Goal: Task Accomplishment & Management: Manage account settings

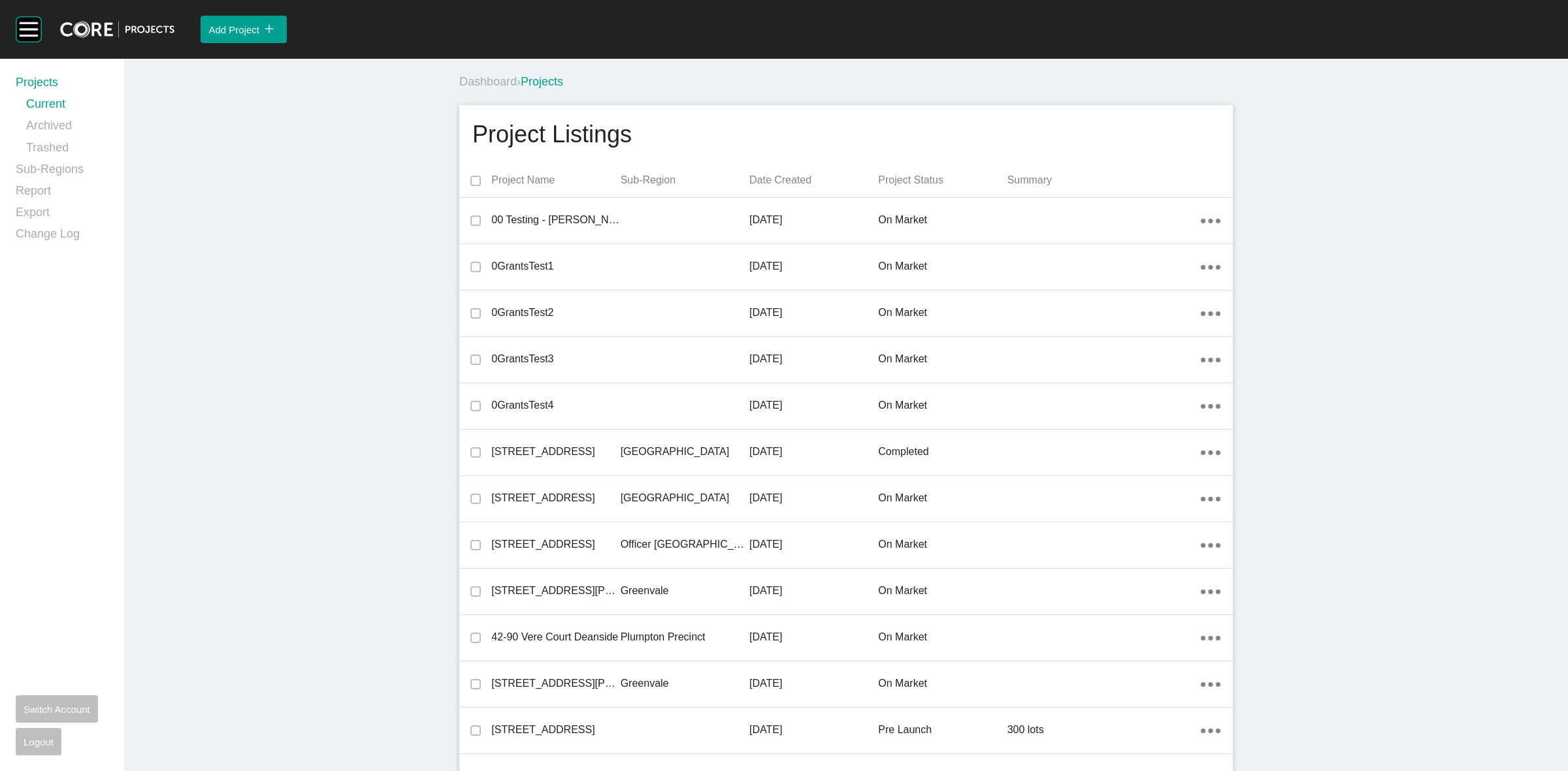
scroll to position [28894, 0]
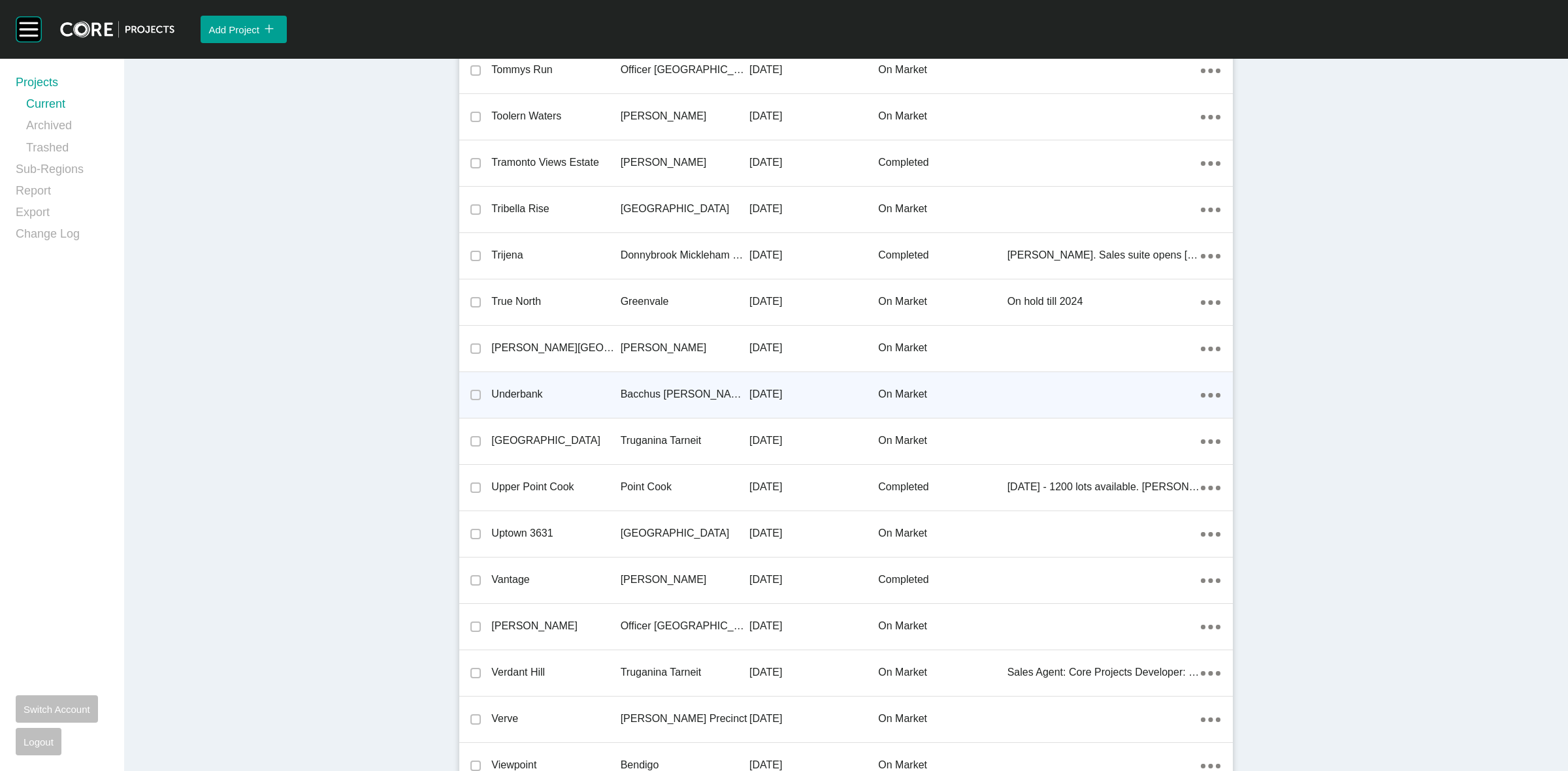
click at [765, 390] on p "[DATE]" at bounding box center [813, 394] width 128 height 14
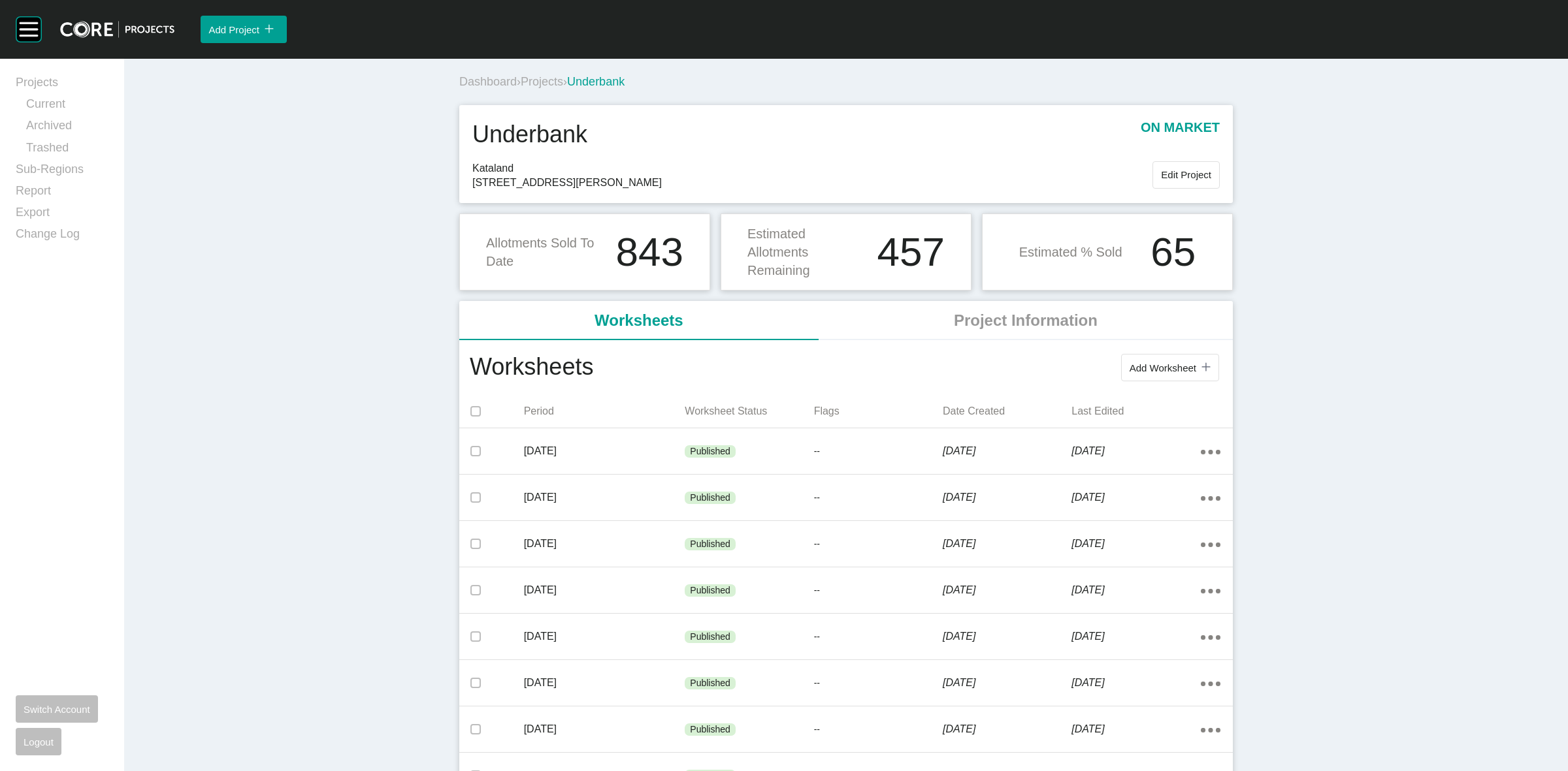
click at [540, 77] on span "Projects" at bounding box center [542, 81] width 43 height 13
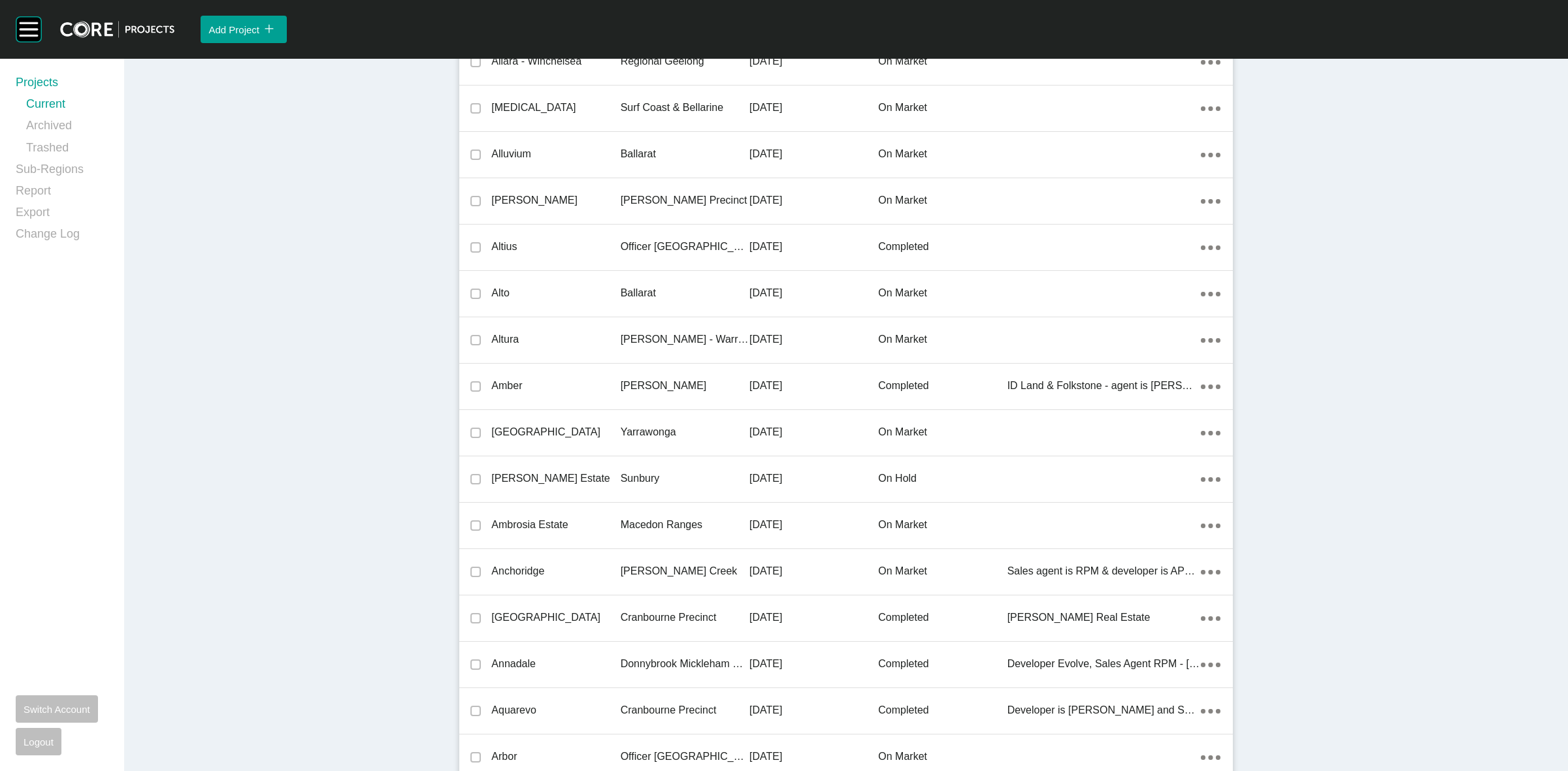
scroll to position [25510, 0]
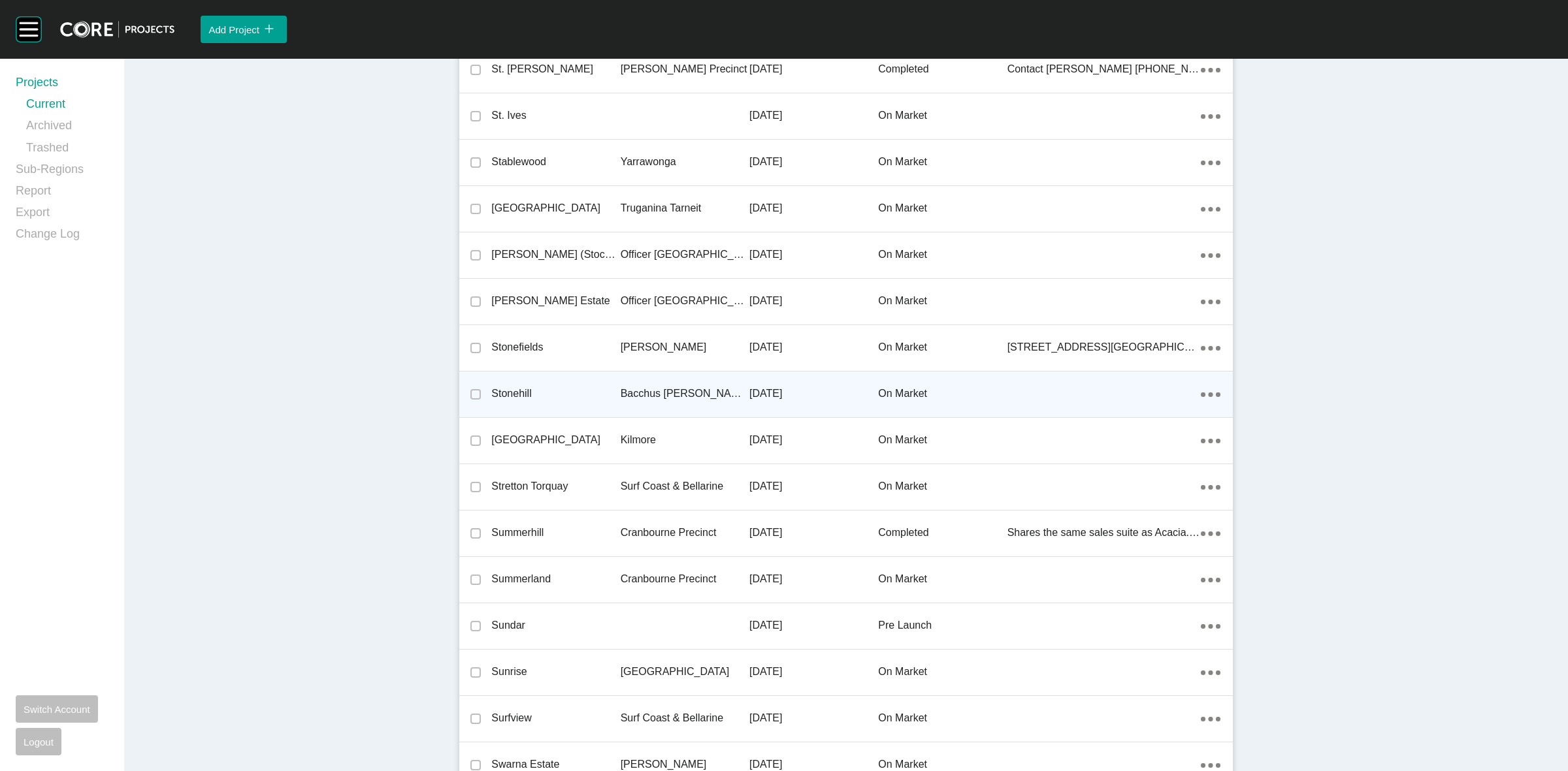
click at [671, 387] on p "Bacchus [PERSON_NAME] Precinct" at bounding box center [684, 394] width 128 height 14
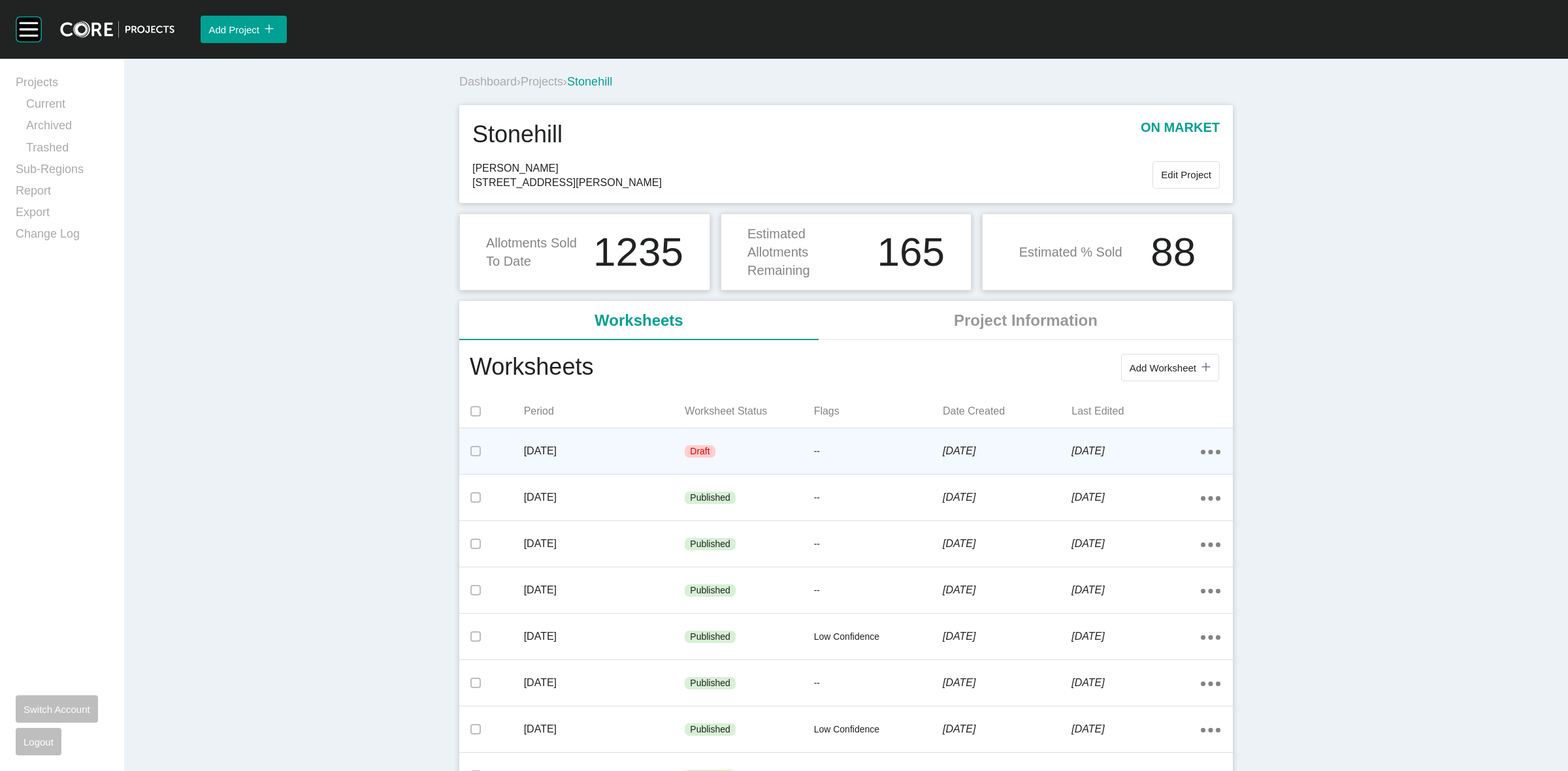
click at [888, 452] on p "--" at bounding box center [878, 451] width 128 height 13
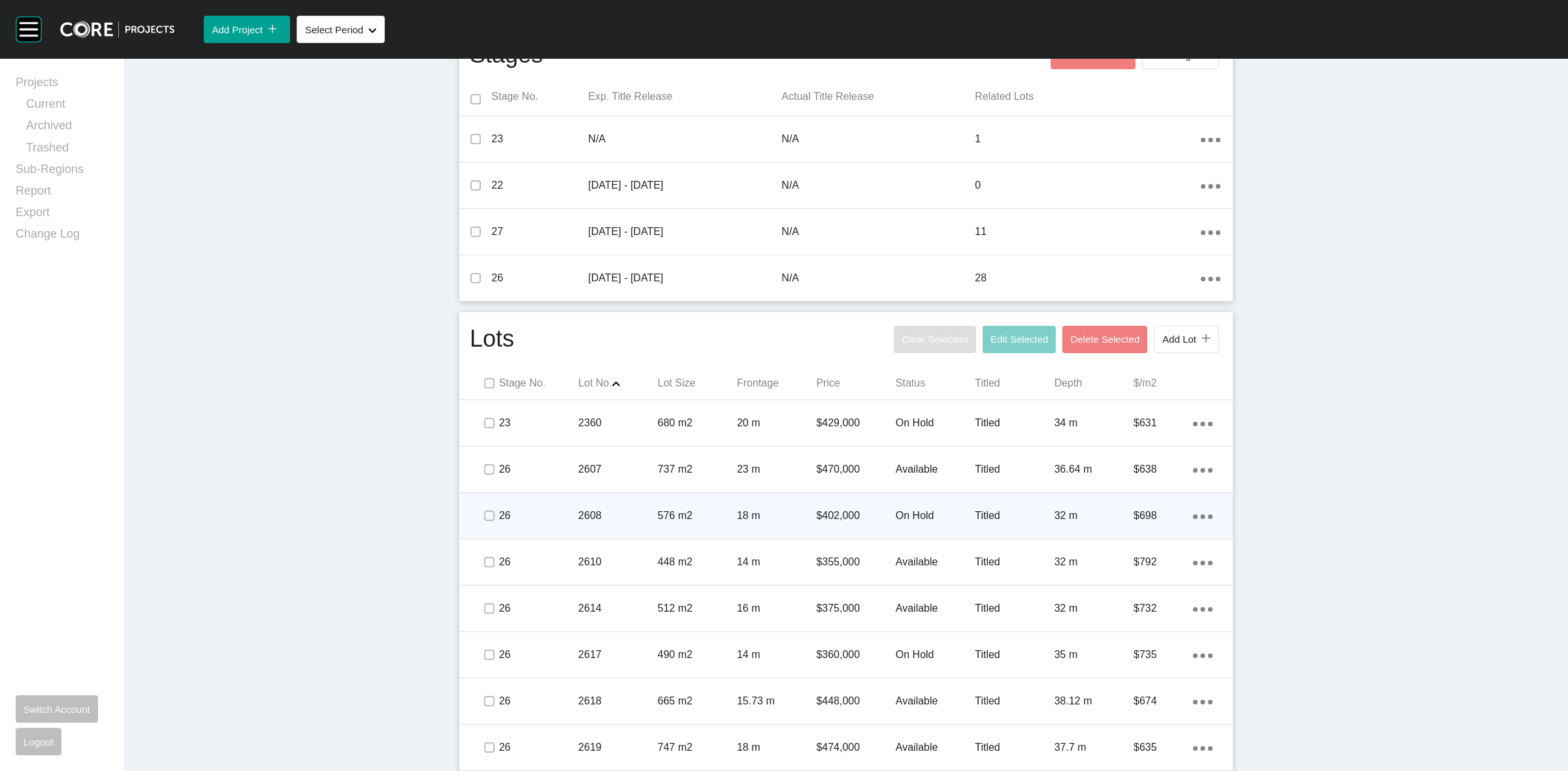
scroll to position [490, 0]
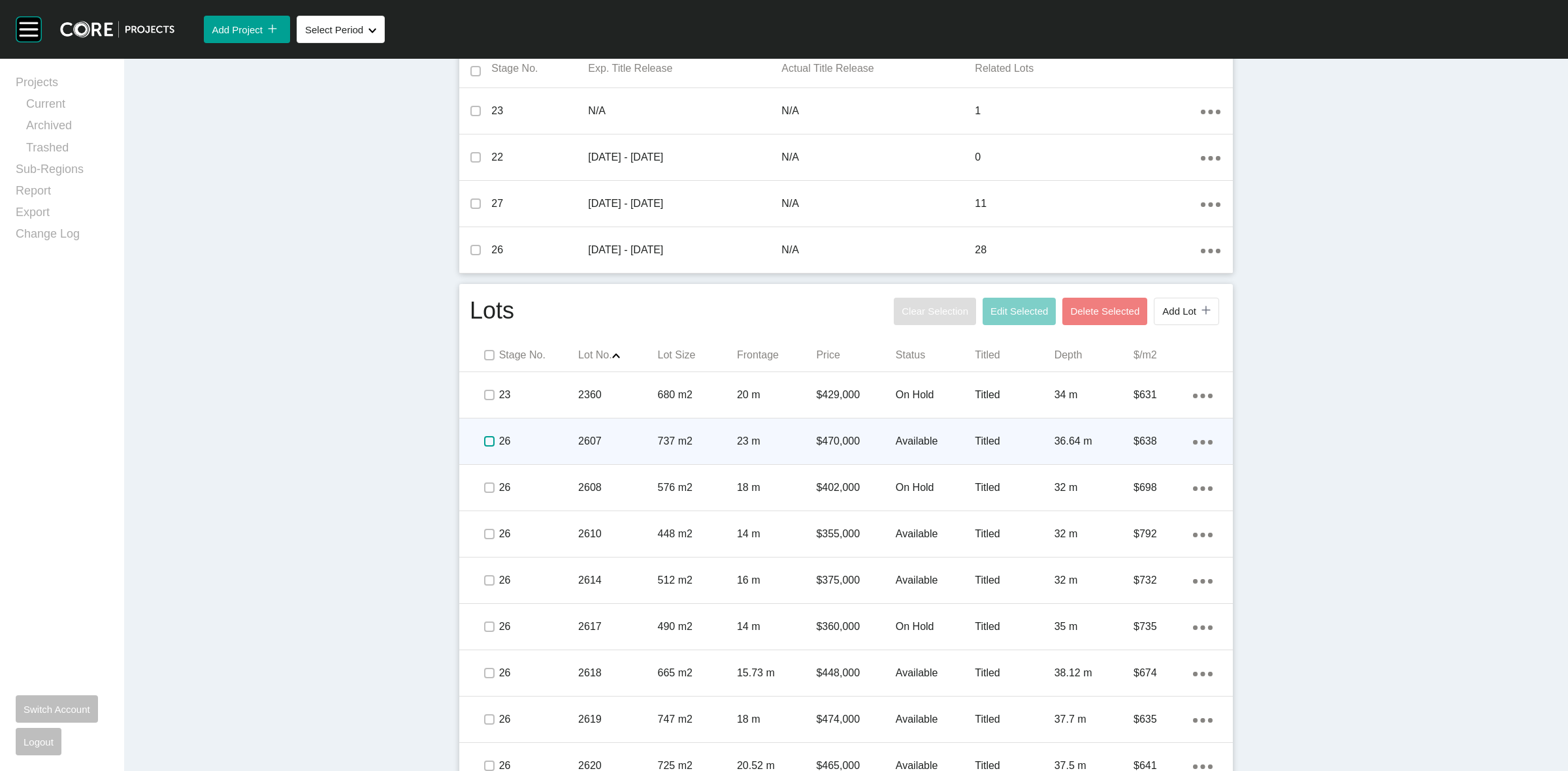
click at [486, 439] on label at bounding box center [489, 442] width 10 height 10
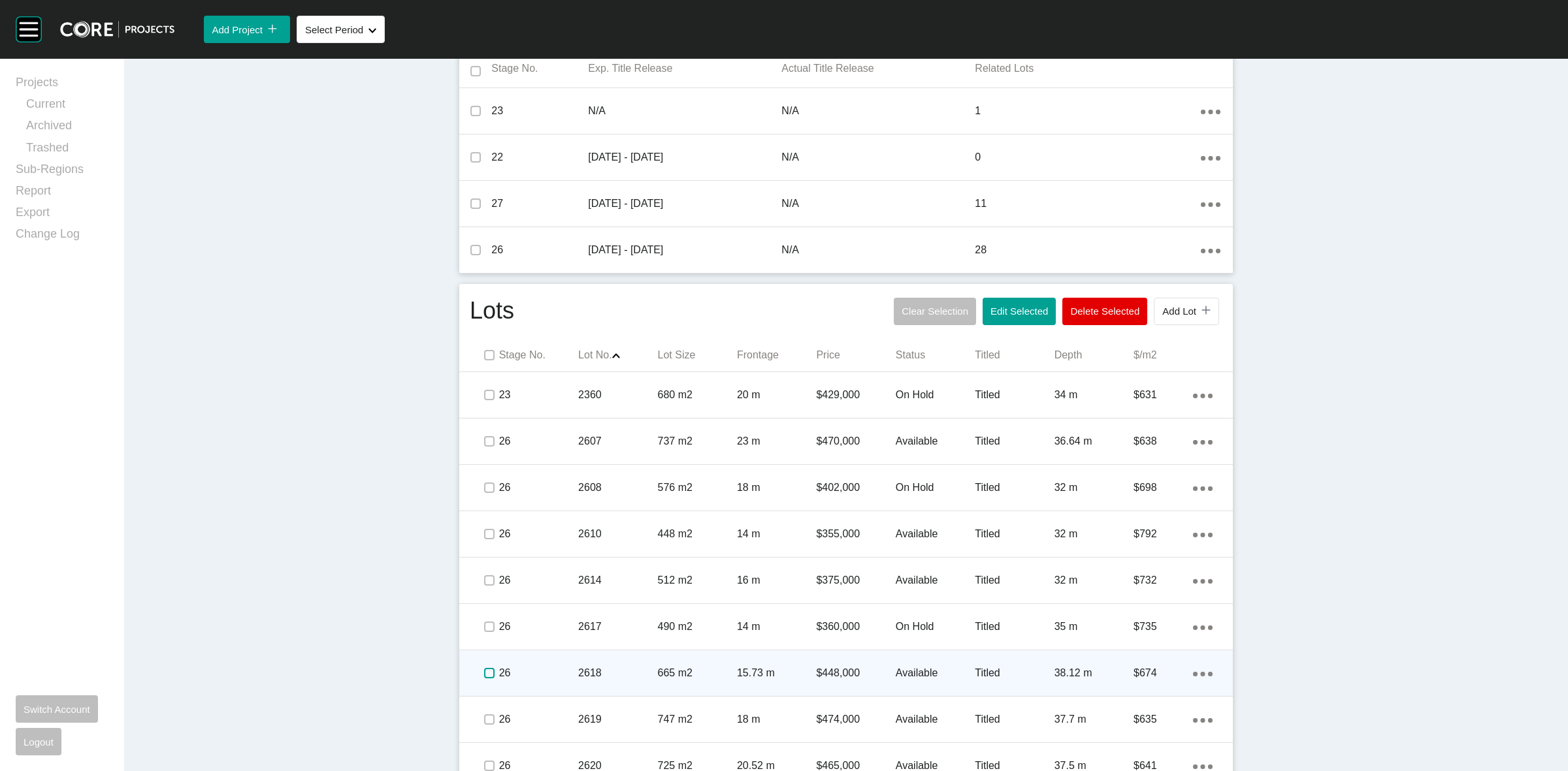
click at [484, 674] on label at bounding box center [489, 673] width 10 height 10
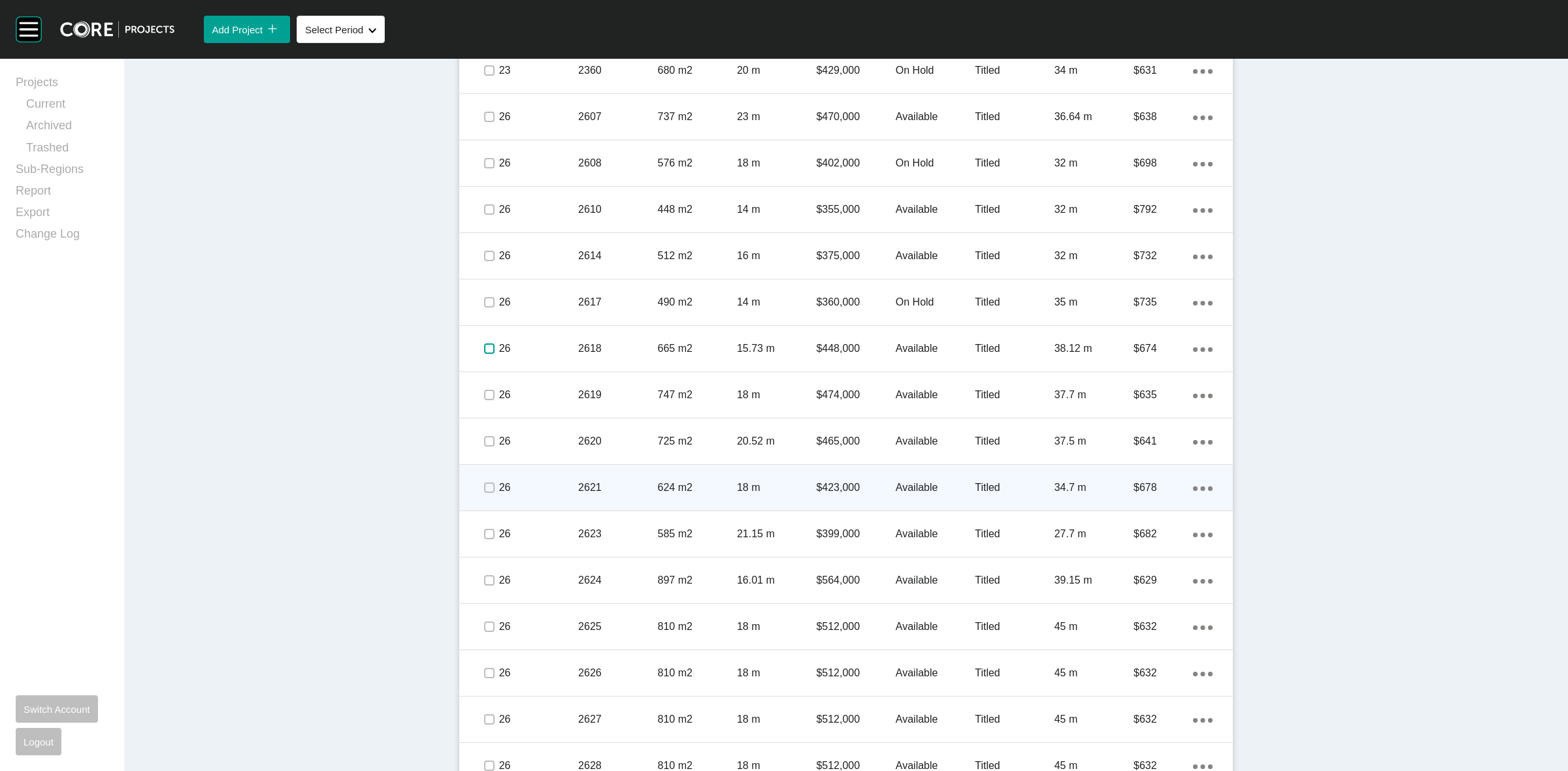
scroll to position [816, 0]
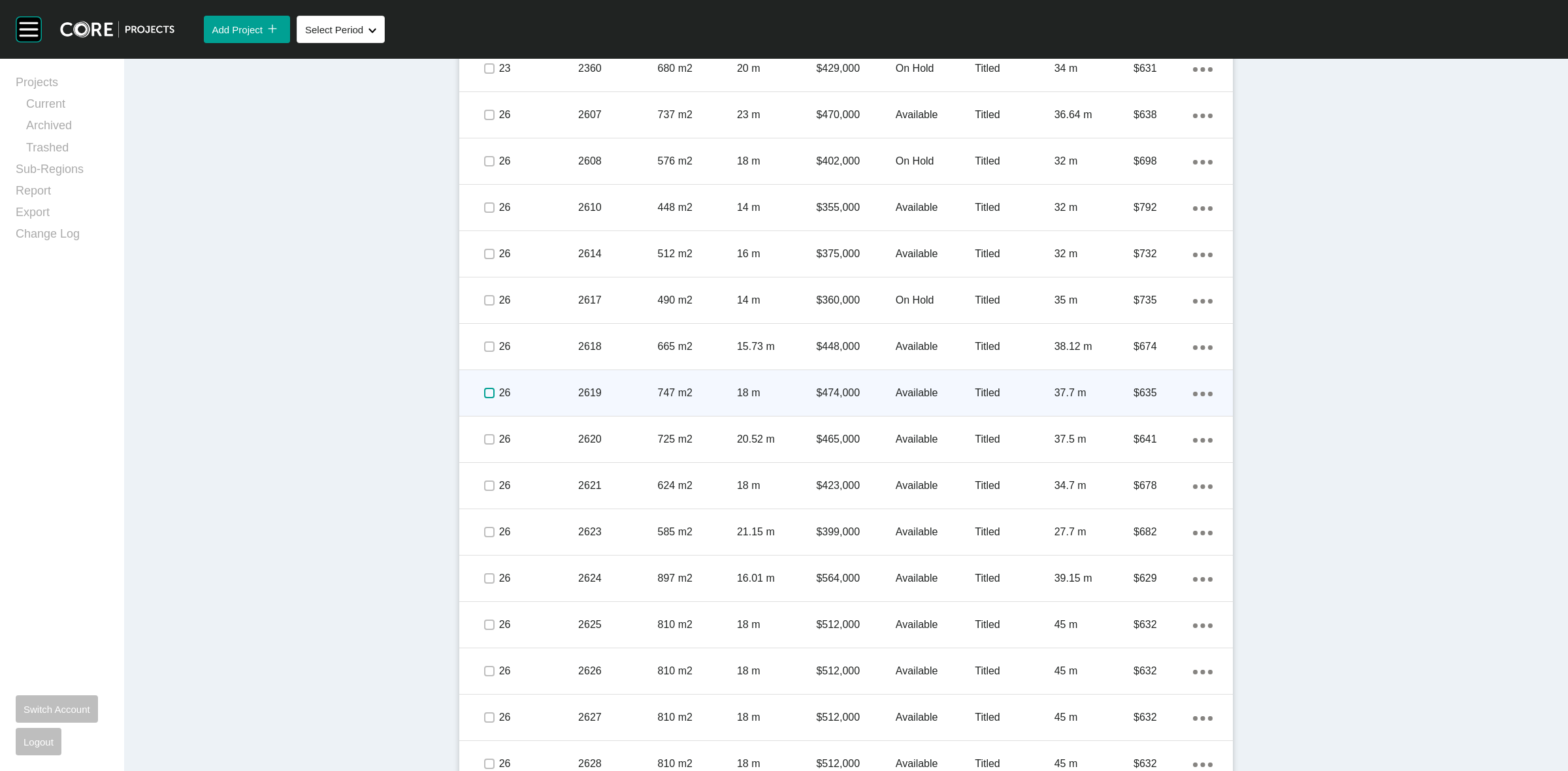
click at [484, 389] on label at bounding box center [489, 393] width 10 height 10
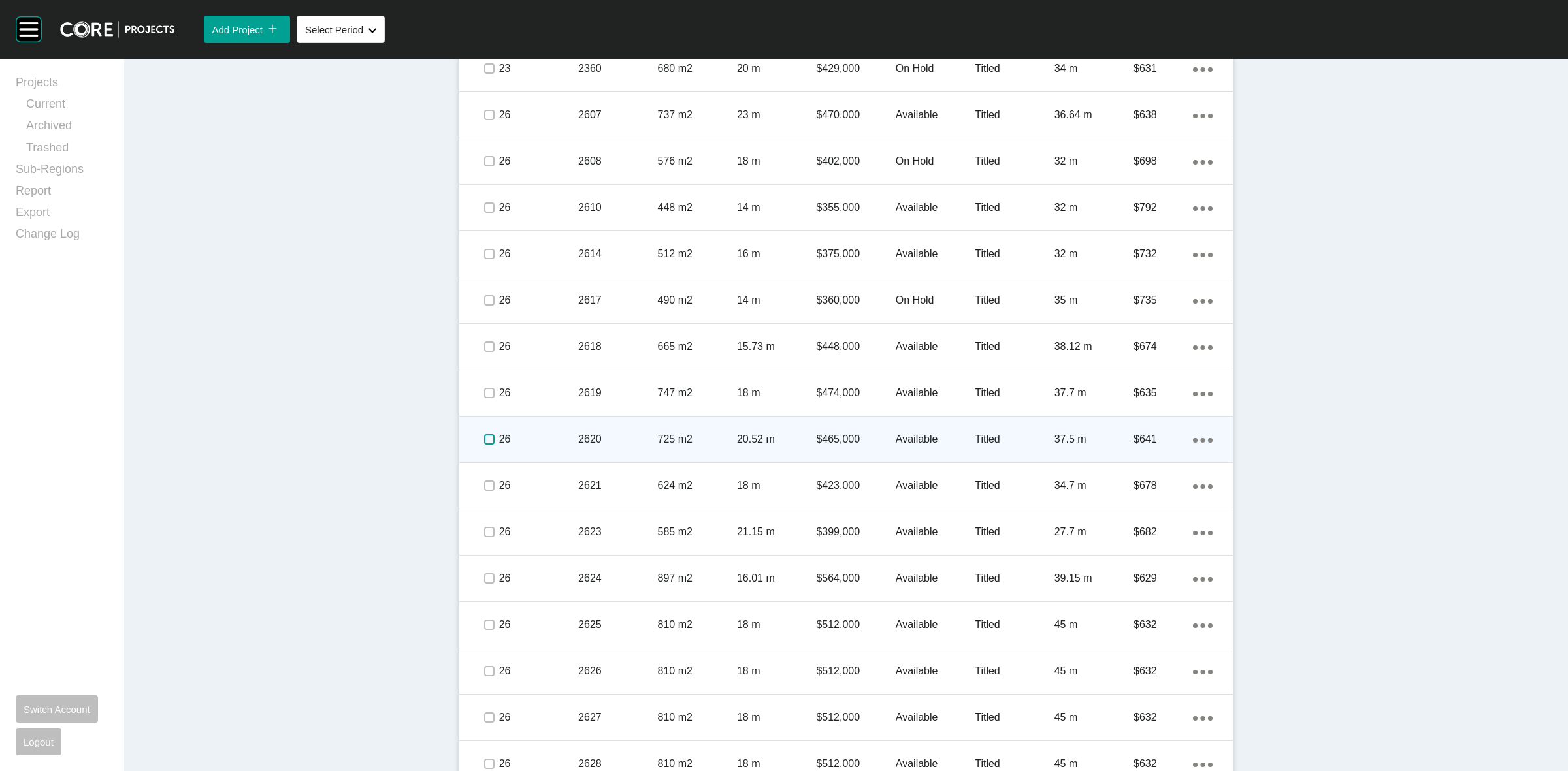
click at [484, 437] on label at bounding box center [489, 439] width 10 height 10
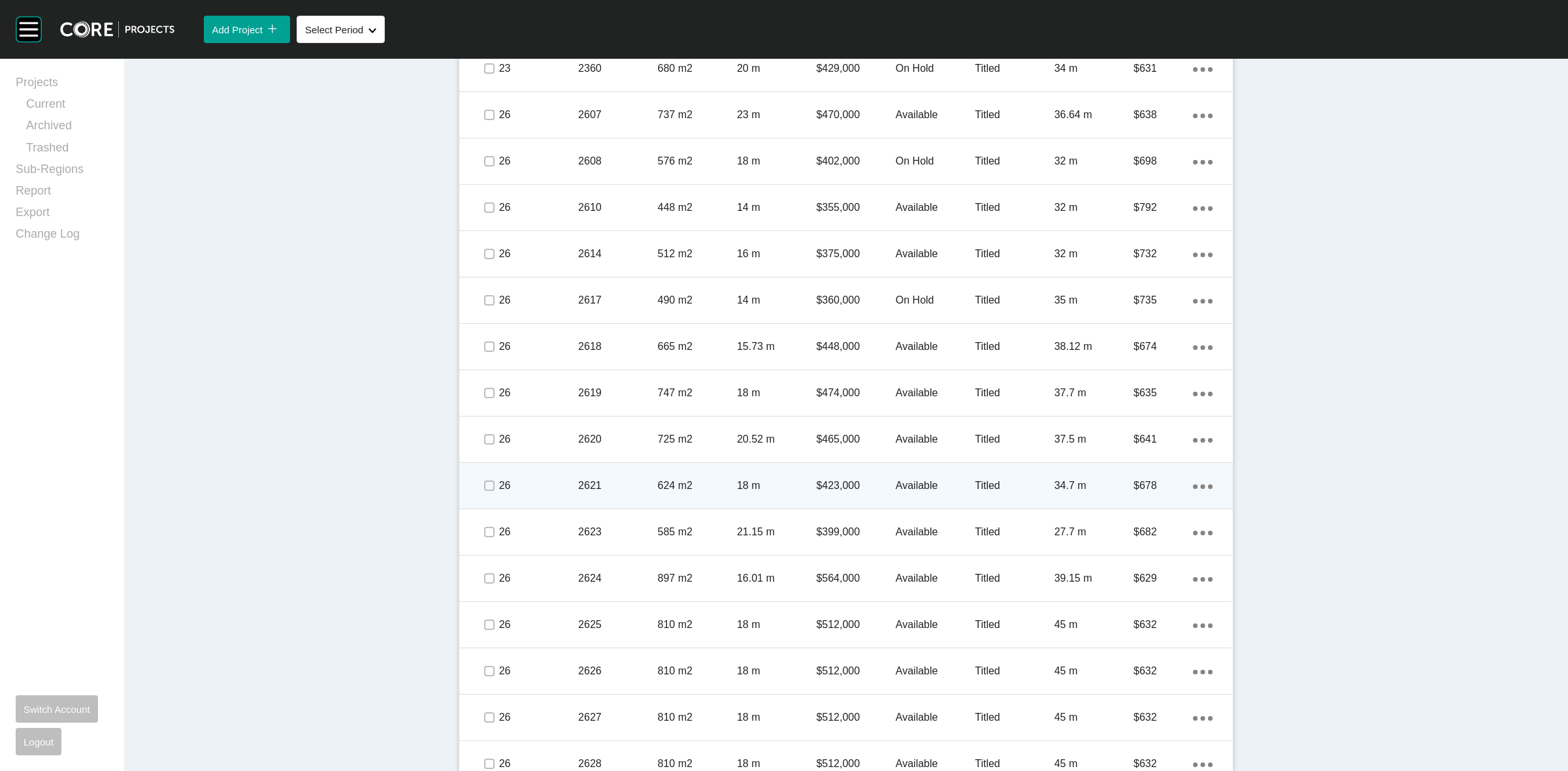
click at [490, 486] on span at bounding box center [488, 485] width 19 height 19
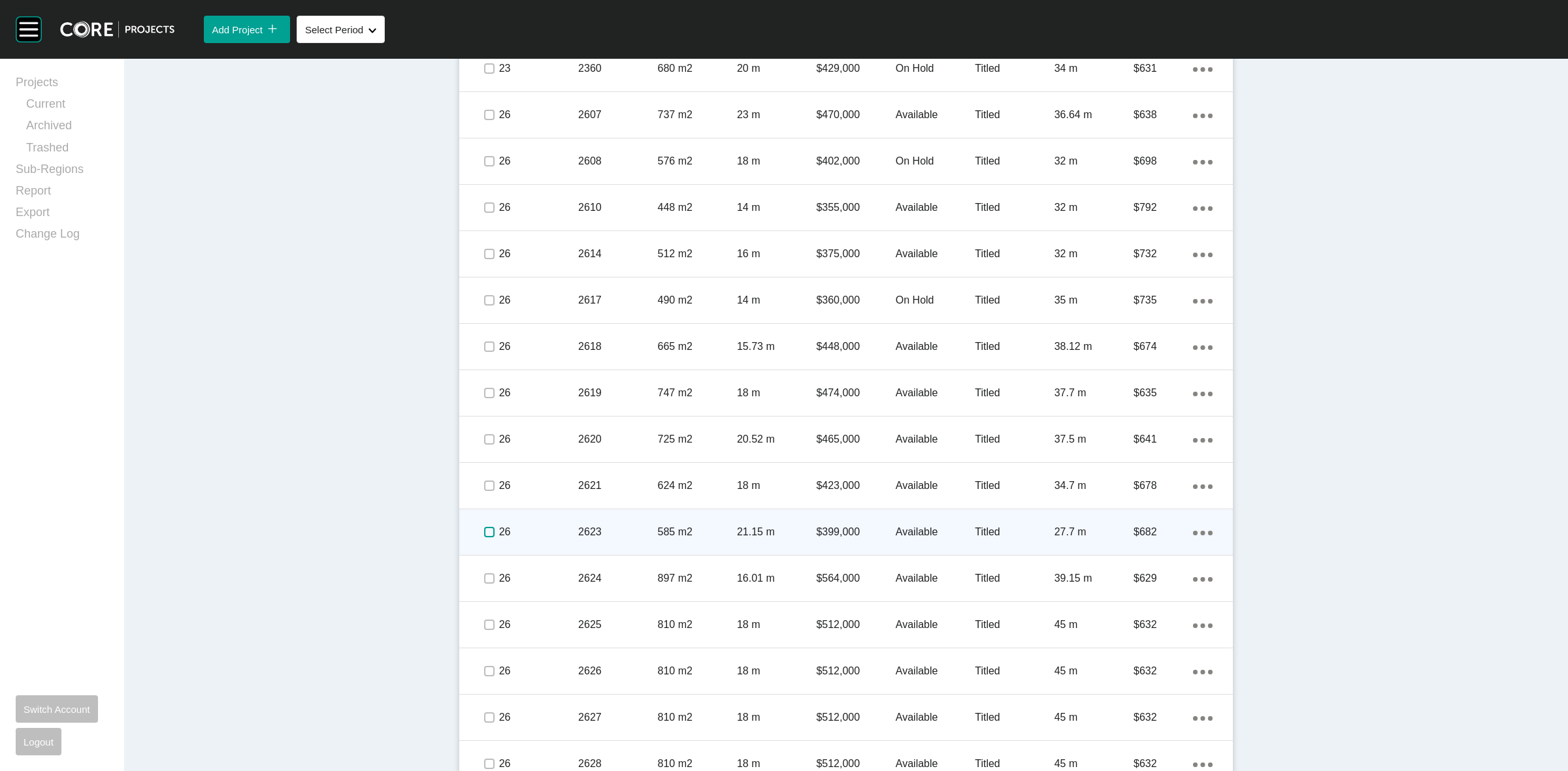
click at [487, 534] on label at bounding box center [489, 532] width 10 height 10
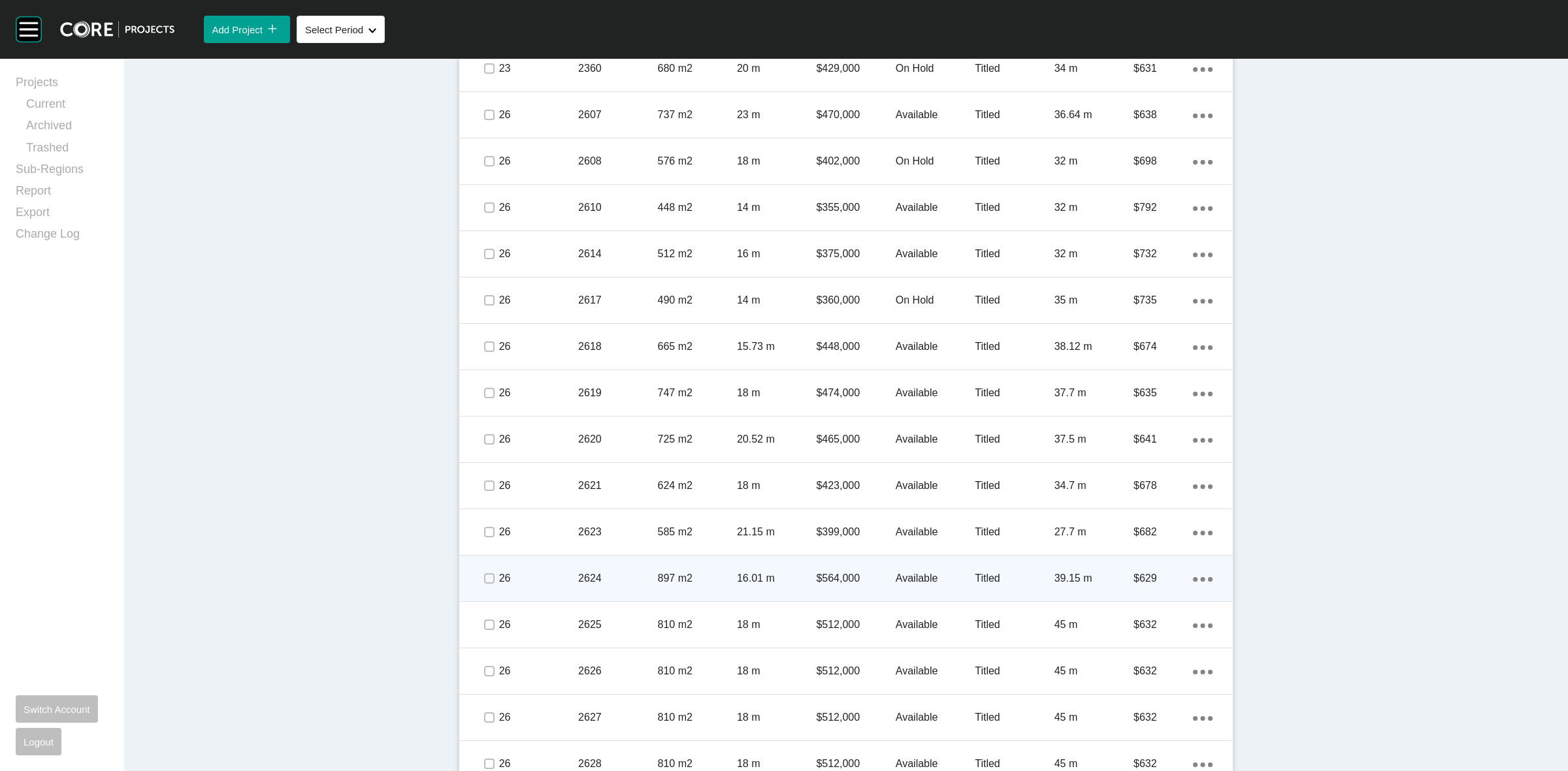
click at [487, 567] on div at bounding box center [488, 578] width 19 height 45
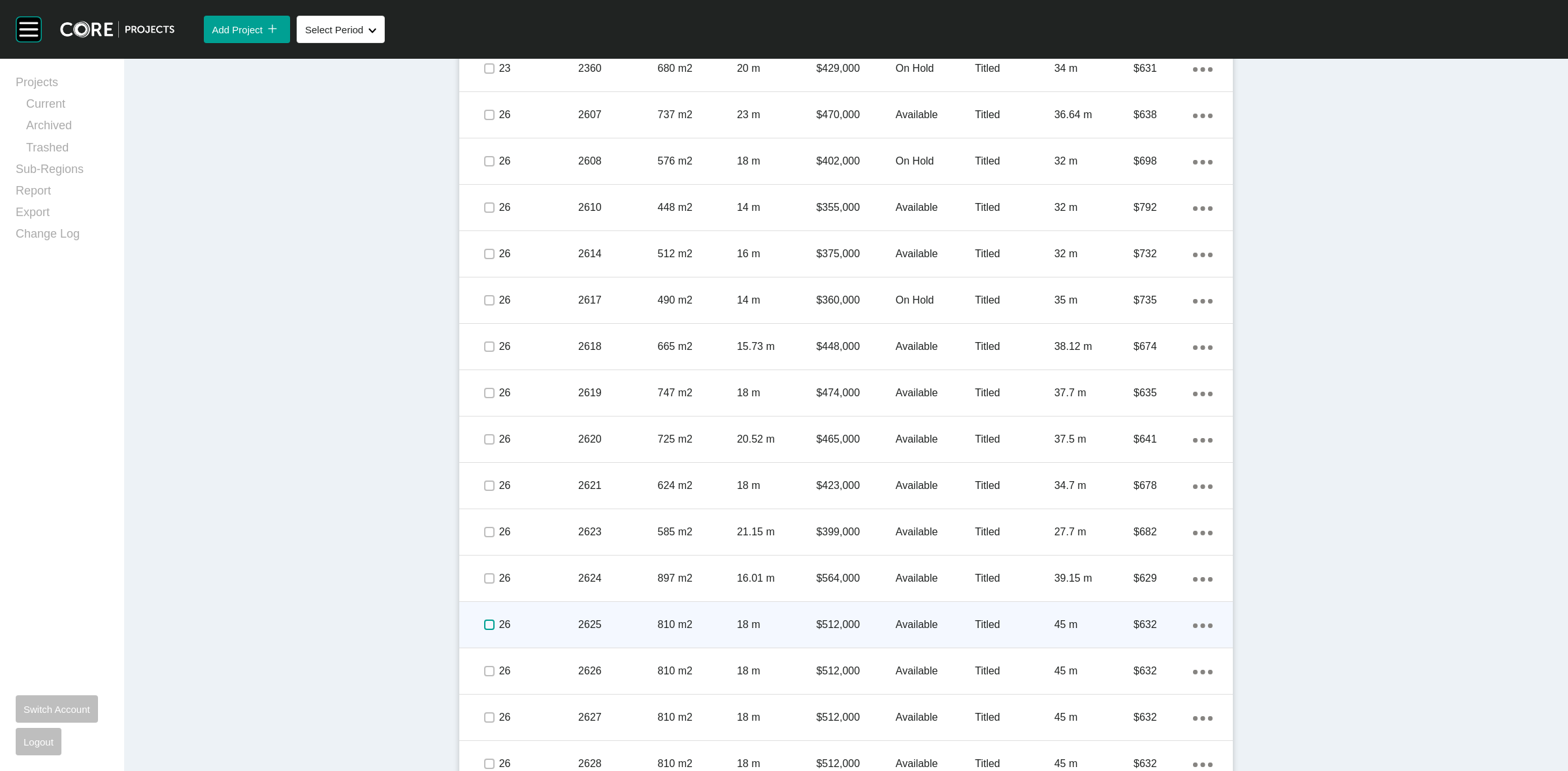
click at [485, 625] on label at bounding box center [489, 625] width 10 height 10
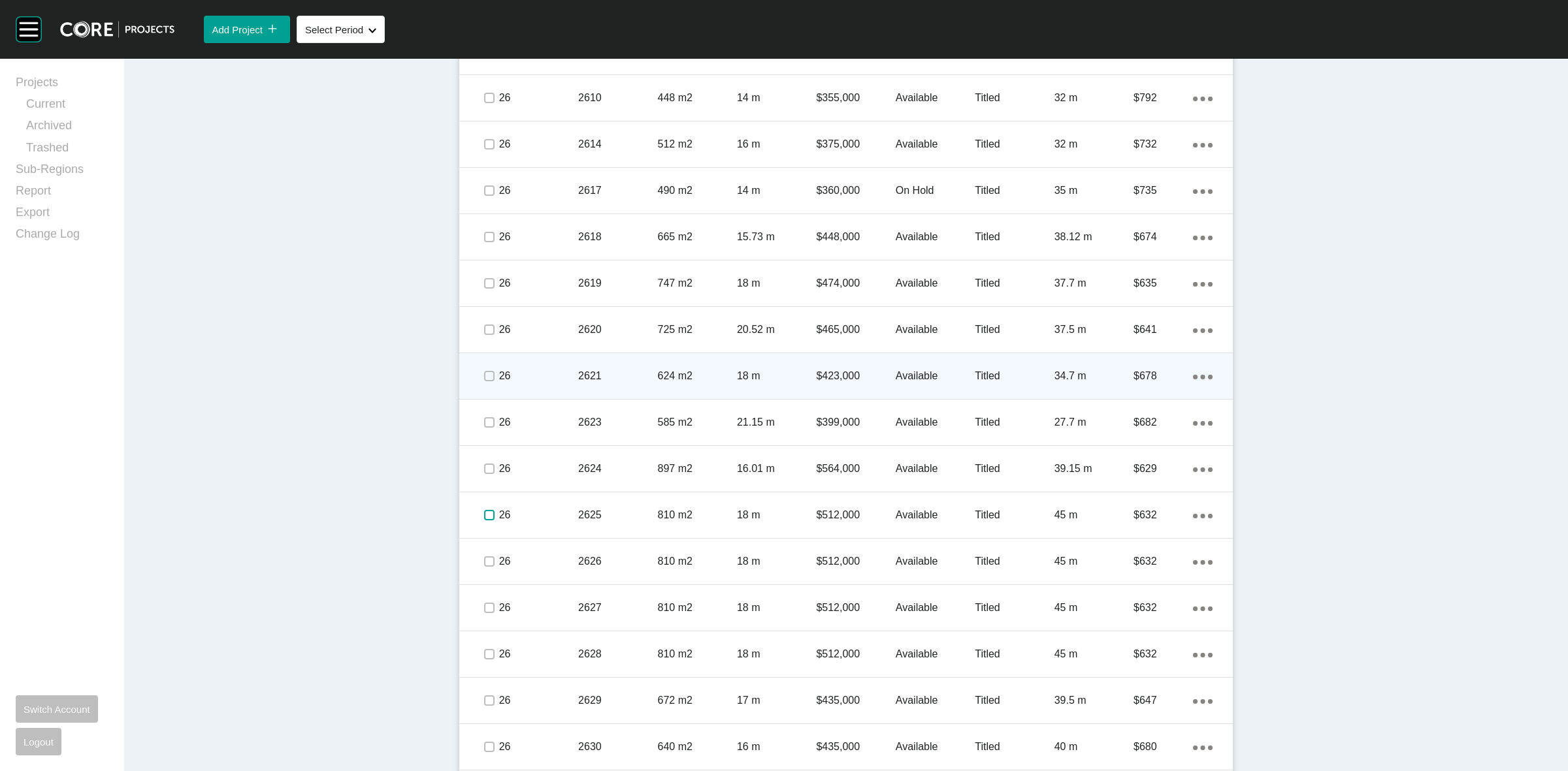
scroll to position [1143, 0]
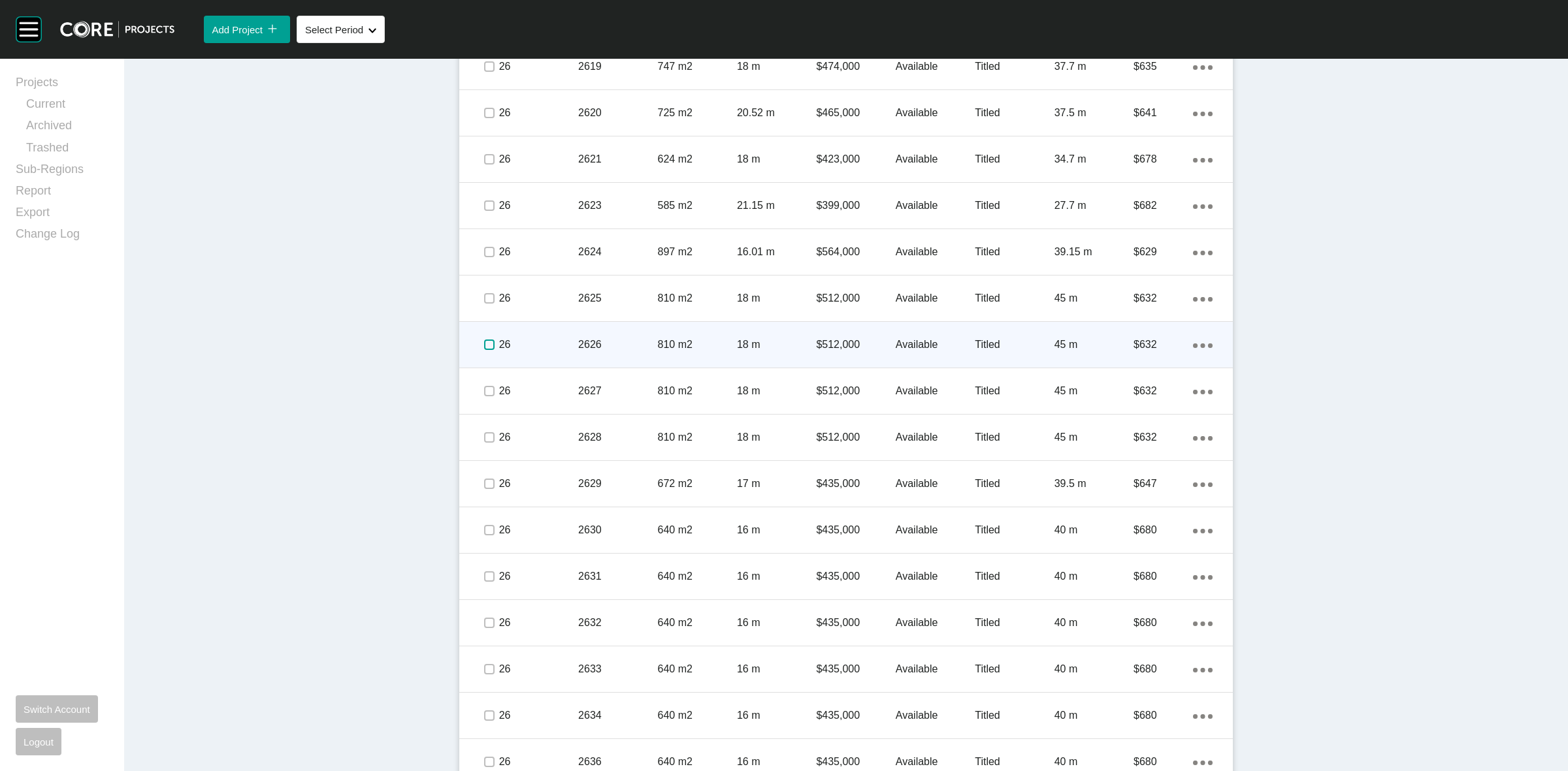
drag, startPoint x: 480, startPoint y: 343, endPoint x: 487, endPoint y: 358, distance: 16.6
click at [484, 343] on label at bounding box center [489, 345] width 10 height 10
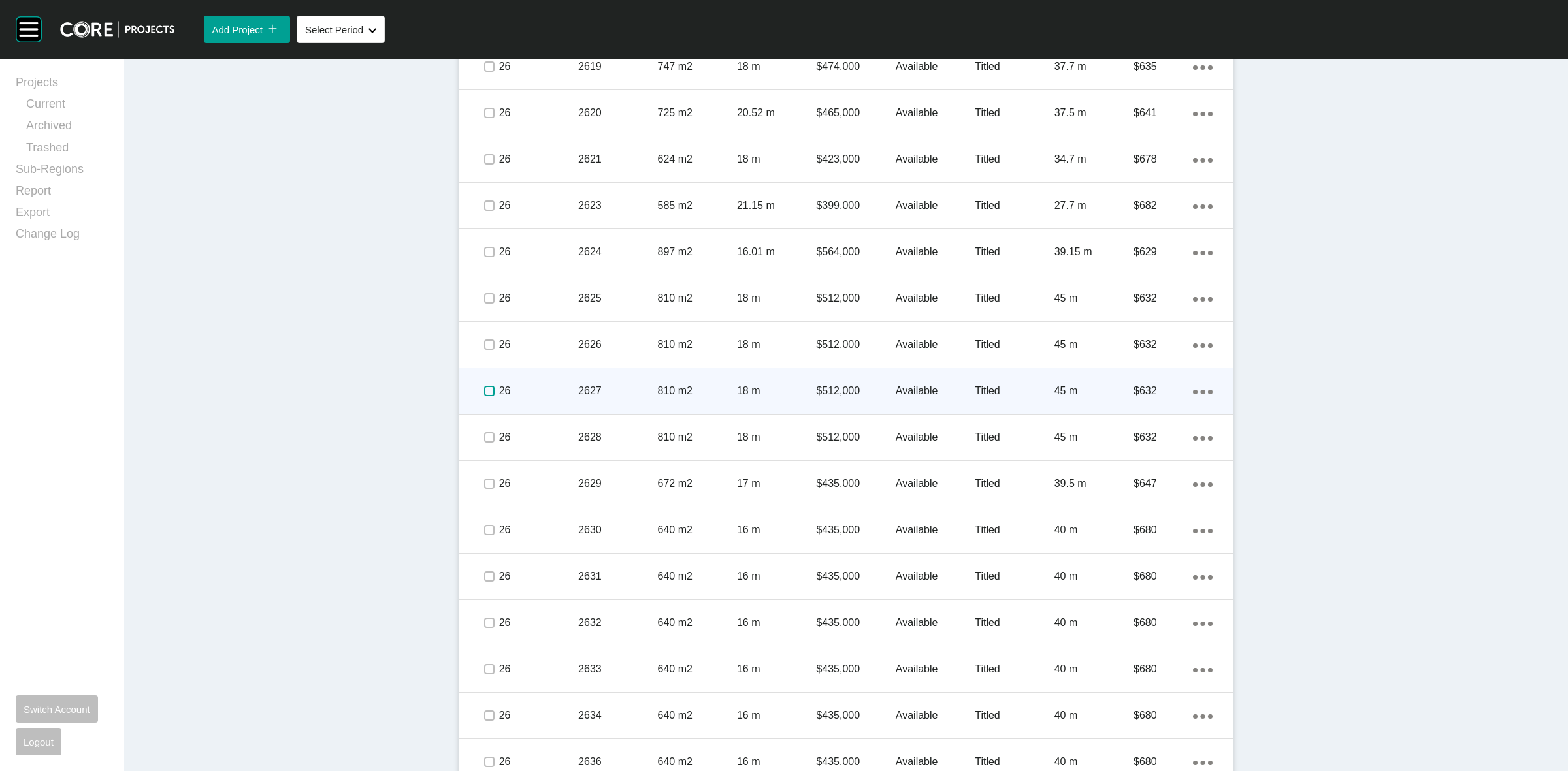
click at [484, 389] on label at bounding box center [489, 391] width 10 height 10
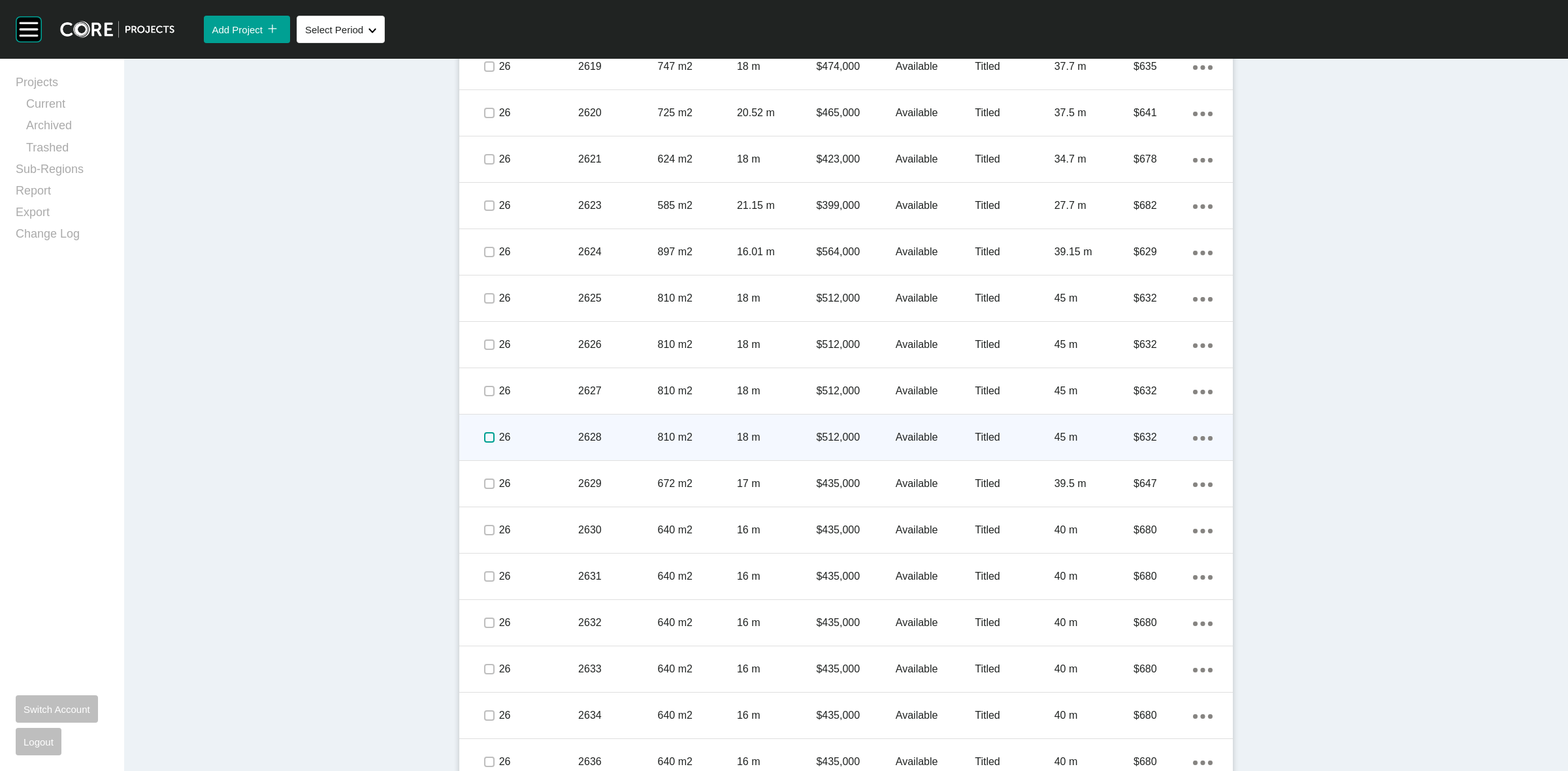
click at [484, 435] on label at bounding box center [489, 437] width 10 height 10
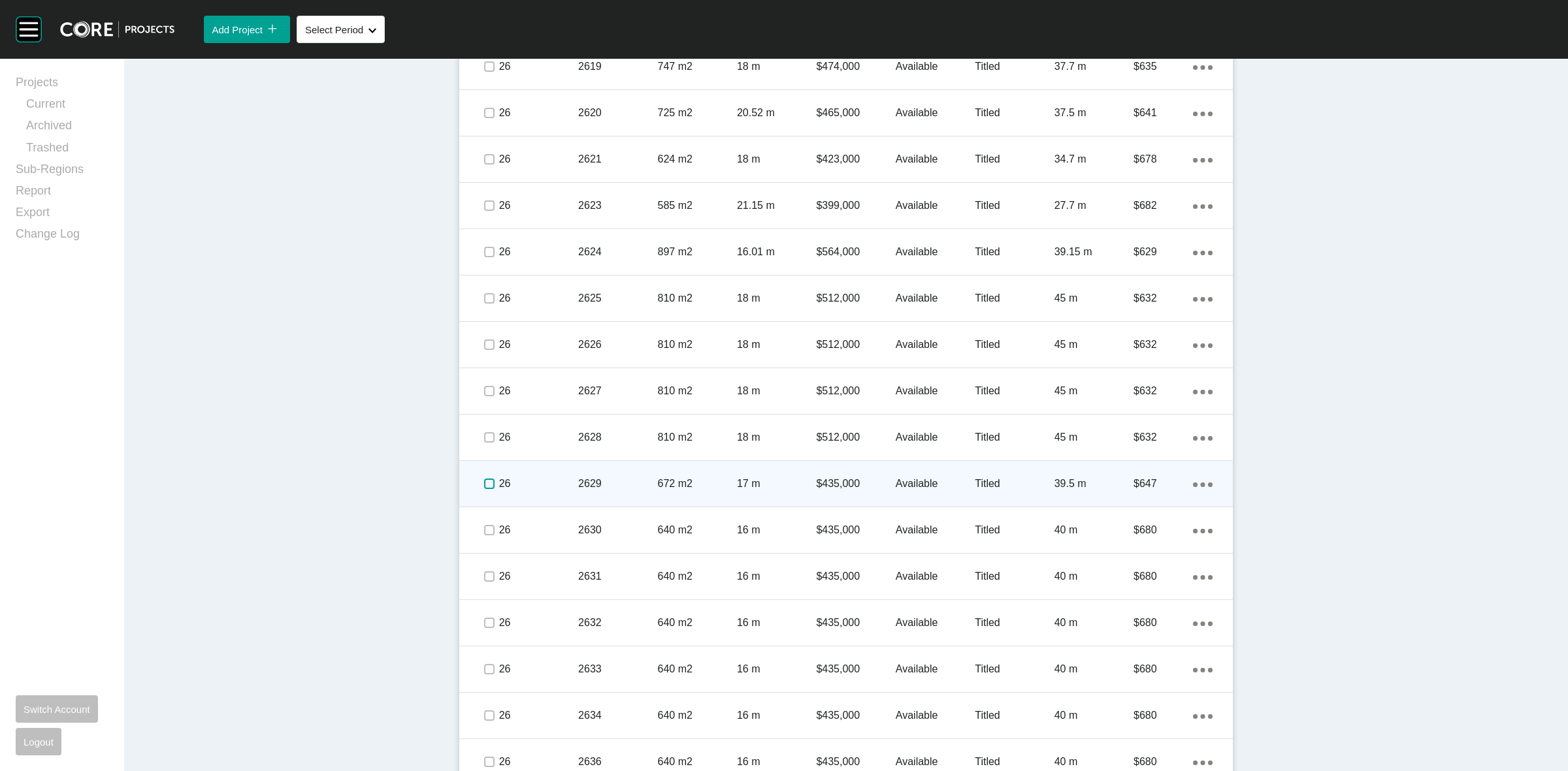
click at [484, 487] on label at bounding box center [489, 484] width 10 height 10
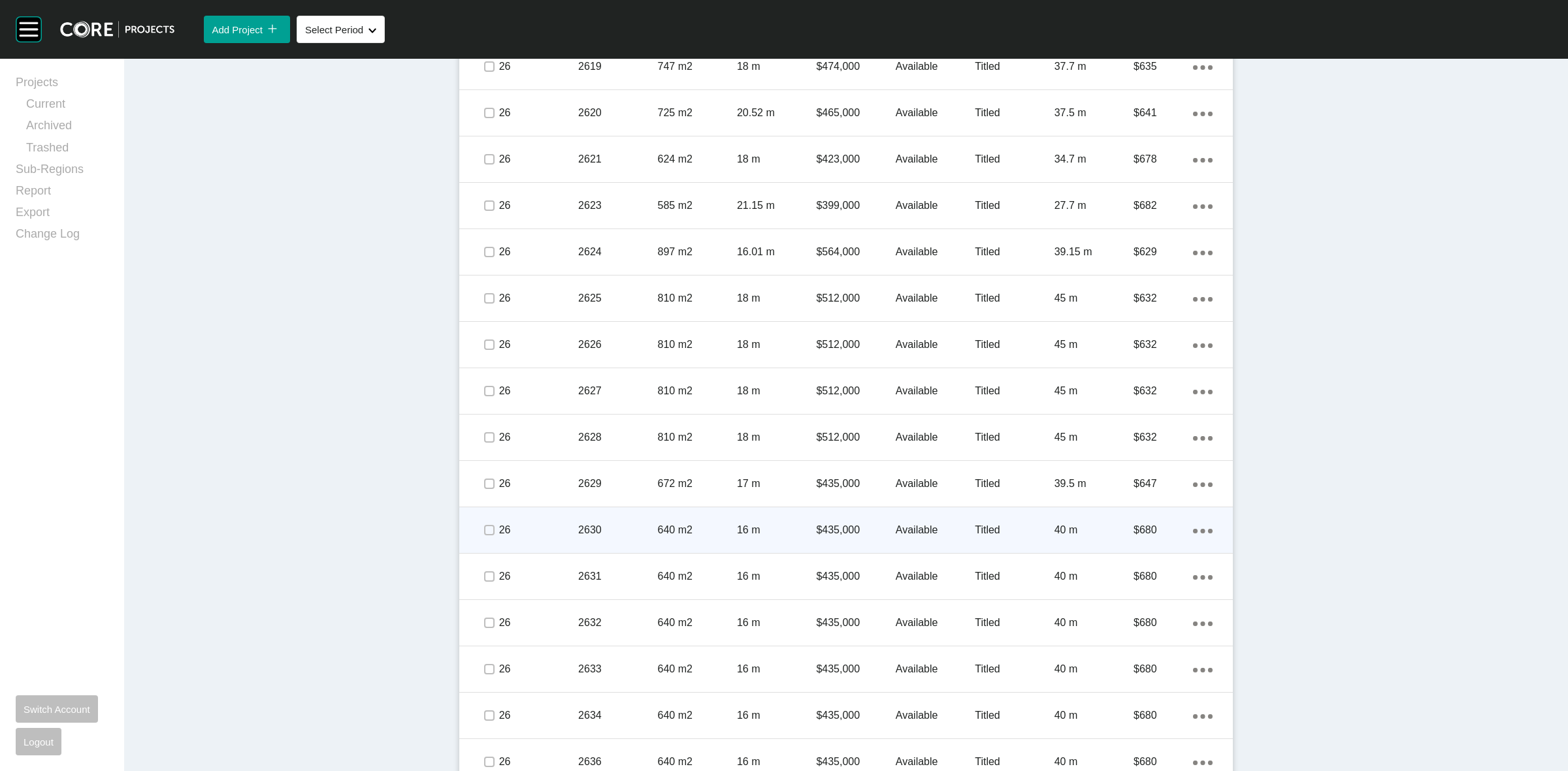
click at [485, 539] on span at bounding box center [488, 530] width 19 height 19
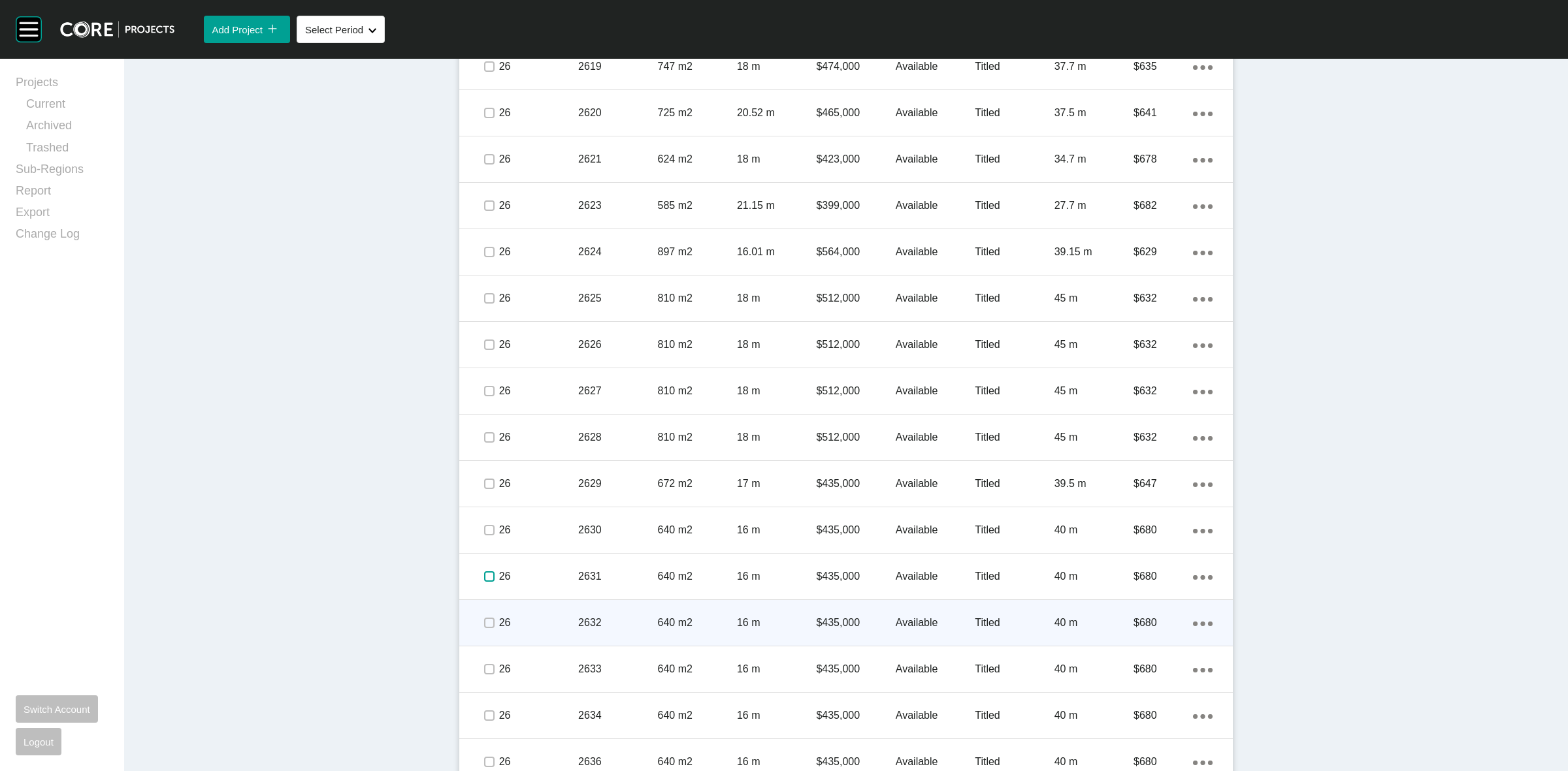
drag, startPoint x: 484, startPoint y: 579, endPoint x: 482, endPoint y: 622, distance: 43.0
click at [484, 582] on label at bounding box center [489, 576] width 10 height 10
click at [484, 632] on span at bounding box center [488, 623] width 19 height 19
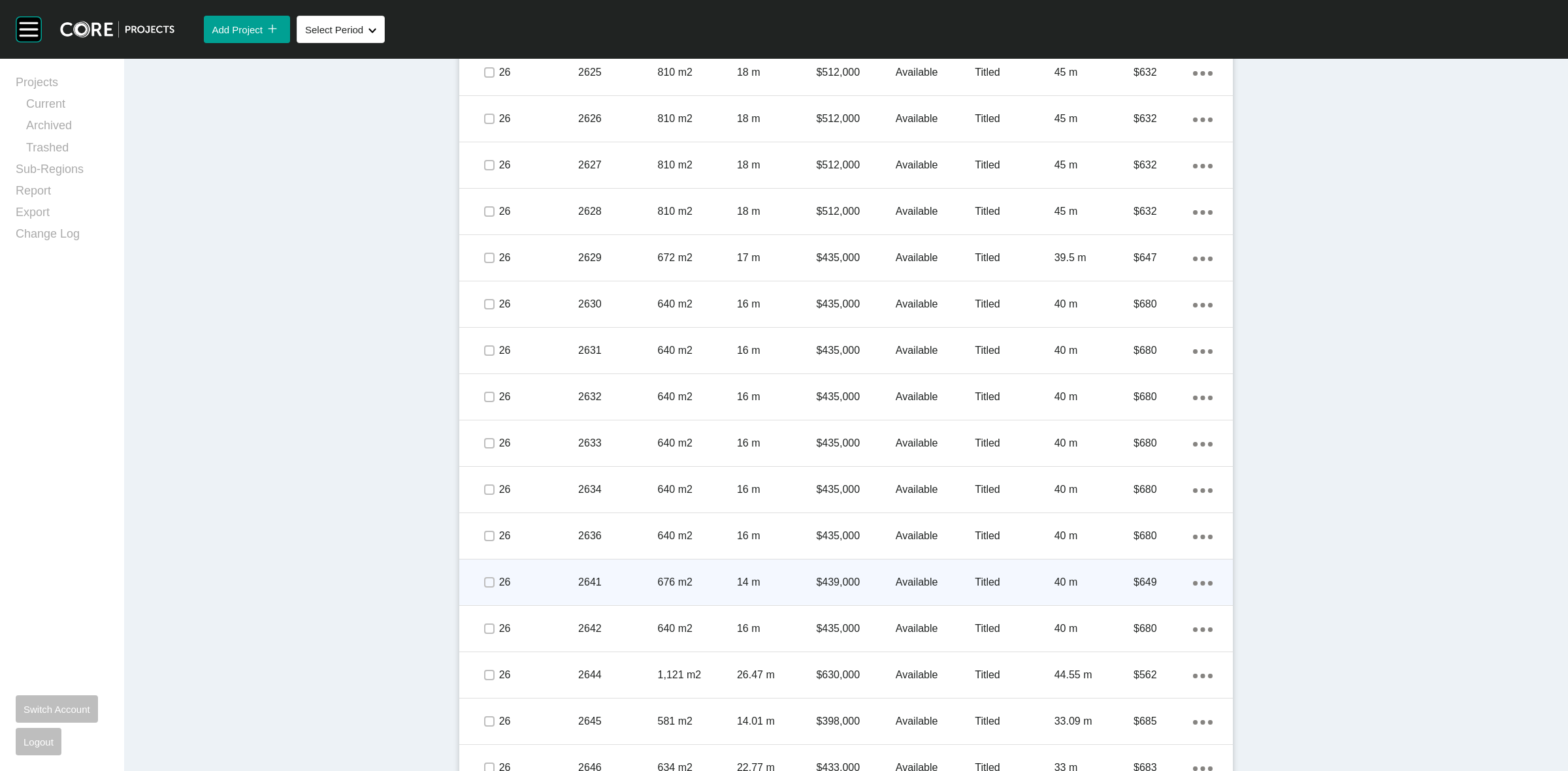
scroll to position [1387, 0]
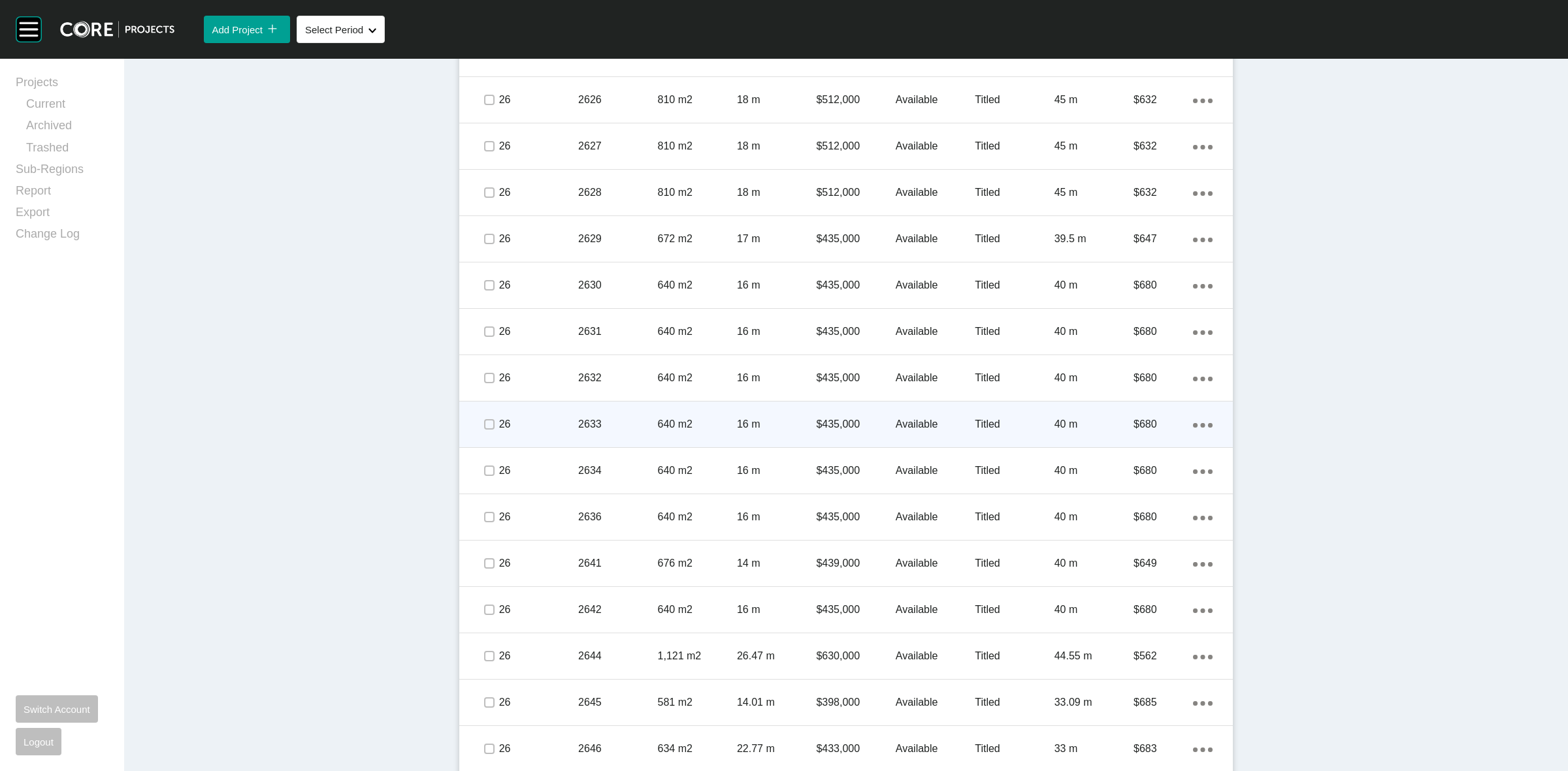
click at [487, 416] on span at bounding box center [488, 424] width 19 height 19
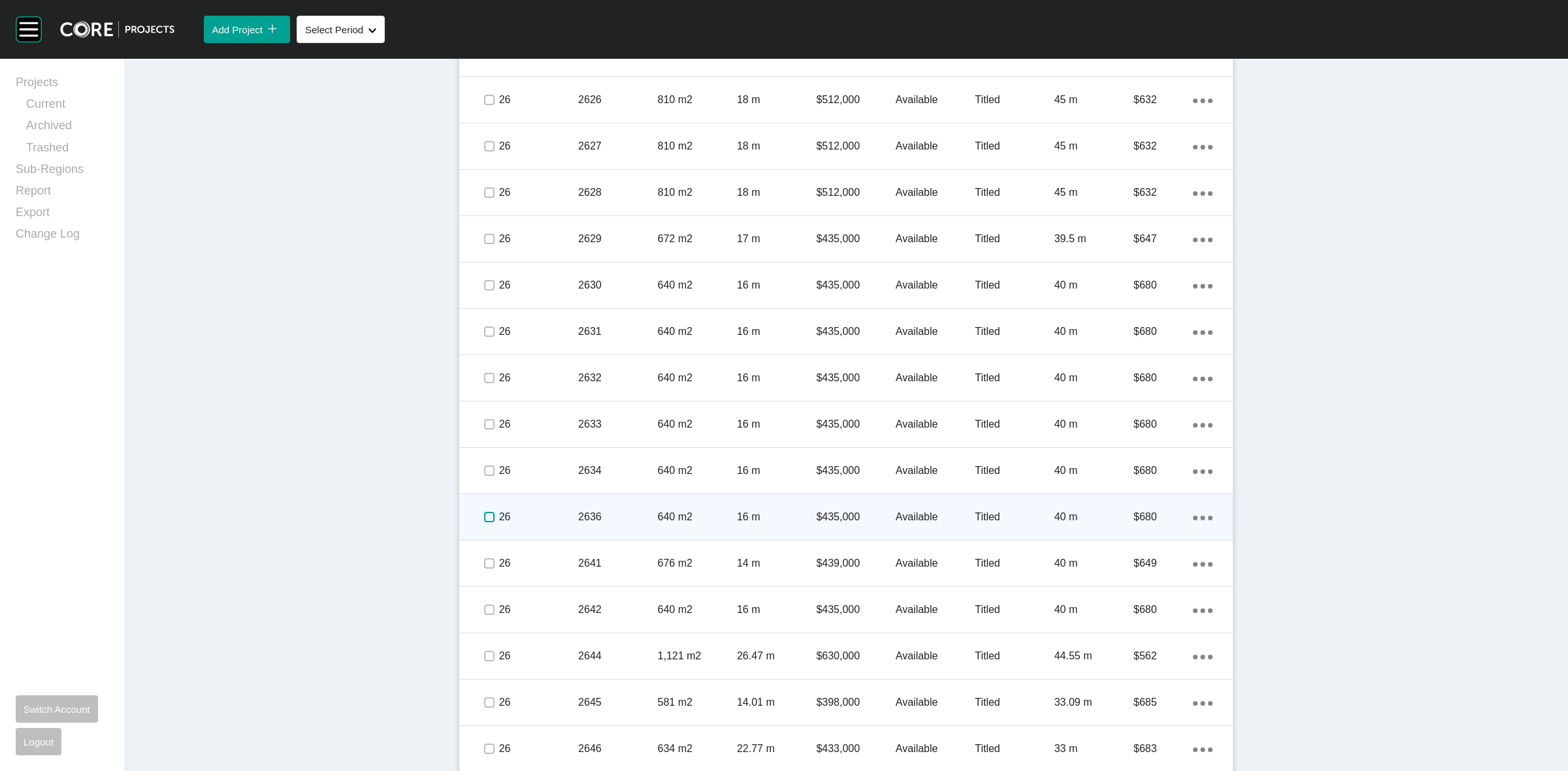
click at [484, 513] on label at bounding box center [489, 517] width 10 height 10
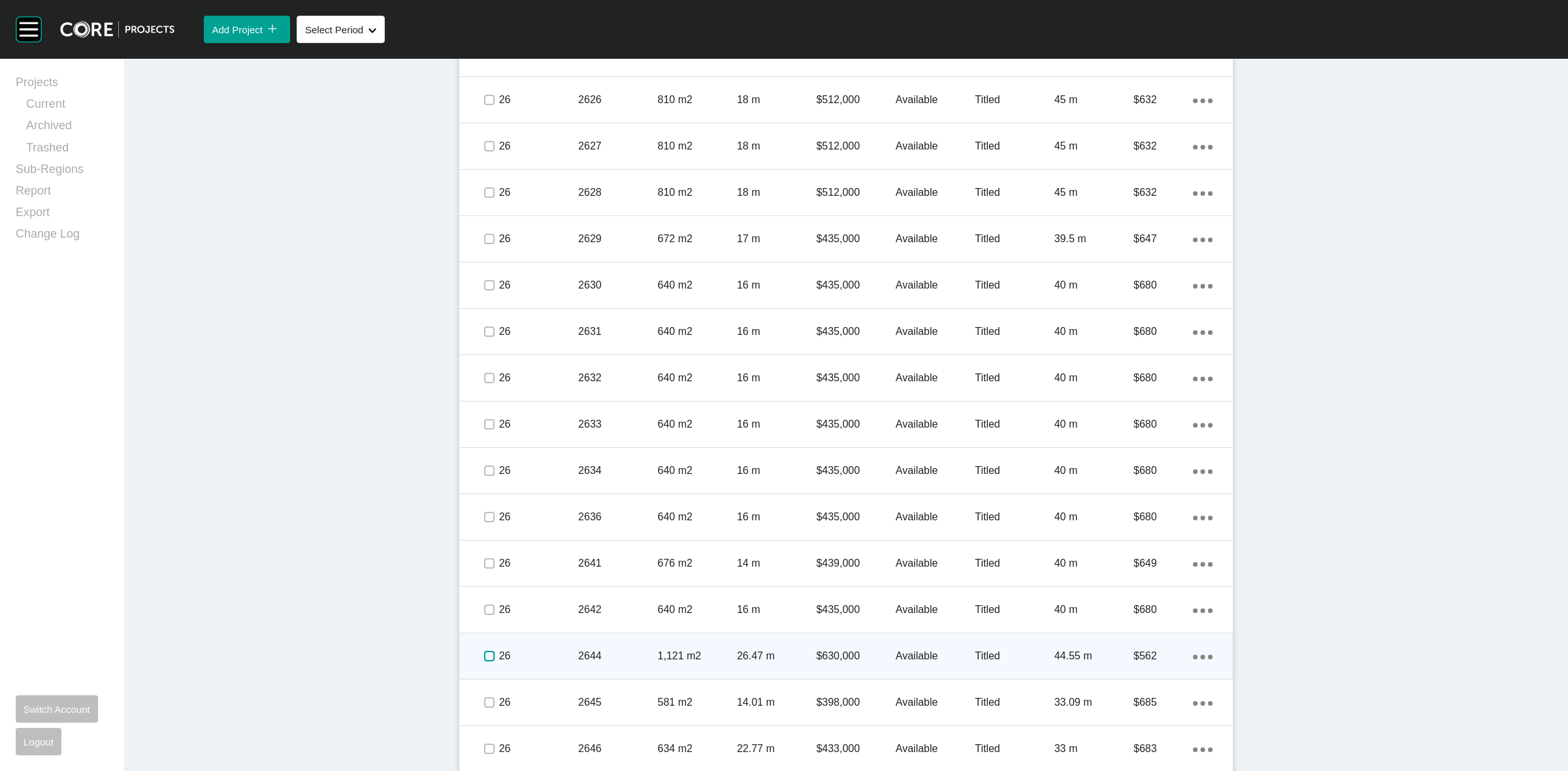
click at [484, 659] on label at bounding box center [489, 657] width 10 height 10
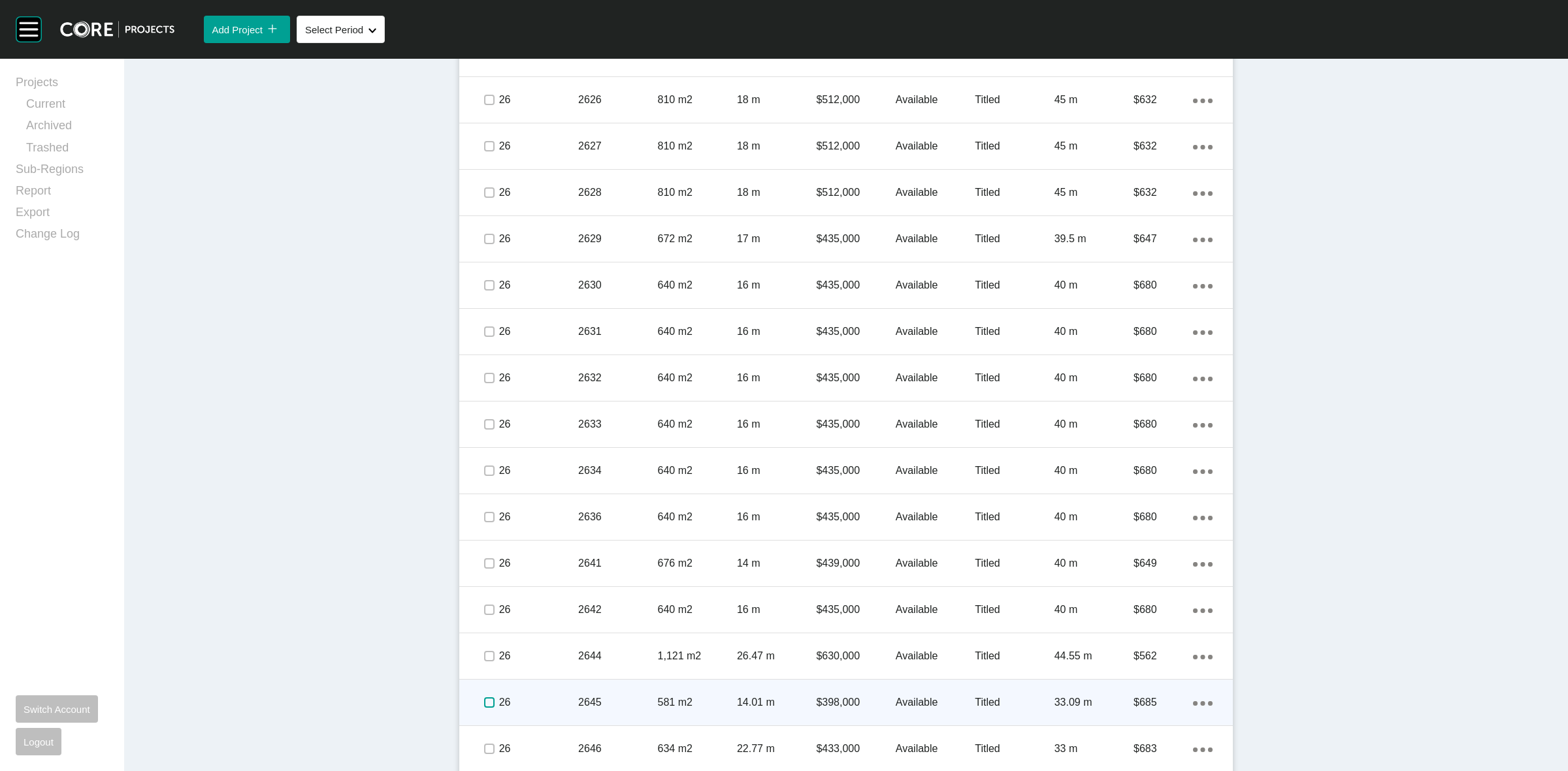
click at [484, 707] on label at bounding box center [489, 703] width 10 height 10
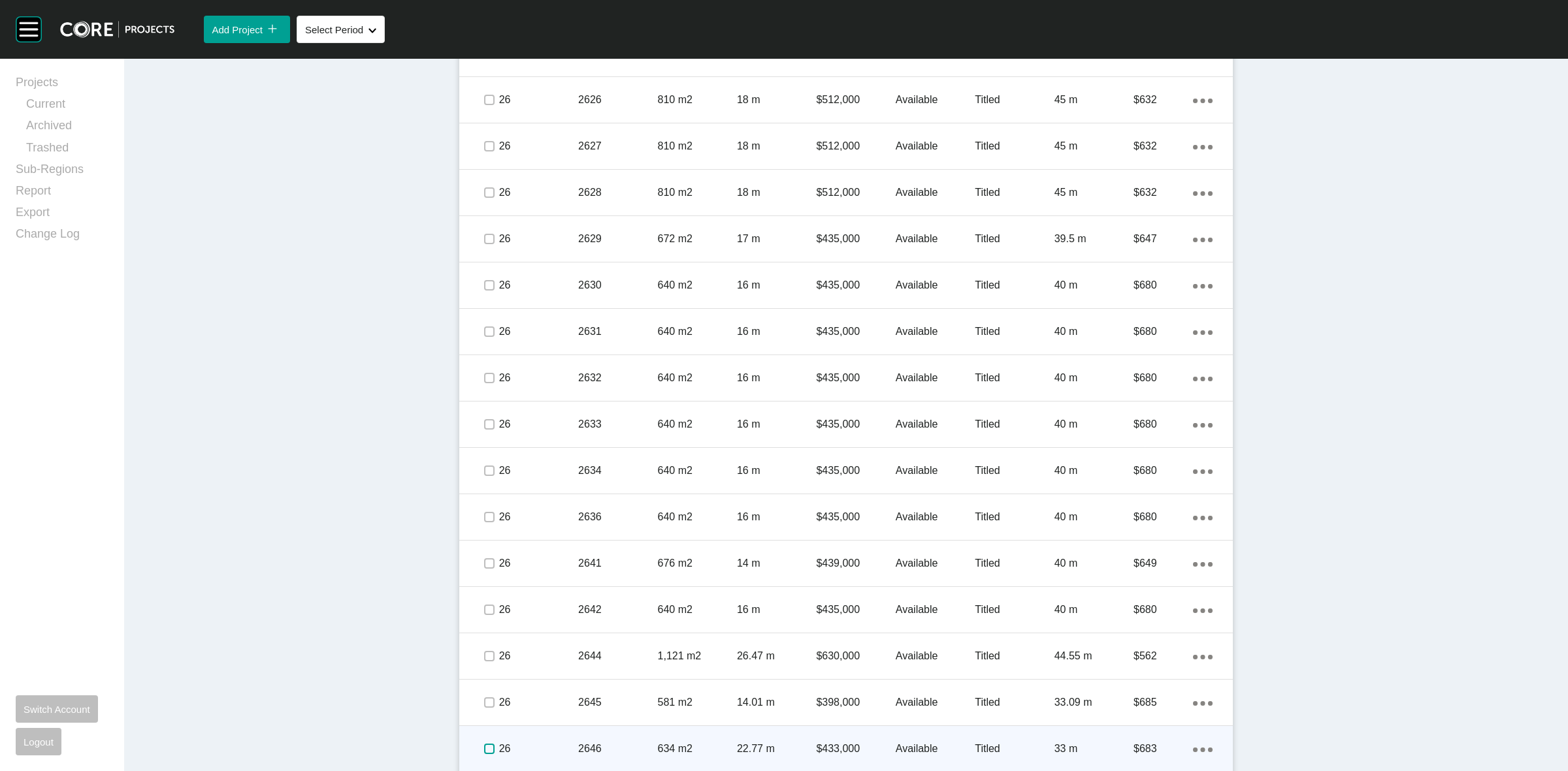
click at [484, 749] on label at bounding box center [489, 749] width 10 height 10
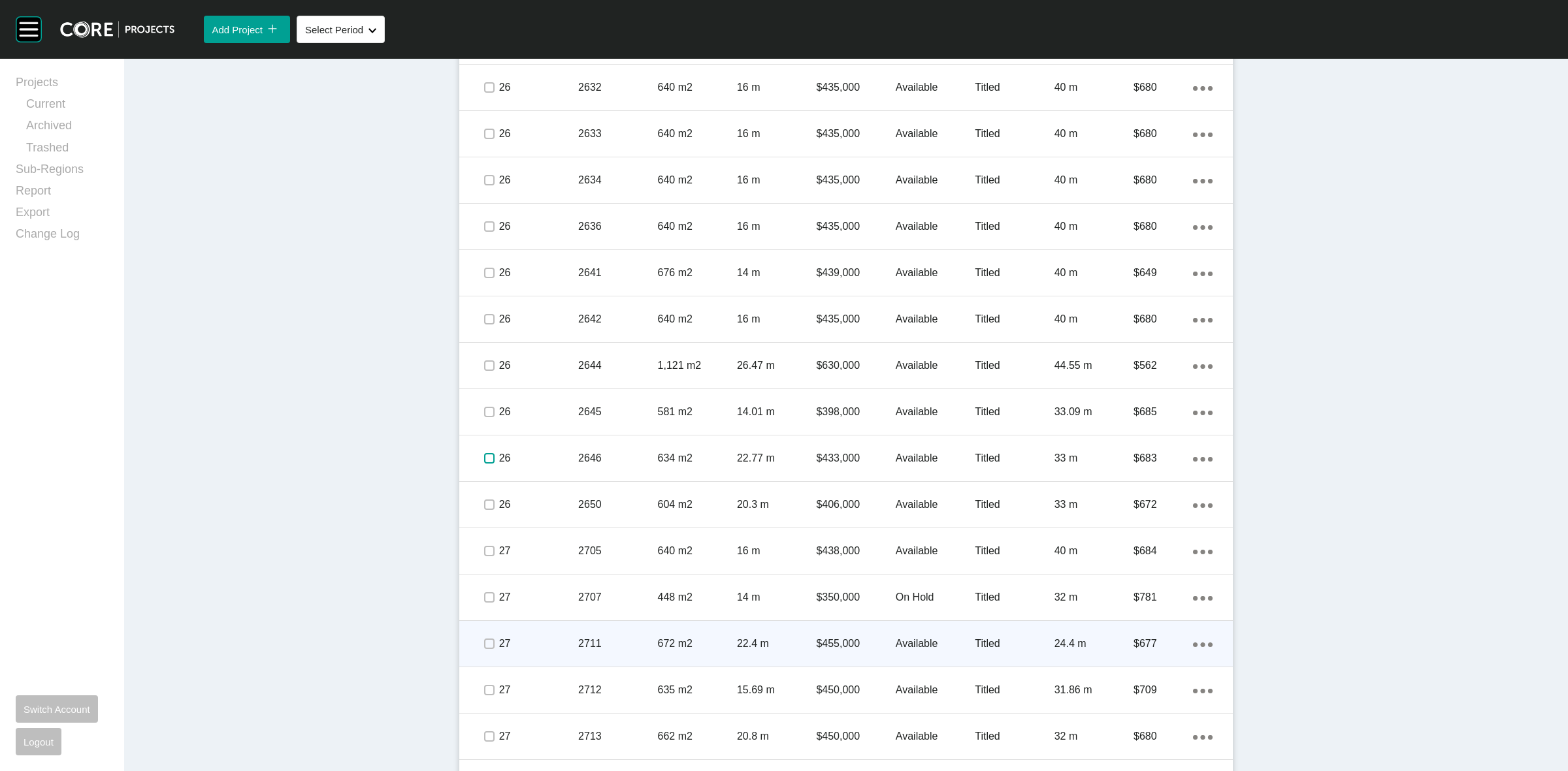
scroll to position [1714, 0]
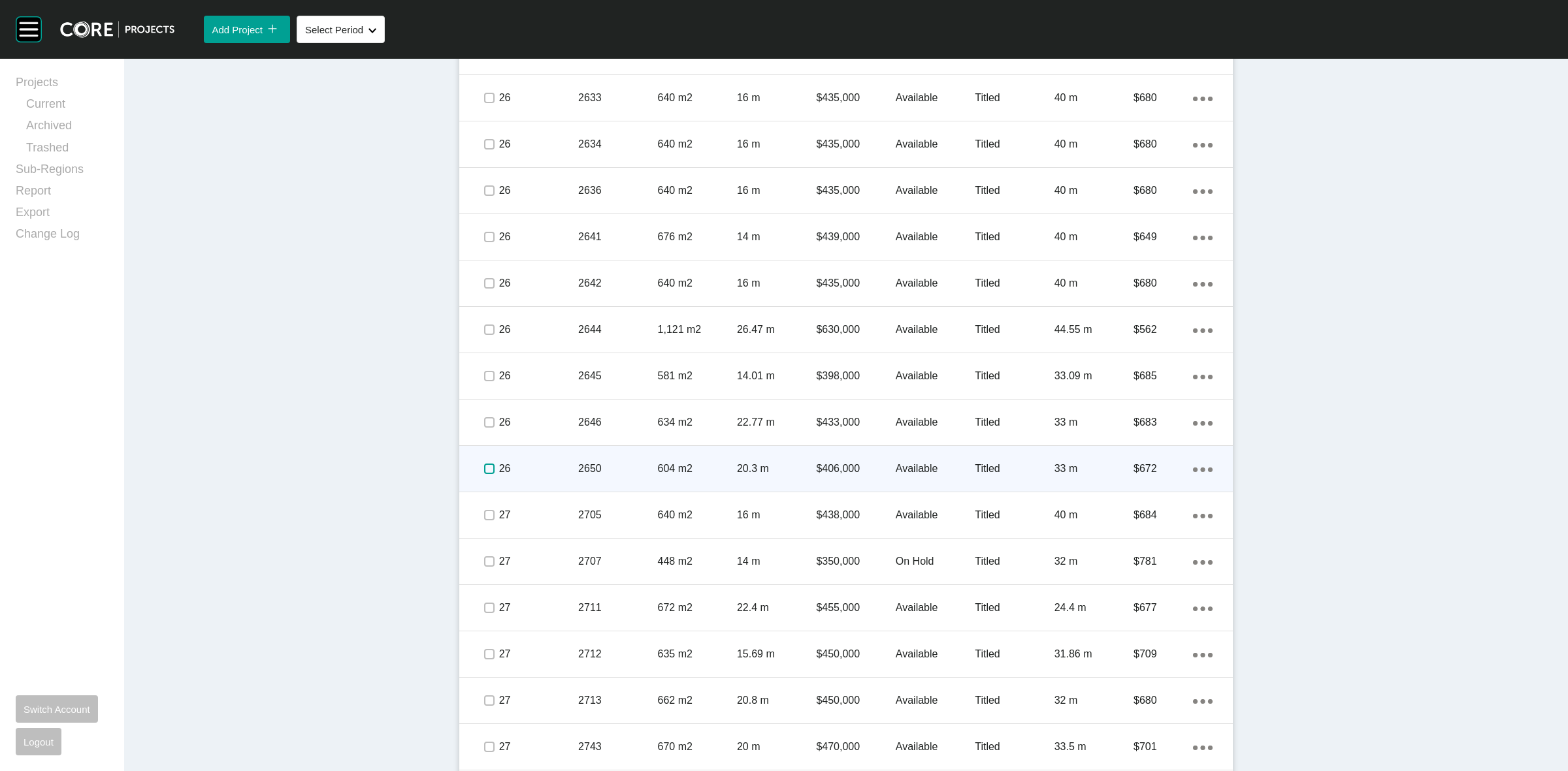
click at [484, 467] on label at bounding box center [489, 469] width 10 height 10
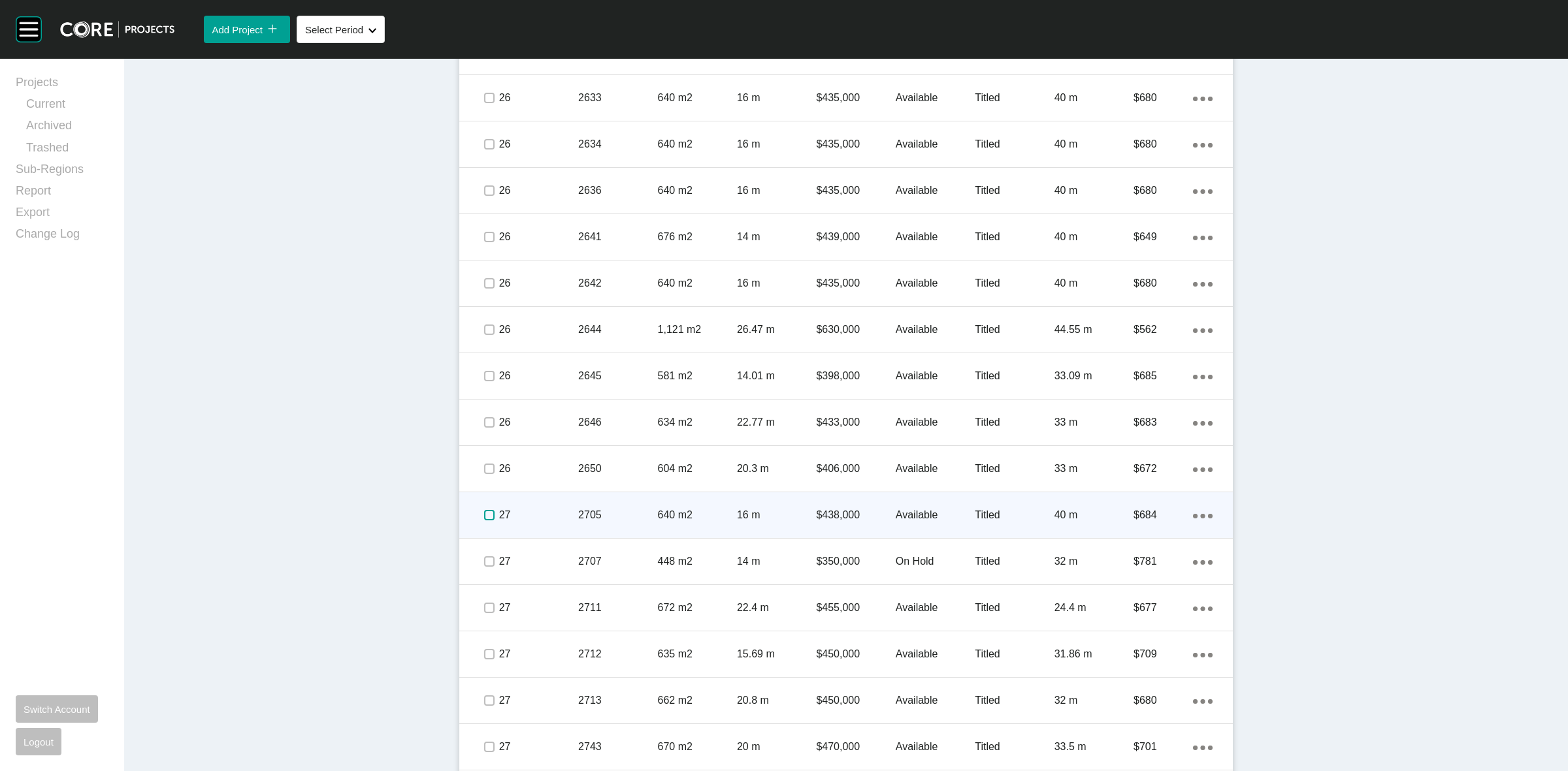
click at [484, 517] on label at bounding box center [489, 515] width 10 height 10
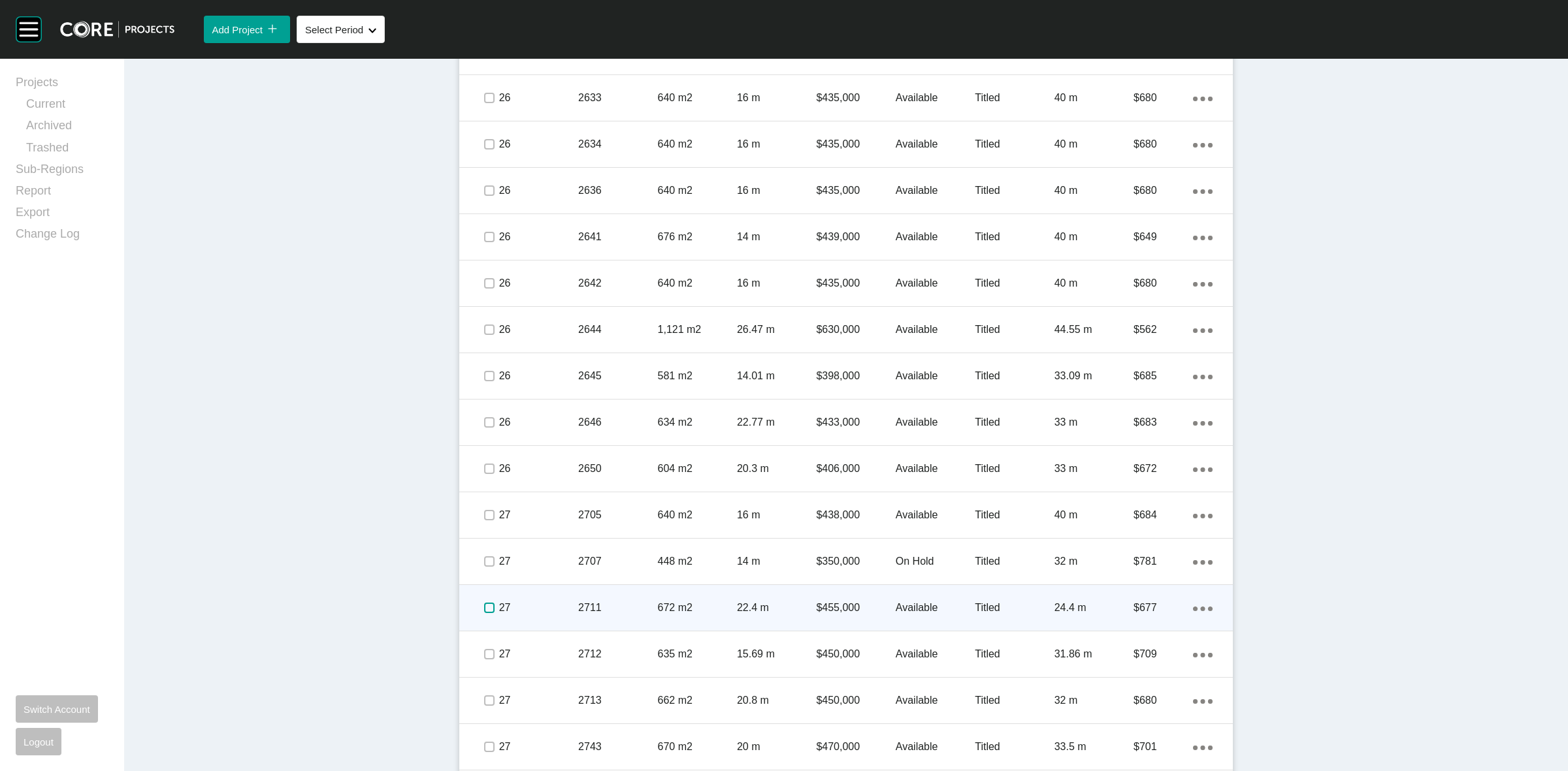
click at [484, 606] on label at bounding box center [489, 608] width 10 height 10
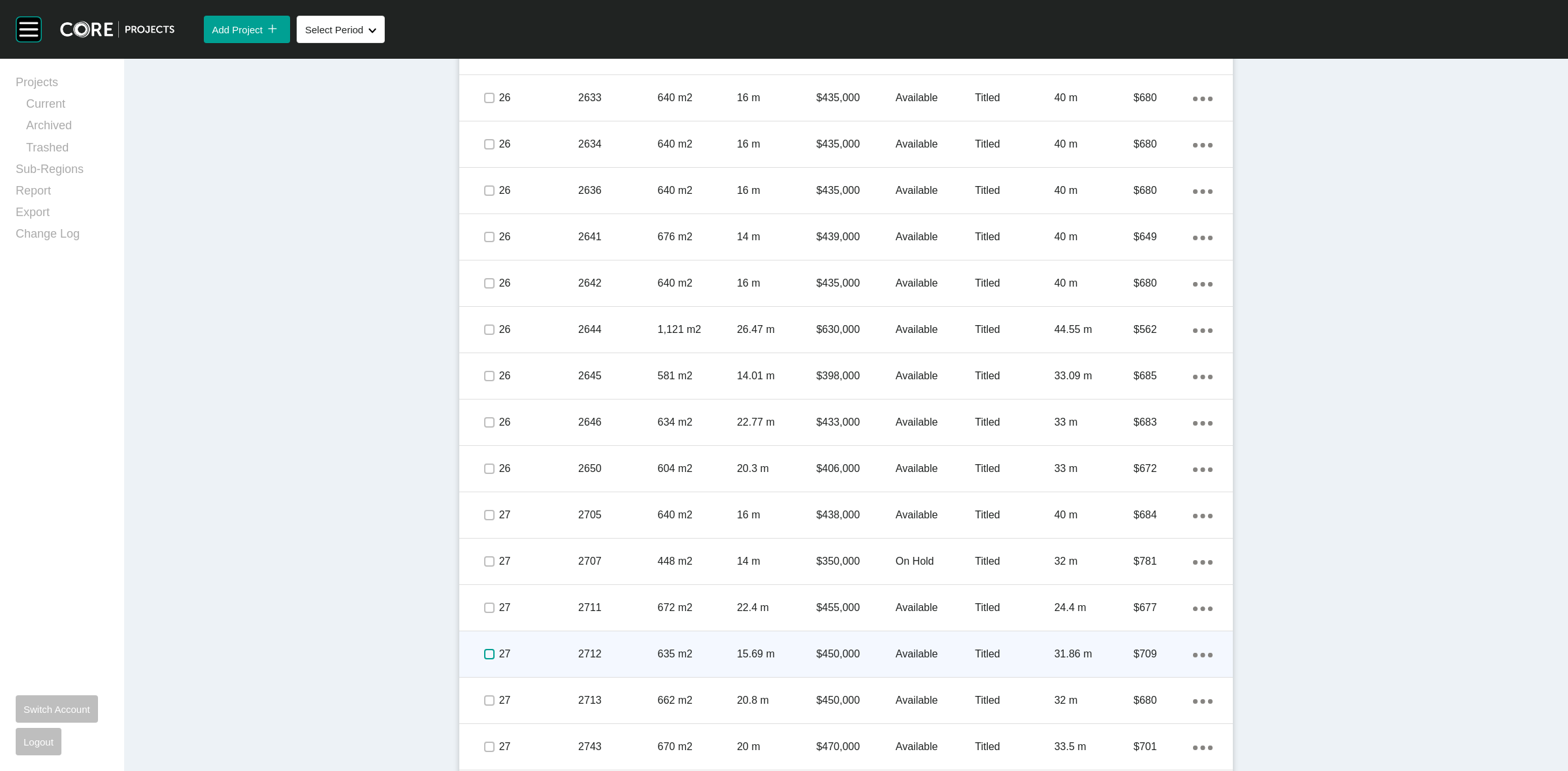
click at [484, 657] on label at bounding box center [489, 654] width 10 height 10
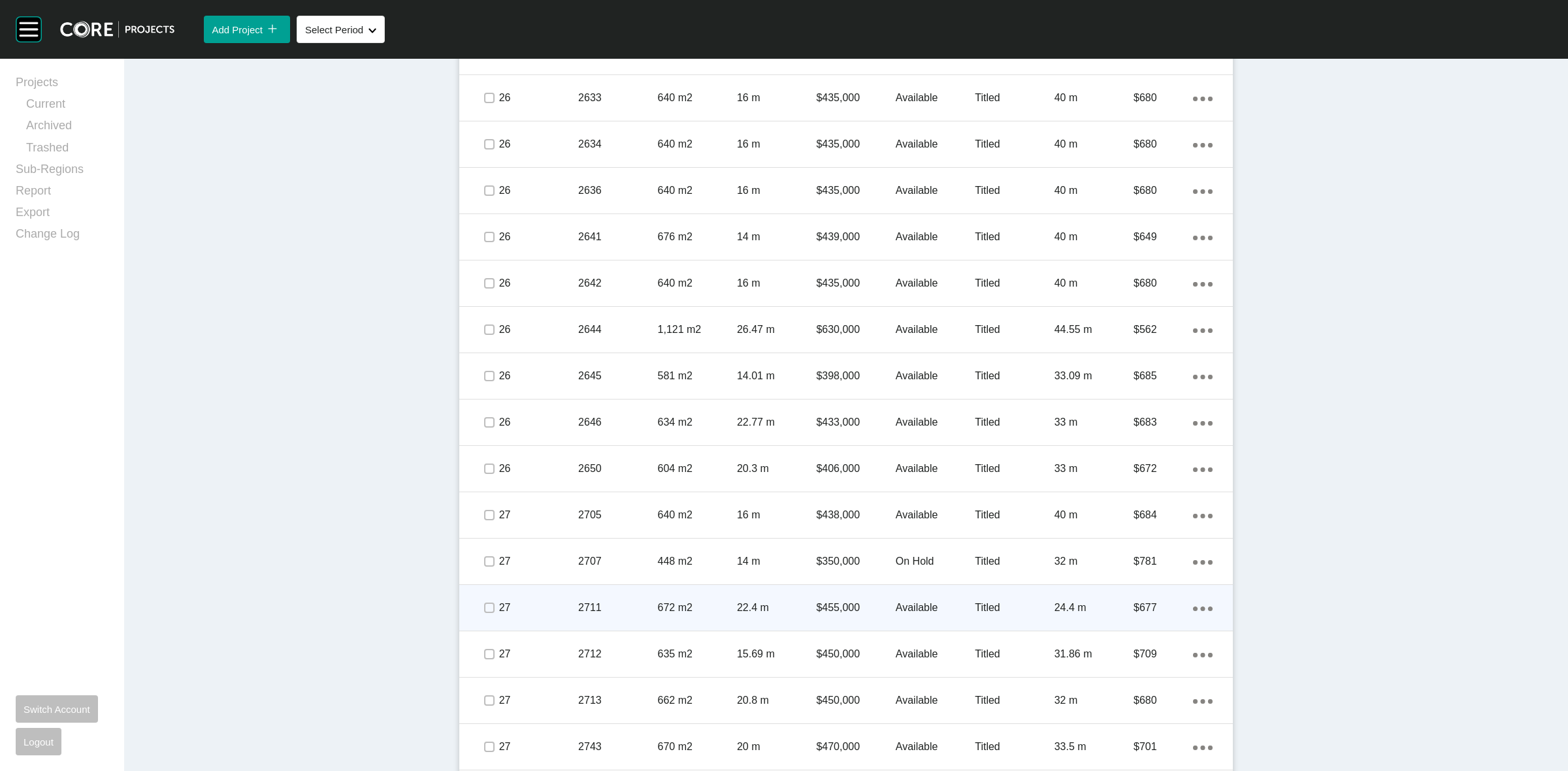
scroll to position [1950, 0]
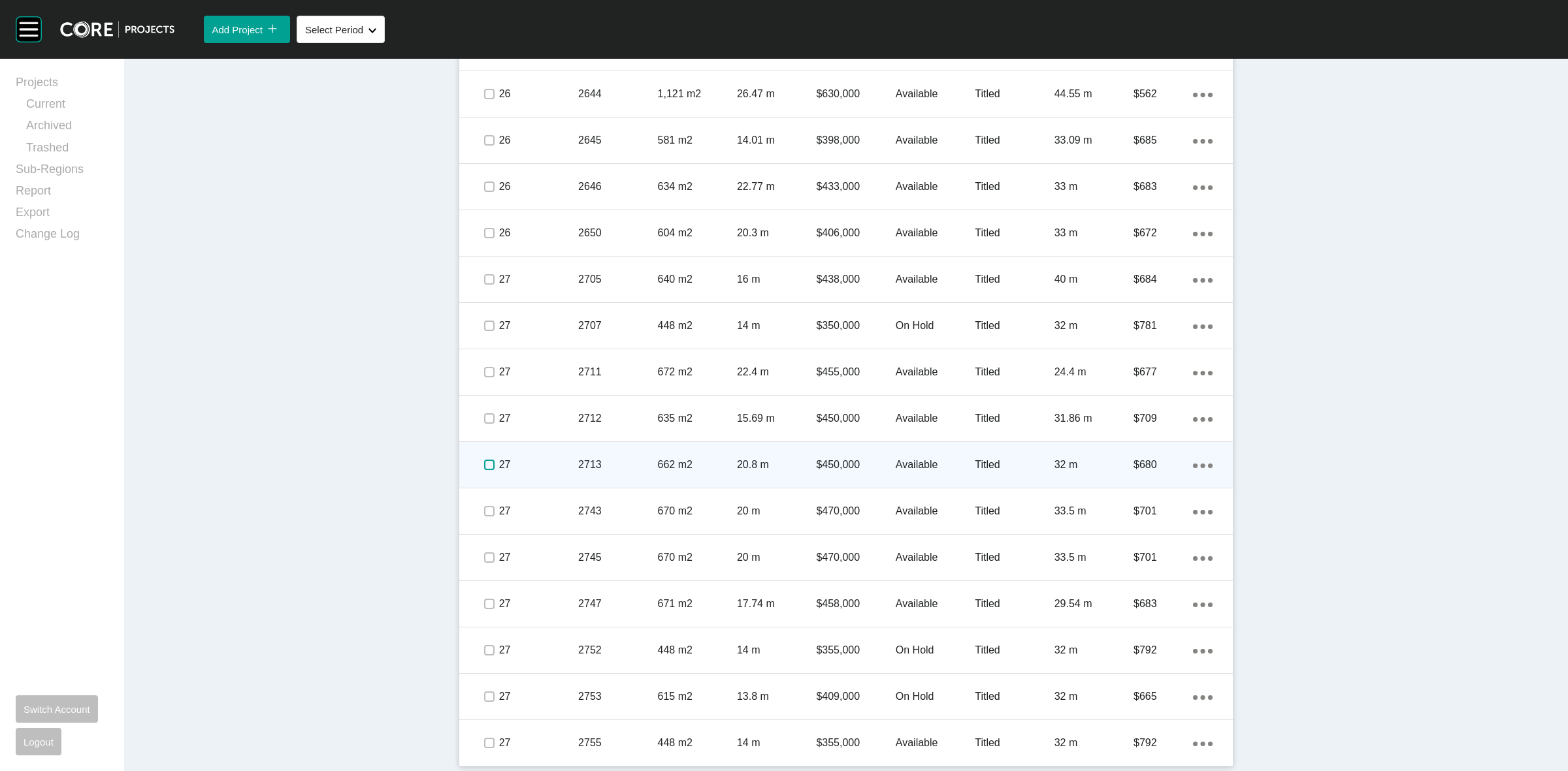
click at [484, 465] on label at bounding box center [489, 465] width 10 height 10
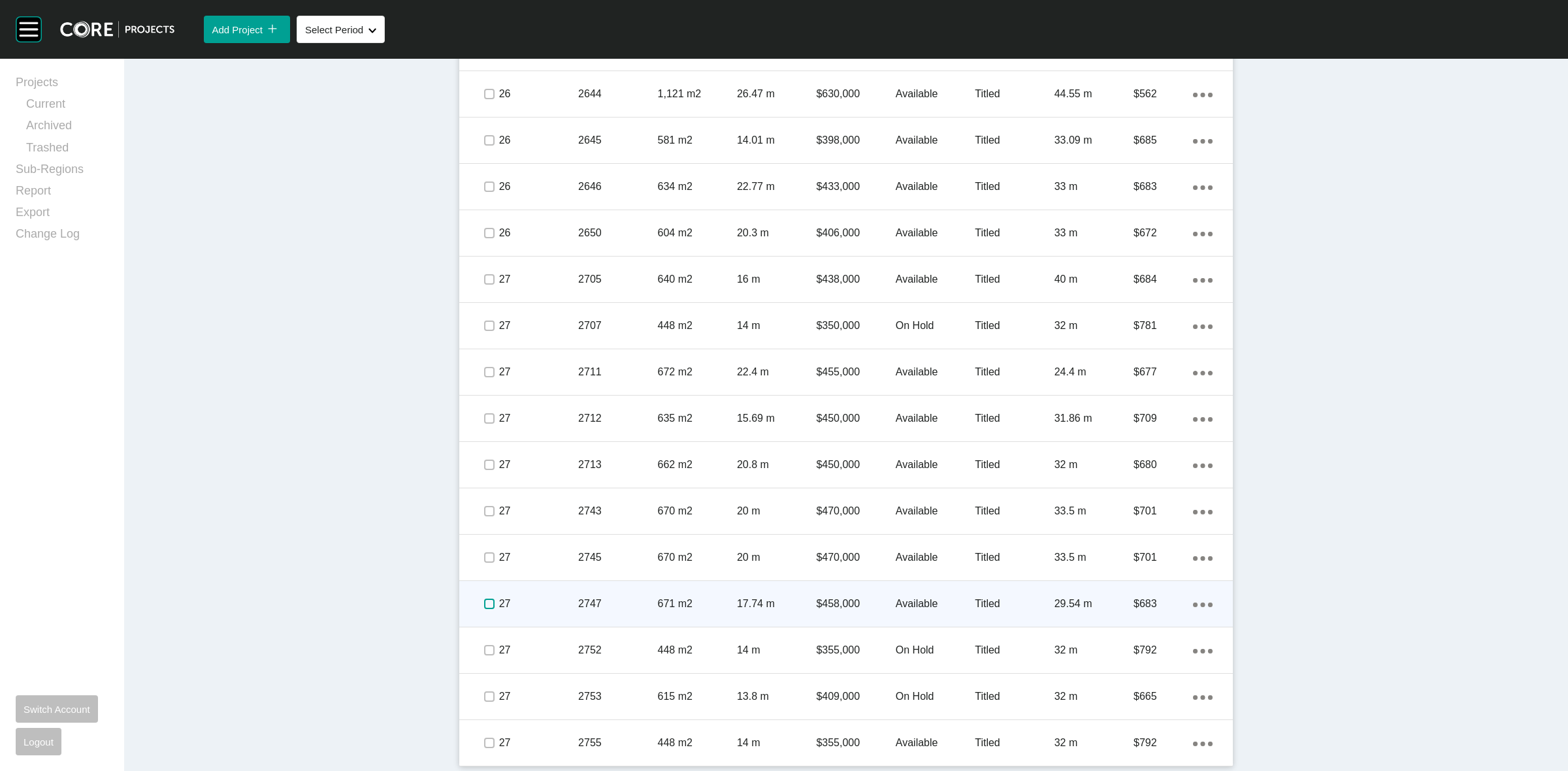
click at [485, 599] on label at bounding box center [489, 604] width 10 height 10
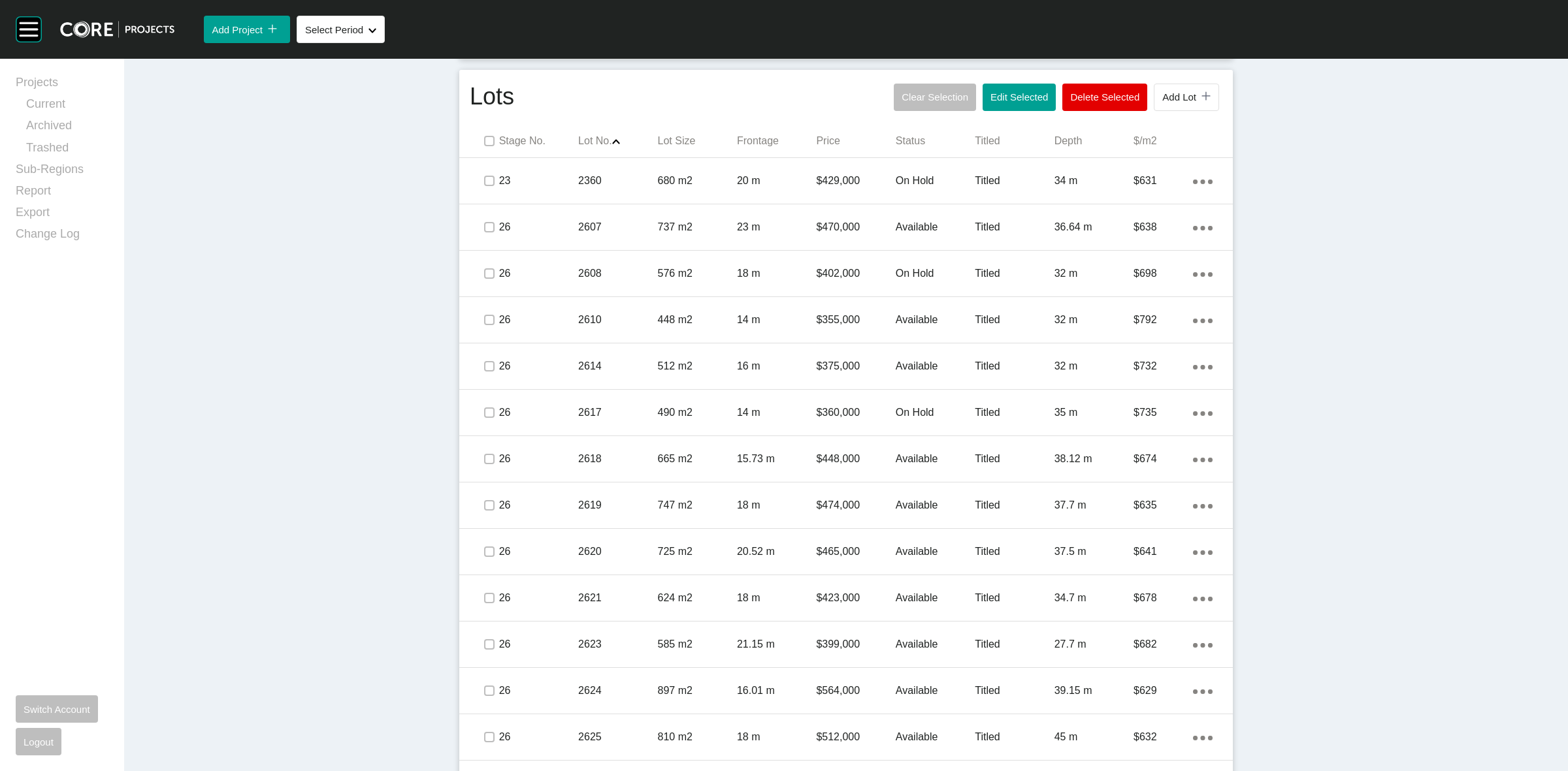
scroll to position [726, 0]
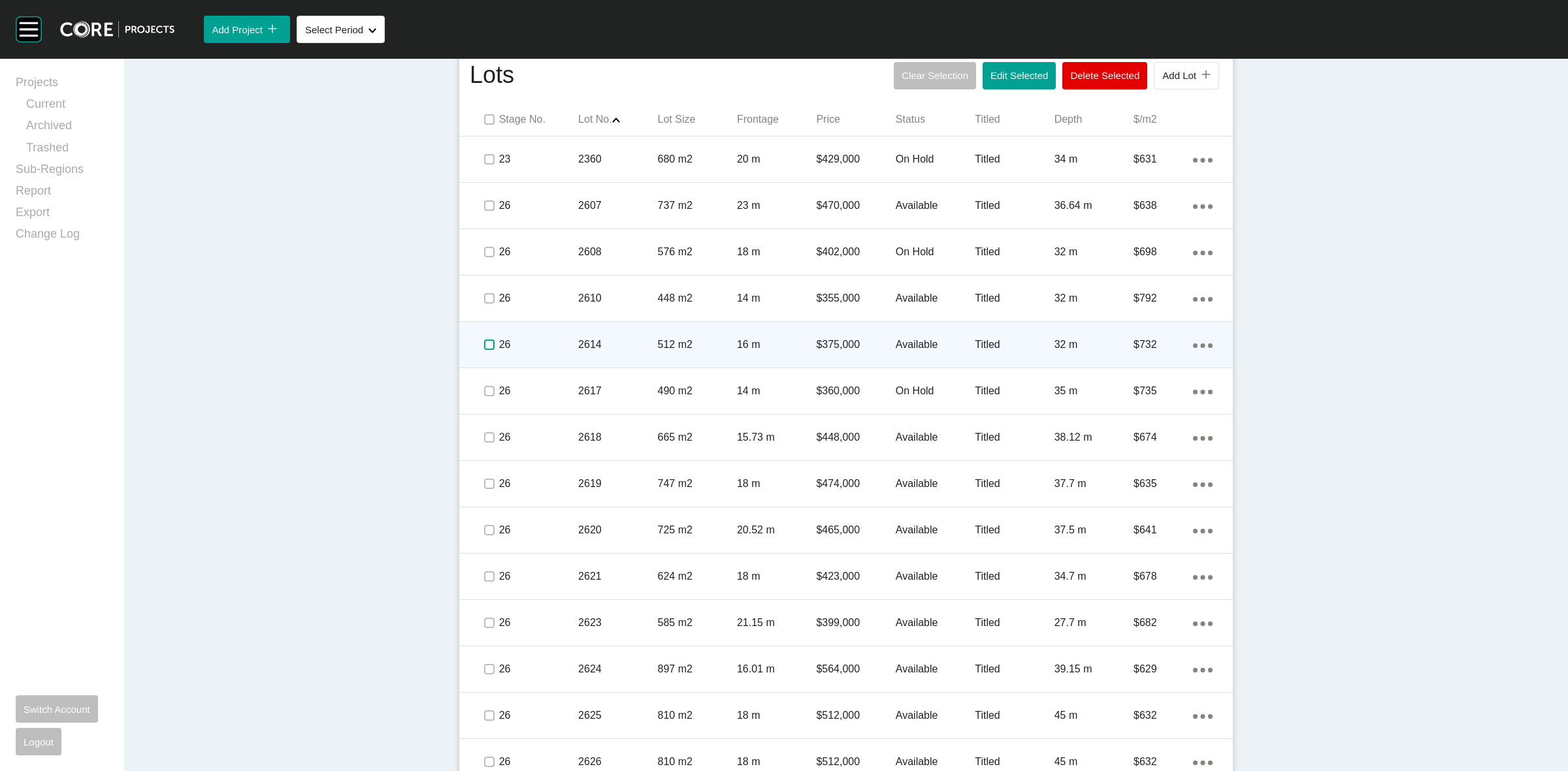
click at [484, 344] on label at bounding box center [489, 345] width 10 height 10
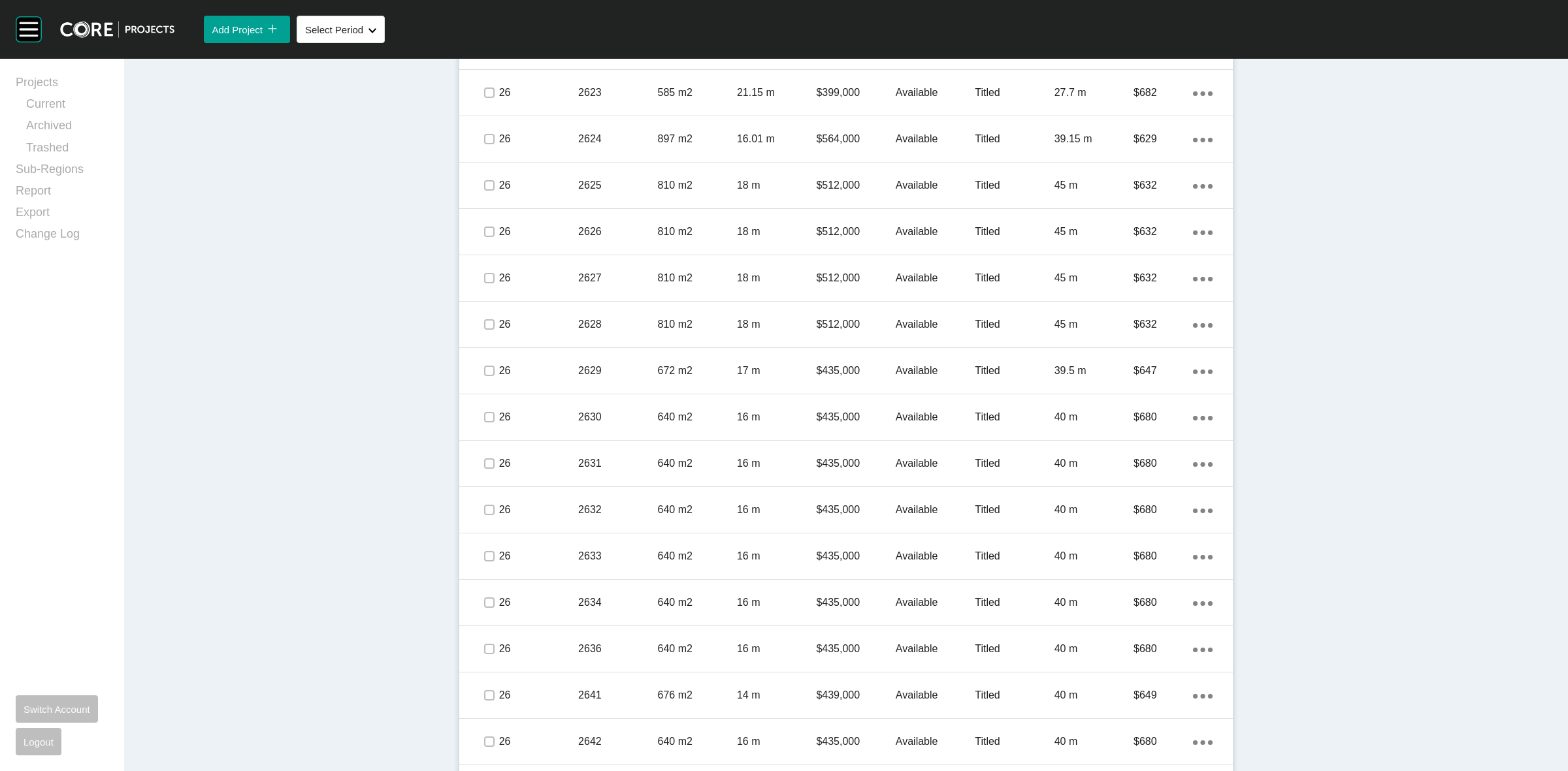
scroll to position [1379, 0]
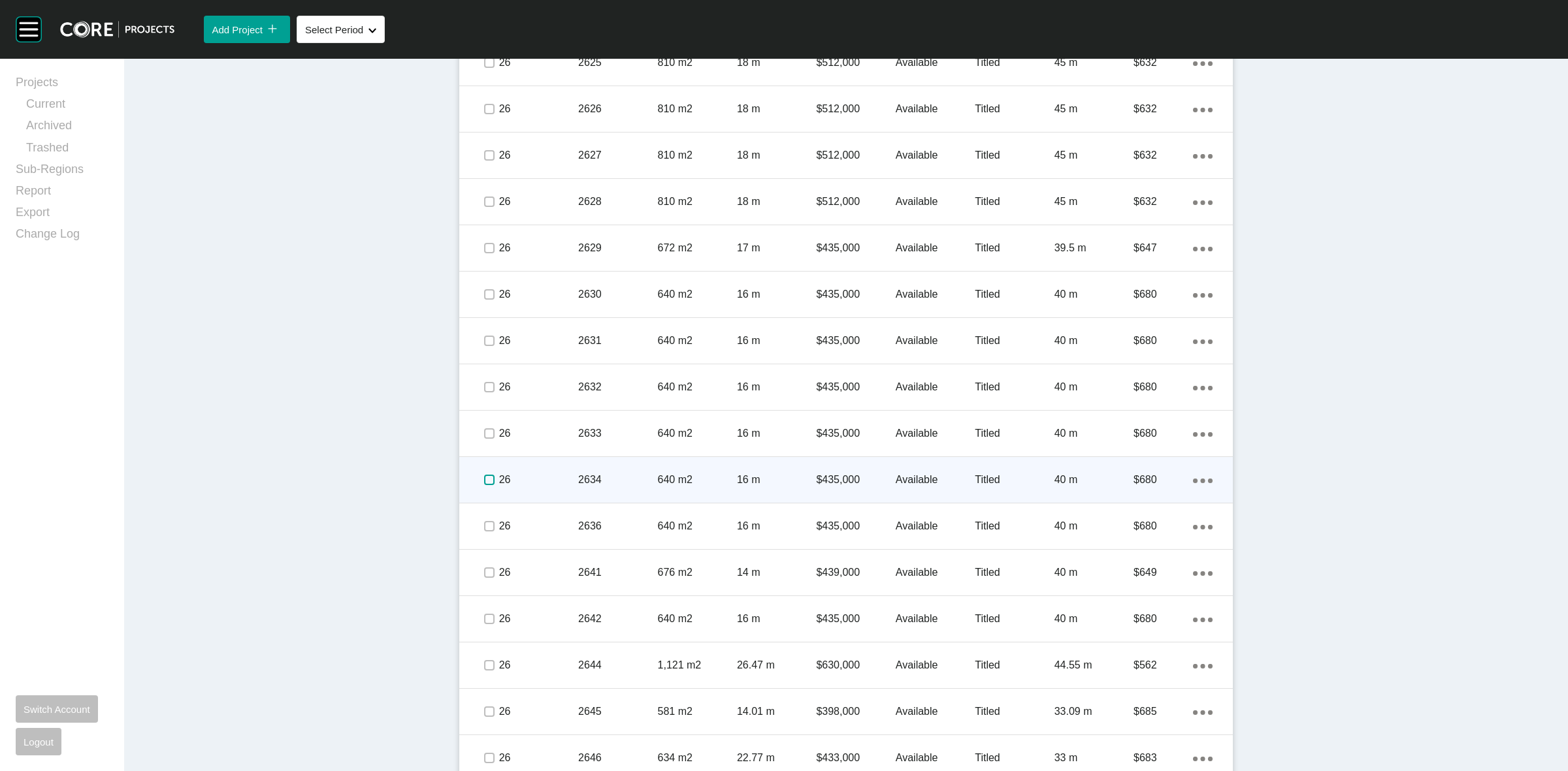
click at [484, 477] on label at bounding box center [489, 480] width 10 height 10
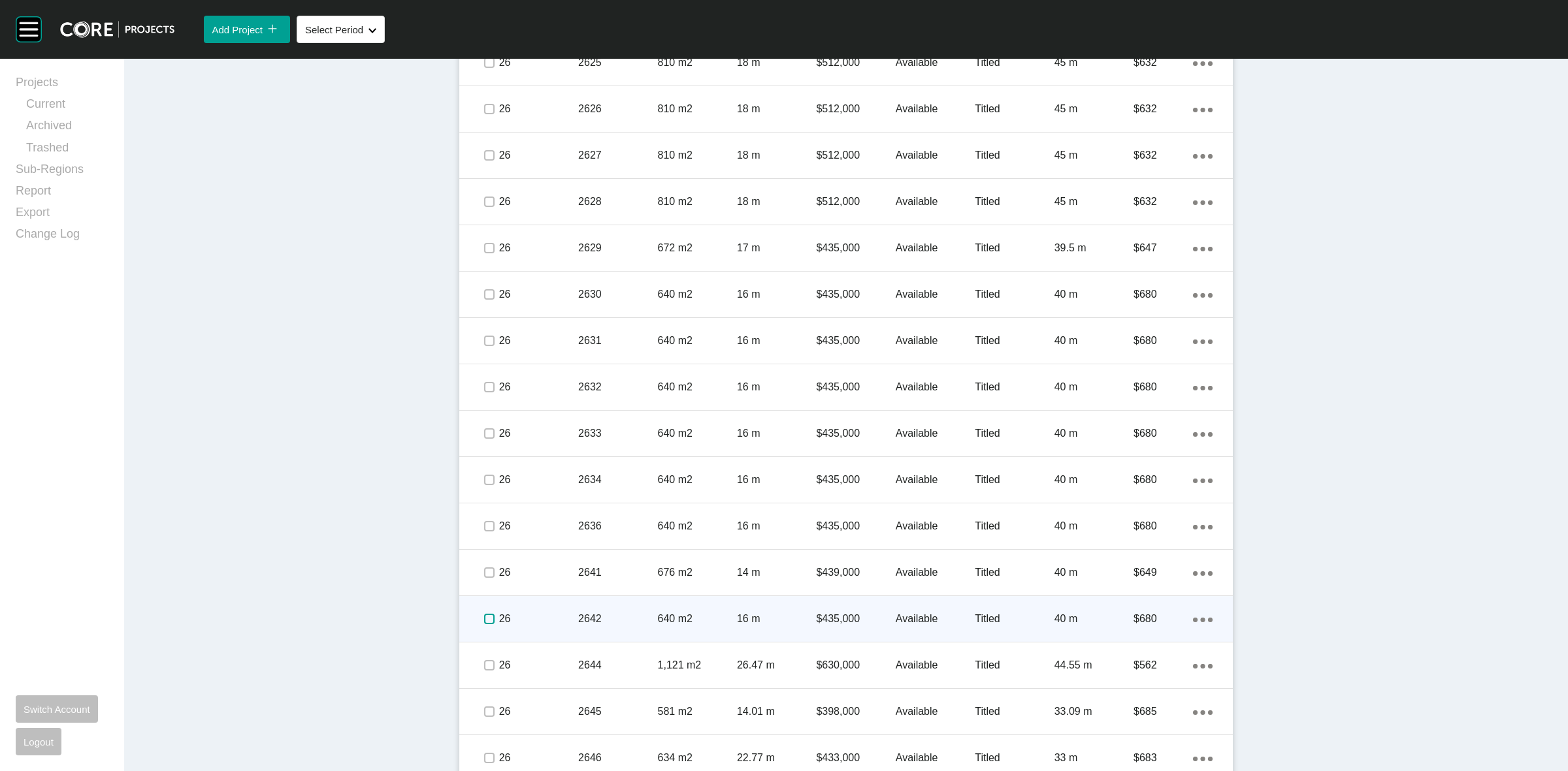
click at [484, 618] on label at bounding box center [489, 619] width 10 height 10
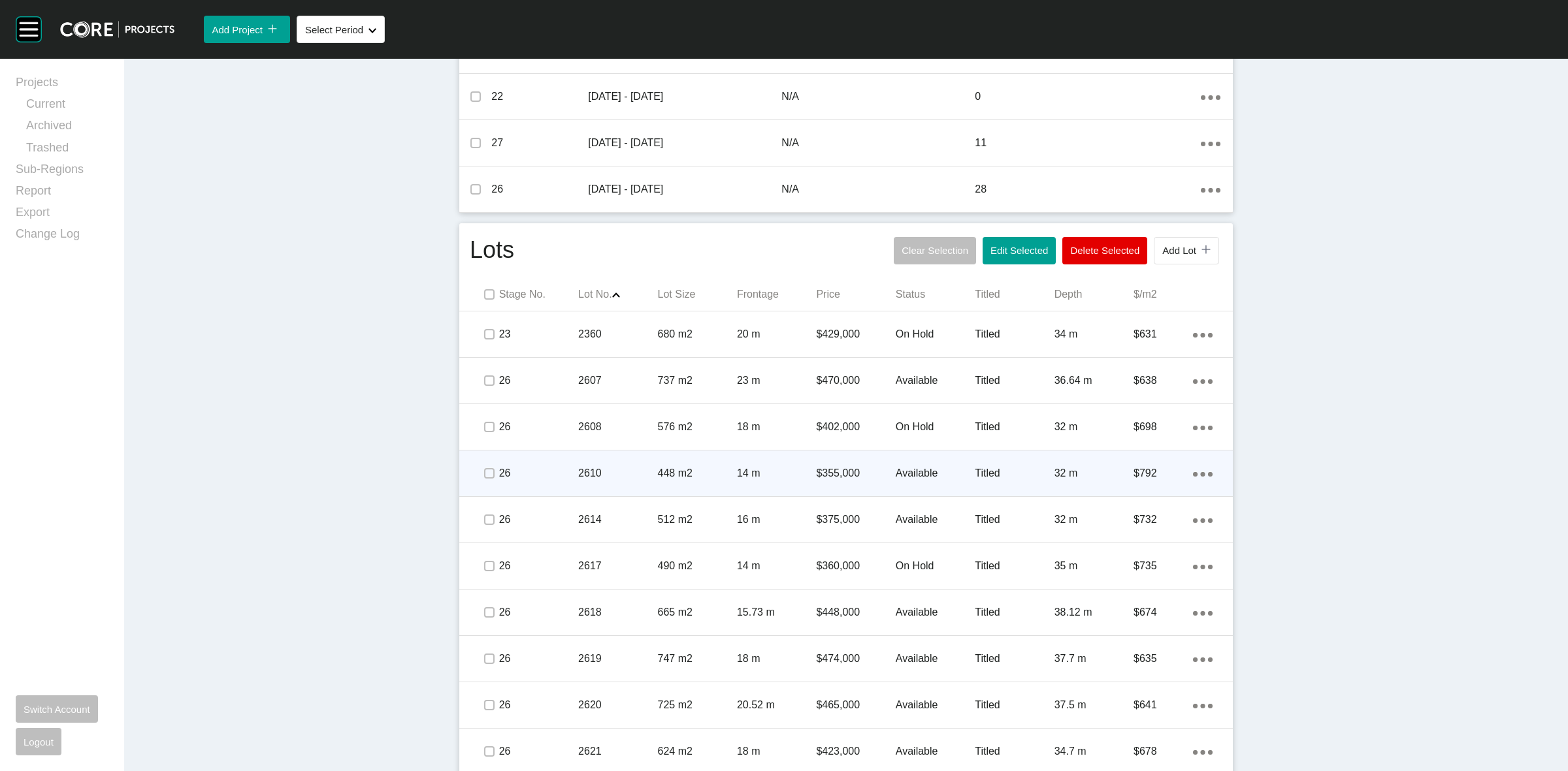
scroll to position [726, 0]
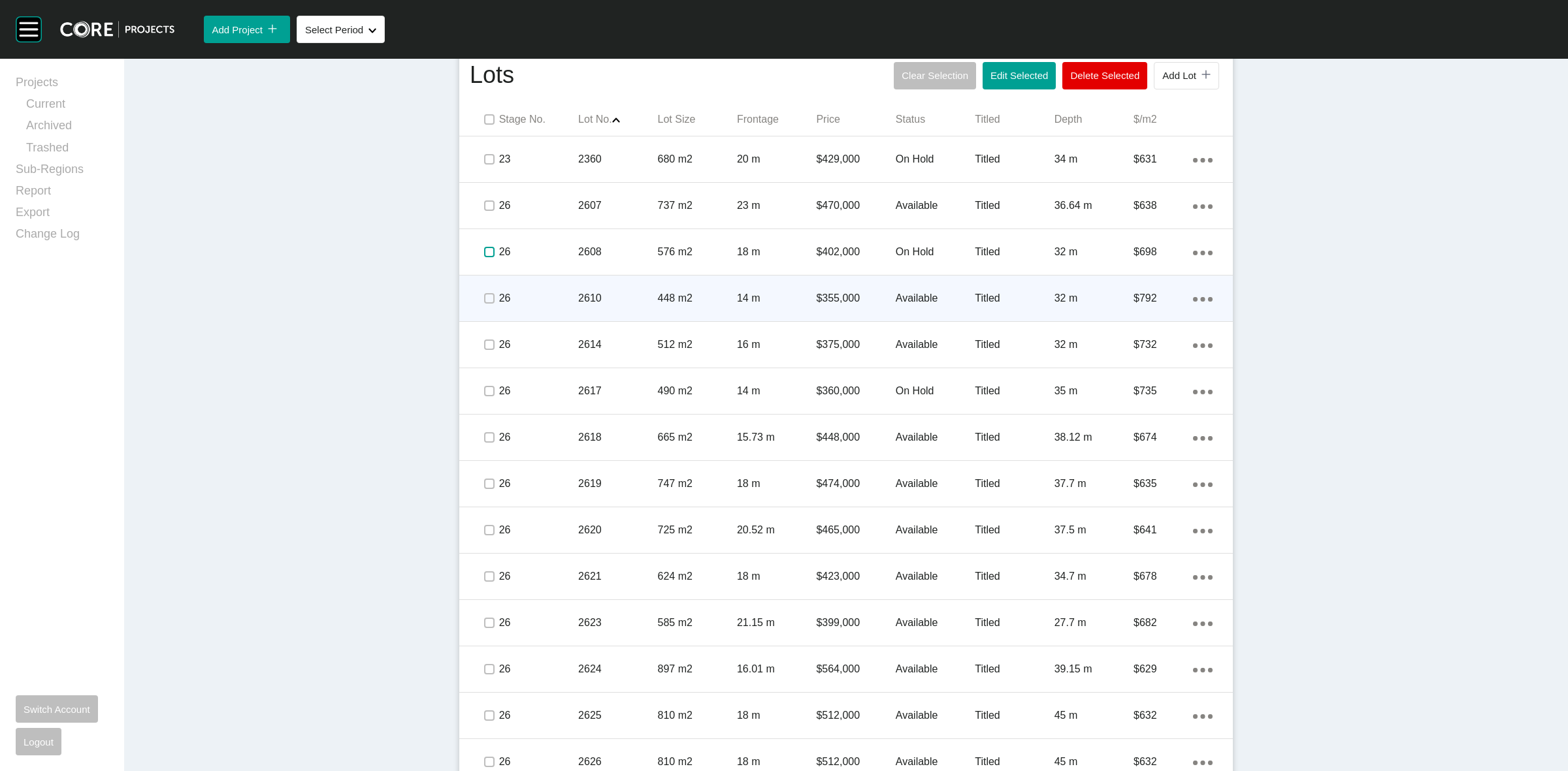
drag, startPoint x: 485, startPoint y: 252, endPoint x: 523, endPoint y: 317, distance: 75.3
click at [485, 252] on label at bounding box center [489, 252] width 10 height 10
click at [484, 298] on label at bounding box center [489, 299] width 10 height 10
click at [516, 305] on p "26" at bounding box center [538, 299] width 79 height 14
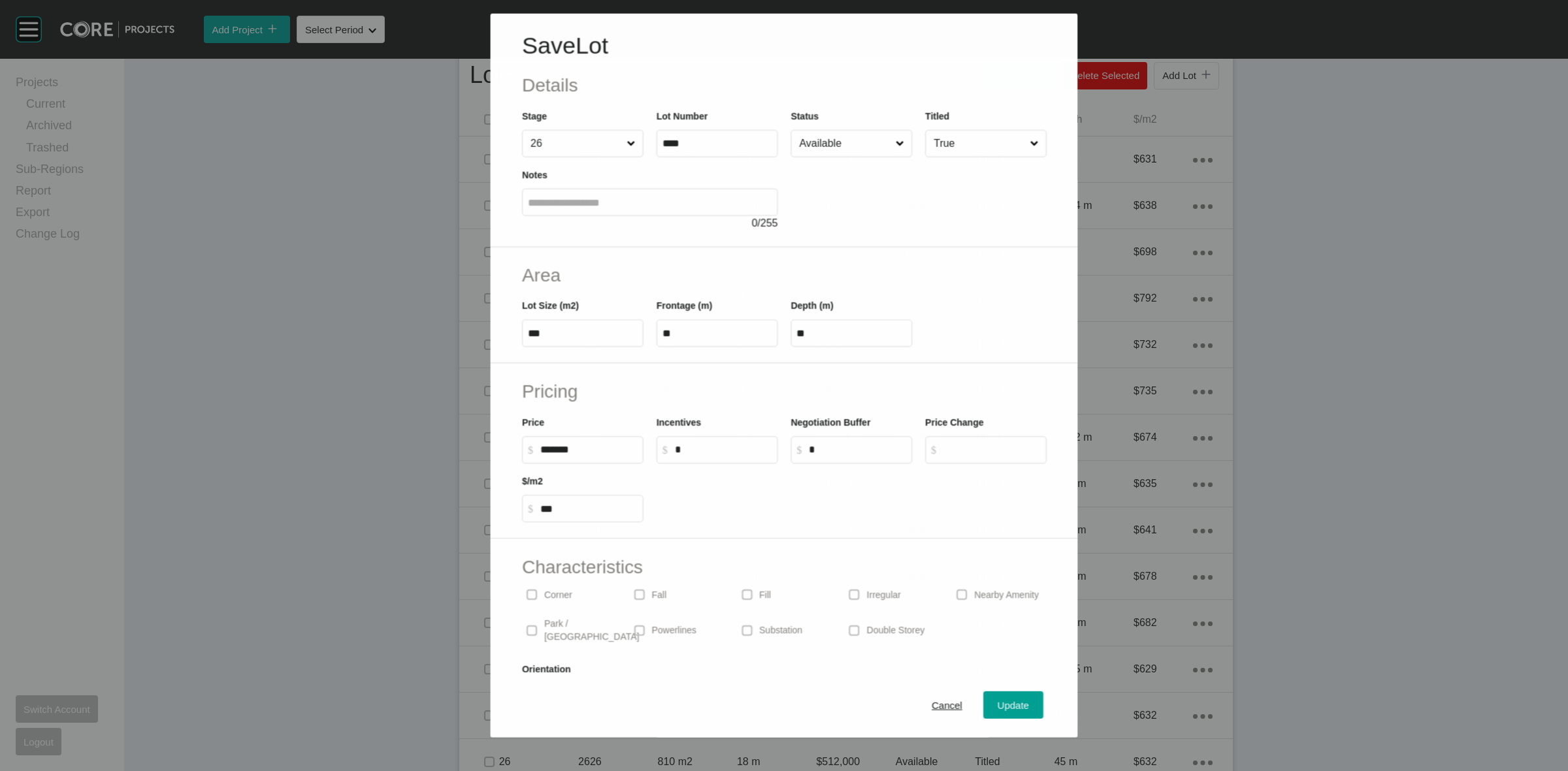
click at [827, 151] on input "Available" at bounding box center [845, 143] width 96 height 26
click at [1000, 704] on span "Update" at bounding box center [1013, 706] width 31 height 11
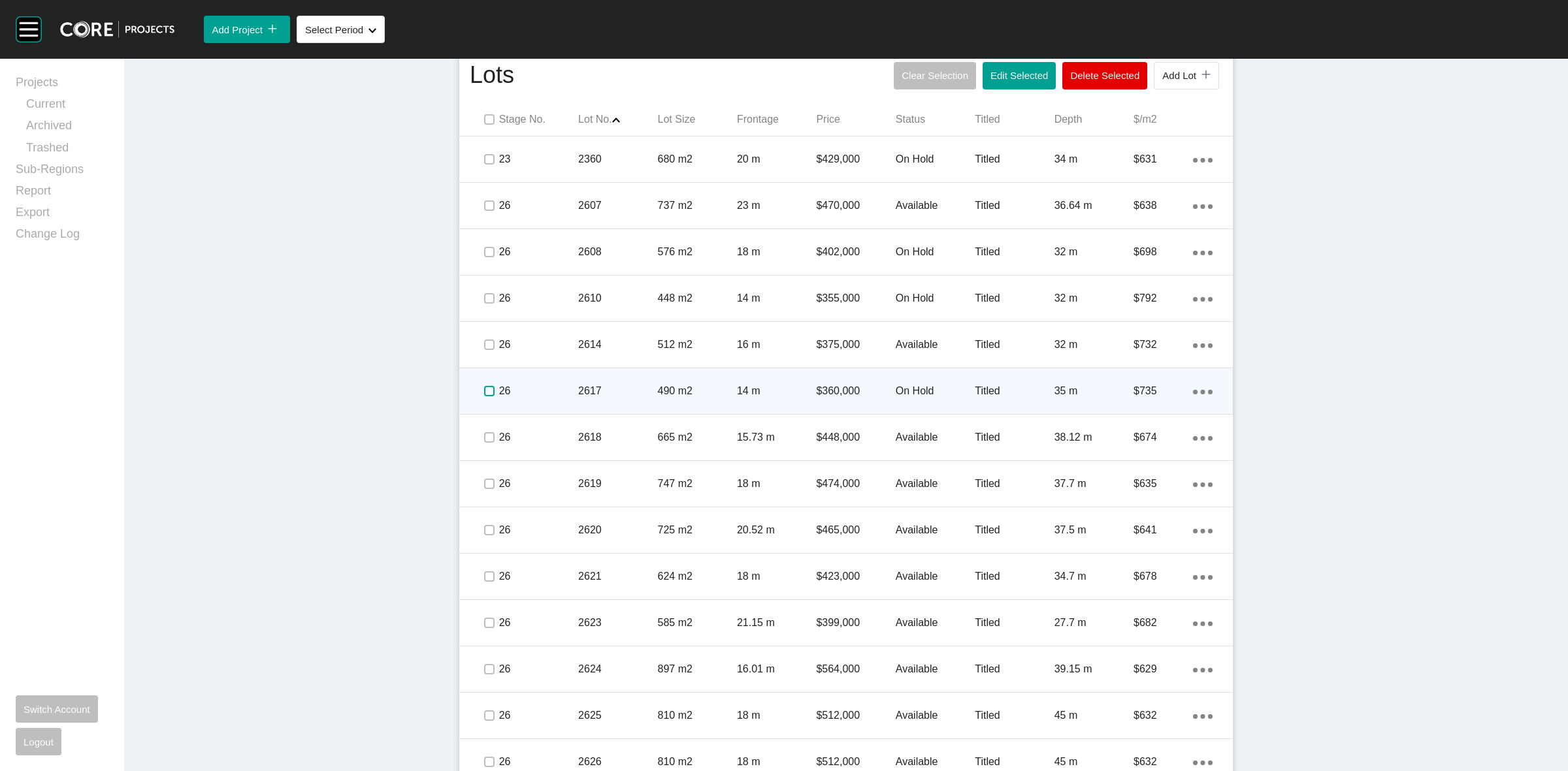
click at [484, 389] on label at bounding box center [489, 391] width 10 height 10
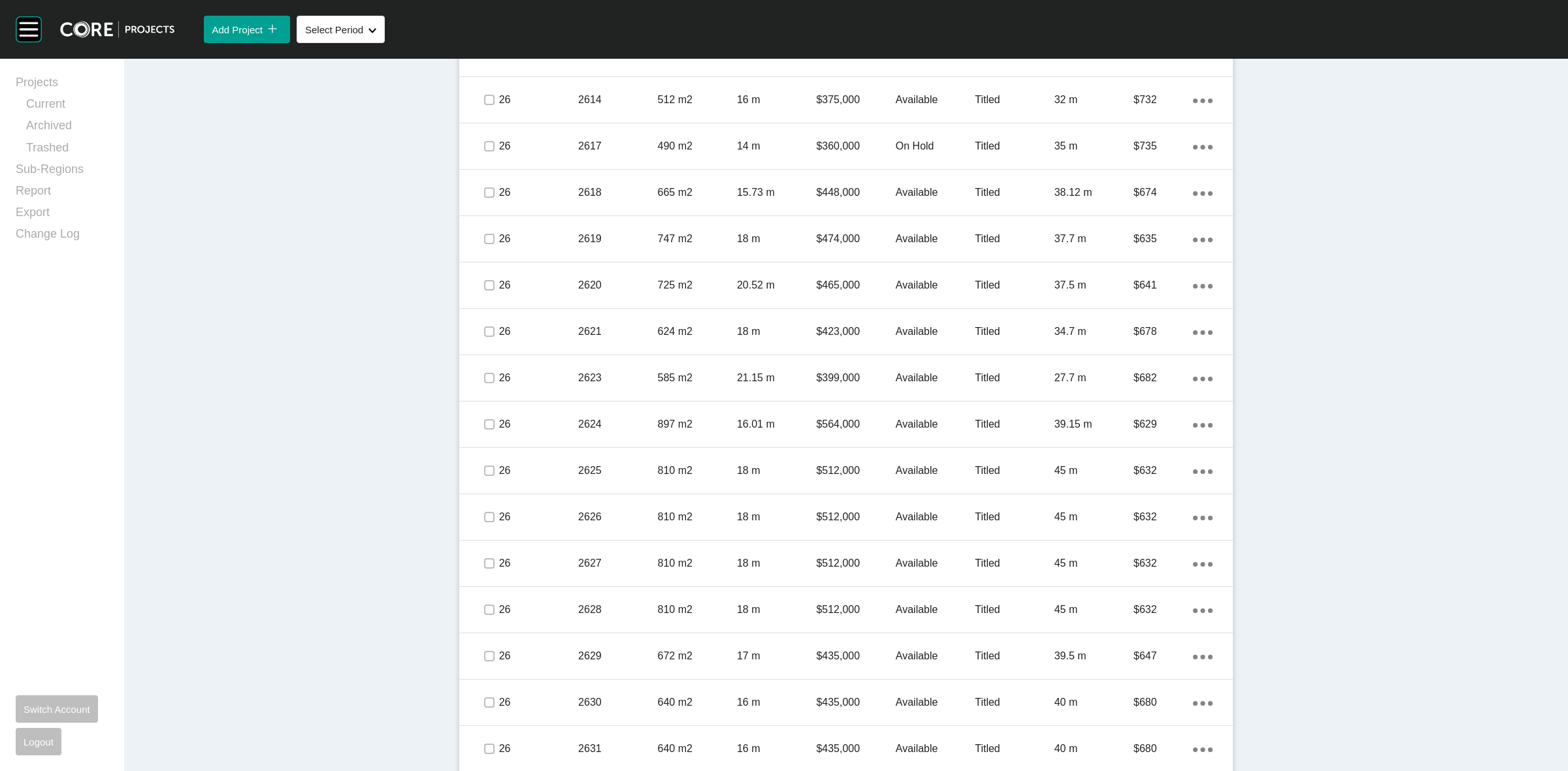
scroll to position [644, 0]
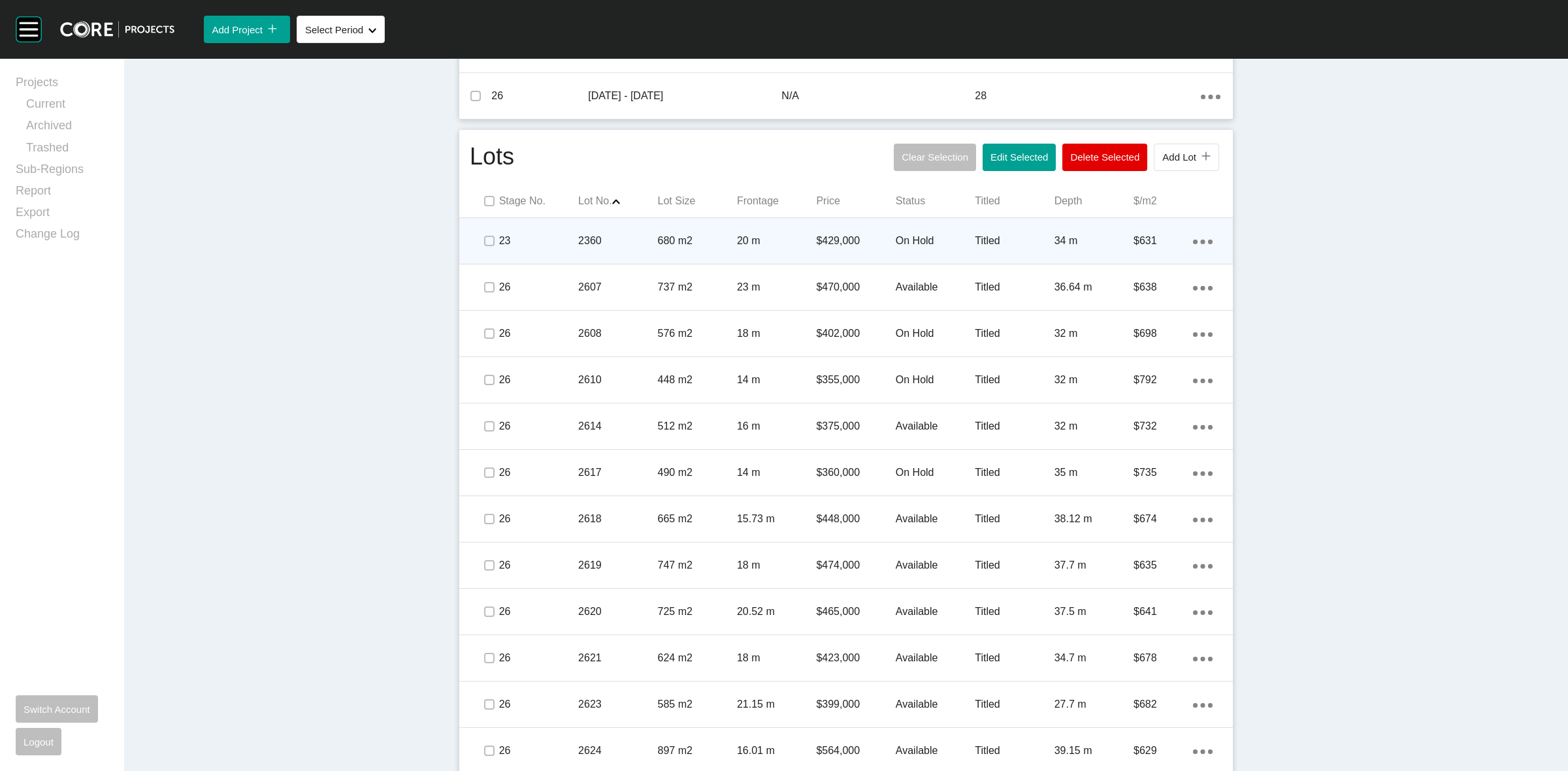
click at [701, 238] on p "680 m2" at bounding box center [697, 241] width 79 height 14
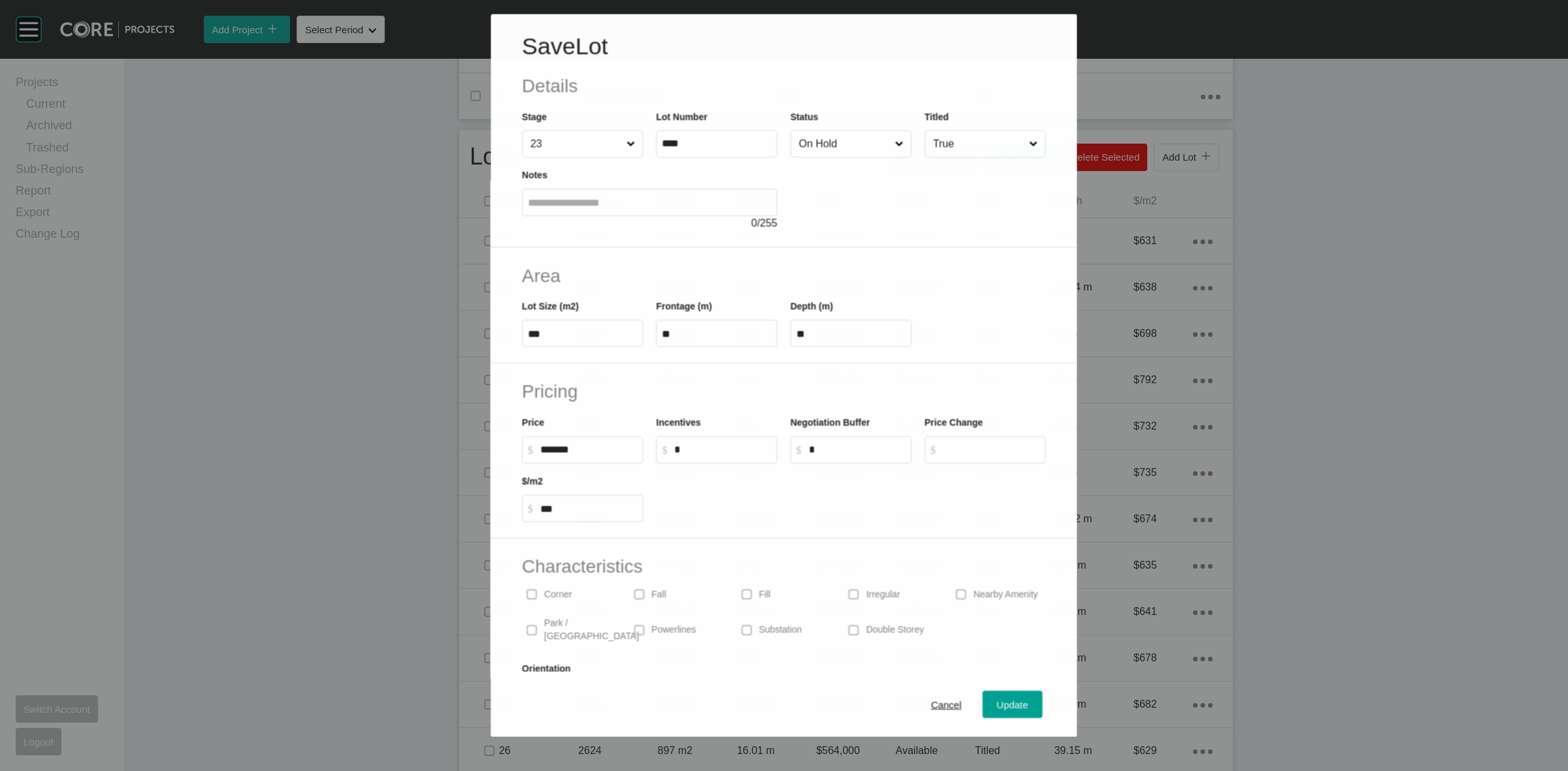
click at [854, 148] on input "On Hold" at bounding box center [845, 144] width 96 height 26
click at [1012, 713] on div "Update" at bounding box center [1012, 706] width 38 height 17
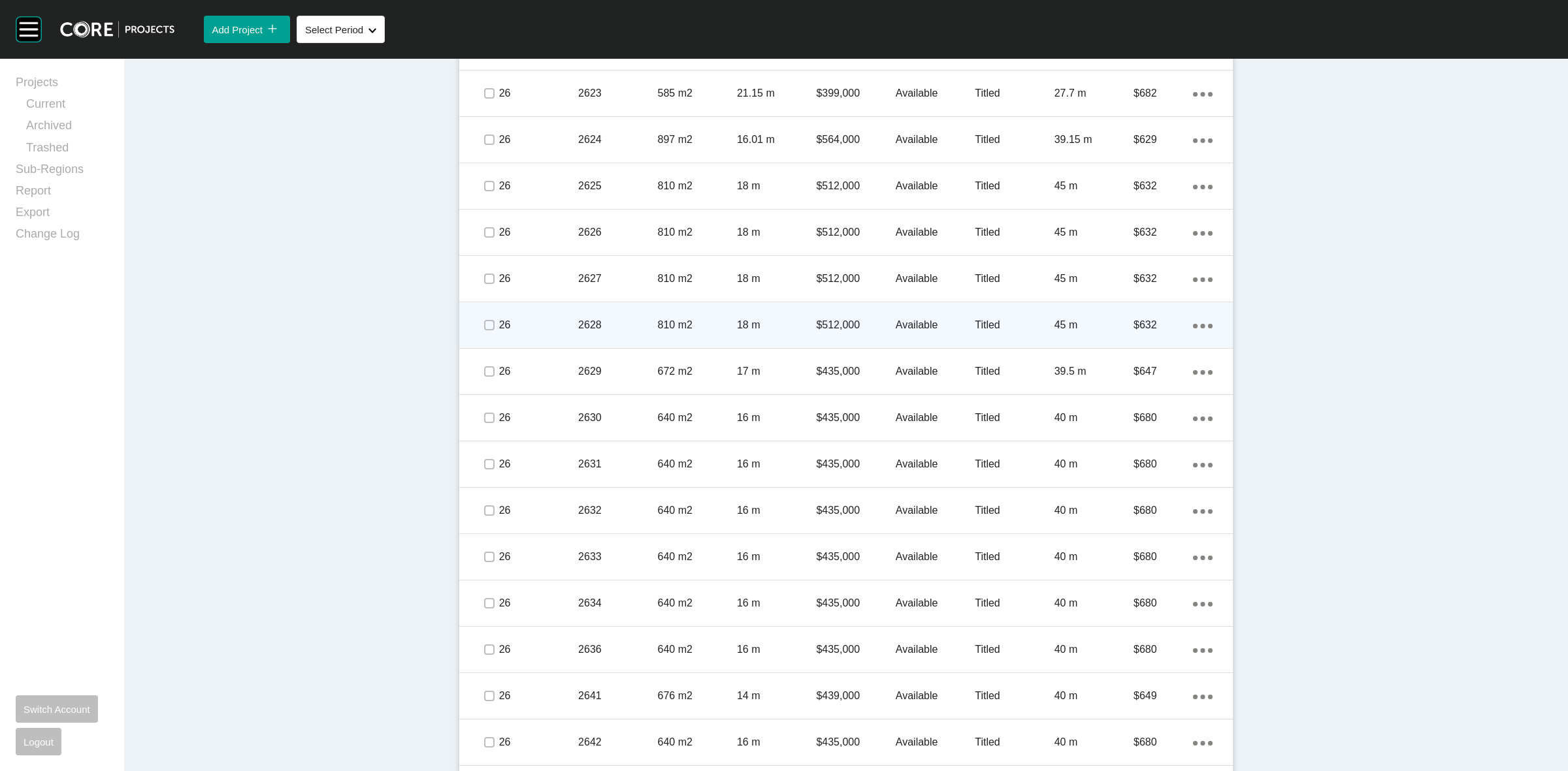
scroll to position [1297, 0]
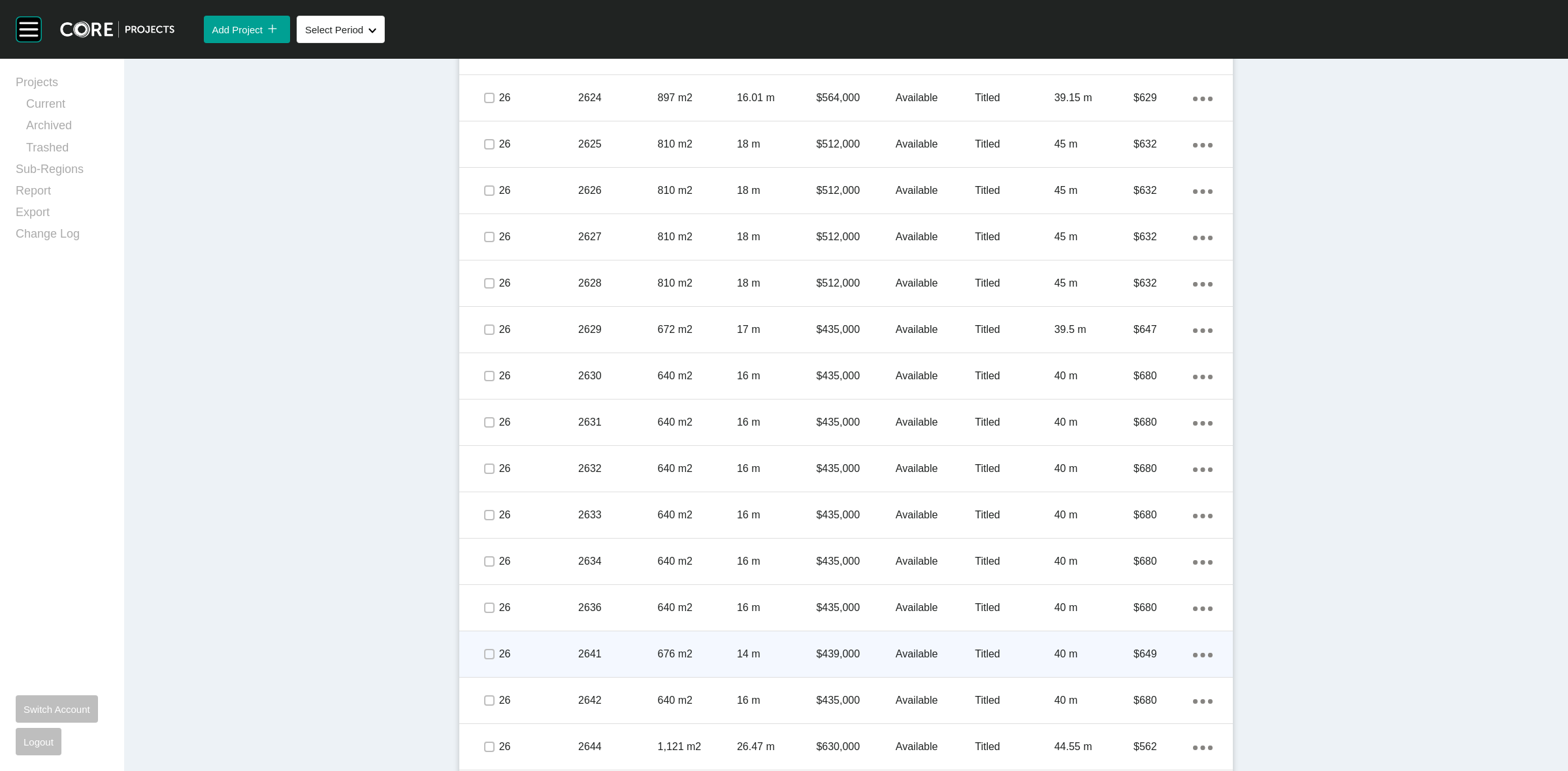
click at [578, 654] on p "2641" at bounding box center [618, 654] width 79 height 14
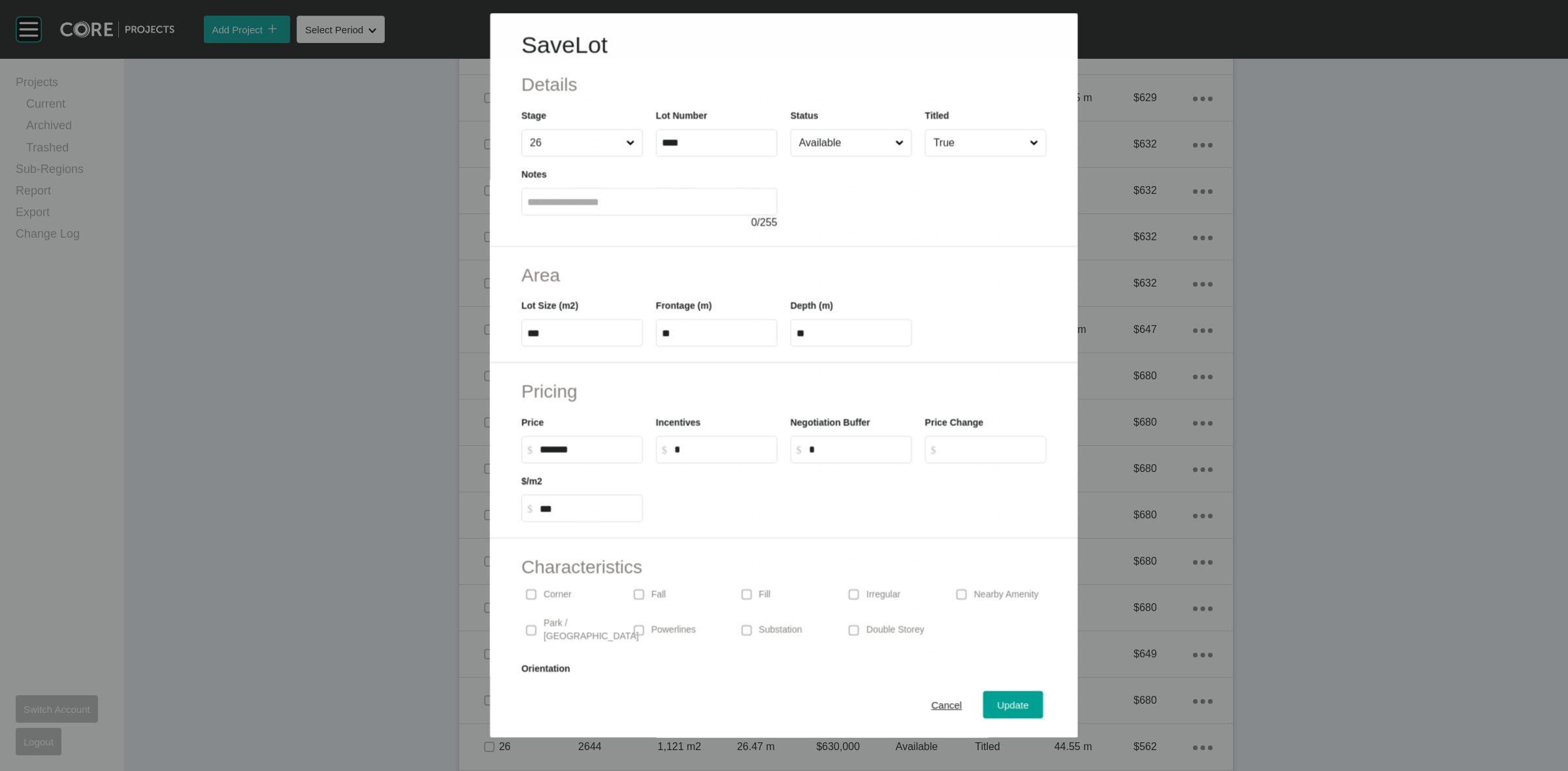
click at [819, 139] on input "Available" at bounding box center [845, 143] width 96 height 26
click at [998, 707] on span "Update" at bounding box center [1013, 706] width 31 height 11
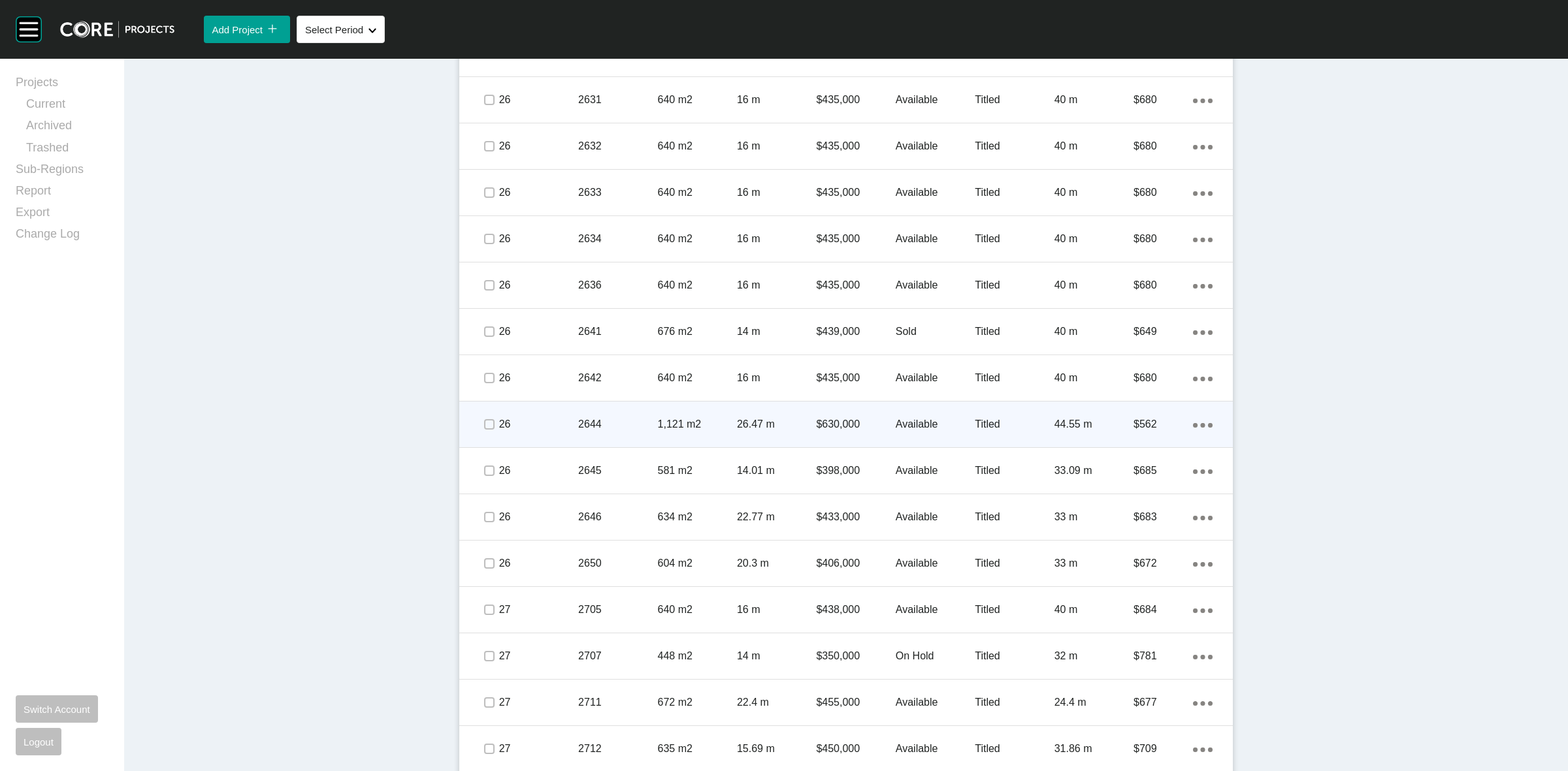
scroll to position [1623, 0]
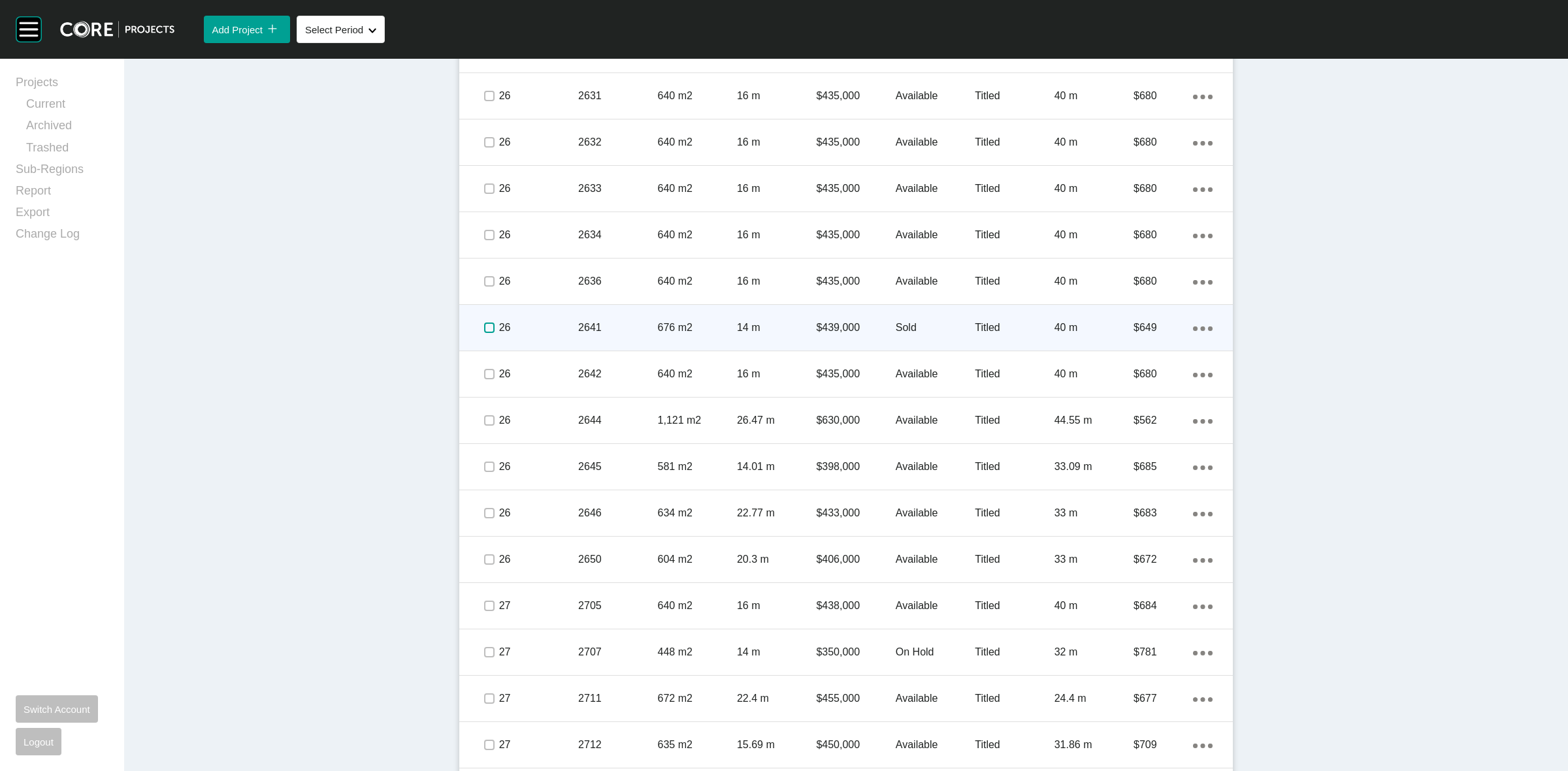
click at [484, 325] on label at bounding box center [489, 327] width 10 height 10
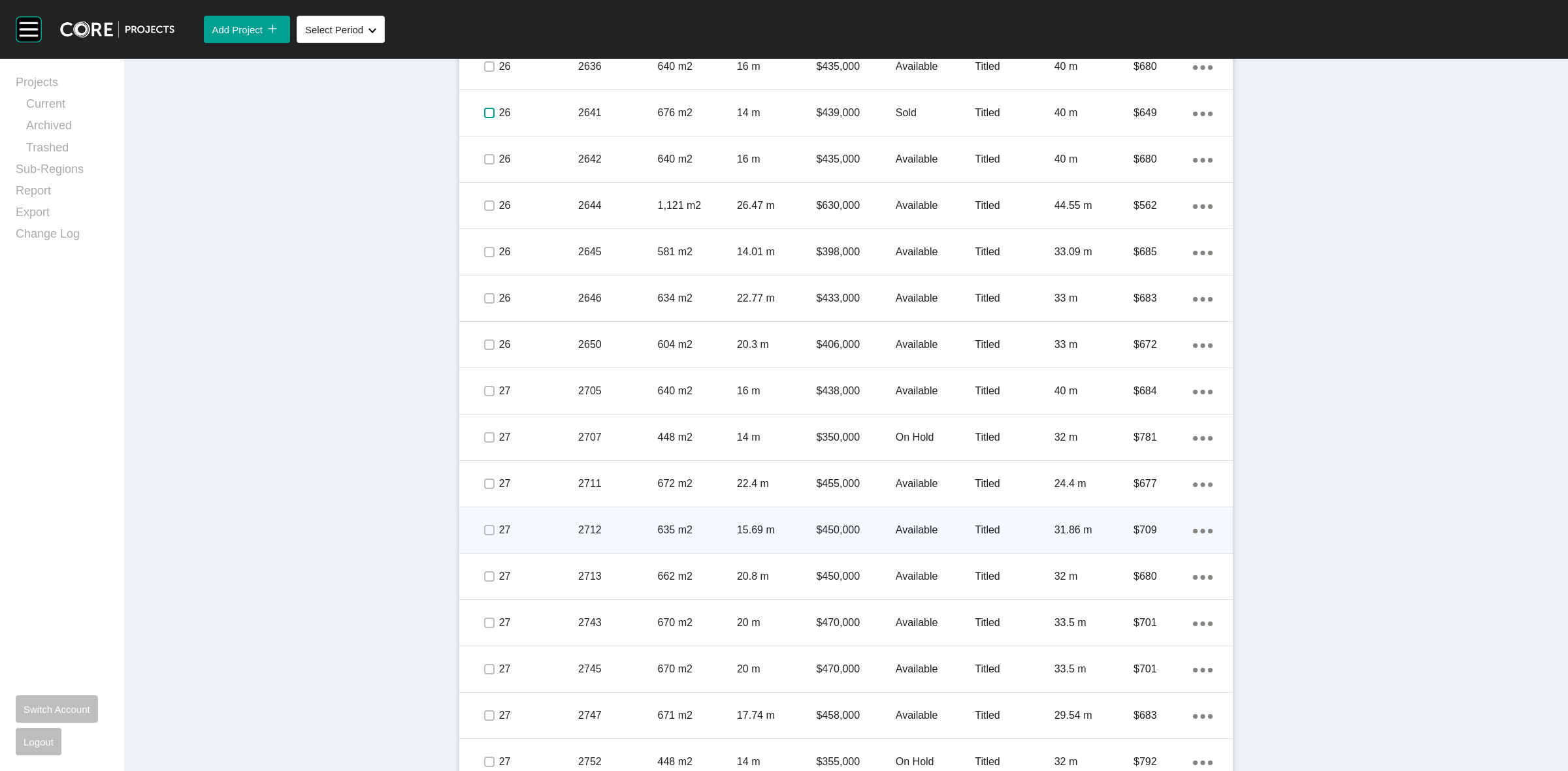
scroll to position [1869, 0]
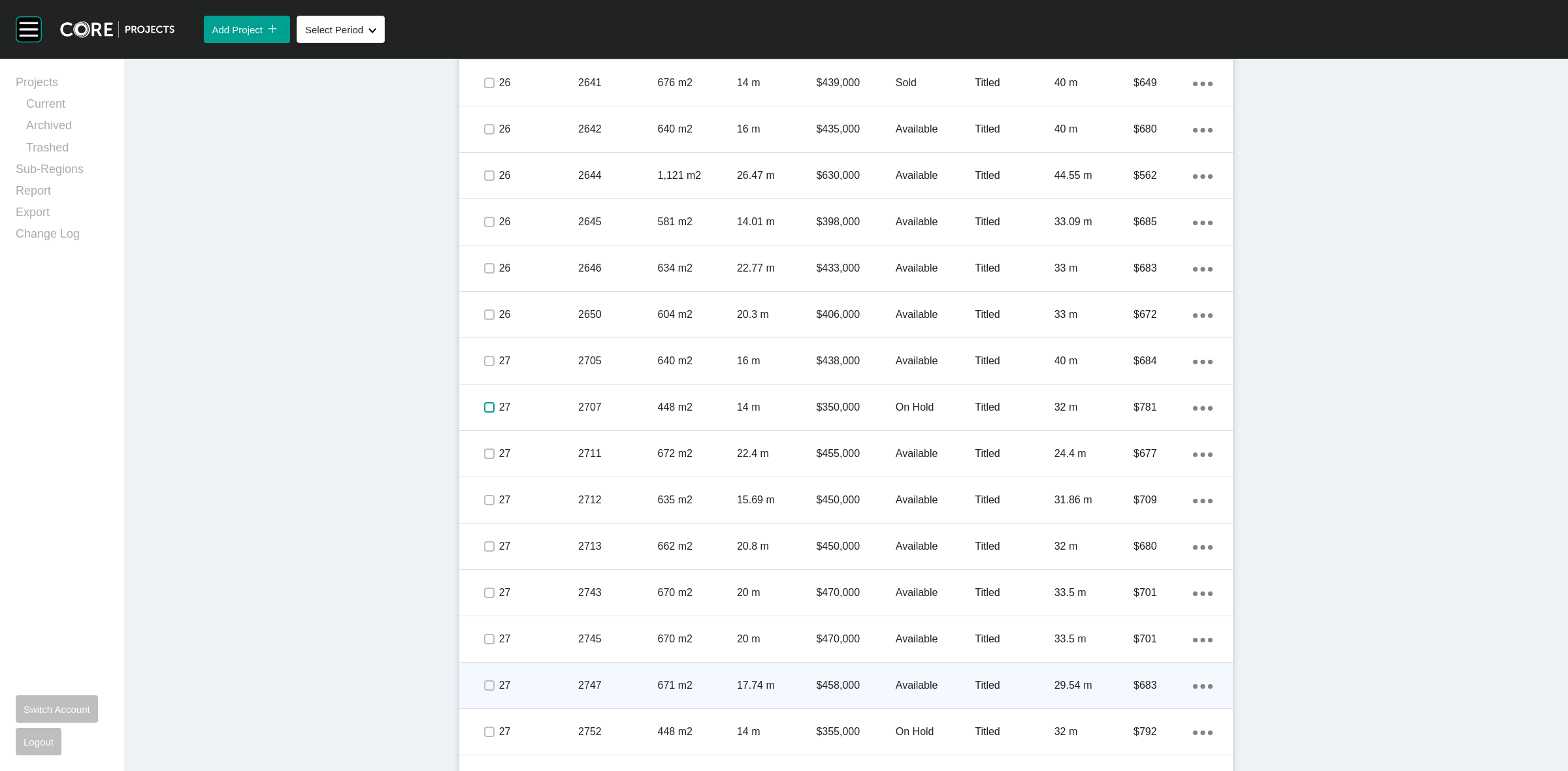
drag, startPoint x: 485, startPoint y: 403, endPoint x: 824, endPoint y: 674, distance: 434.0
click at [484, 403] on label at bounding box center [489, 408] width 10 height 10
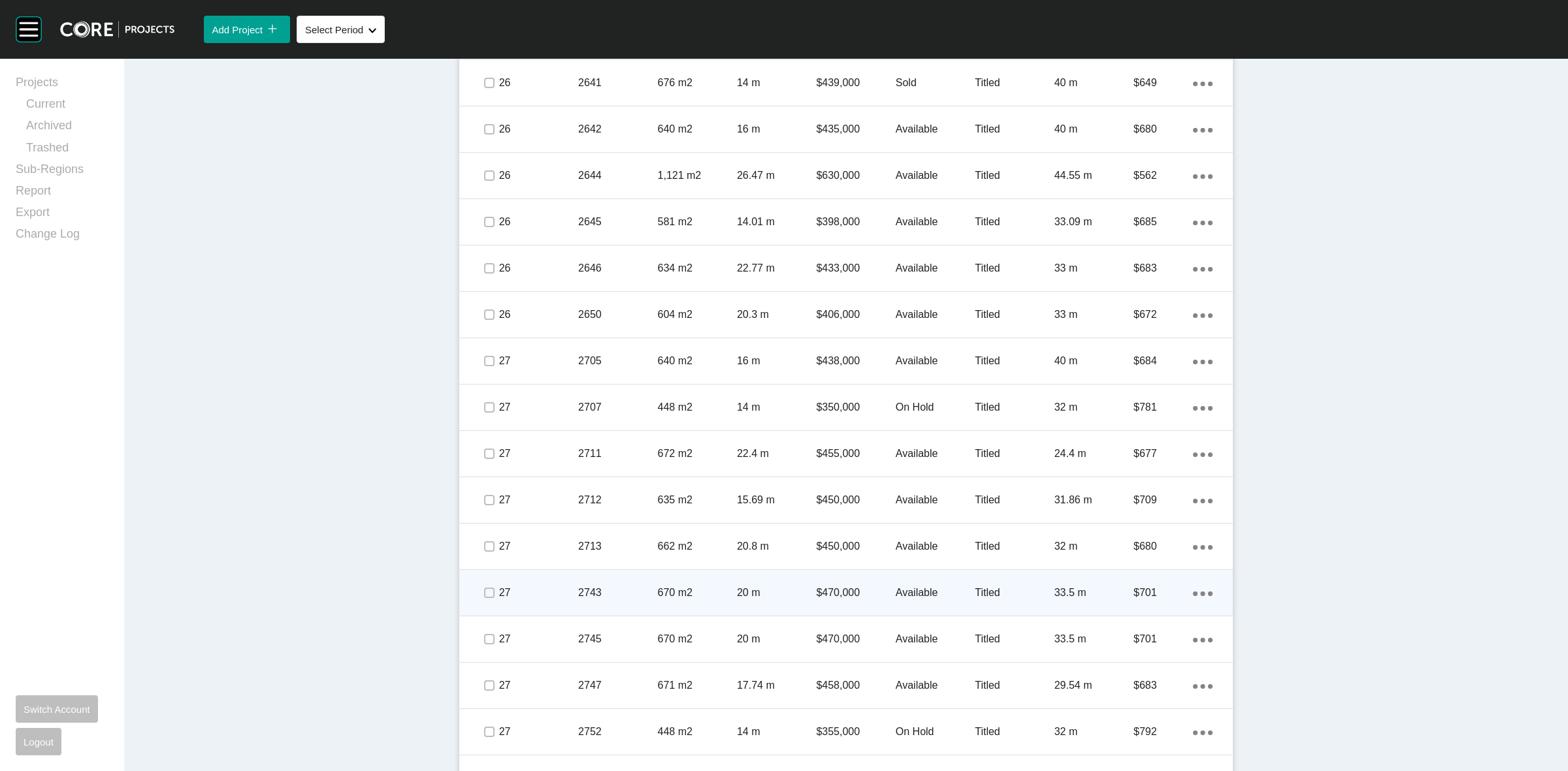
click at [527, 593] on p "27" at bounding box center [538, 593] width 79 height 14
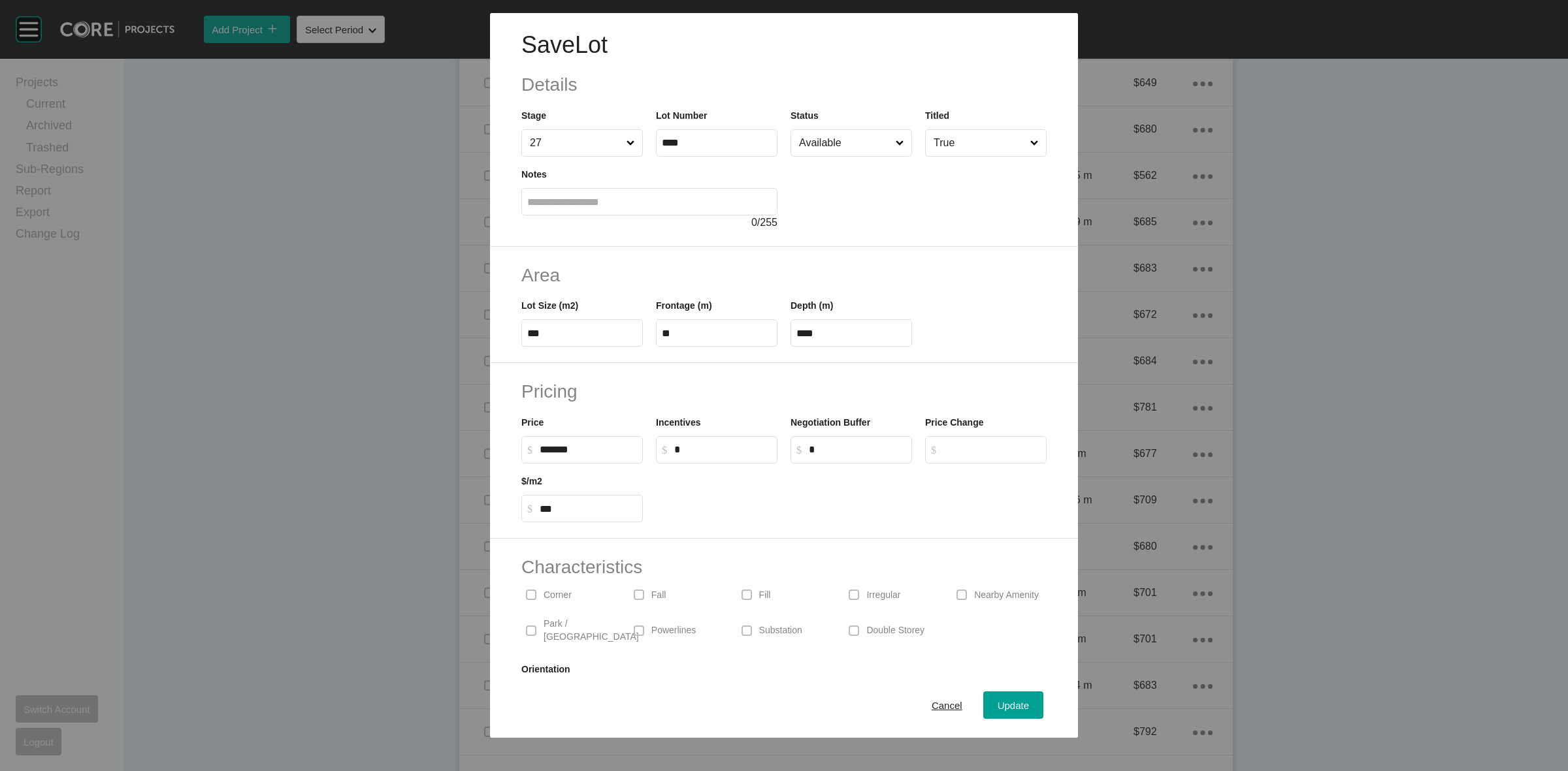
click at [815, 144] on input "Available" at bounding box center [845, 143] width 97 height 26
click at [1000, 708] on span "Update" at bounding box center [1013, 706] width 31 height 11
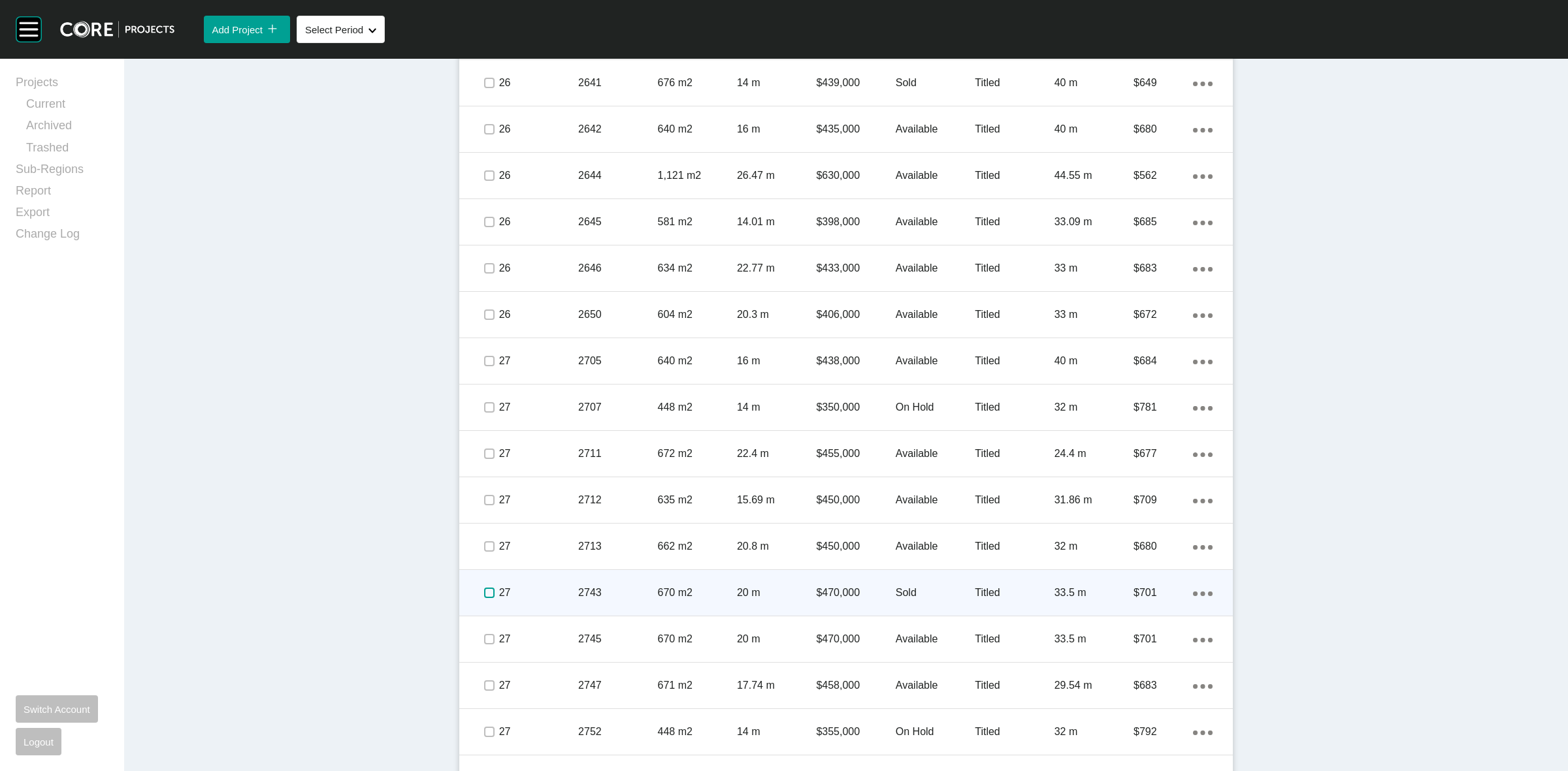
click at [484, 595] on label at bounding box center [489, 593] width 10 height 10
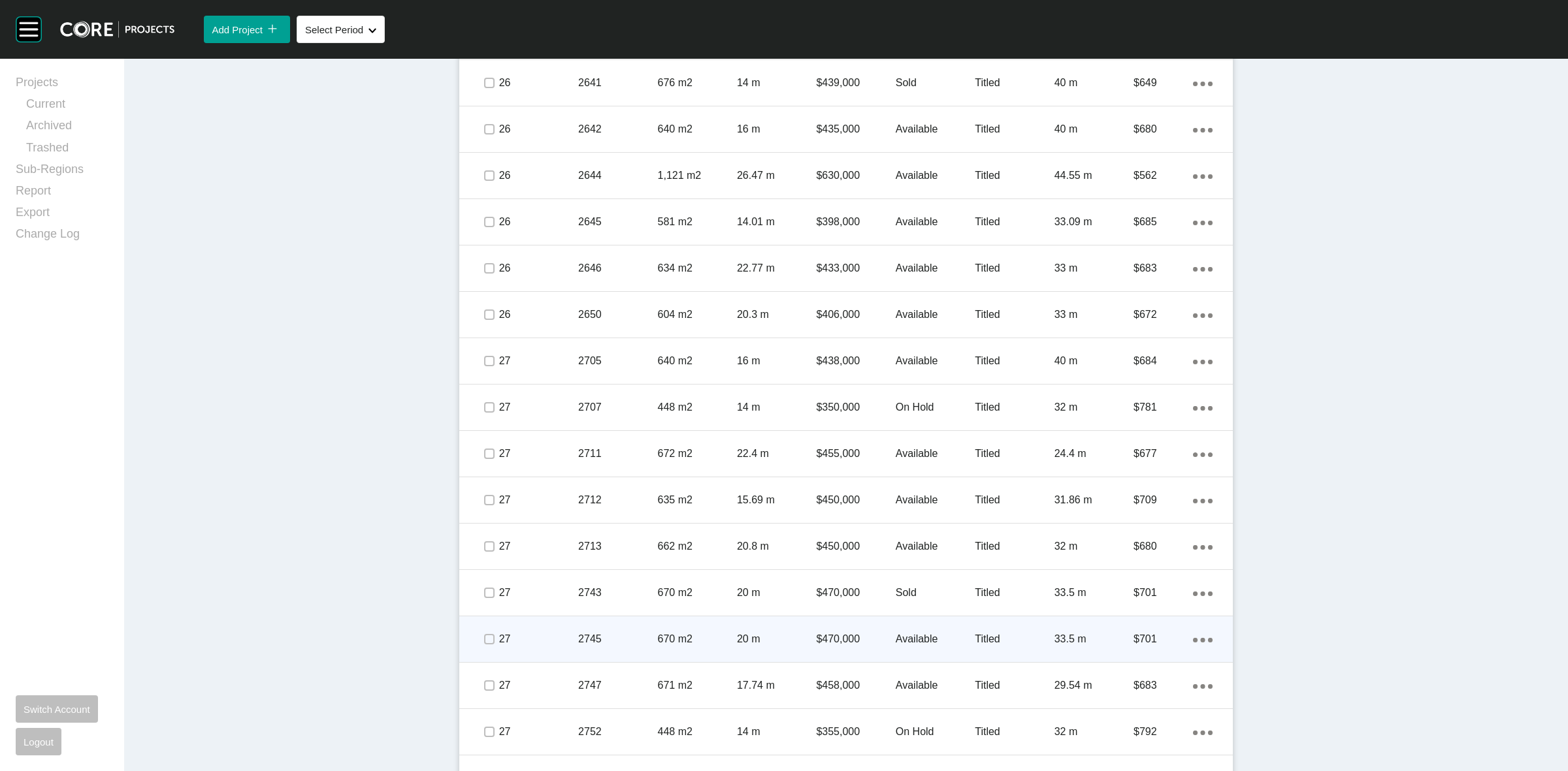
click at [658, 637] on p "670 m2" at bounding box center [697, 639] width 79 height 14
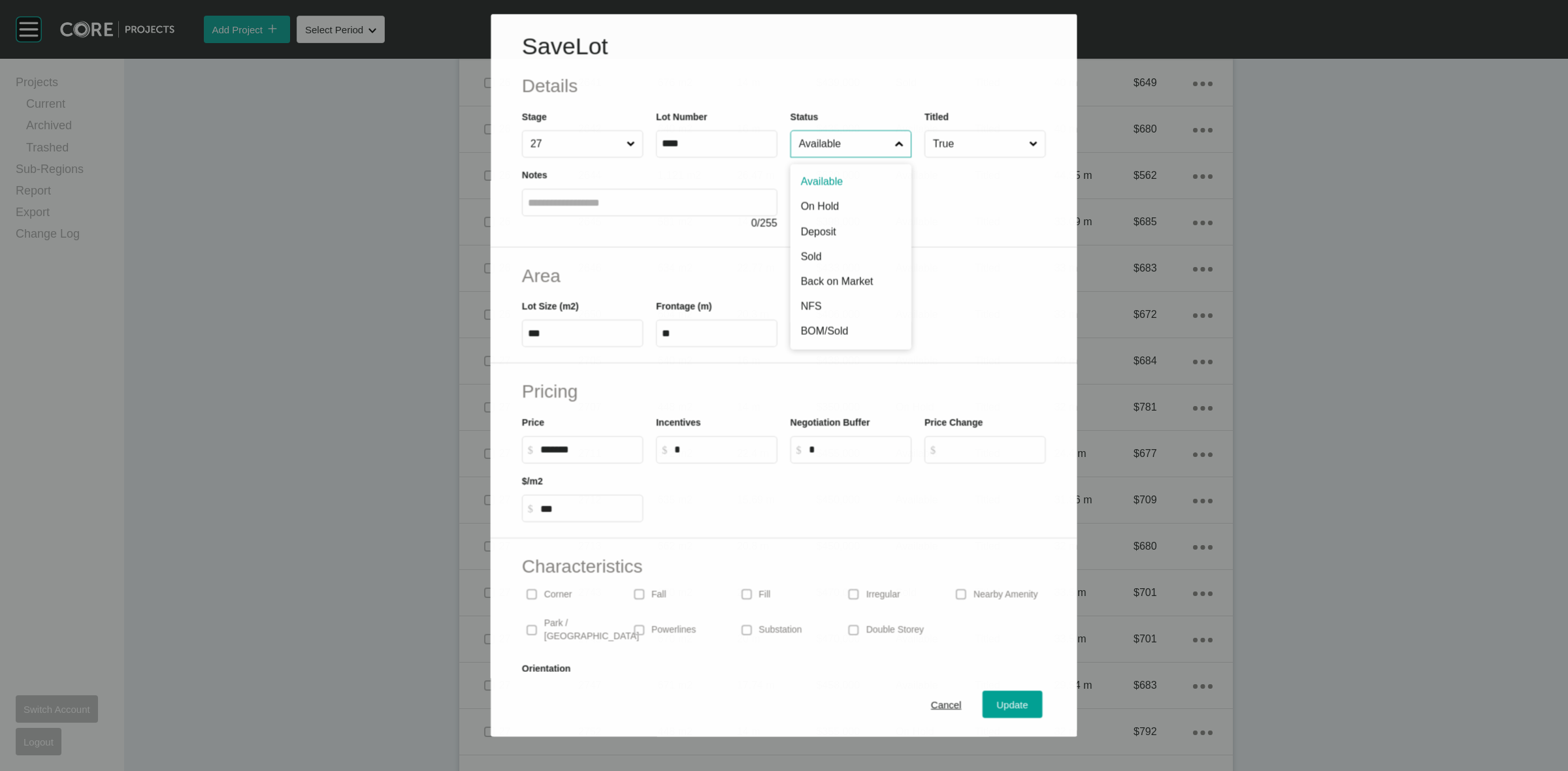
click at [815, 132] on input "Available" at bounding box center [845, 144] width 96 height 26
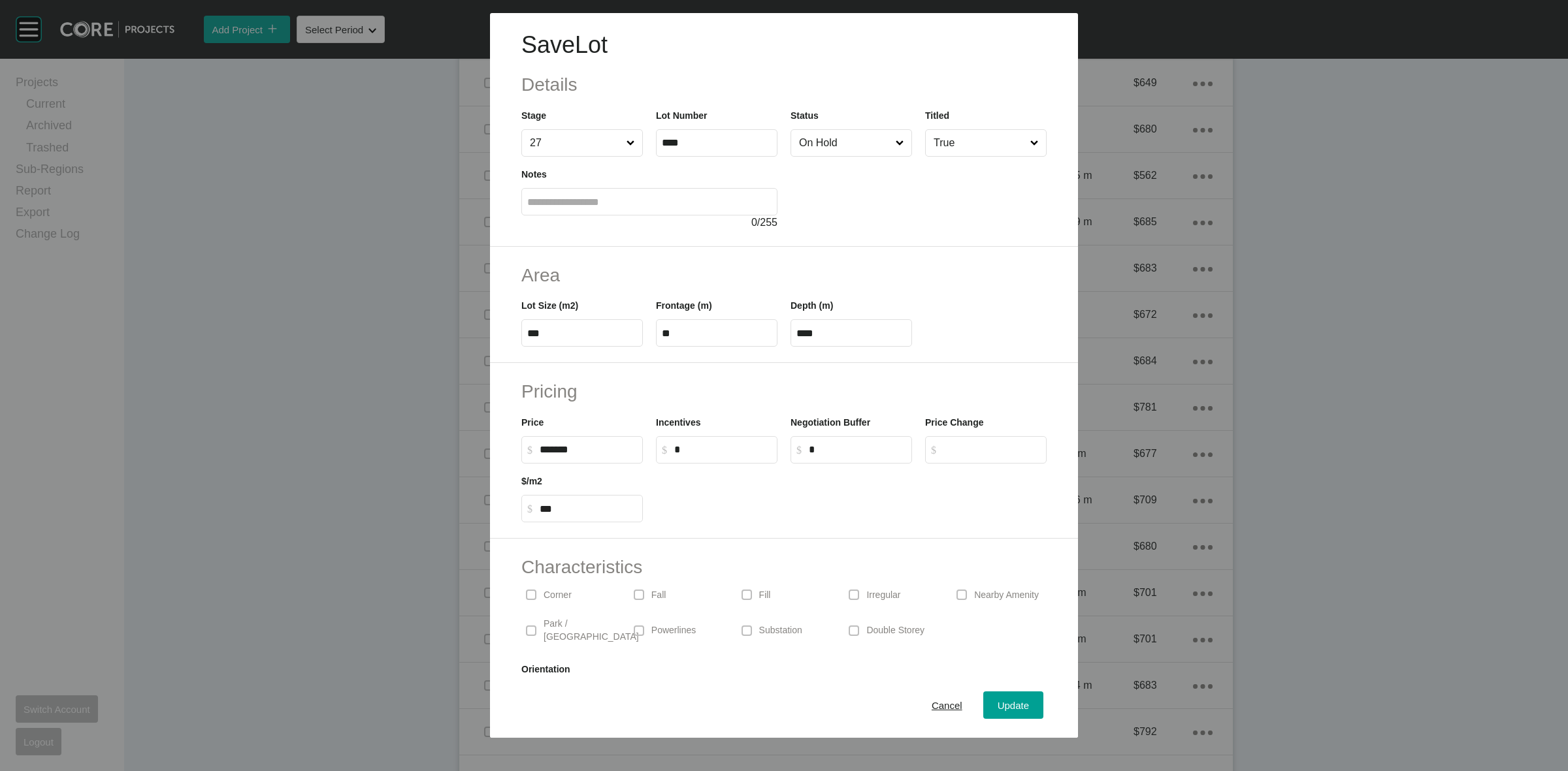
click at [1014, 706] on span "Update" at bounding box center [1013, 706] width 31 height 11
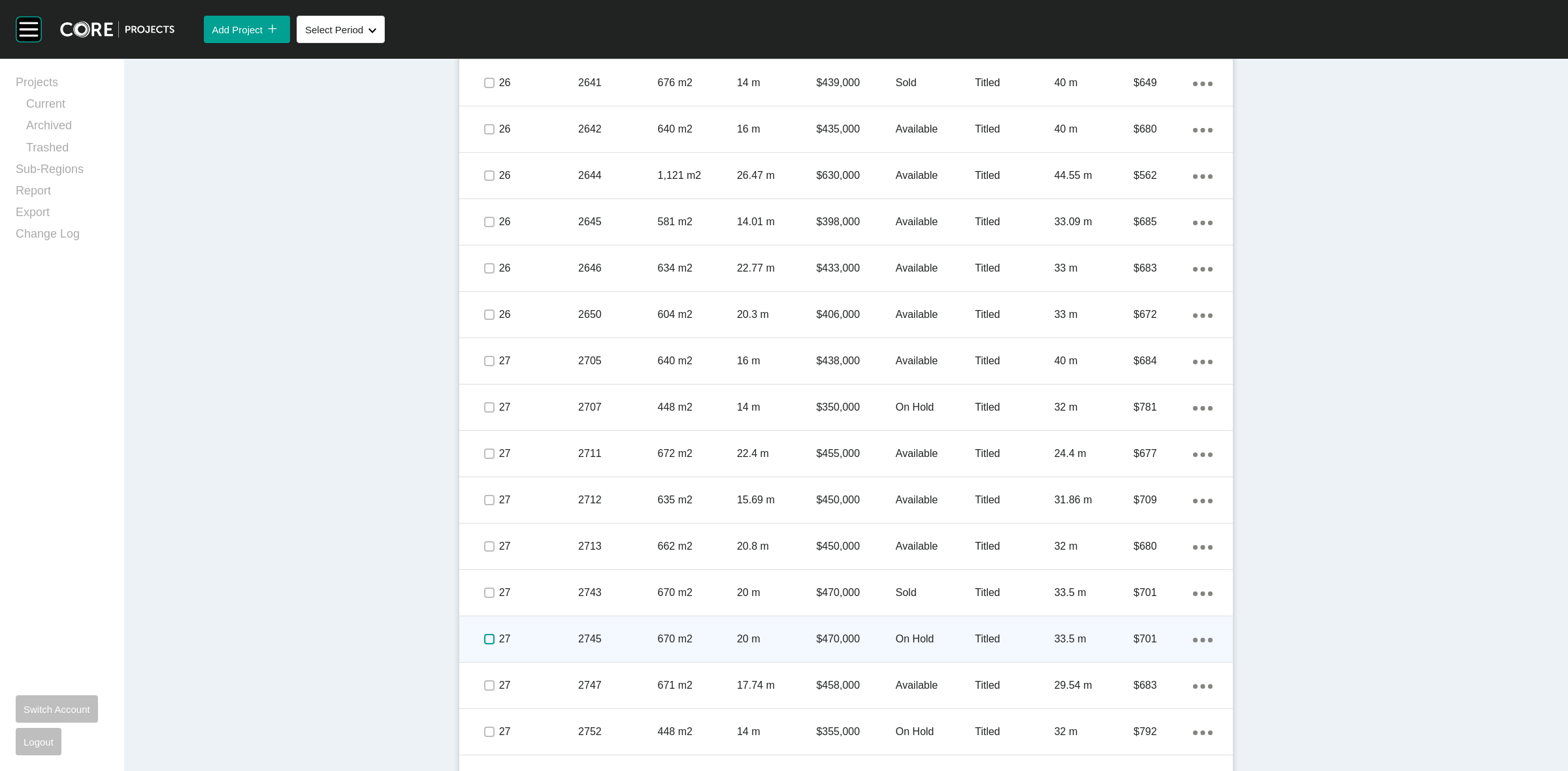
click at [484, 640] on label at bounding box center [489, 639] width 10 height 10
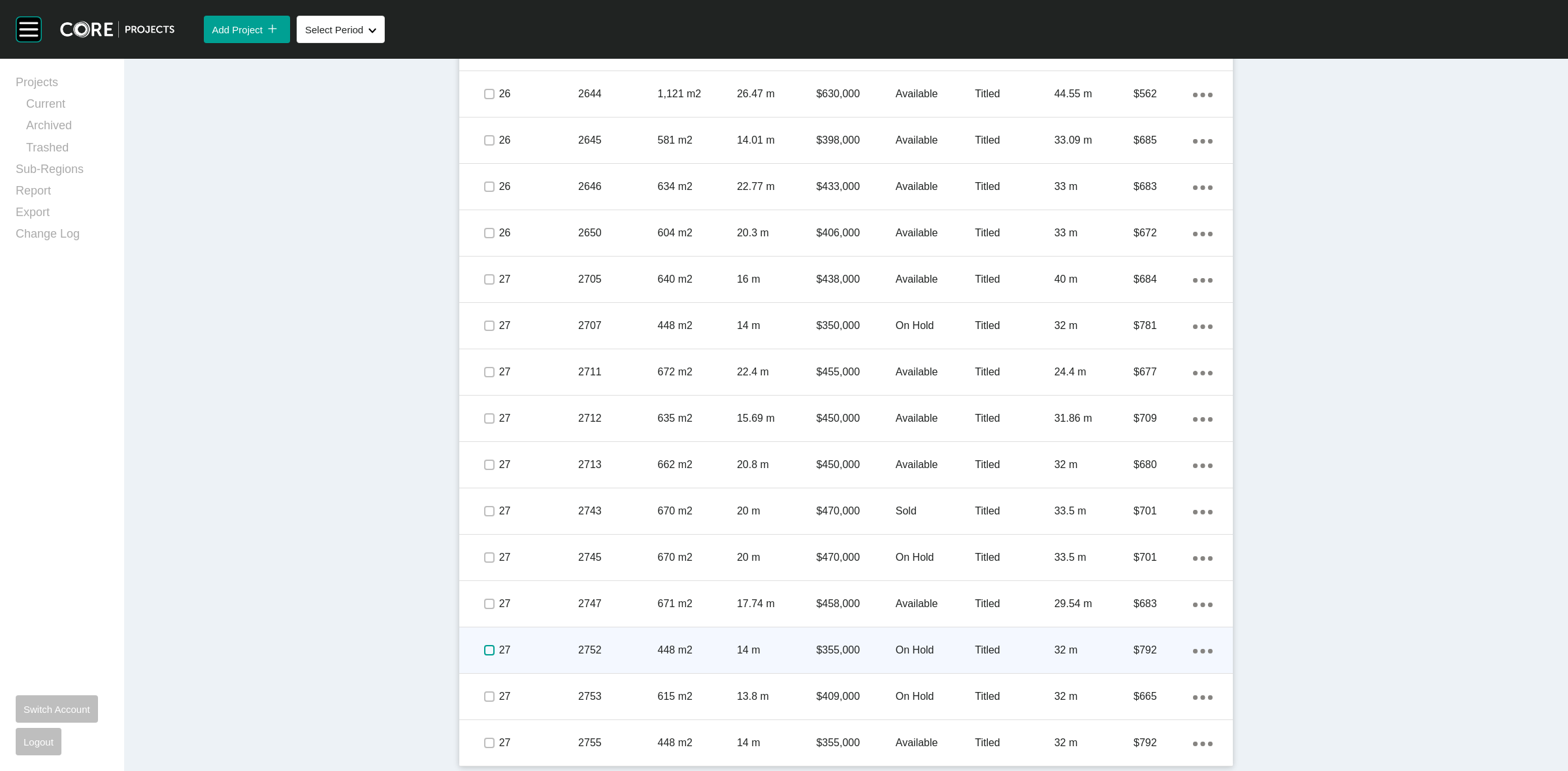
click at [484, 647] on label at bounding box center [489, 651] width 10 height 10
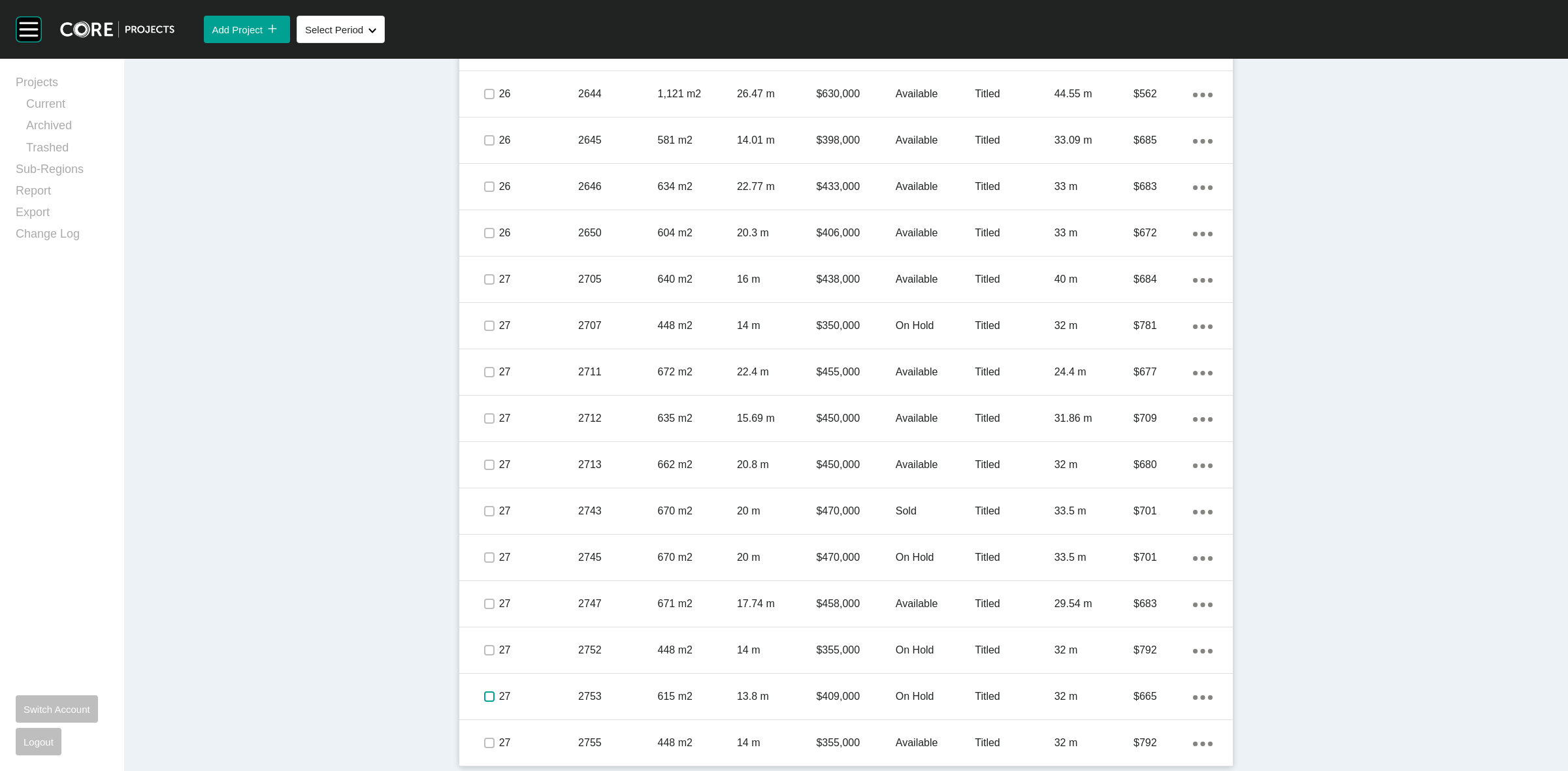
click at [484, 695] on label at bounding box center [489, 697] width 10 height 10
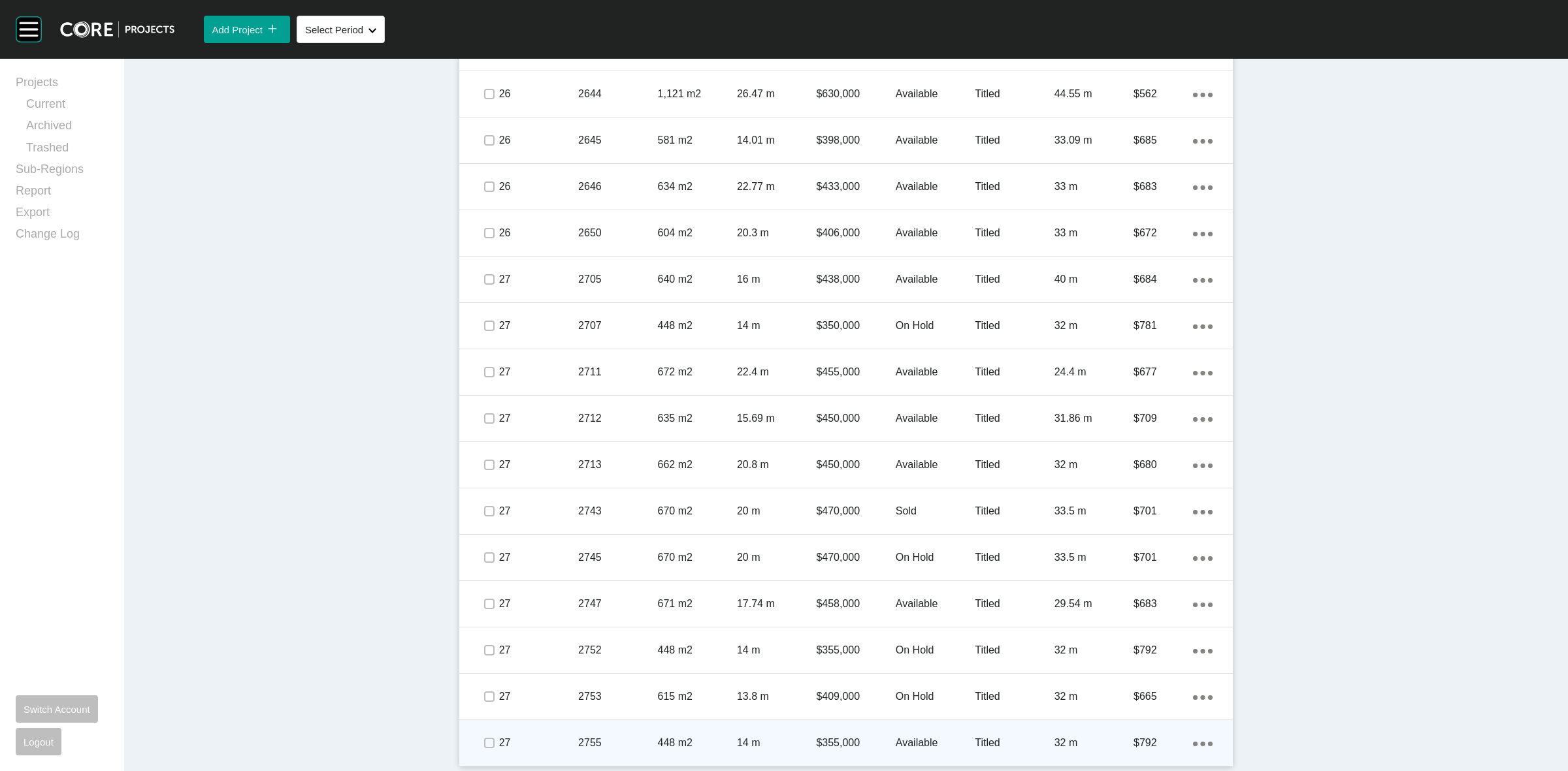
click at [791, 742] on p "14 m" at bounding box center [777, 743] width 79 height 14
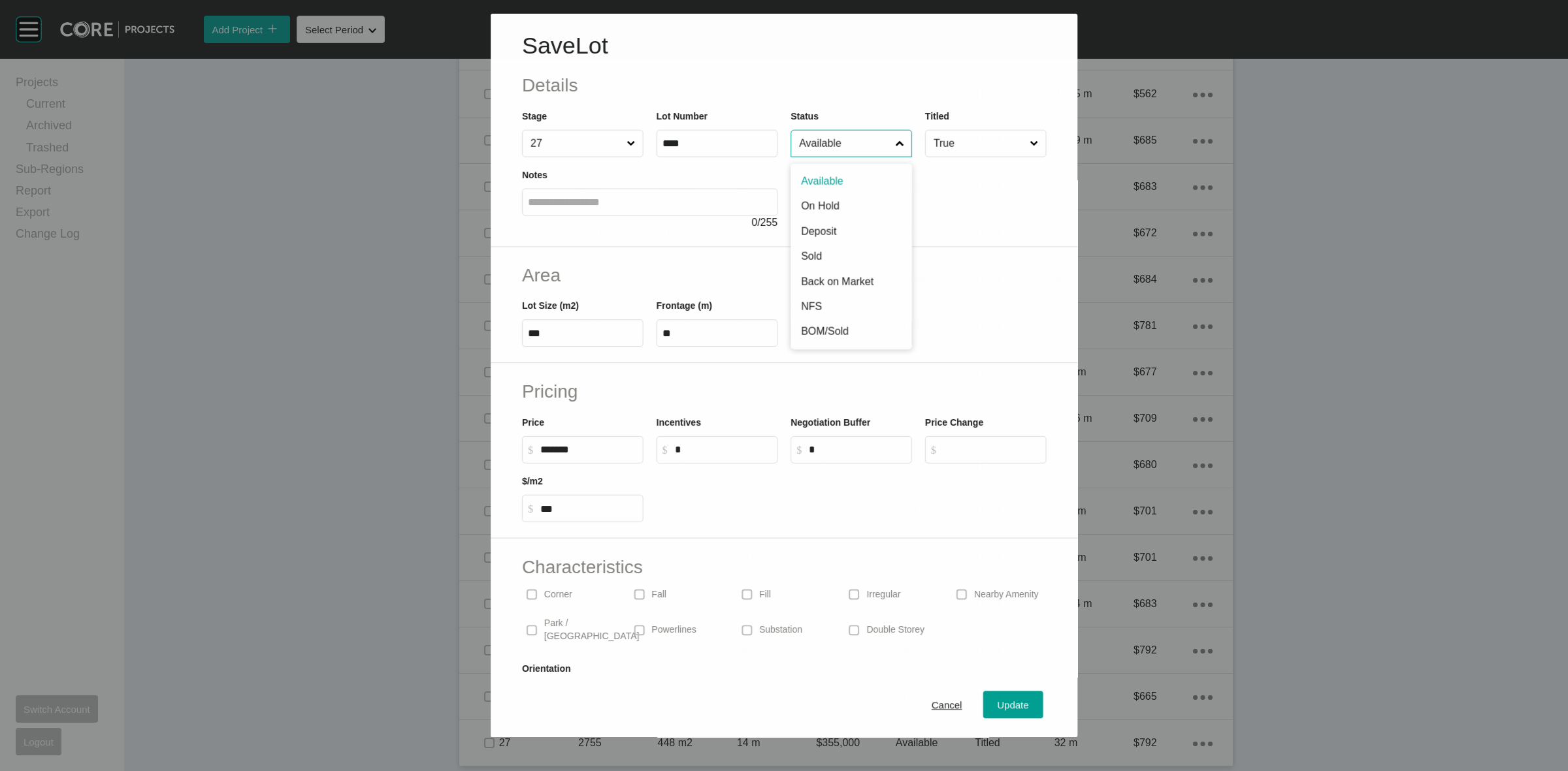
drag, startPoint x: 856, startPoint y: 150, endPoint x: 859, endPoint y: 168, distance: 18.2
click at [854, 150] on input "Available" at bounding box center [845, 144] width 96 height 26
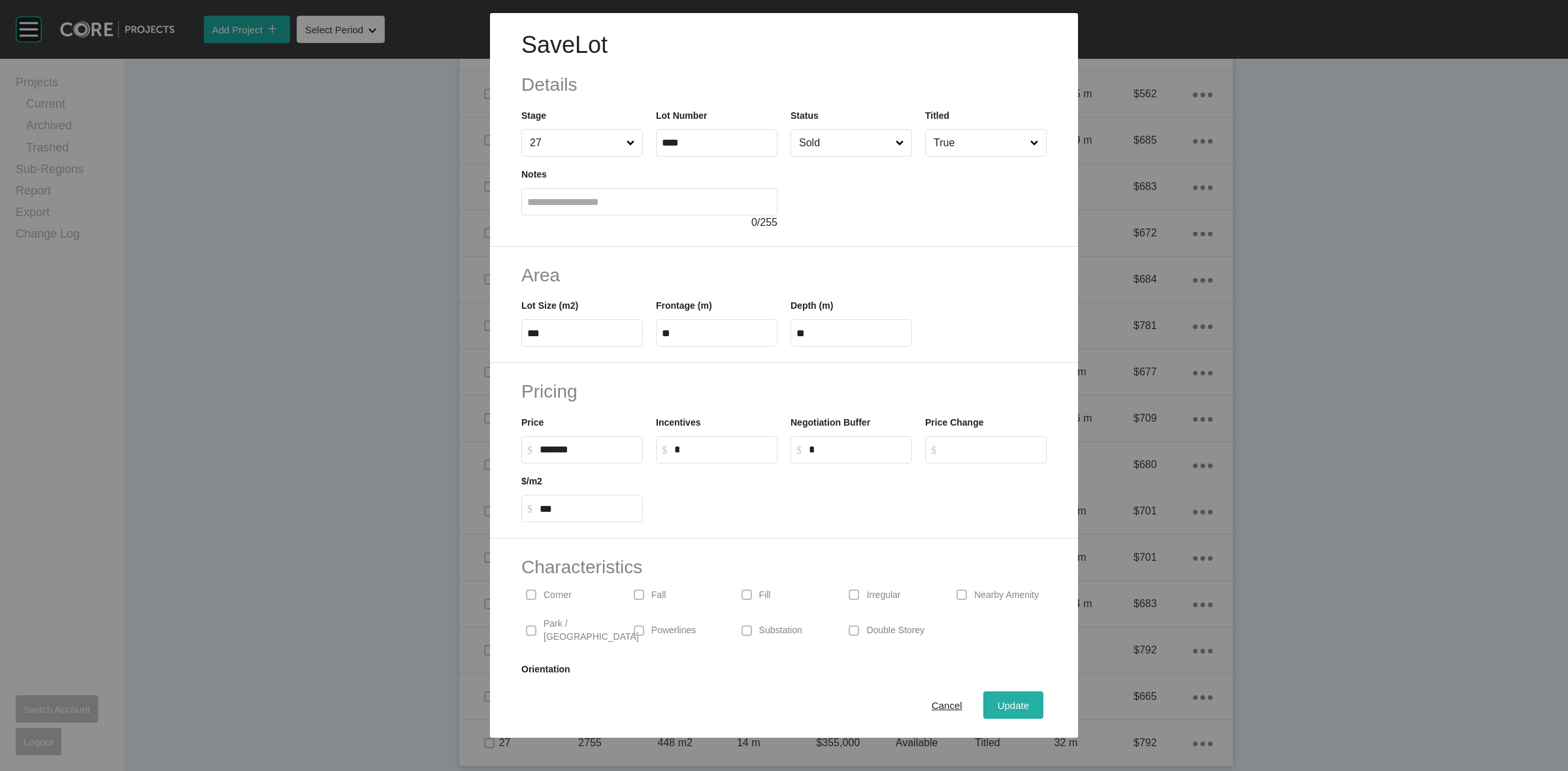
click at [998, 703] on span "Update" at bounding box center [1013, 706] width 31 height 11
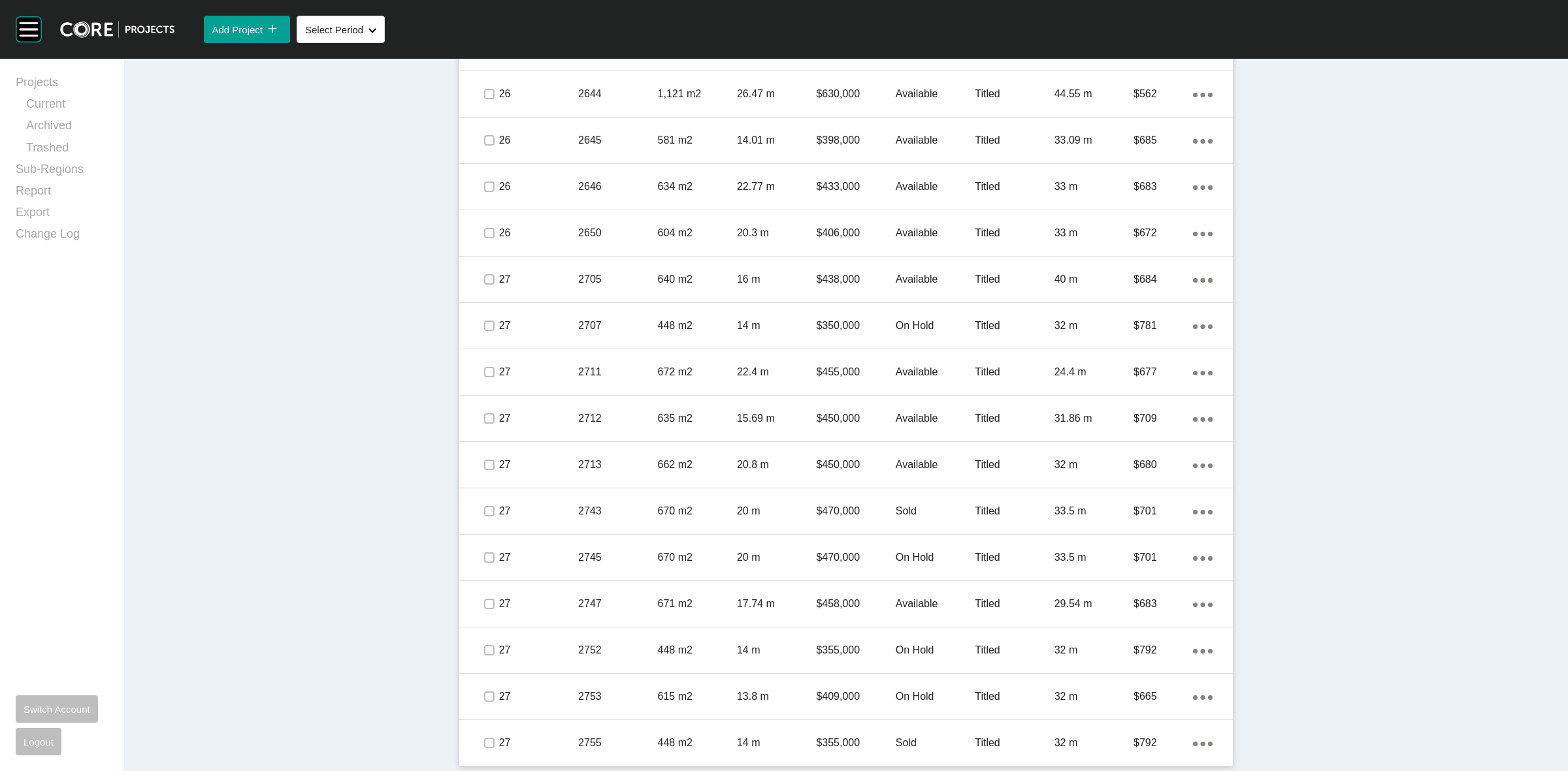
drag, startPoint x: 614, startPoint y: 740, endPoint x: 654, endPoint y: 629, distance: 118.0
click at [614, 740] on p "2755" at bounding box center [618, 743] width 79 height 14
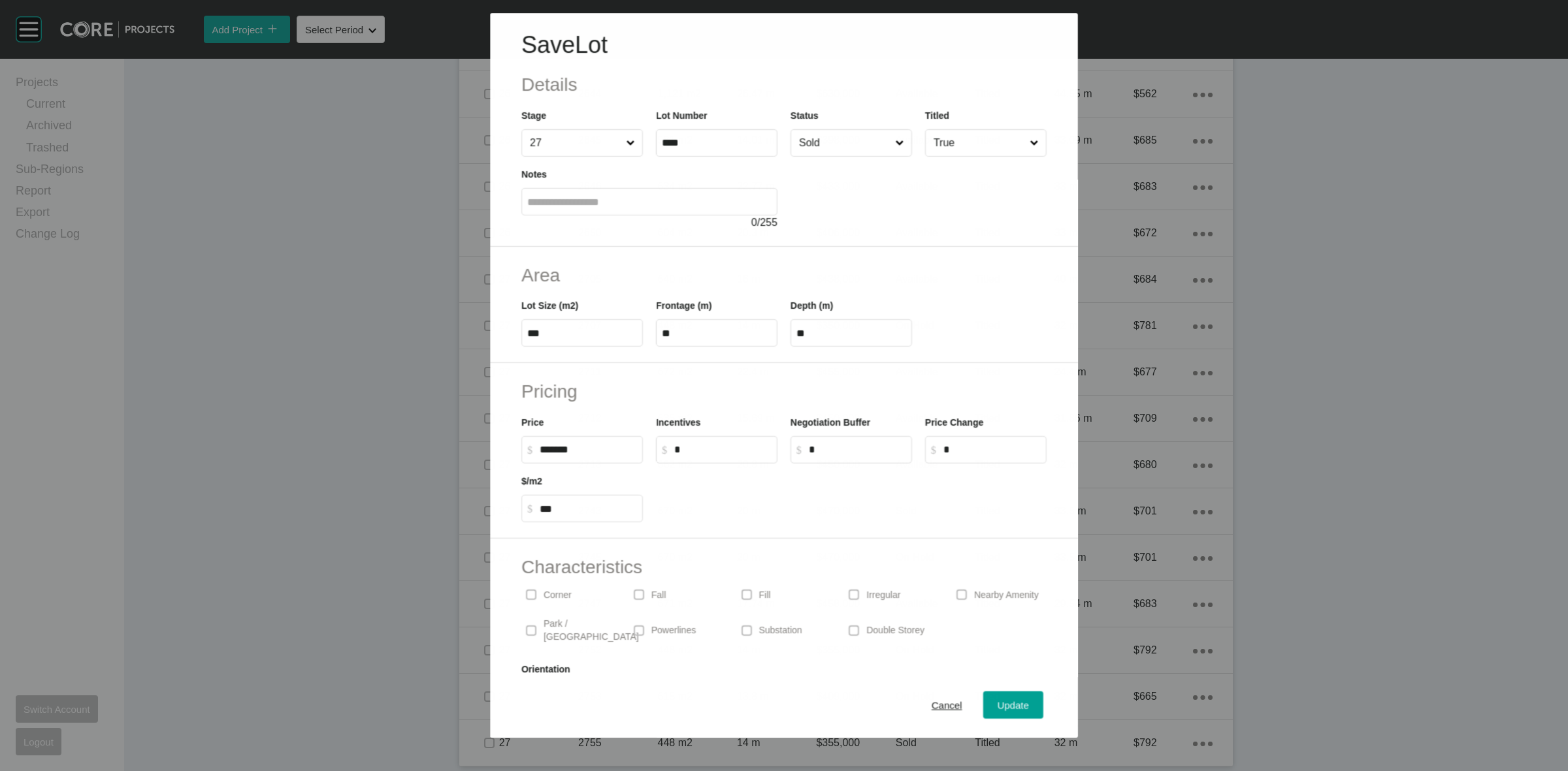
click at [843, 139] on input "Sold" at bounding box center [845, 143] width 96 height 26
click at [838, 139] on input "Available" at bounding box center [845, 143] width 97 height 26
click at [983, 703] on button "Update" at bounding box center [1012, 705] width 60 height 27
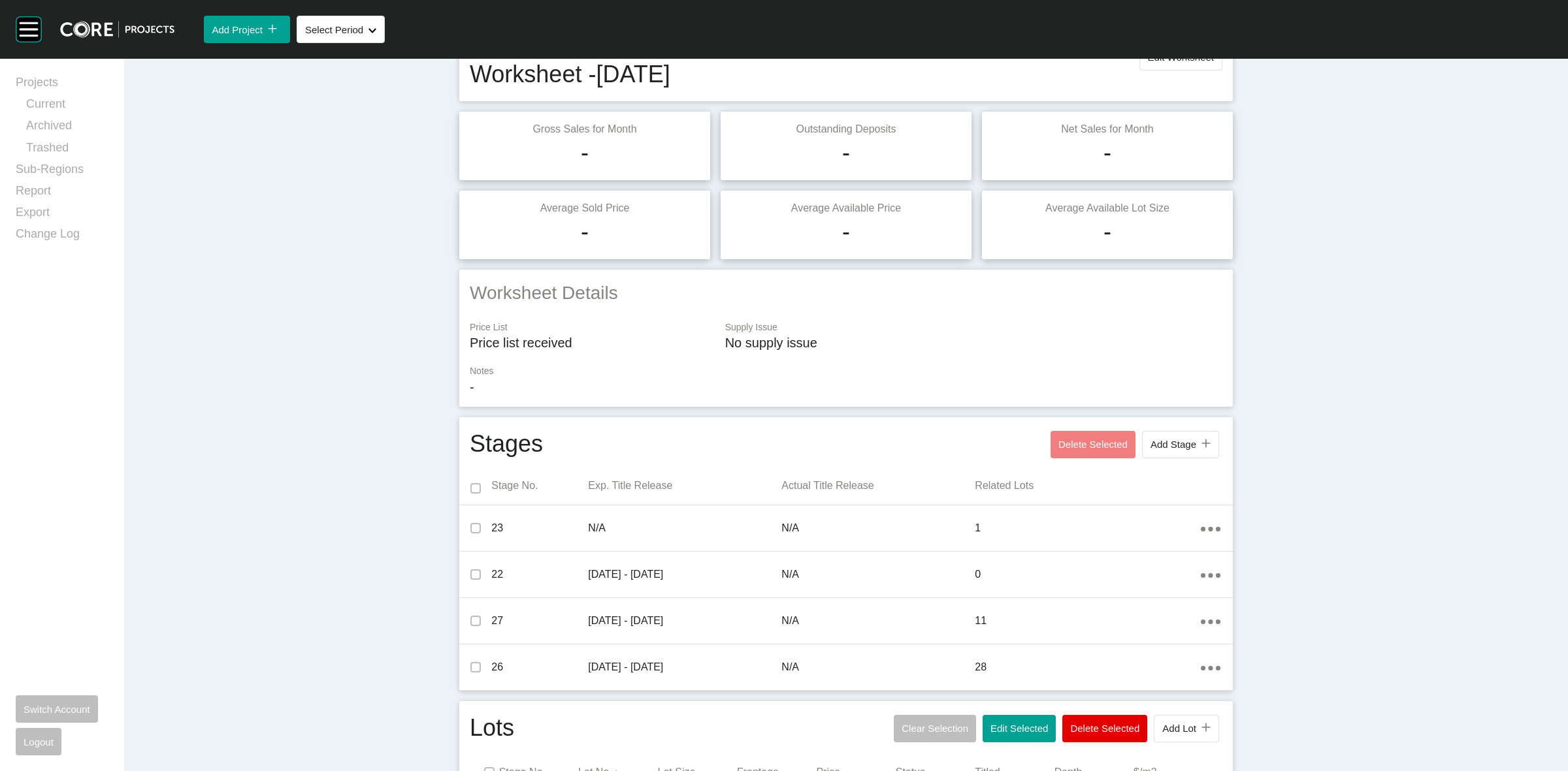
scroll to position [0, 0]
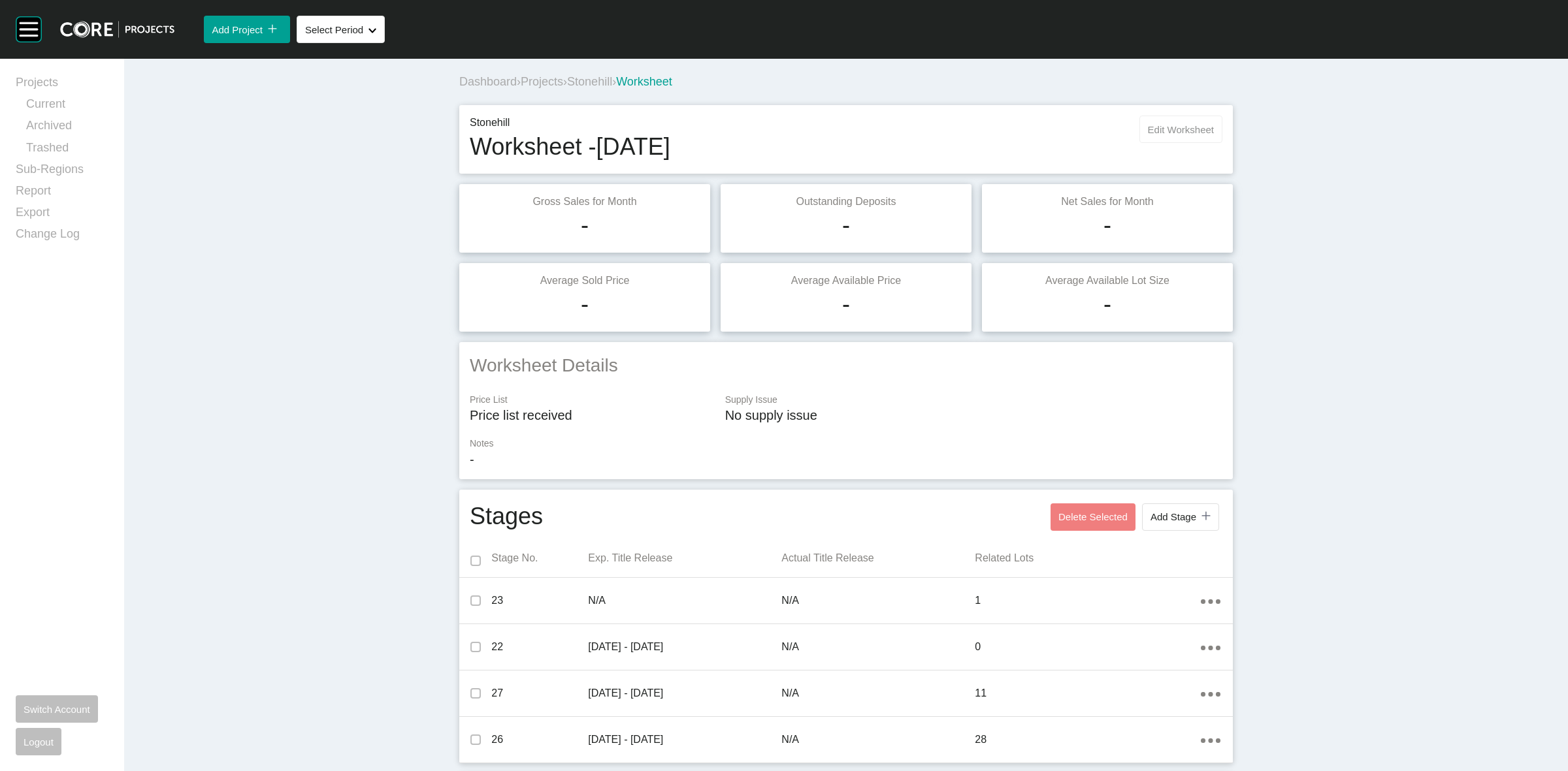
click at [1150, 124] on span "Edit Worksheet" at bounding box center [1181, 129] width 66 height 11
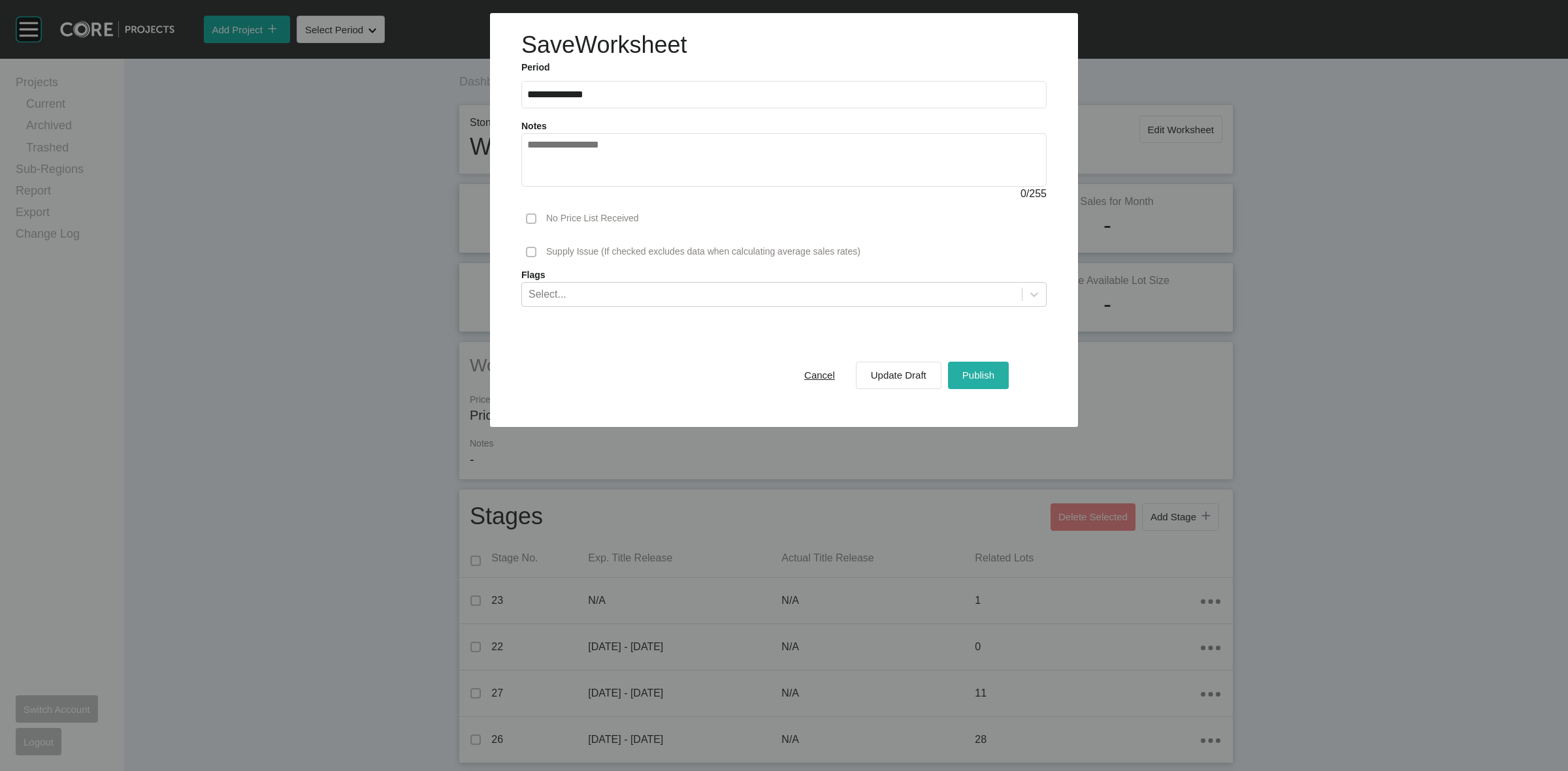
click at [990, 374] on span "Publish" at bounding box center [978, 375] width 32 height 11
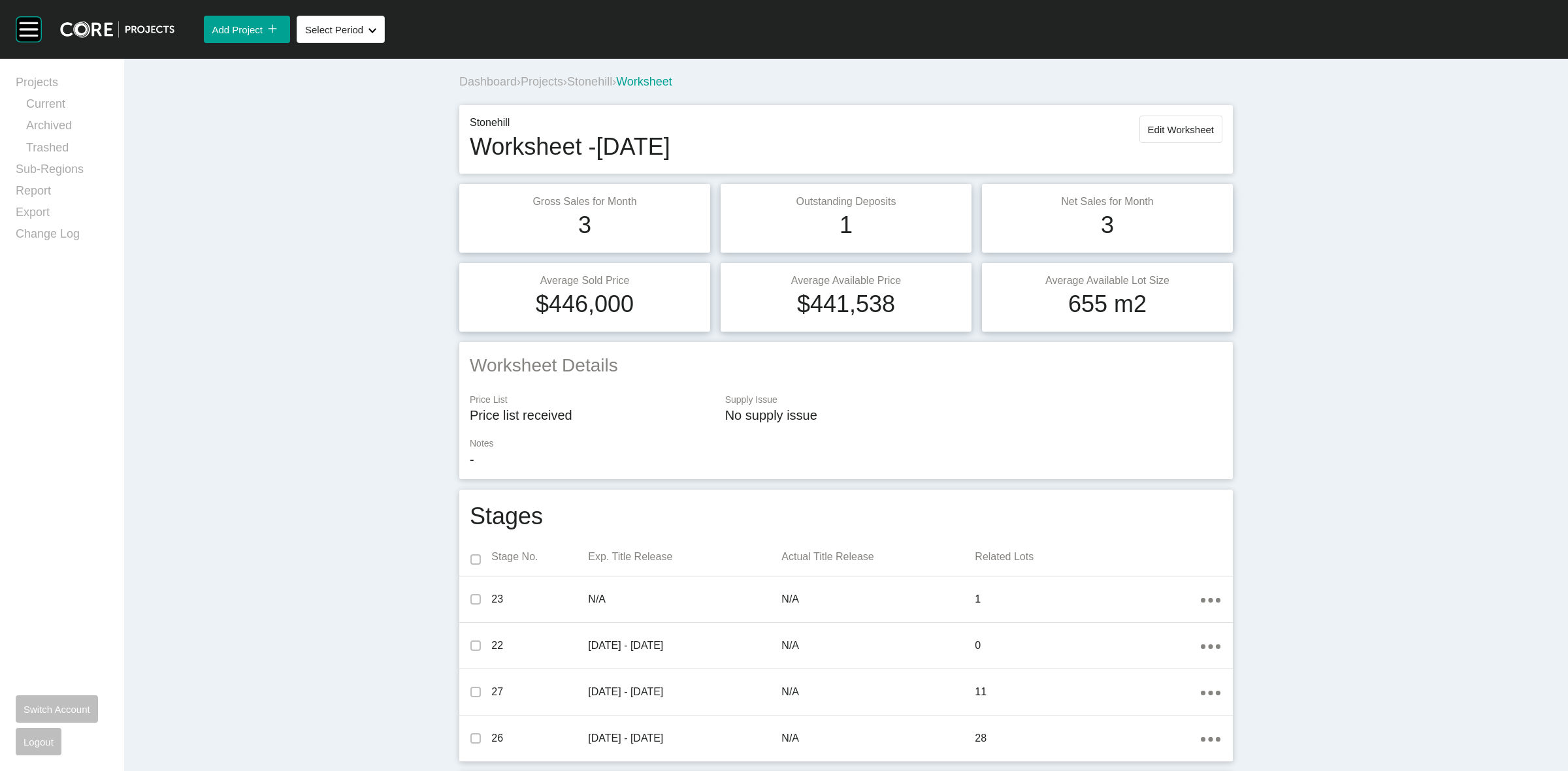
click at [597, 85] on span "Stonehill" at bounding box center [590, 81] width 45 height 13
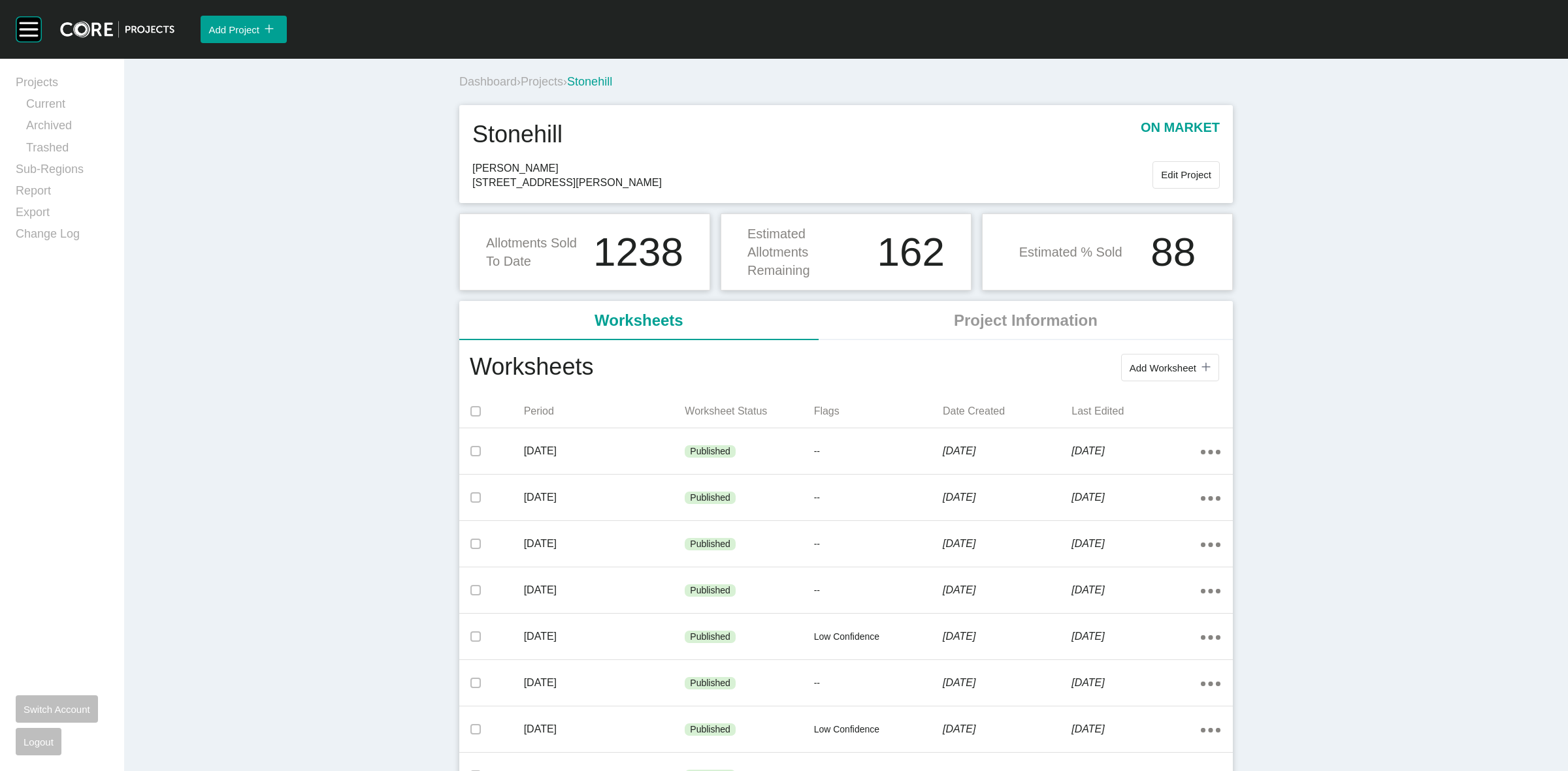
click at [535, 79] on span "Projects" at bounding box center [542, 81] width 43 height 13
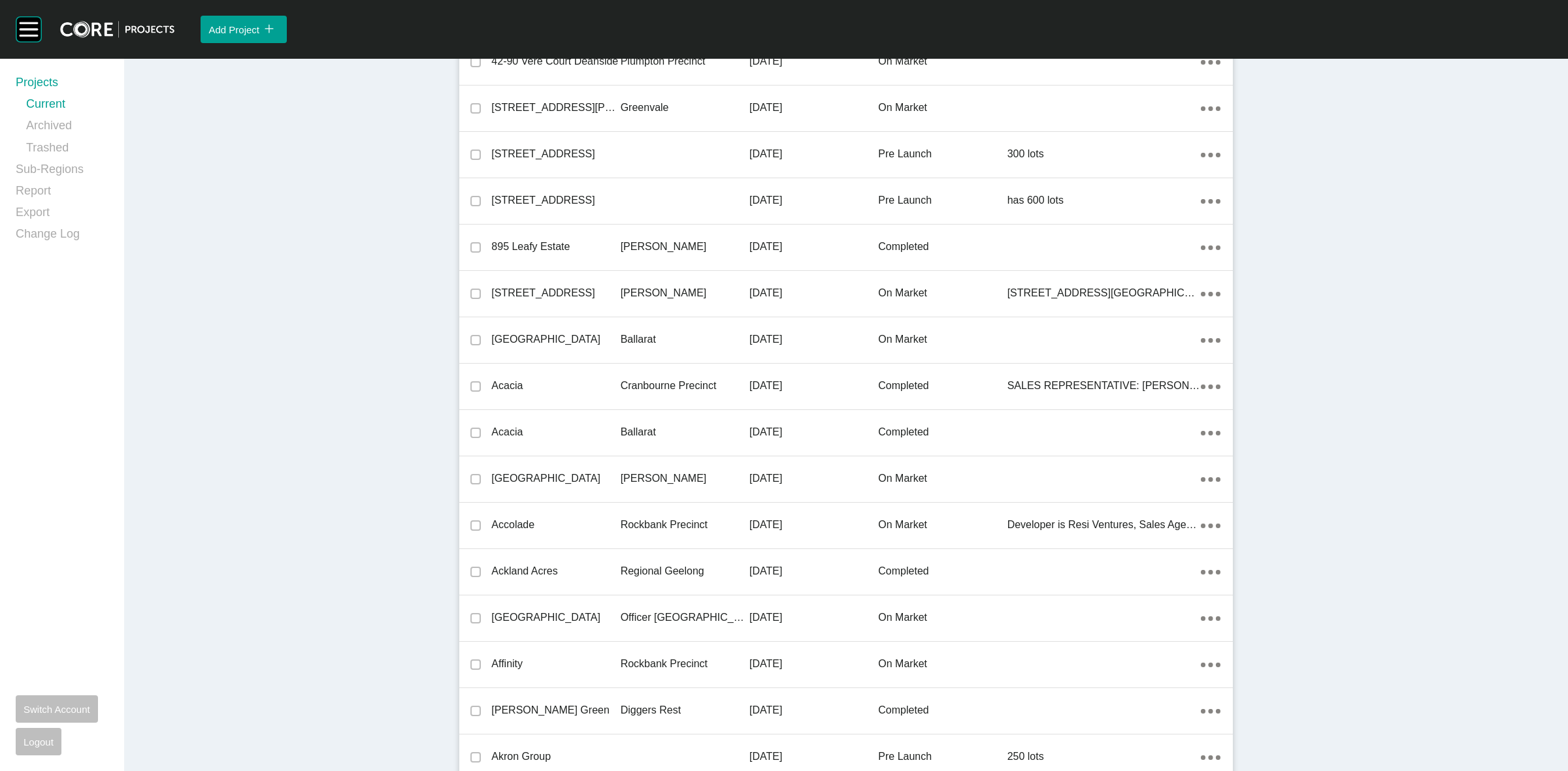
scroll to position [7436, 0]
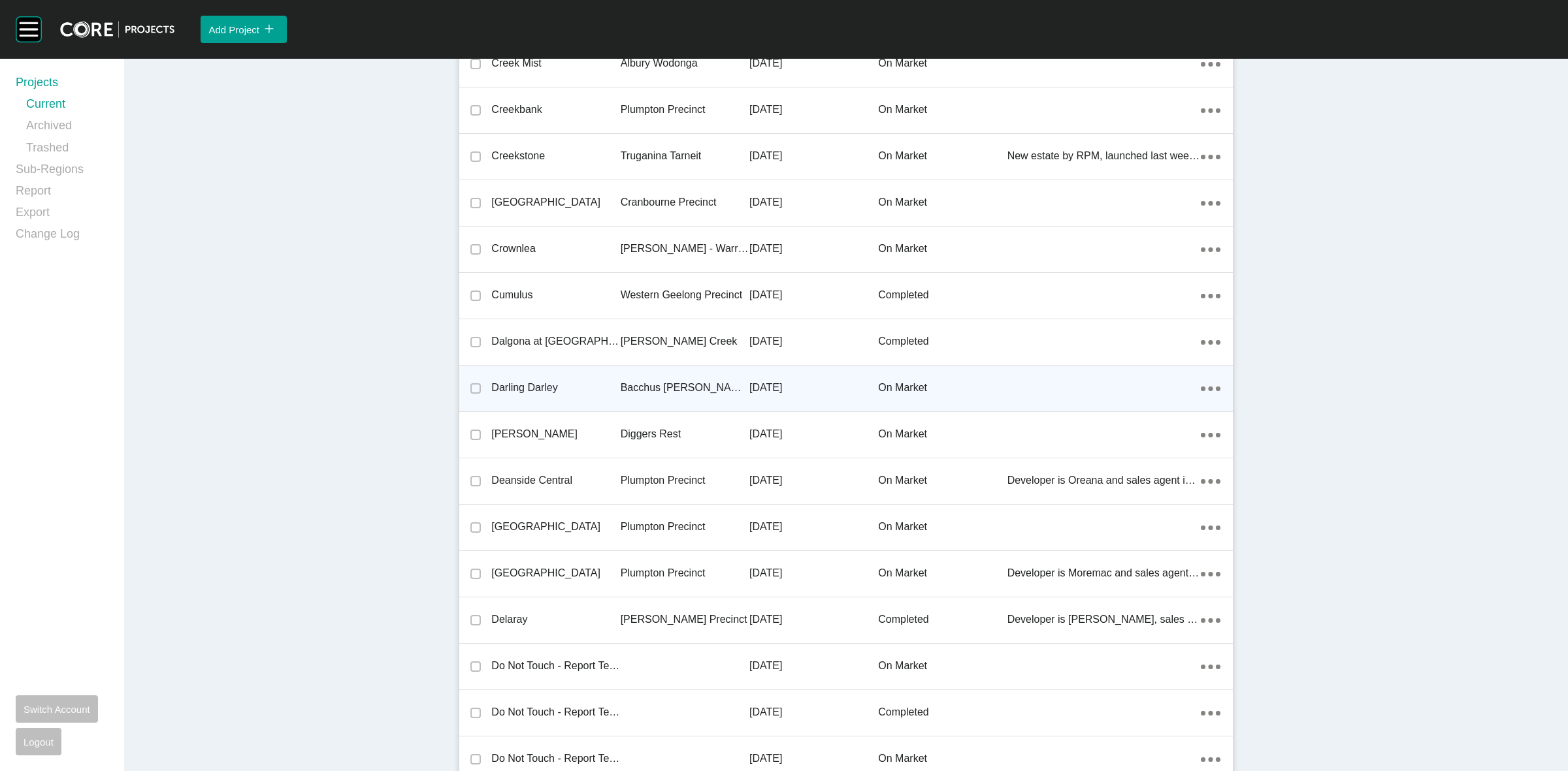
click at [723, 381] on p "Bacchus [PERSON_NAME] Precinct" at bounding box center [684, 388] width 128 height 14
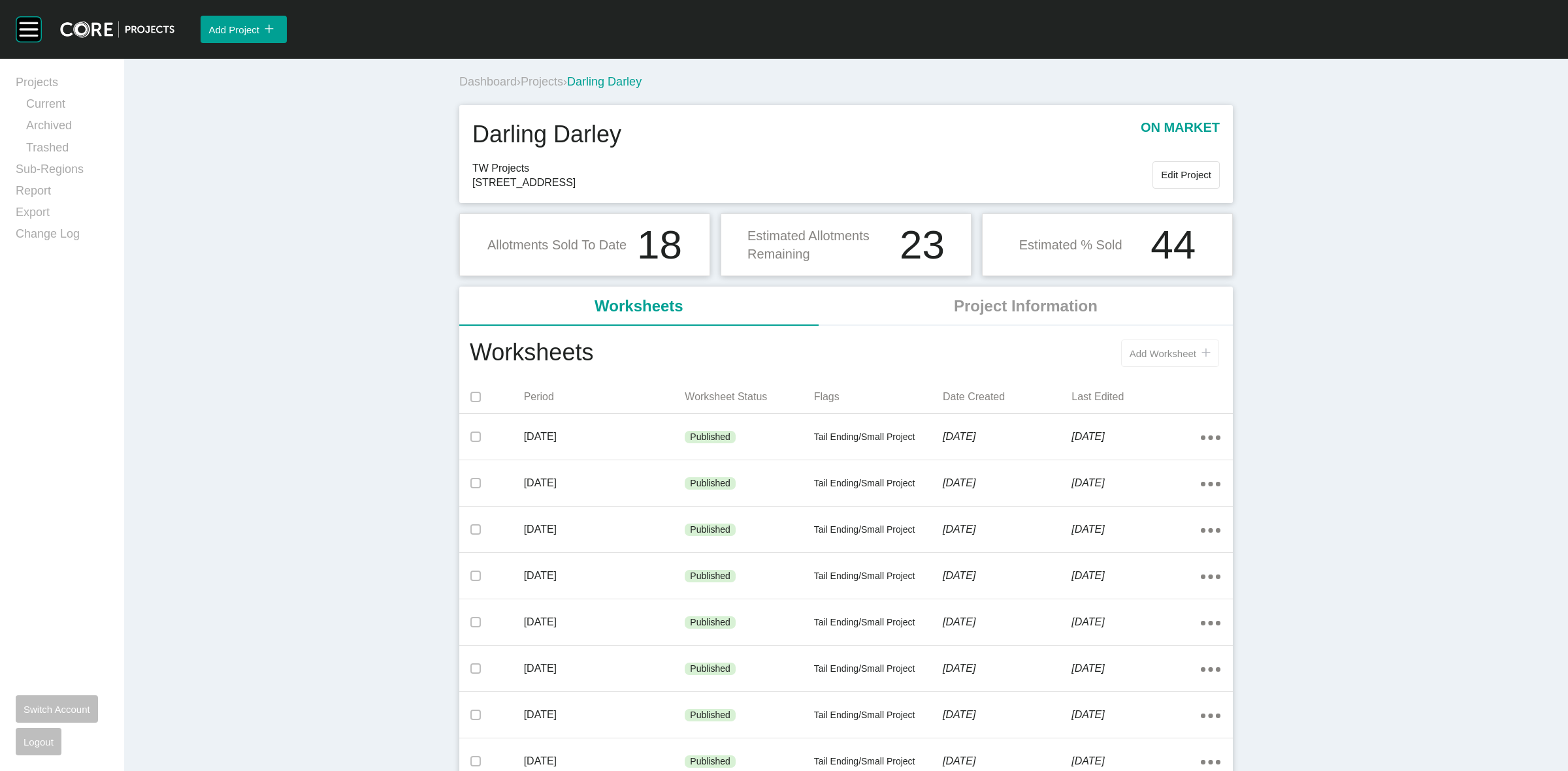
click at [1146, 357] on span "Add Worksheet" at bounding box center [1163, 354] width 66 height 11
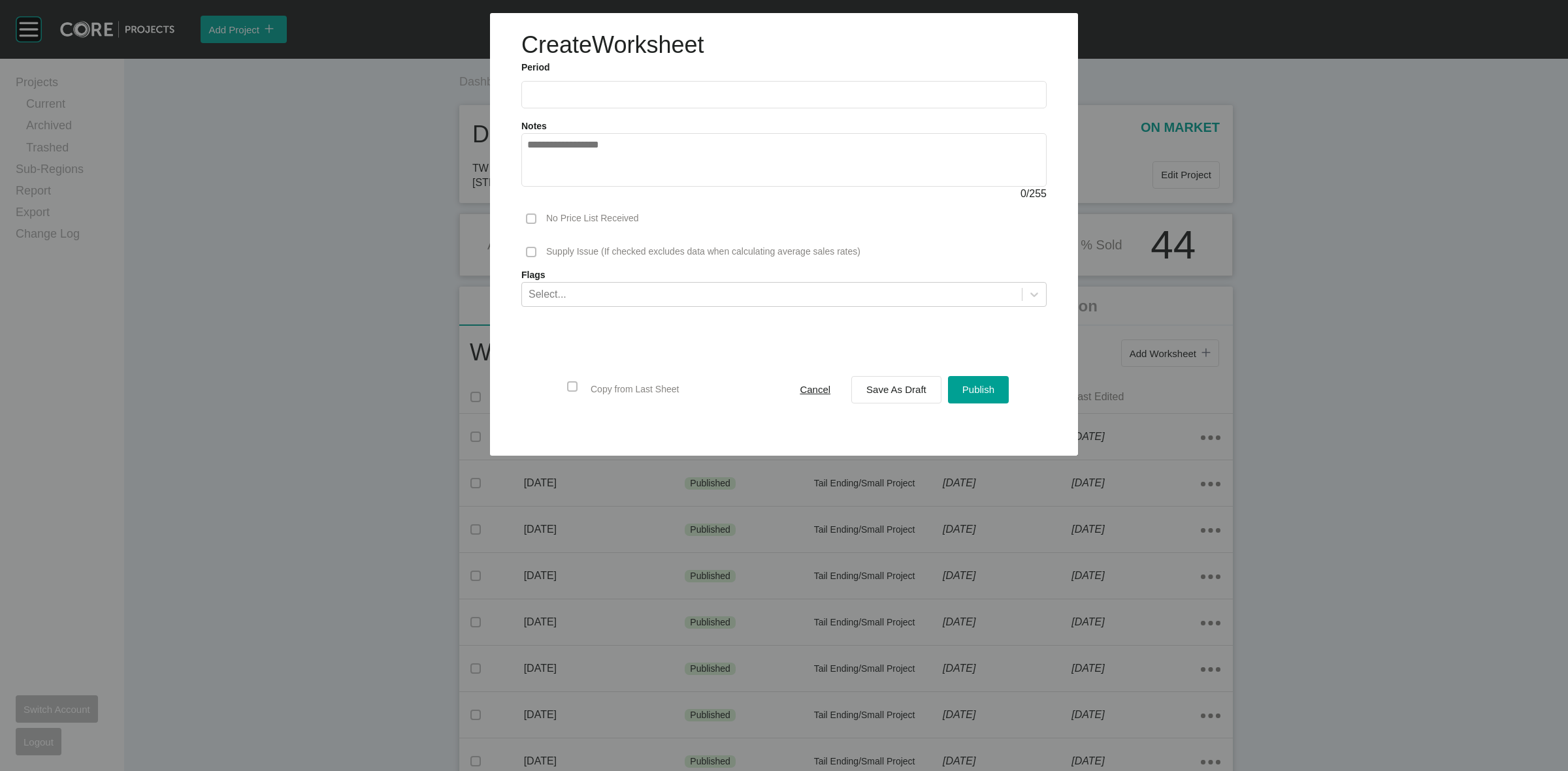
click at [661, 86] on label at bounding box center [784, 94] width 525 height 27
click at [661, 89] on input "text" at bounding box center [784, 94] width 514 height 11
click at [631, 188] on li "Sep" at bounding box center [633, 189] width 44 height 22
type input "**********"
click at [888, 390] on span "Save As Draft" at bounding box center [896, 389] width 60 height 11
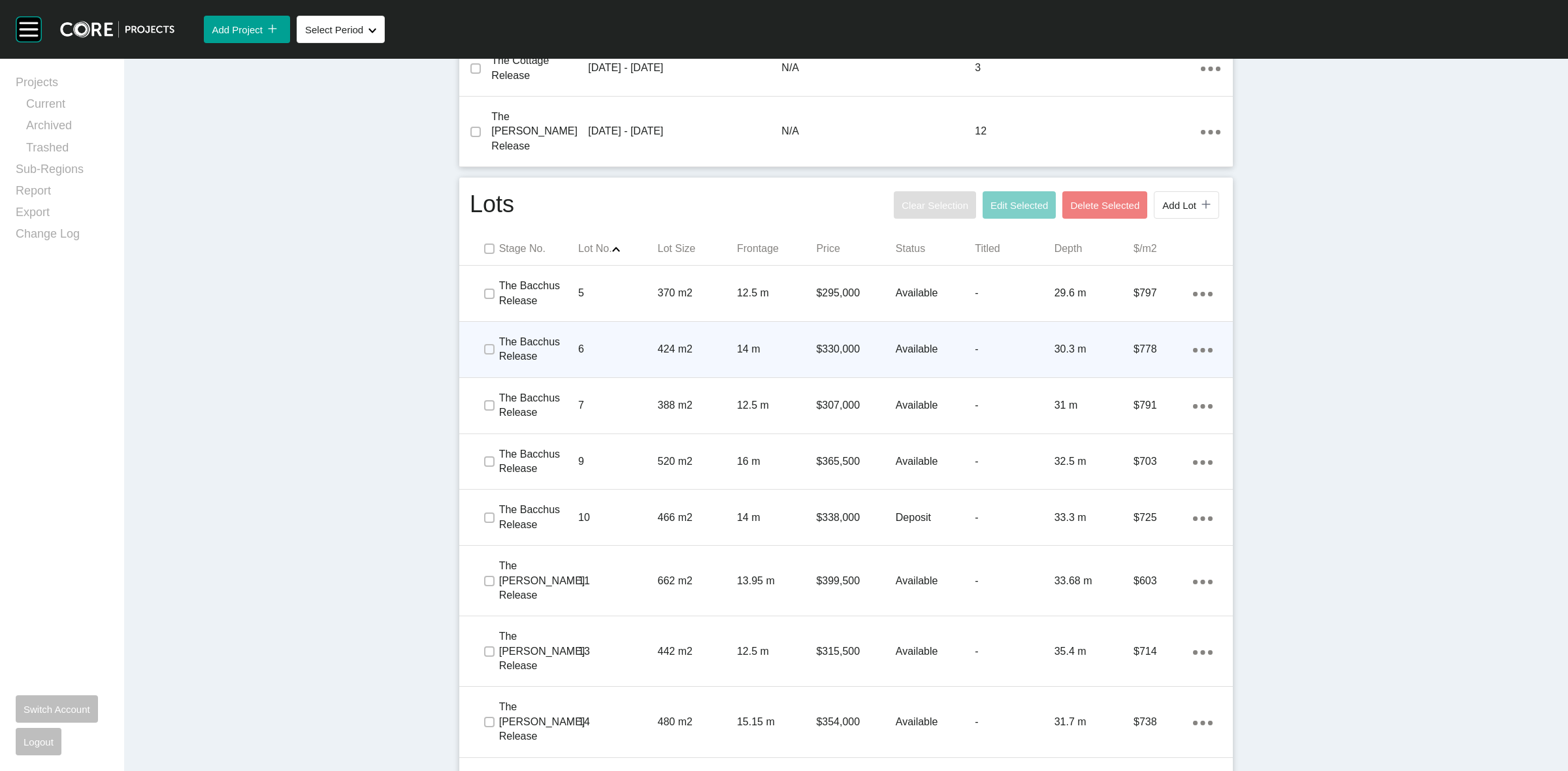
scroll to position [734, 0]
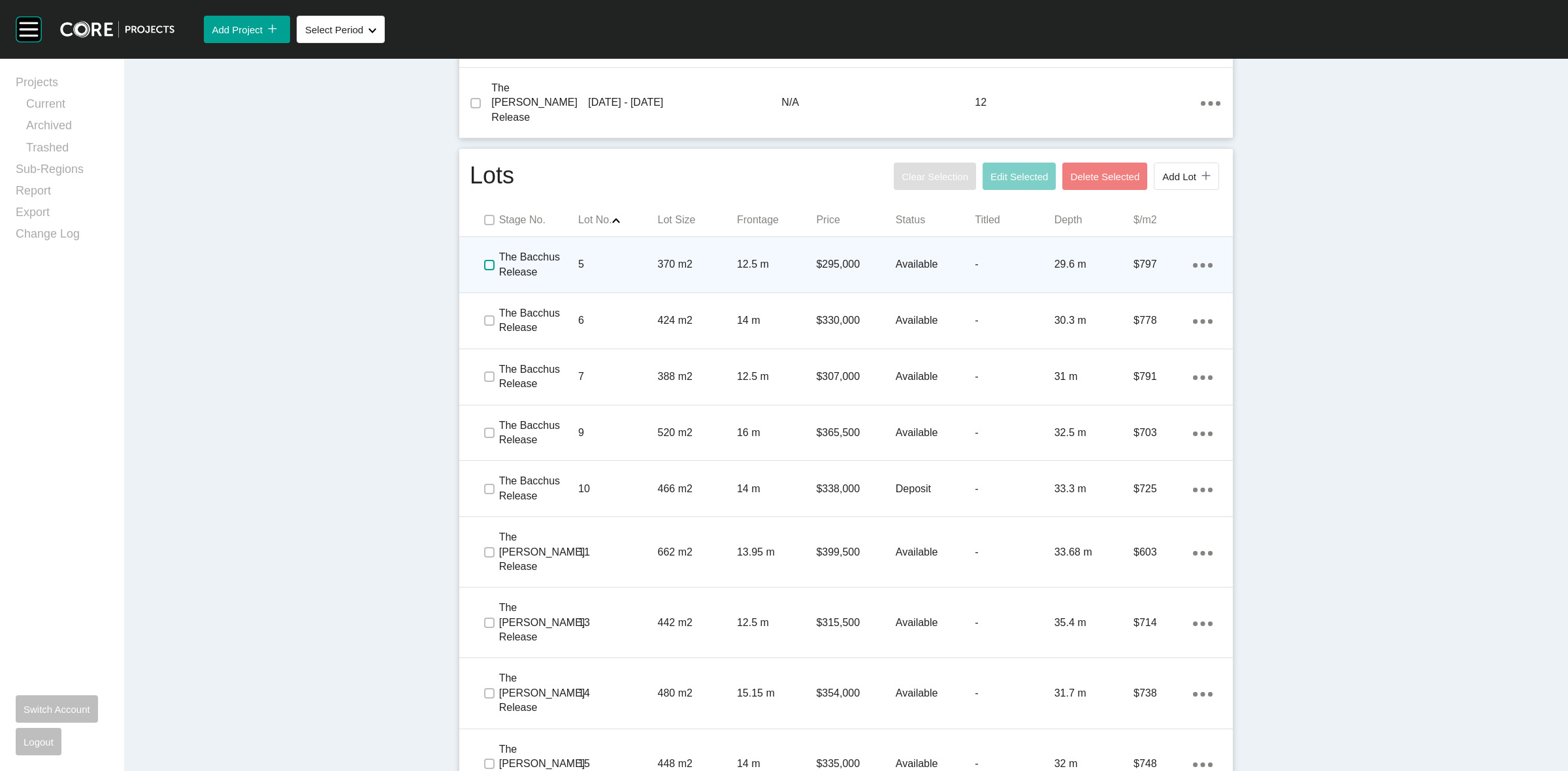
click at [484, 260] on label at bounding box center [489, 265] width 10 height 10
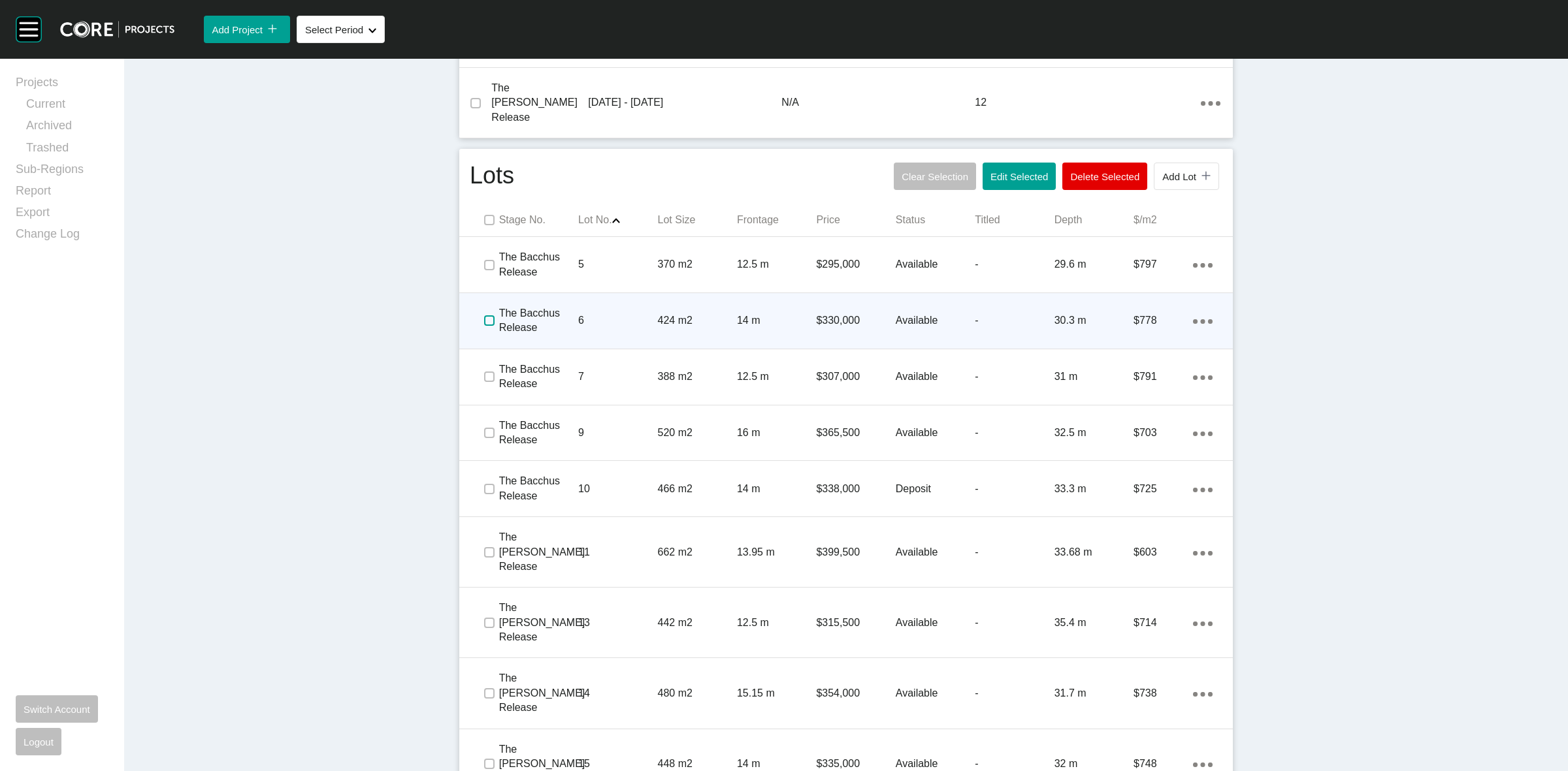
click at [484, 315] on label at bounding box center [489, 320] width 10 height 10
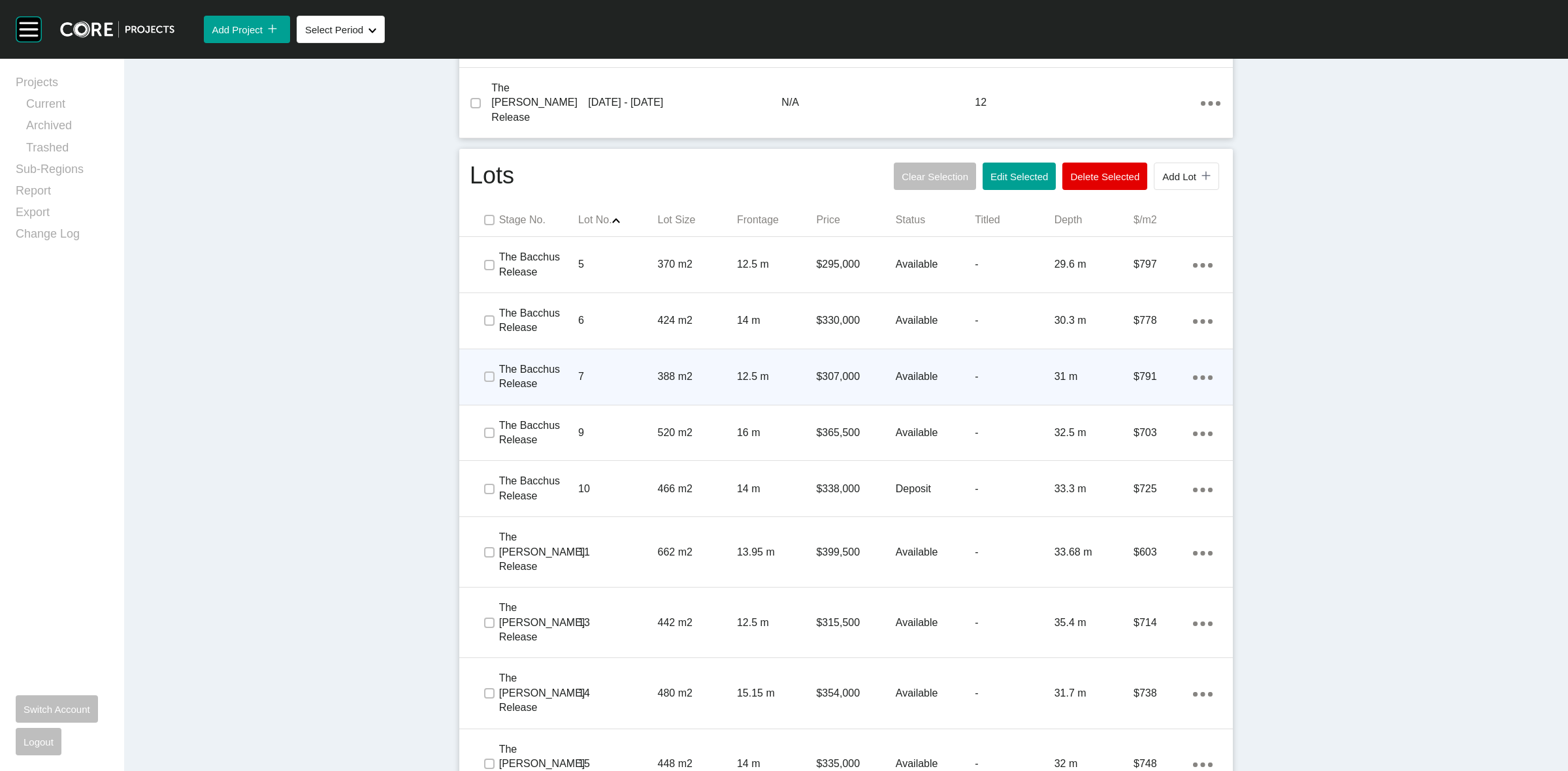
click at [487, 373] on div at bounding box center [488, 376] width 19 height 45
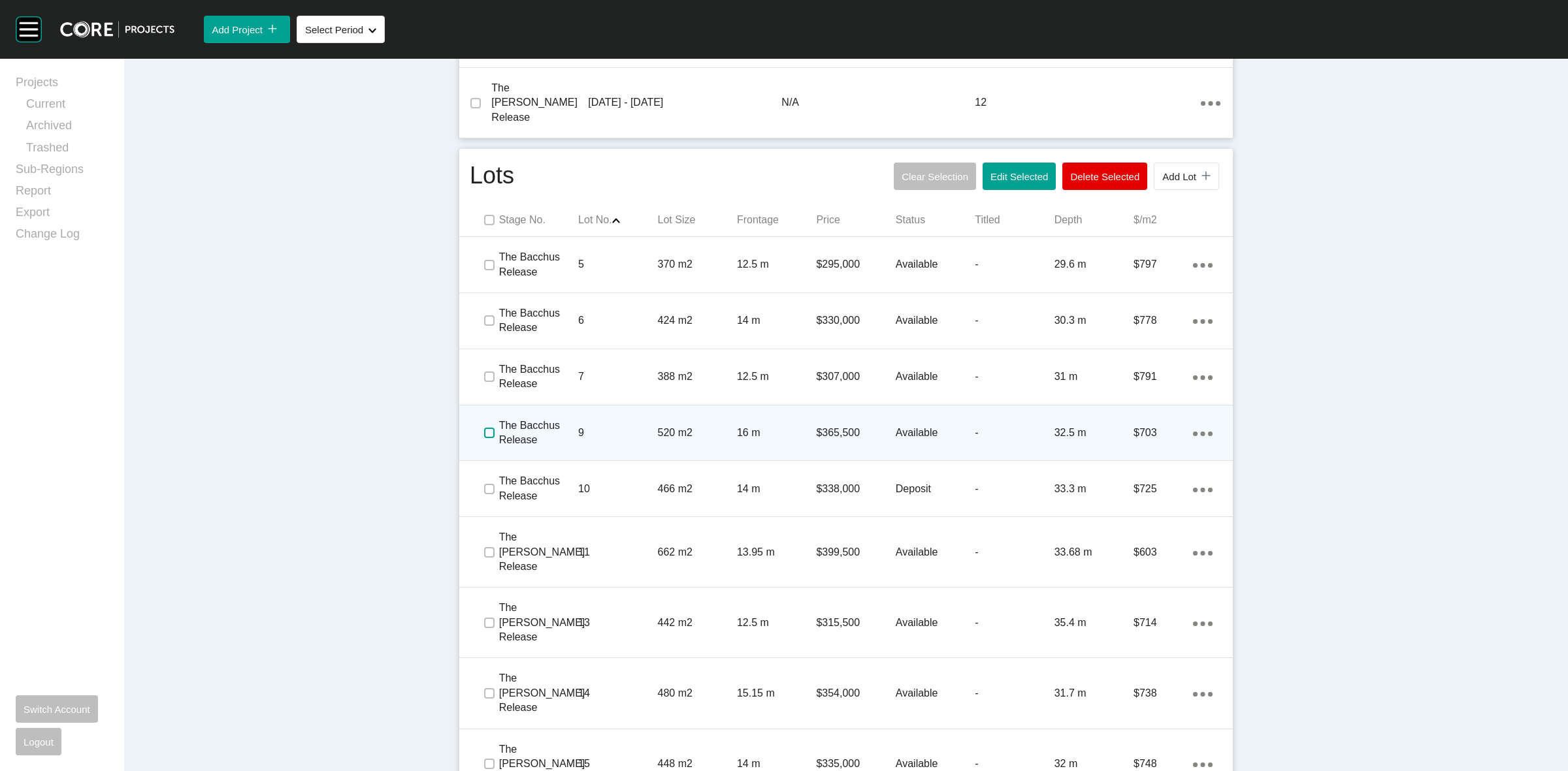
click at [484, 428] on label at bounding box center [489, 433] width 10 height 10
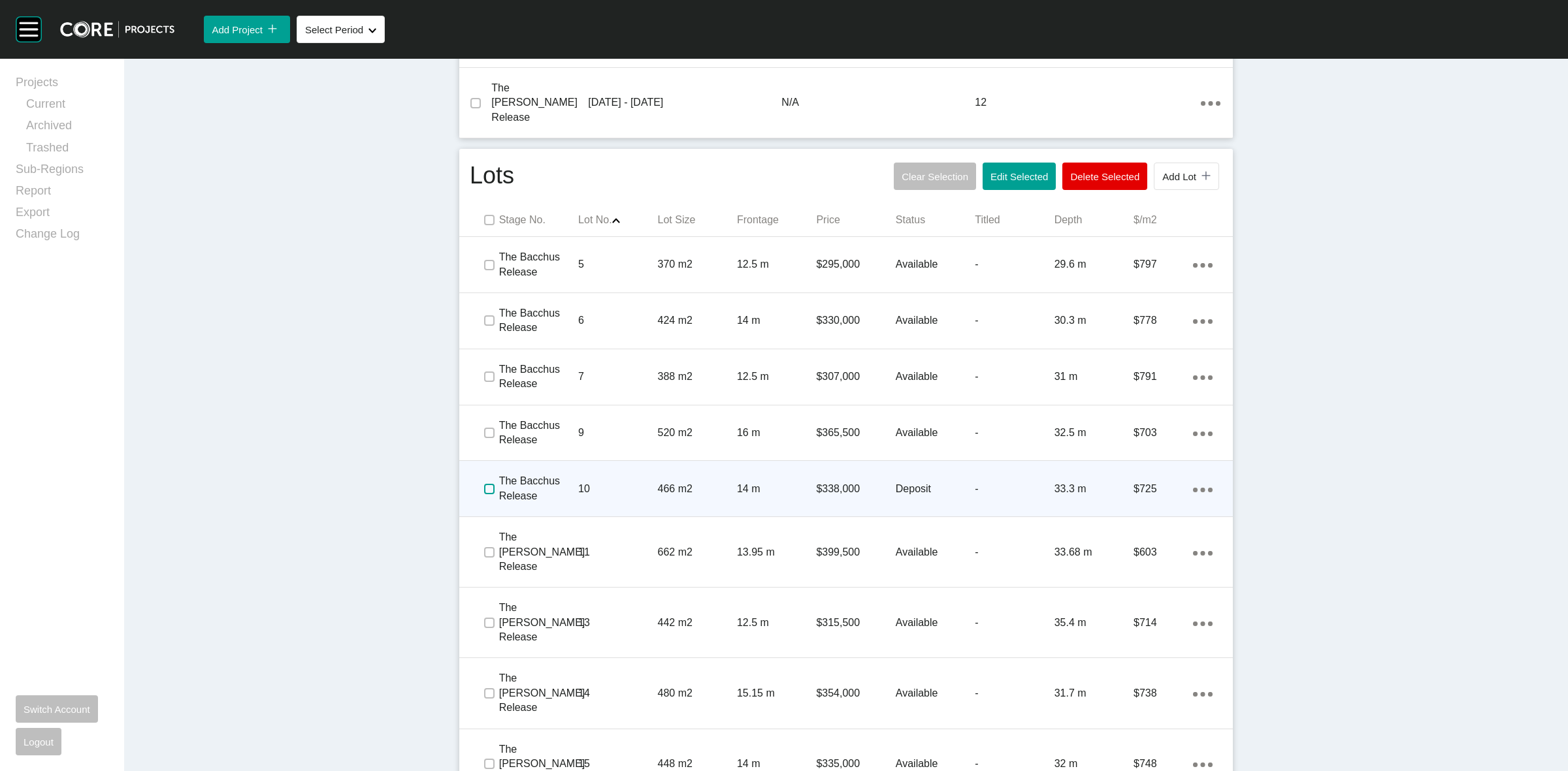
click at [486, 484] on label at bounding box center [489, 489] width 10 height 10
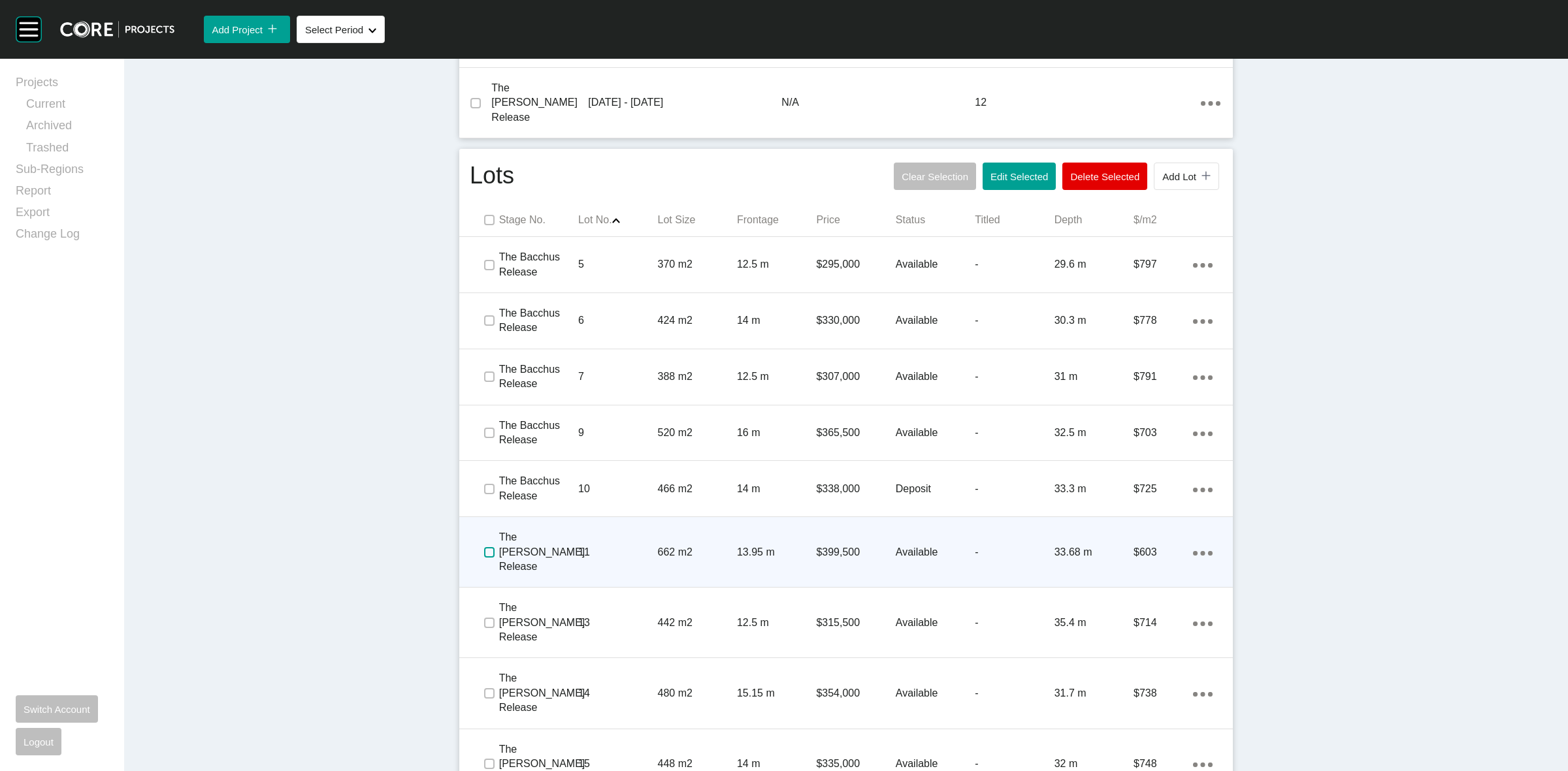
click at [488, 547] on label at bounding box center [489, 553] width 10 height 10
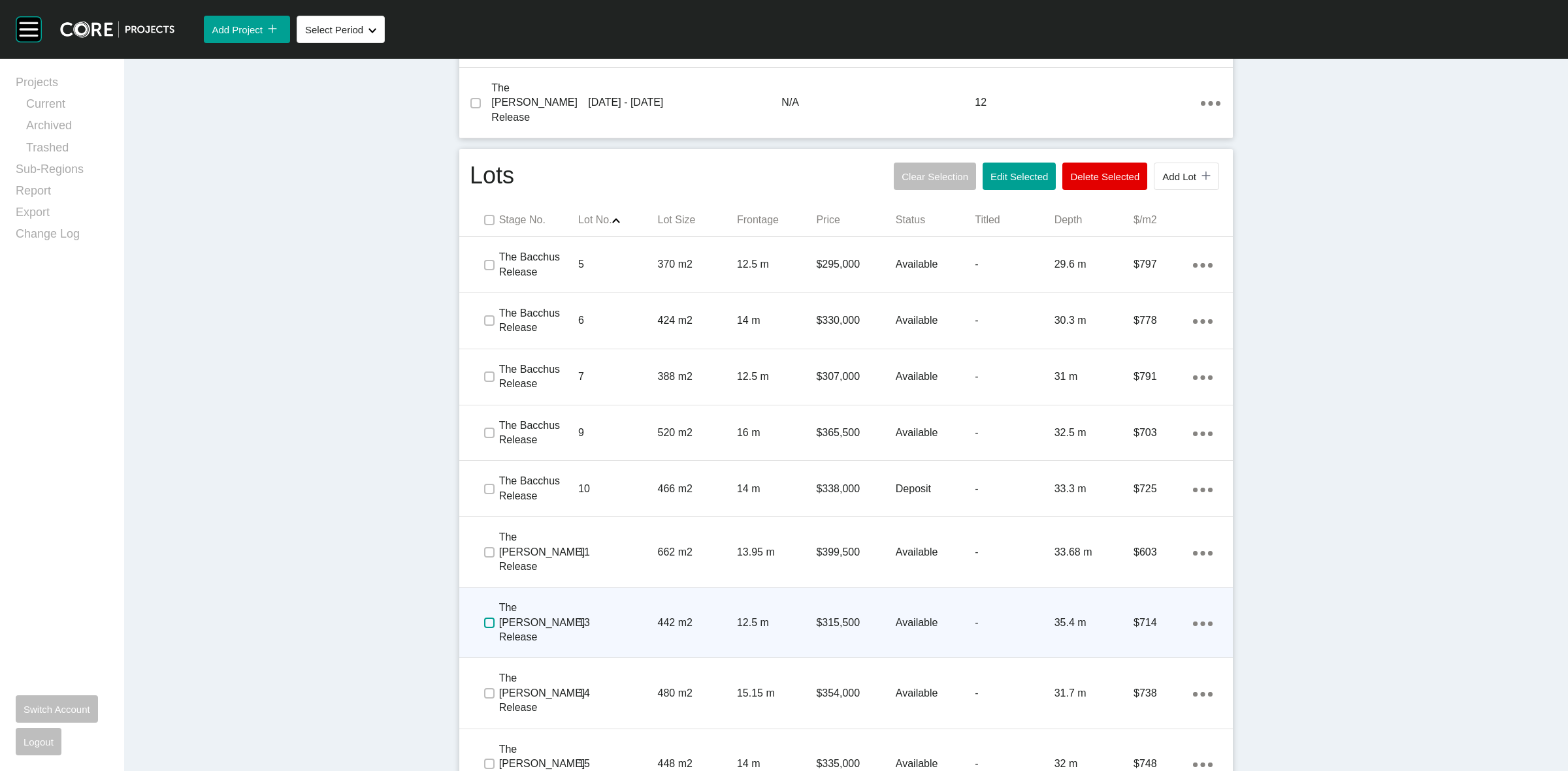
click at [484, 617] on label at bounding box center [489, 623] width 10 height 10
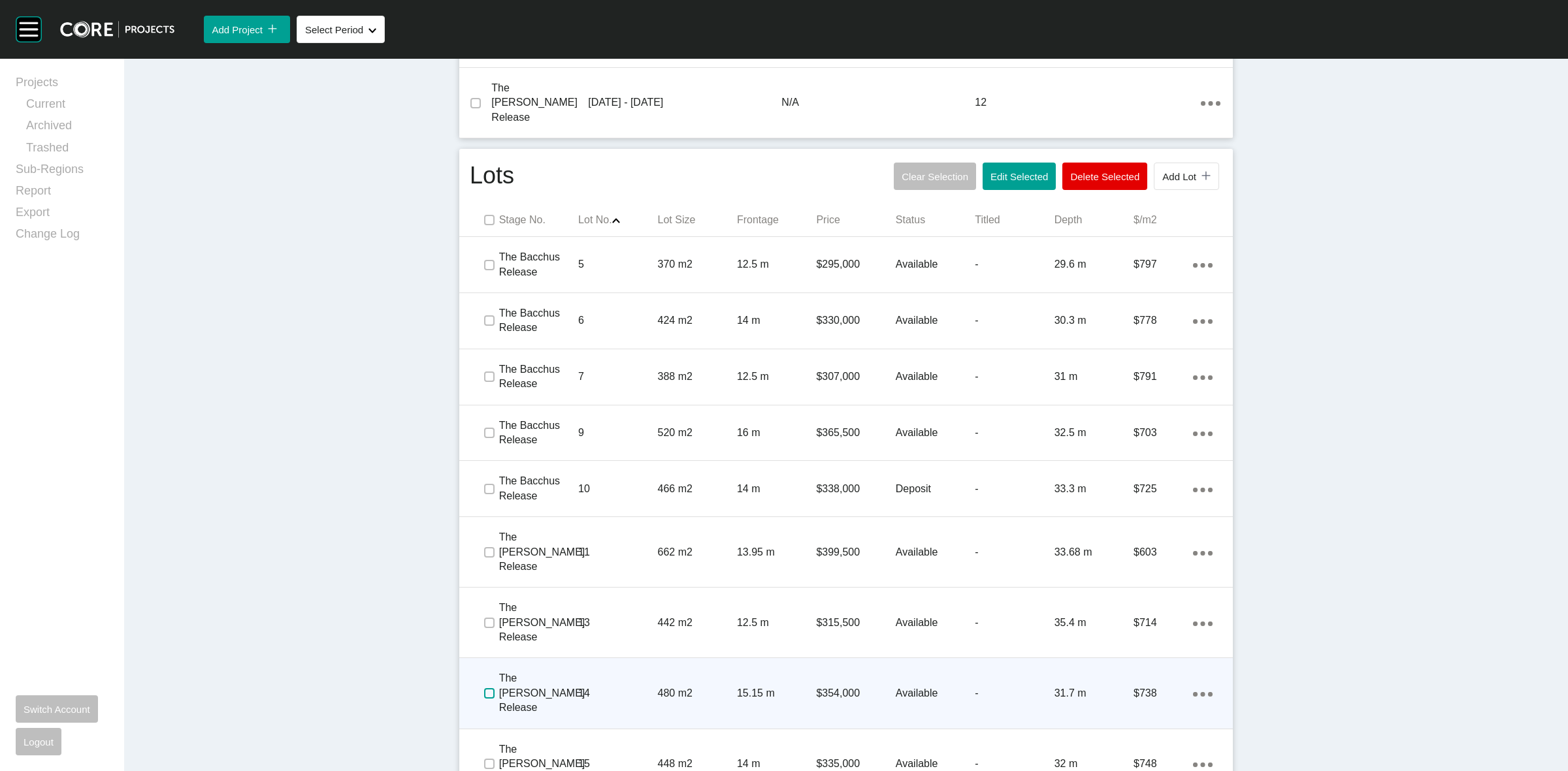
click at [484, 688] on label at bounding box center [489, 693] width 10 height 10
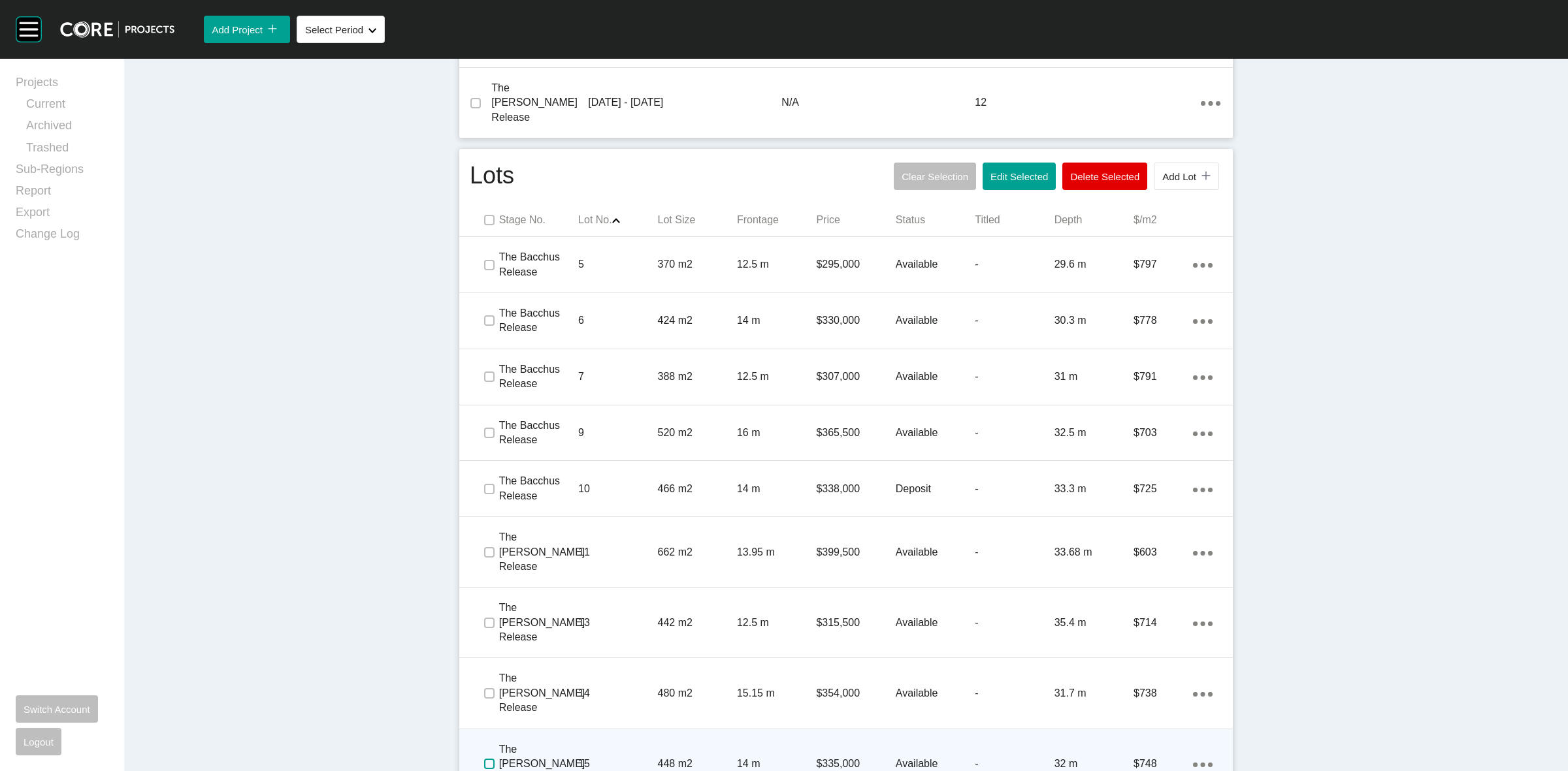
click at [484, 759] on label at bounding box center [489, 764] width 10 height 10
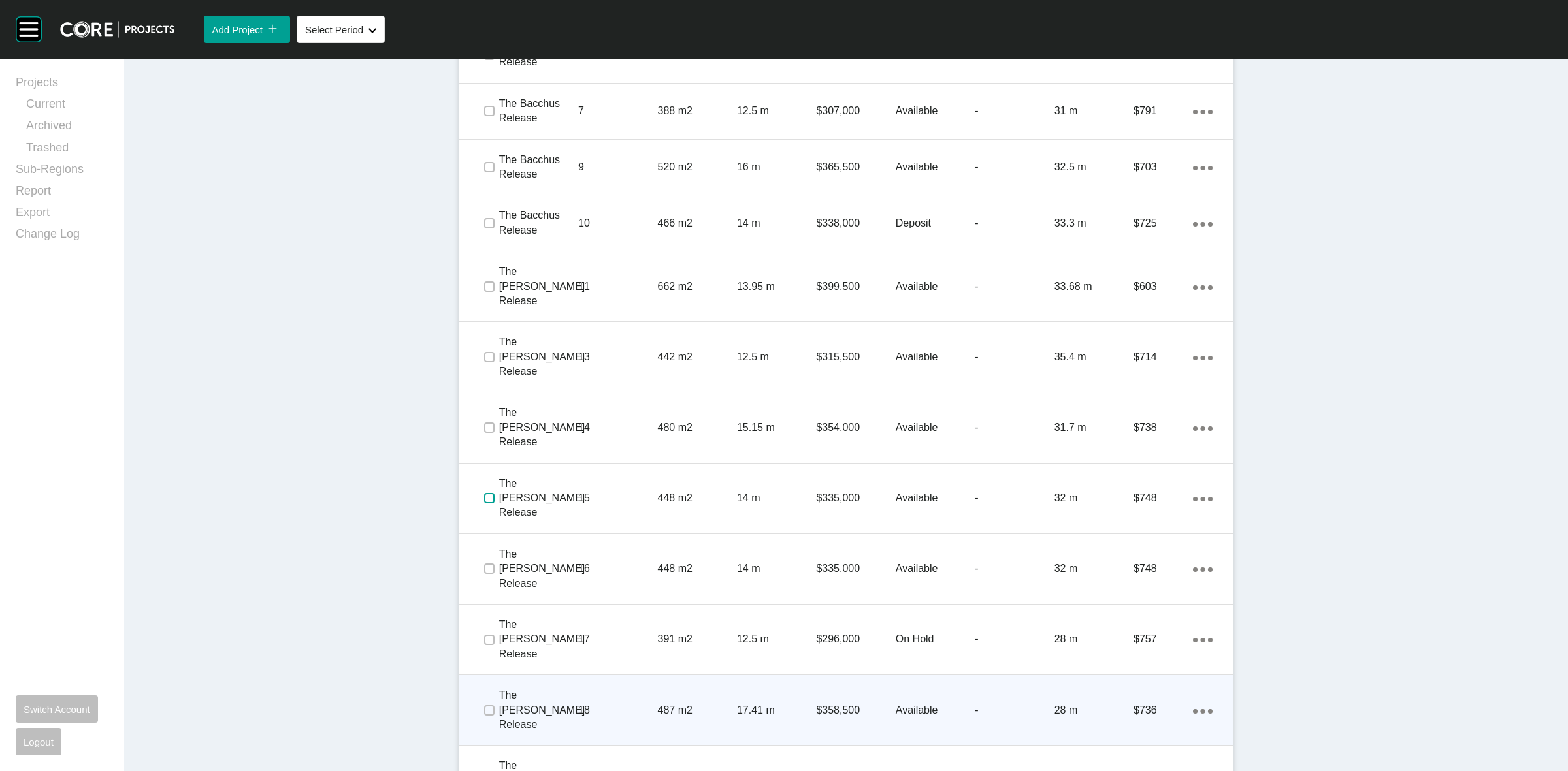
scroll to position [1061, 0]
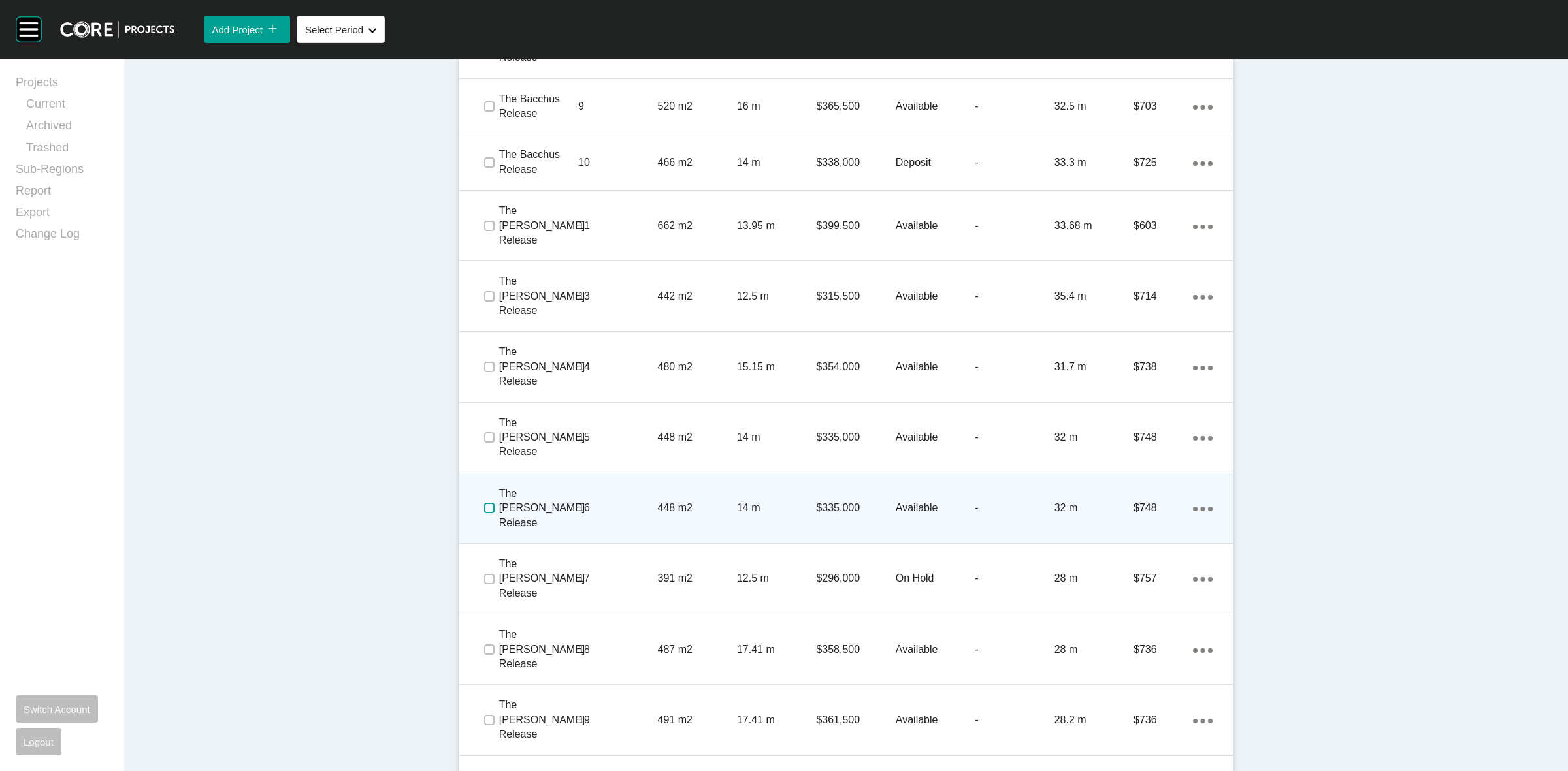
click at [484, 503] on label at bounding box center [489, 508] width 10 height 10
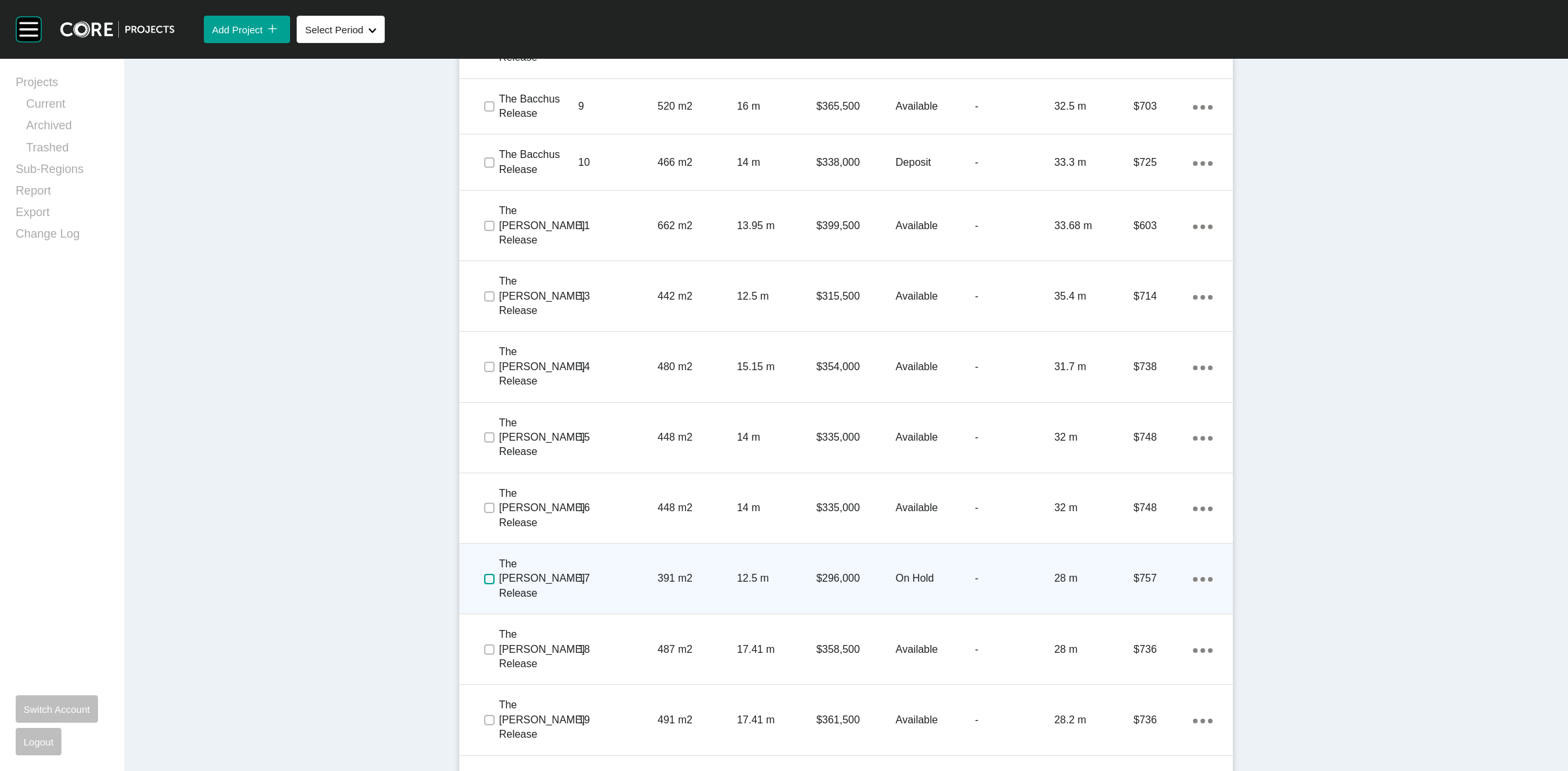
click at [484, 574] on label at bounding box center [489, 579] width 10 height 10
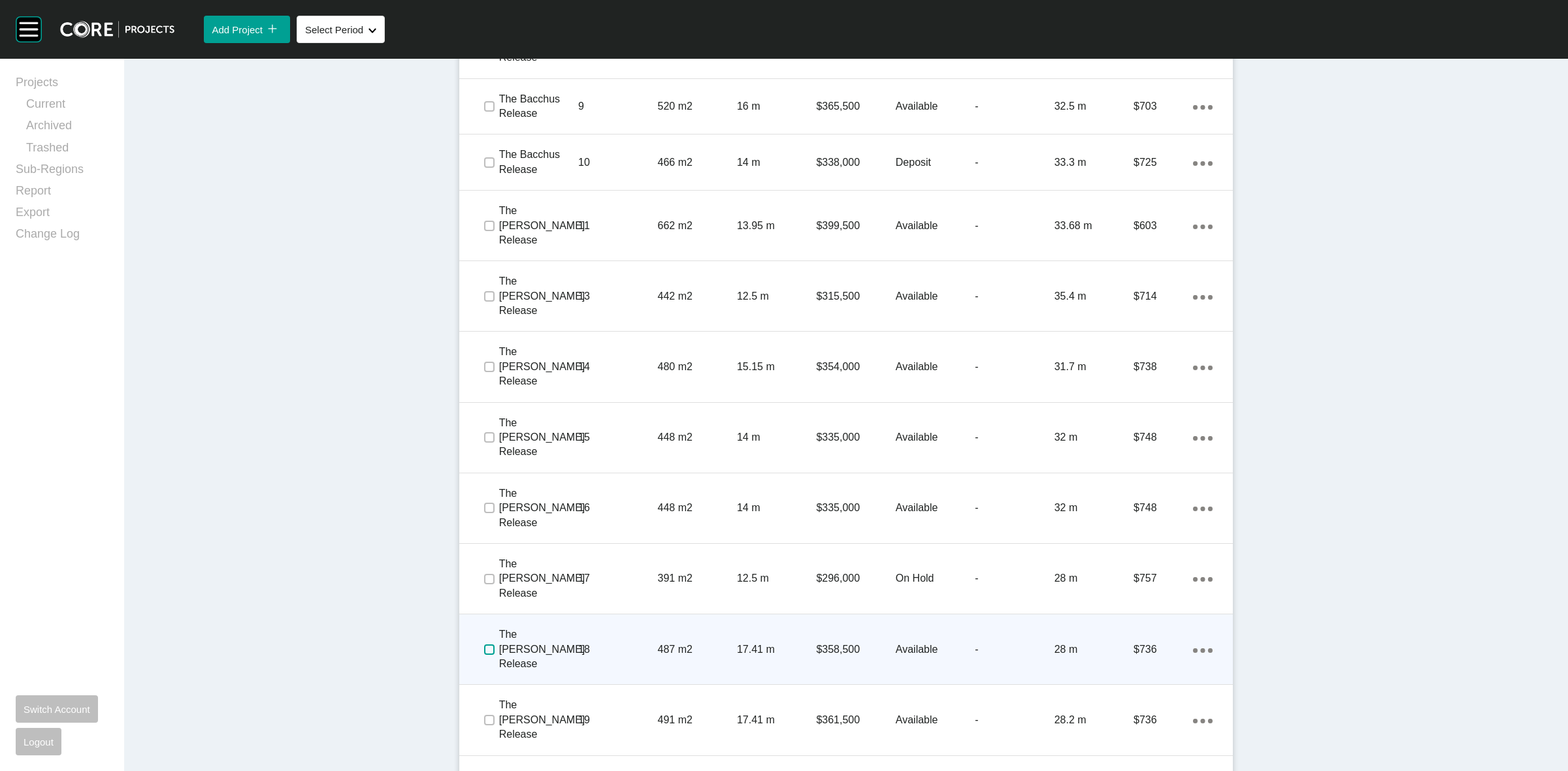
drag, startPoint x: 478, startPoint y: 540, endPoint x: 475, endPoint y: 563, distance: 23.2
click at [484, 644] on label at bounding box center [489, 650] width 10 height 10
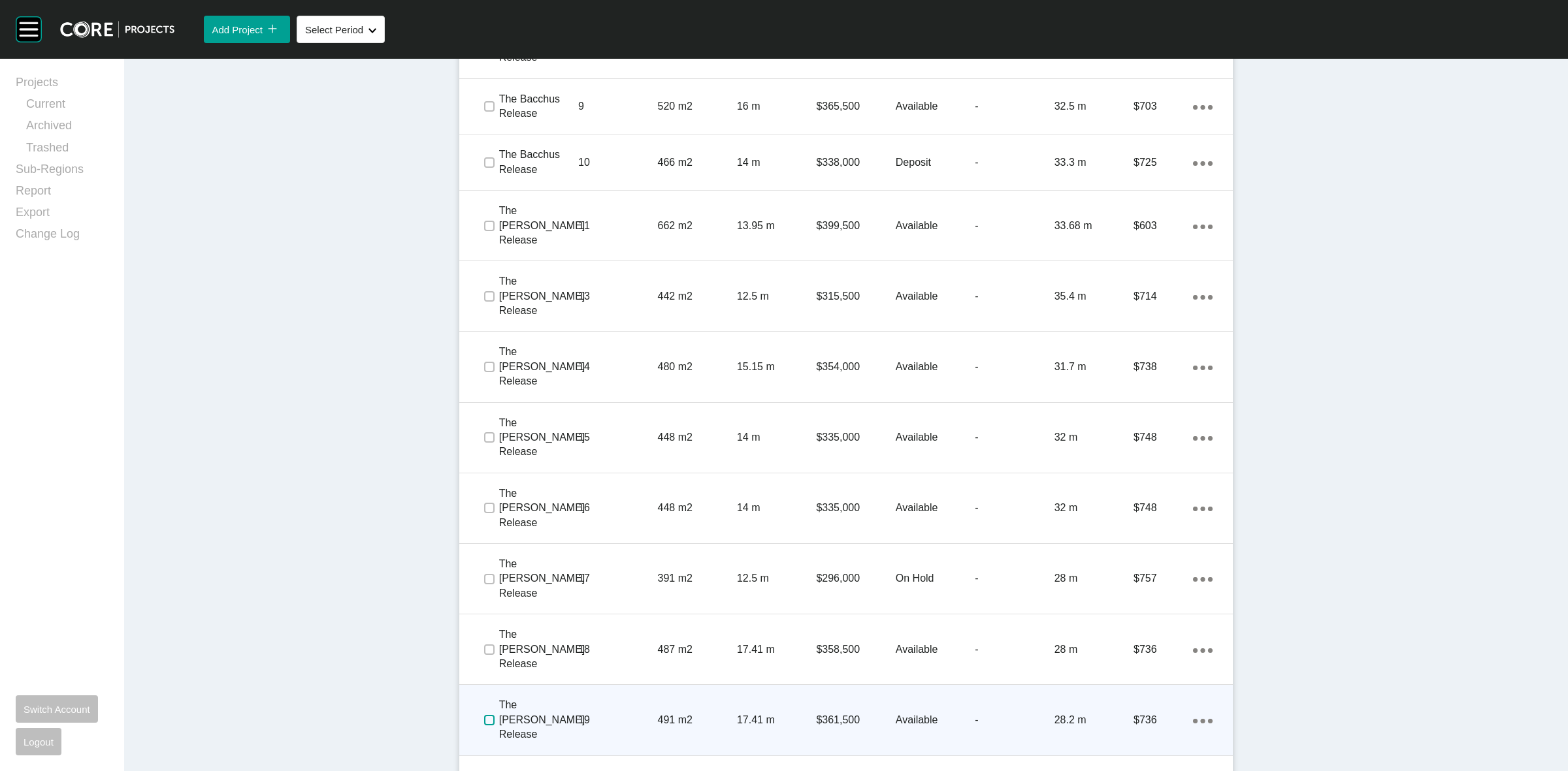
click at [484, 715] on label at bounding box center [489, 720] width 10 height 10
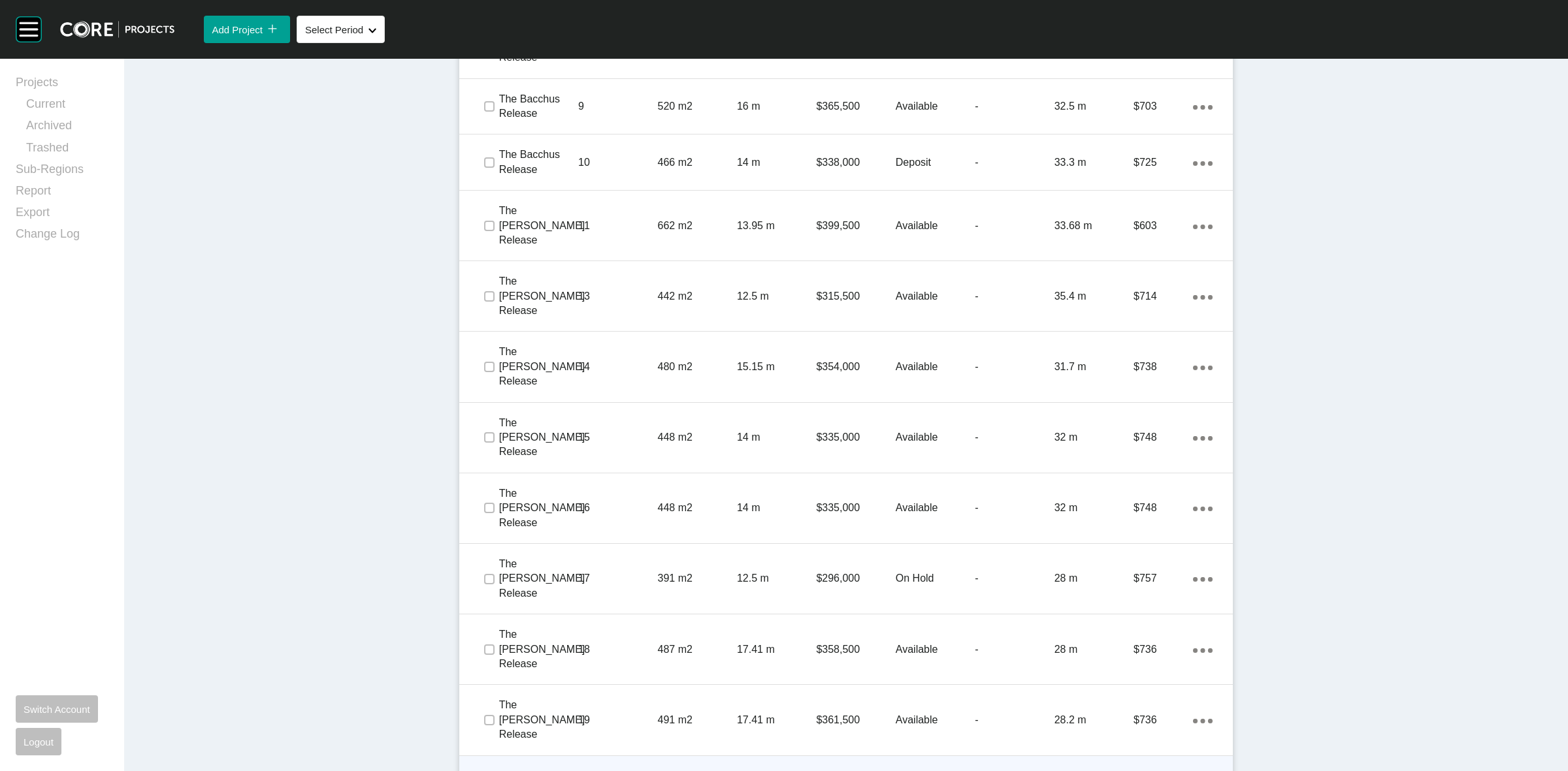
drag, startPoint x: 474, startPoint y: 651, endPoint x: 479, endPoint y: 666, distance: 15.8
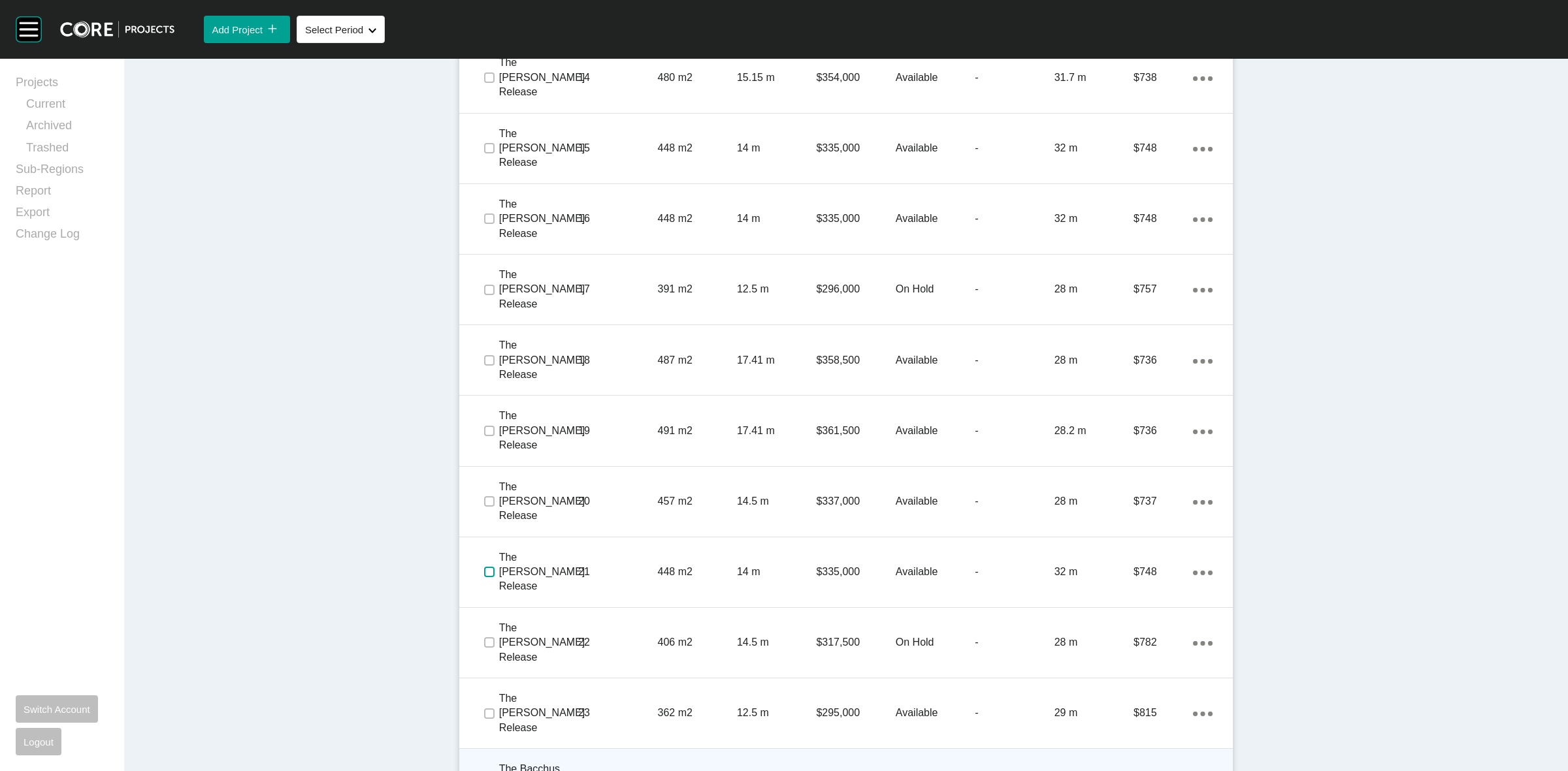
scroll to position [1387, 0]
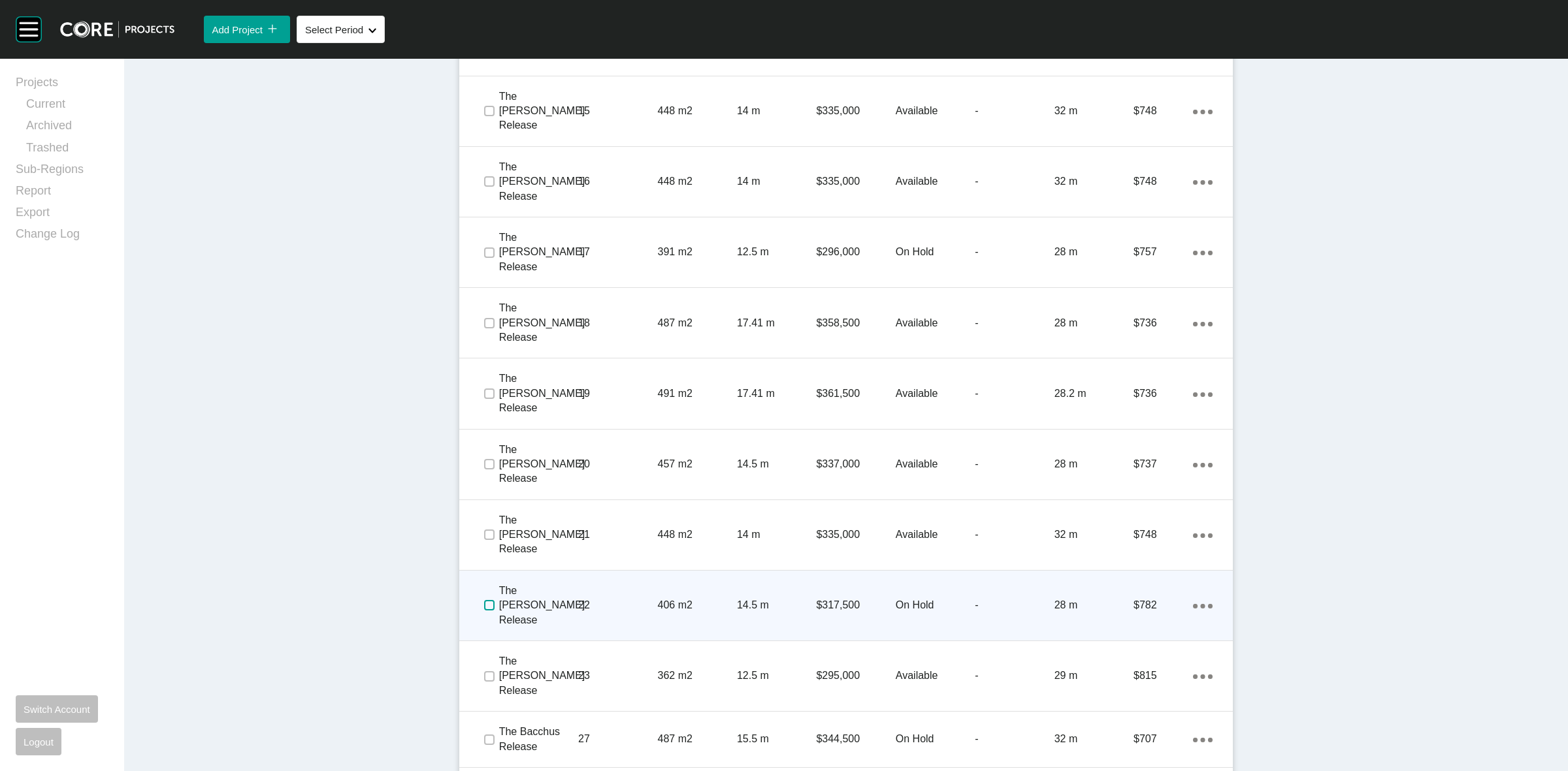
drag, startPoint x: 478, startPoint y: 439, endPoint x: 485, endPoint y: 474, distance: 35.7
click at [484, 600] on label at bounding box center [489, 605] width 10 height 10
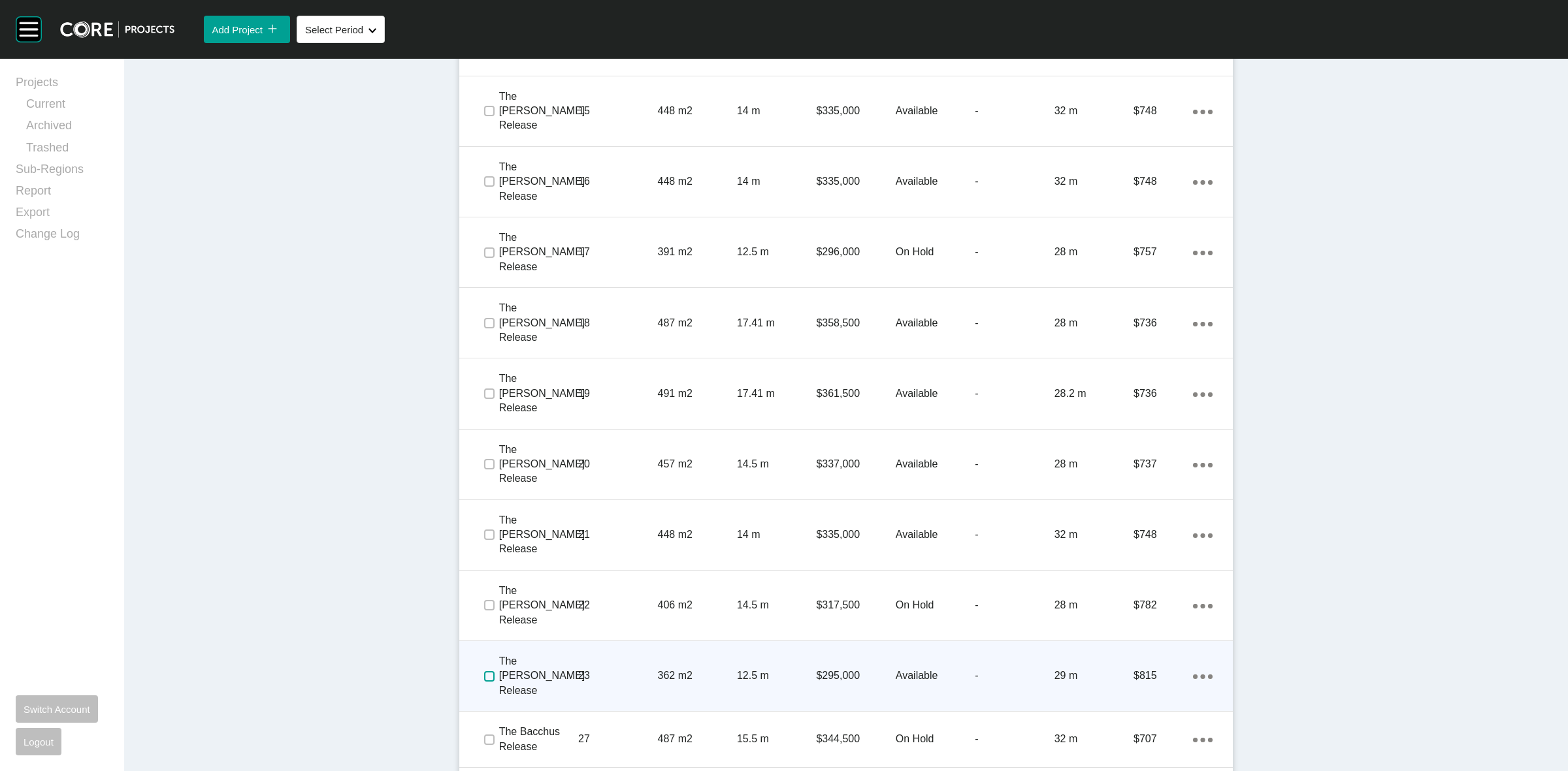
click at [484, 671] on label at bounding box center [489, 677] width 10 height 10
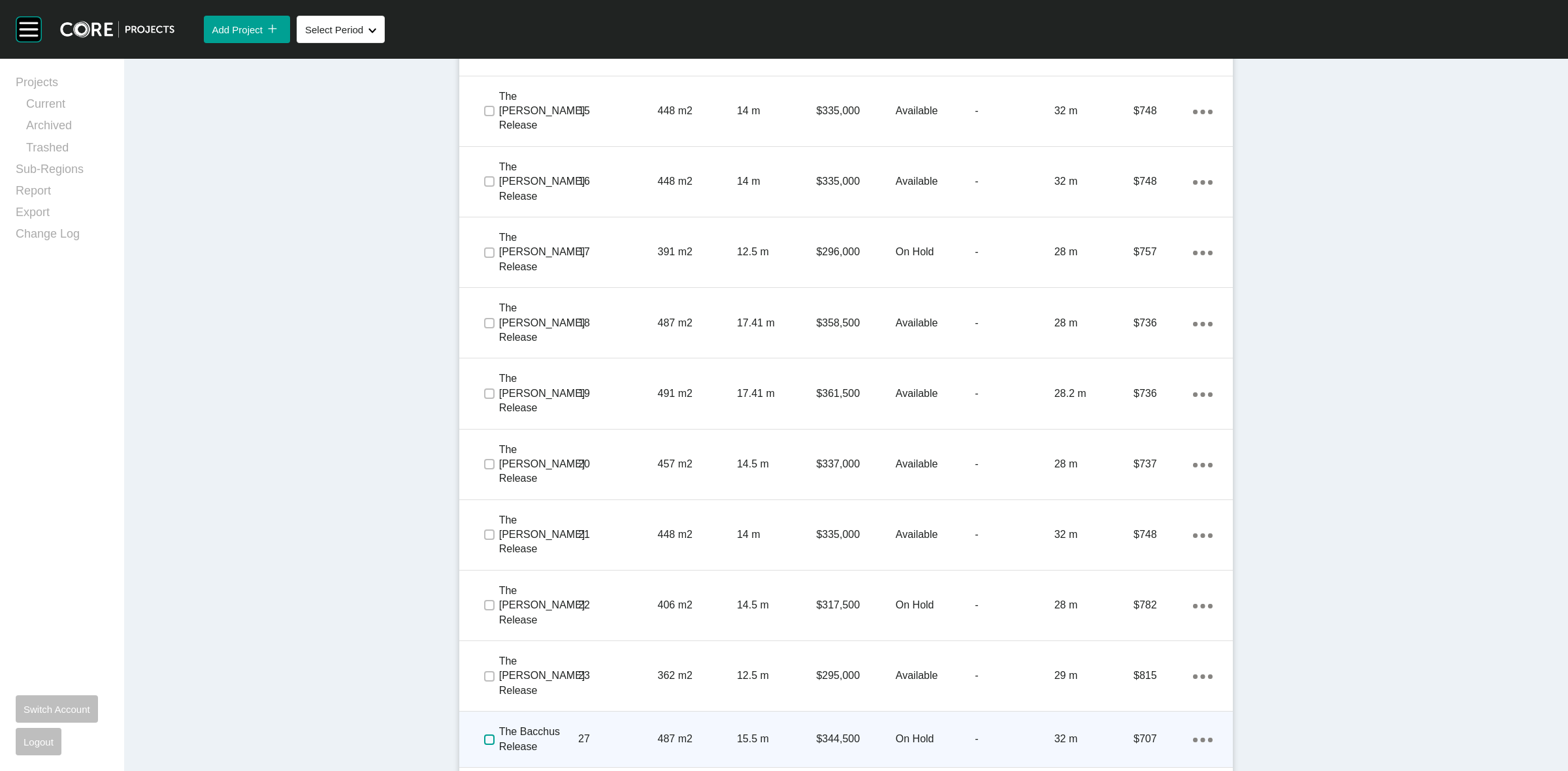
click at [484, 734] on label at bounding box center [489, 740] width 10 height 10
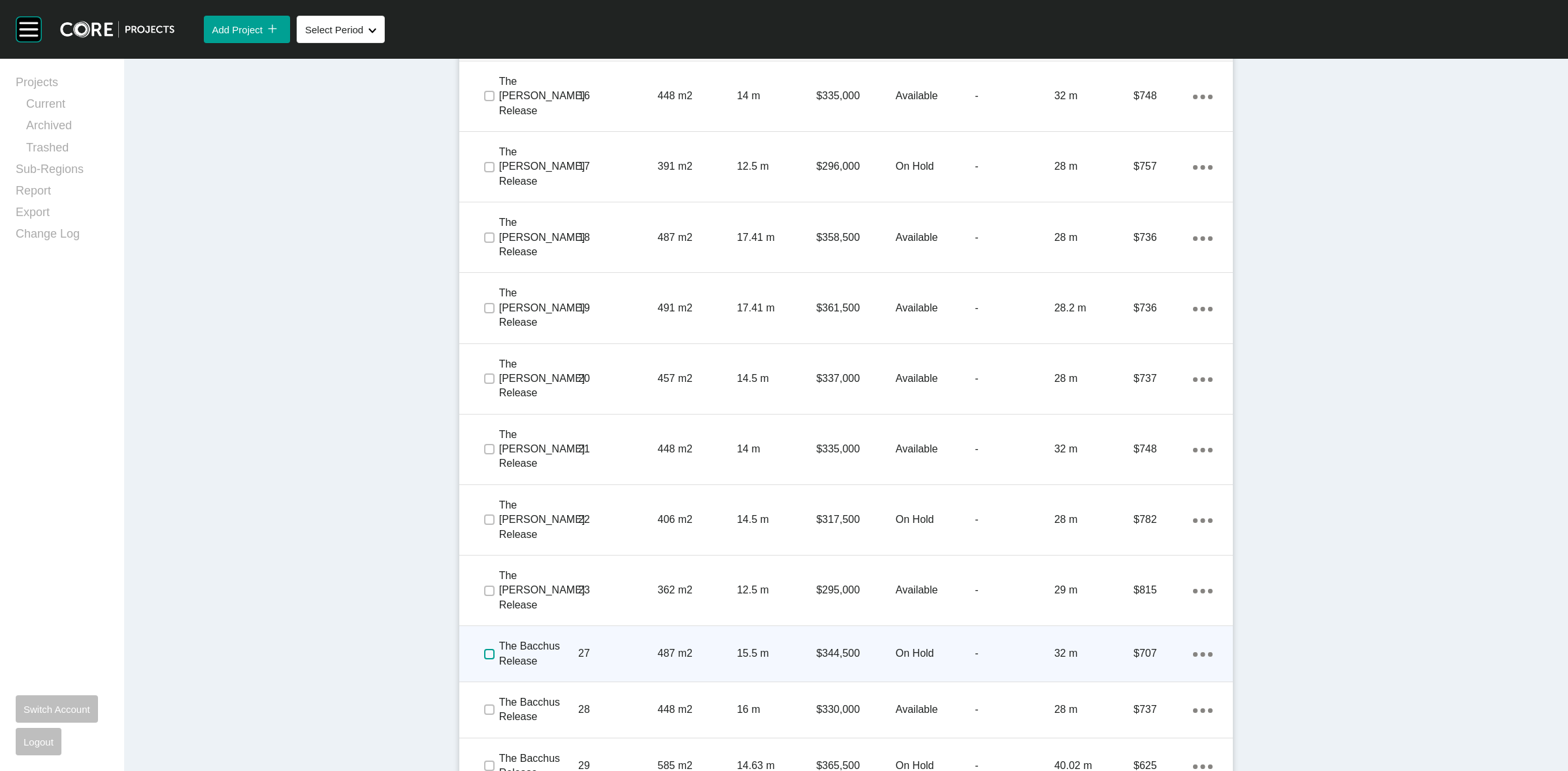
scroll to position [1480, 0]
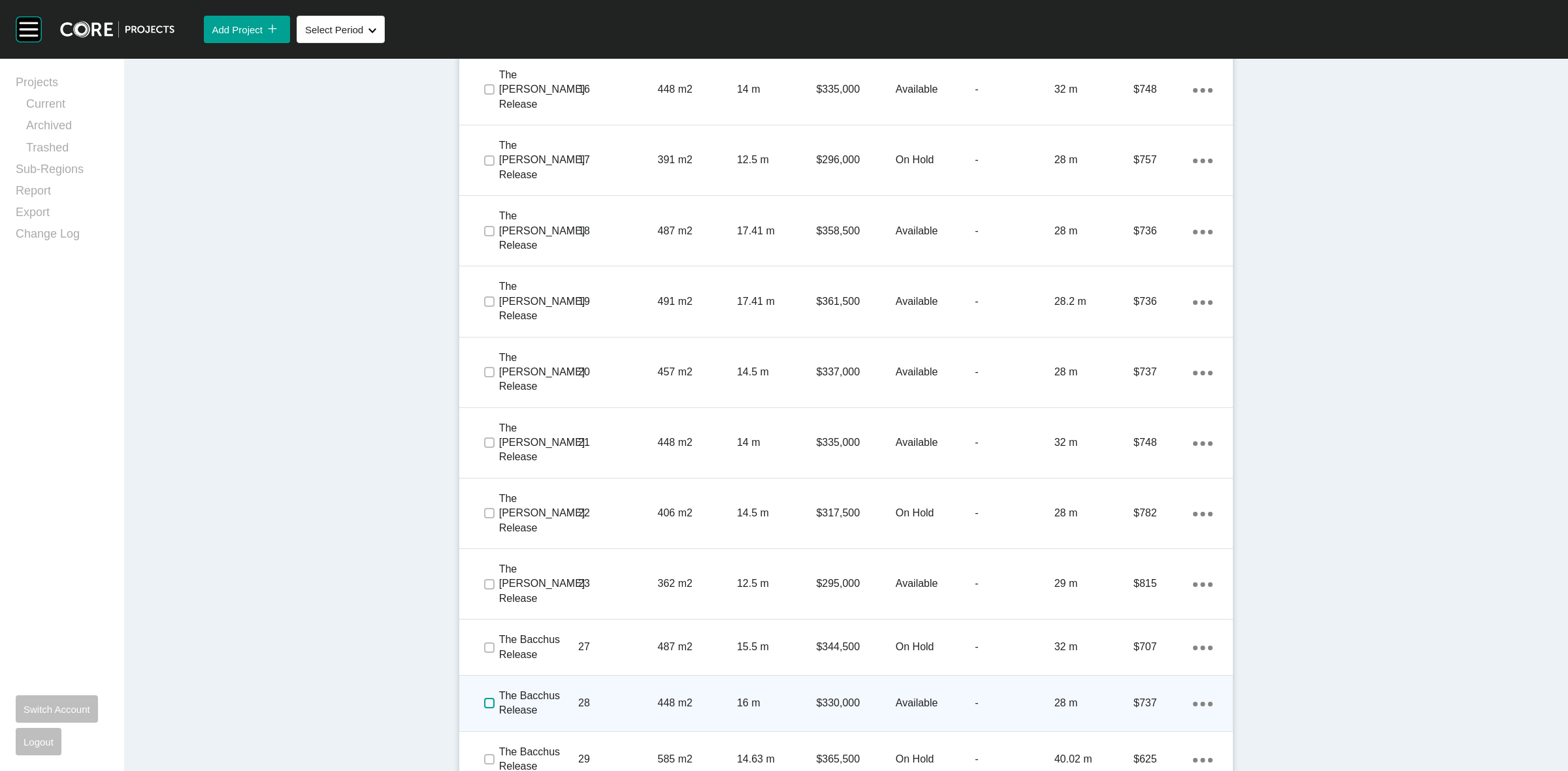
click at [484, 698] on label at bounding box center [489, 703] width 10 height 10
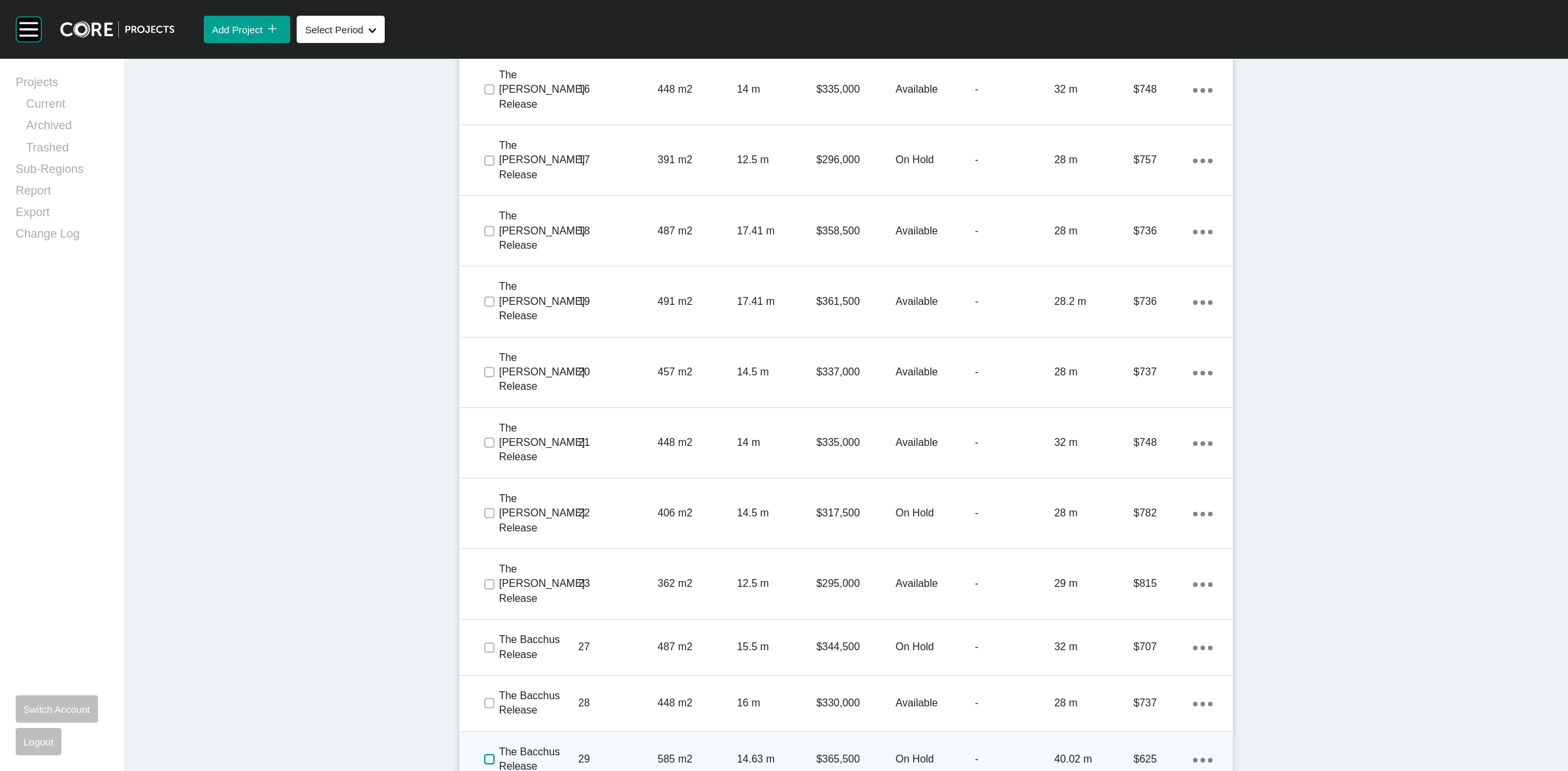
click at [484, 754] on label at bounding box center [489, 760] width 10 height 10
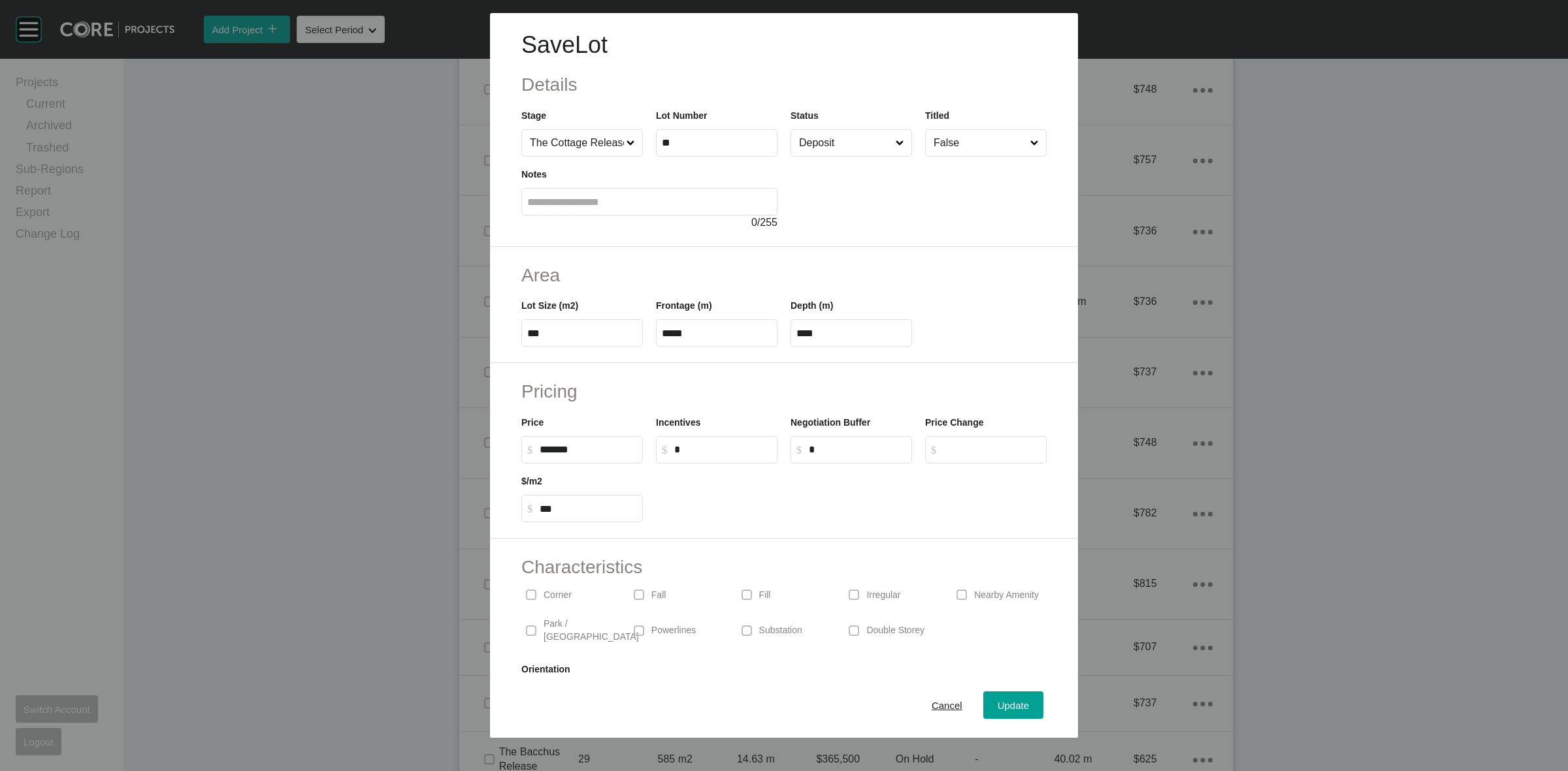
click at [858, 141] on input "Deposit" at bounding box center [845, 143] width 97 height 26
click at [1012, 703] on span "Update" at bounding box center [1013, 706] width 31 height 11
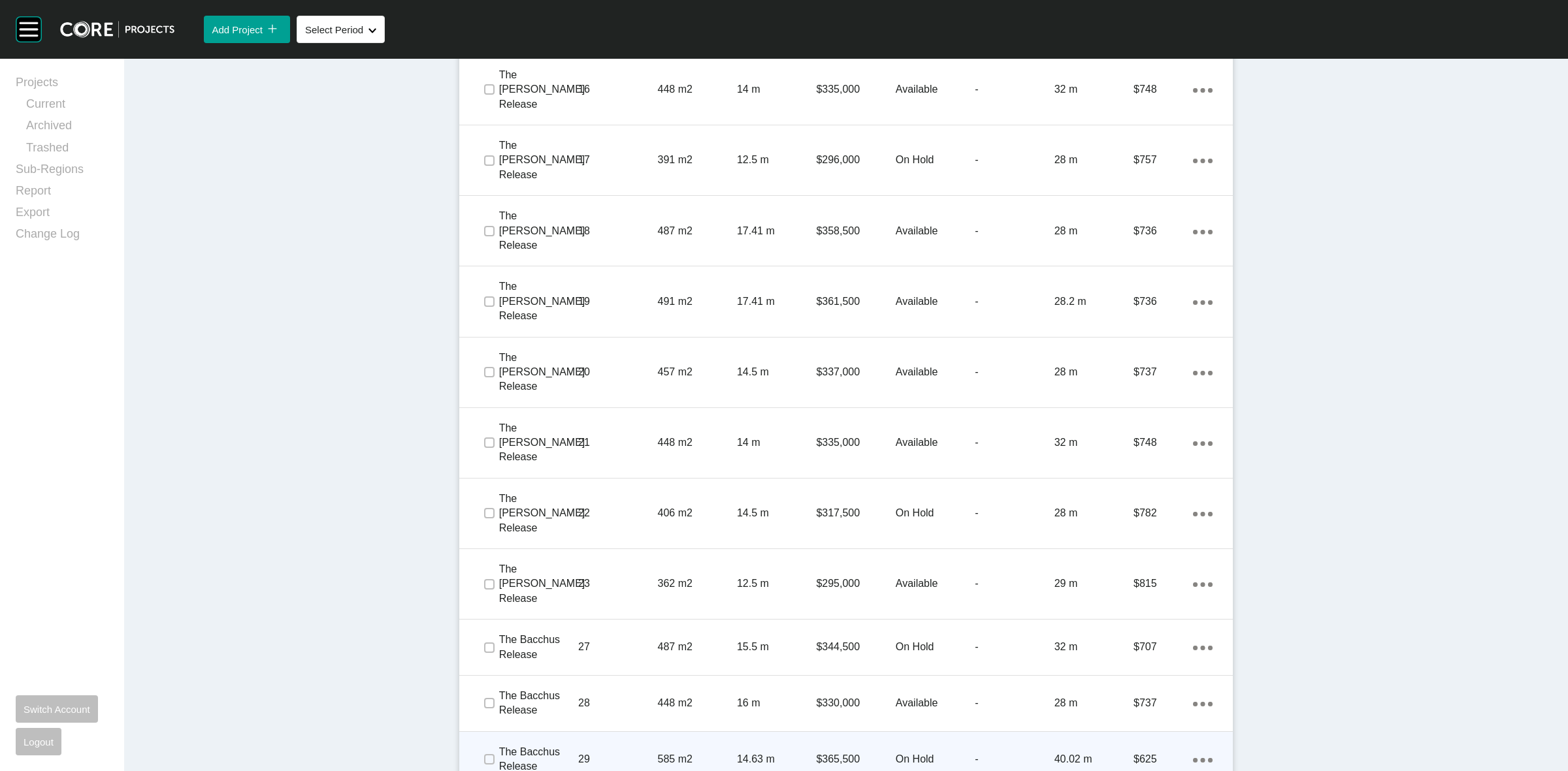
click at [682, 740] on div "585 m2" at bounding box center [697, 760] width 79 height 40
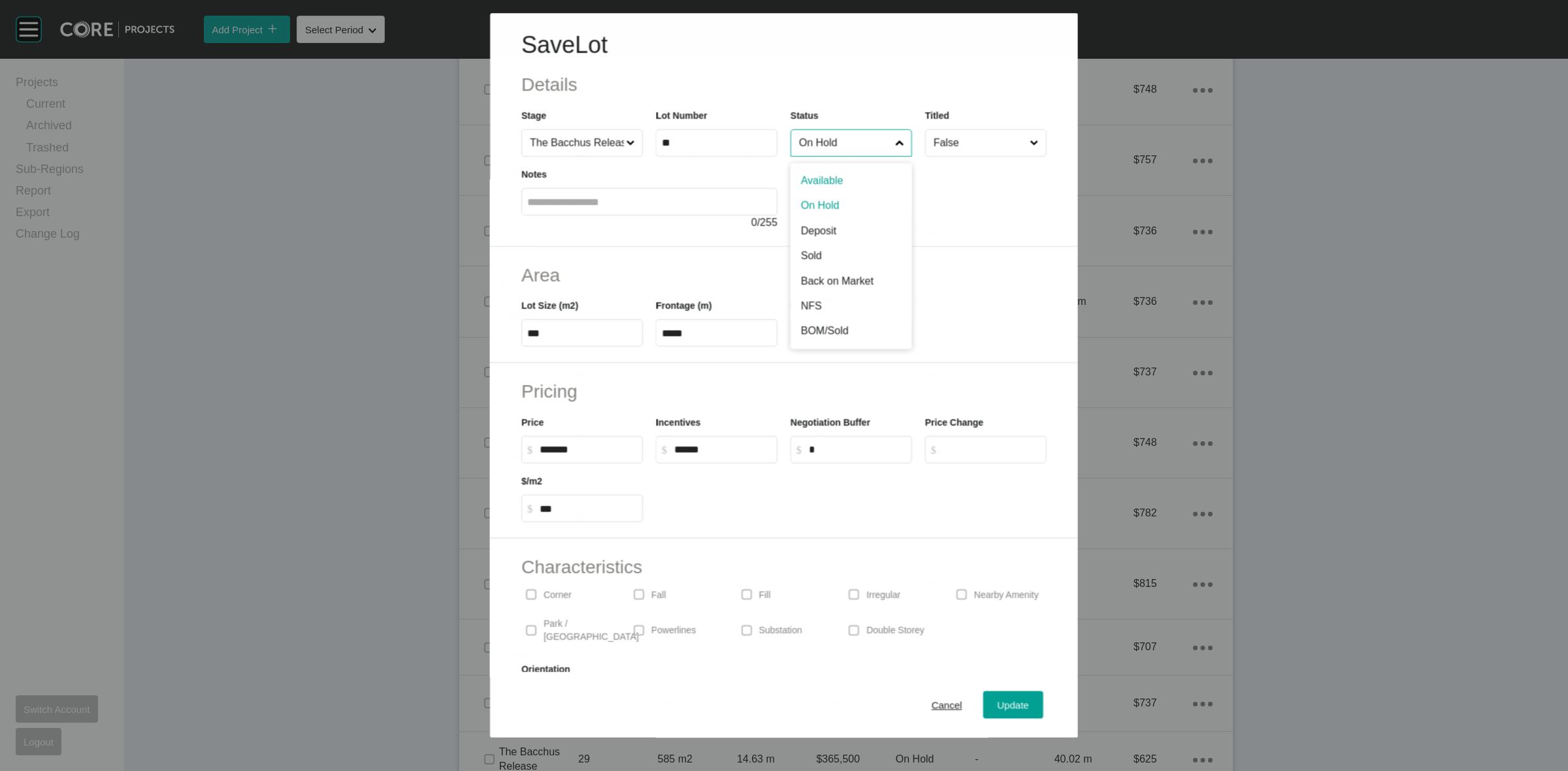
click at [843, 136] on input "On Hold" at bounding box center [845, 143] width 96 height 26
click at [998, 703] on span "Update" at bounding box center [1013, 706] width 31 height 11
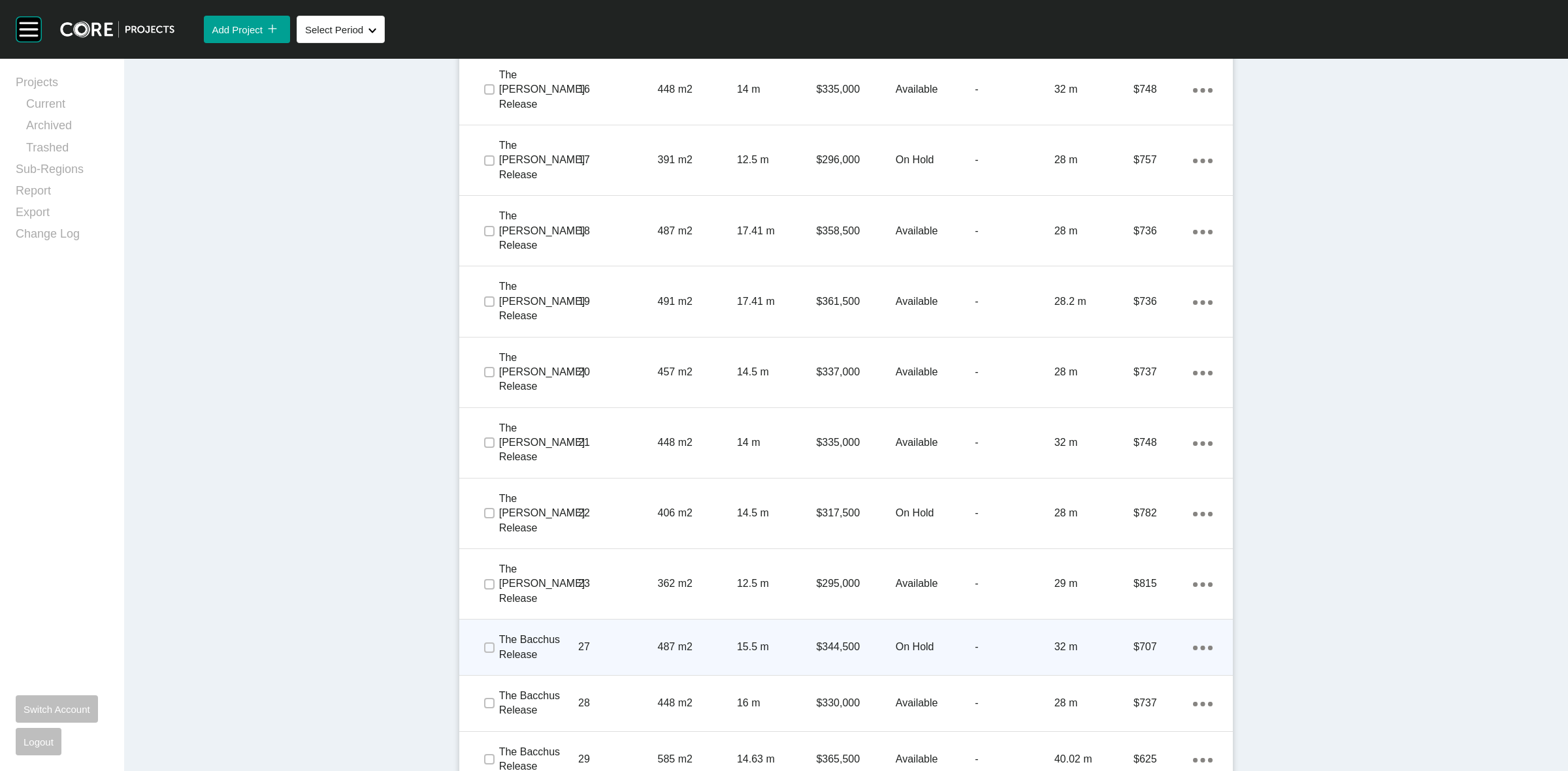
click at [638, 640] on p "27" at bounding box center [618, 647] width 79 height 14
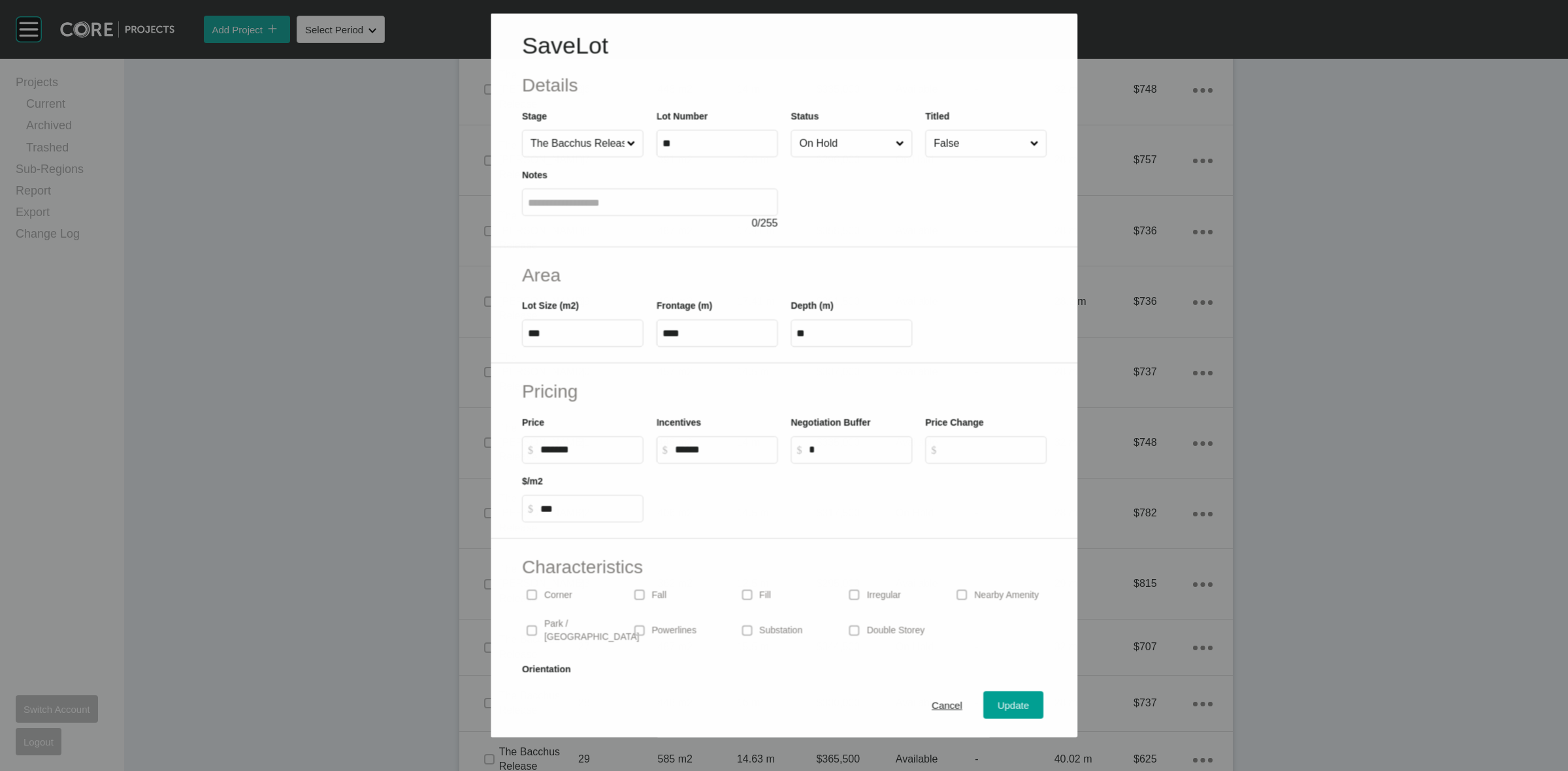
click at [811, 138] on input "On Hold" at bounding box center [845, 143] width 96 height 26
click at [998, 716] on button "Update" at bounding box center [1012, 705] width 60 height 27
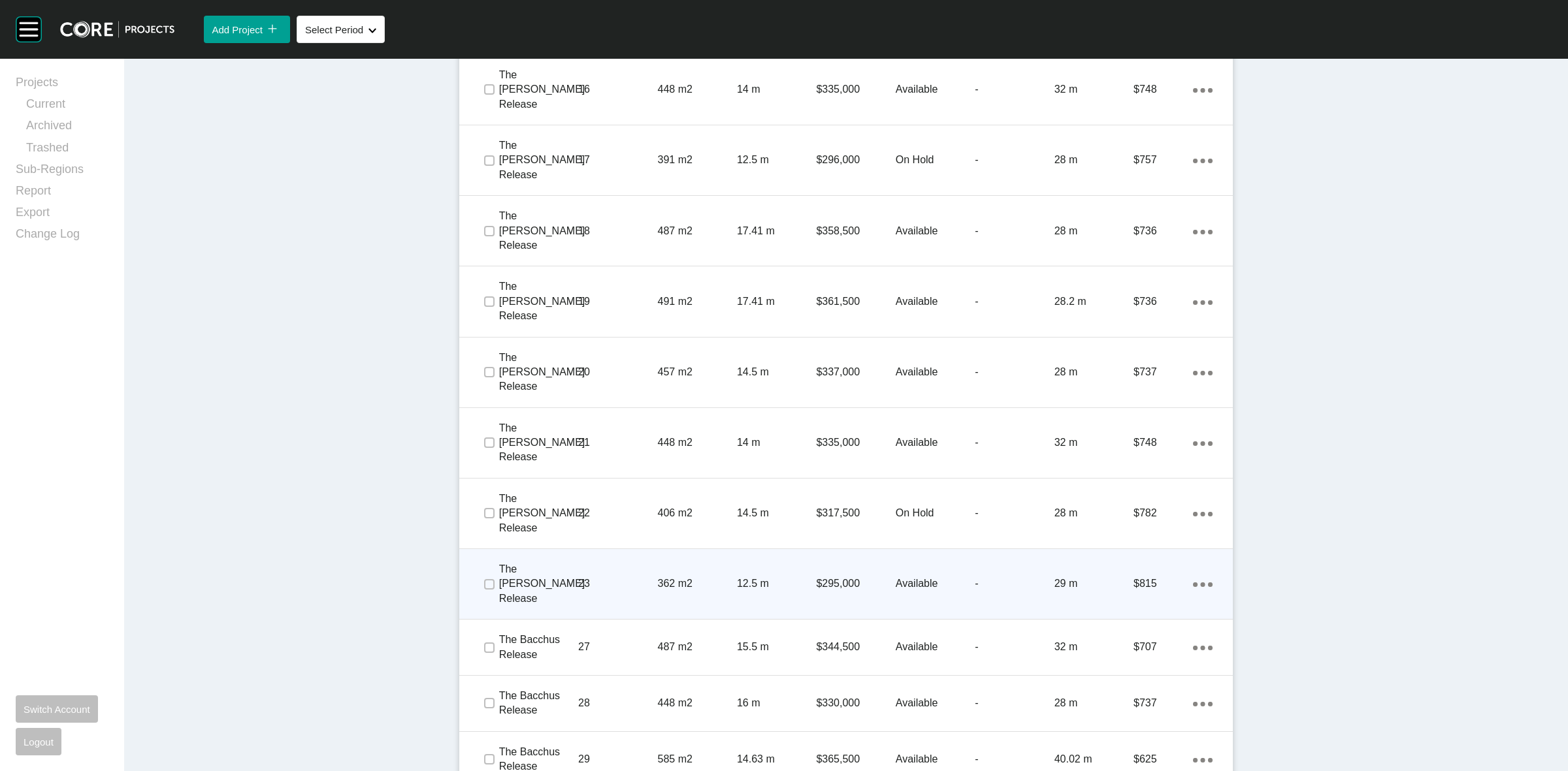
click at [606, 576] on p "23" at bounding box center [618, 583] width 79 height 14
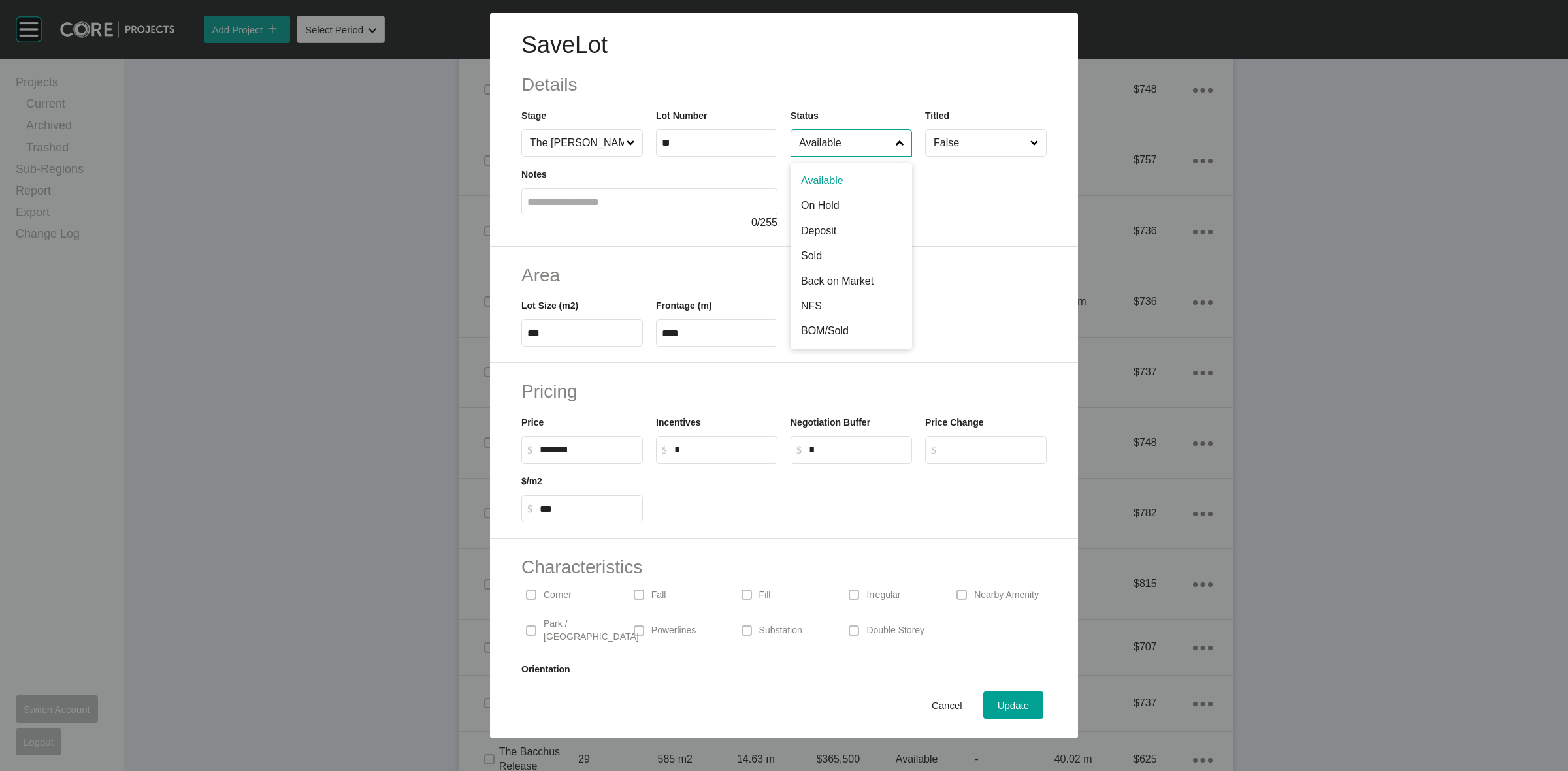
click at [867, 146] on input "Available" at bounding box center [845, 143] width 97 height 26
click at [994, 697] on div "Update" at bounding box center [1012, 706] width 38 height 17
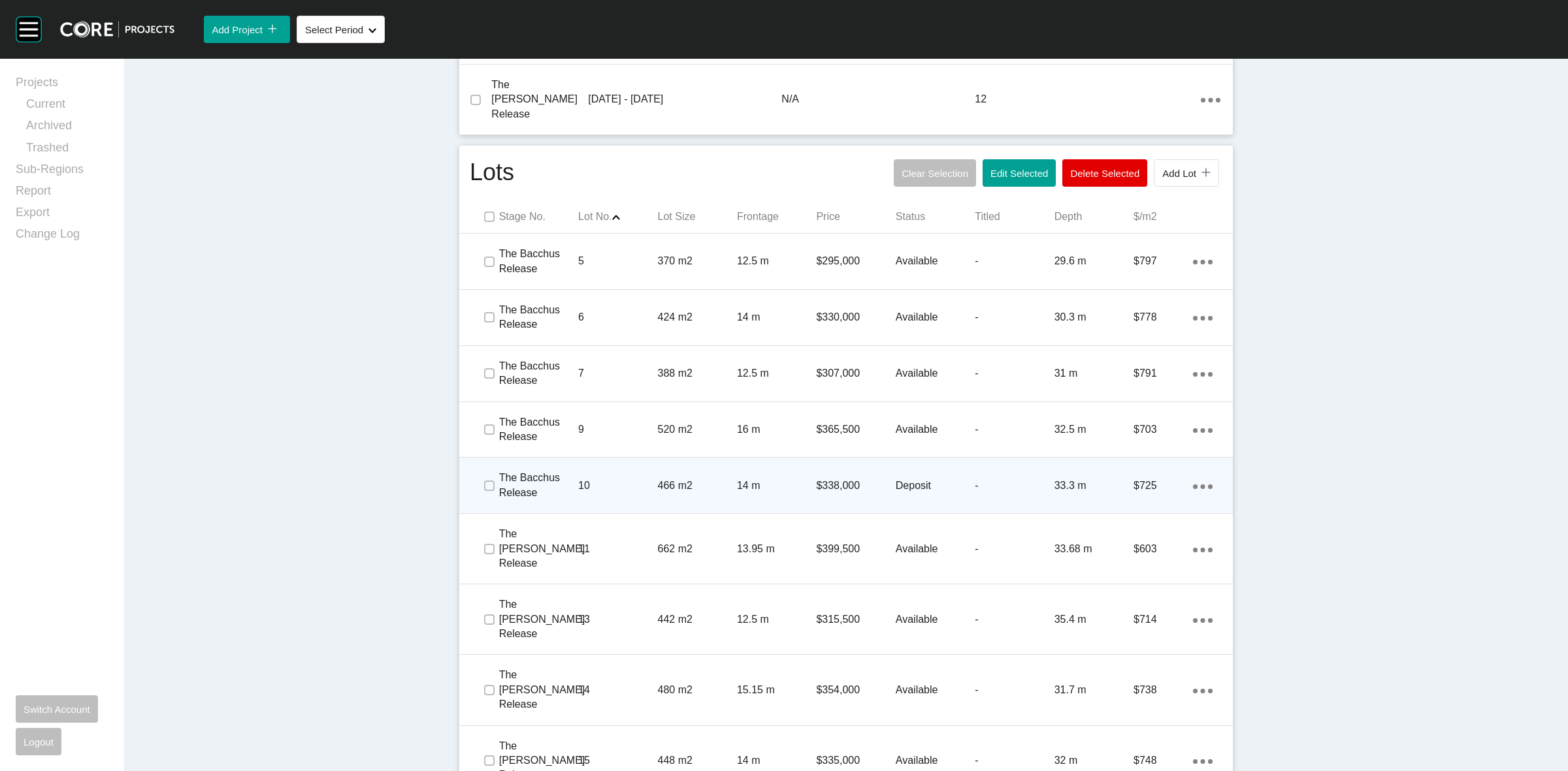
scroll to position [664, 0]
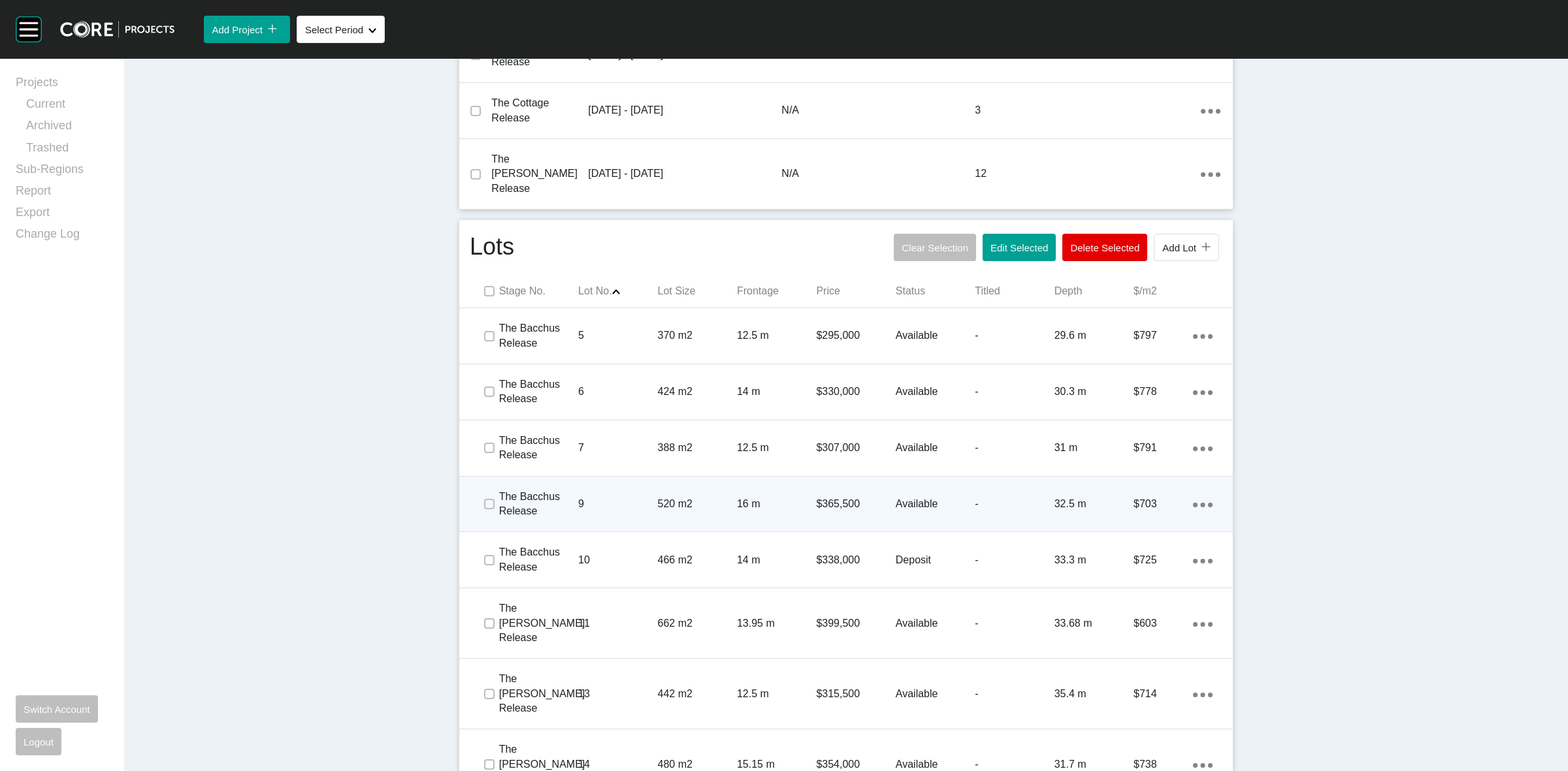
click at [760, 499] on div "16 m" at bounding box center [777, 504] width 79 height 40
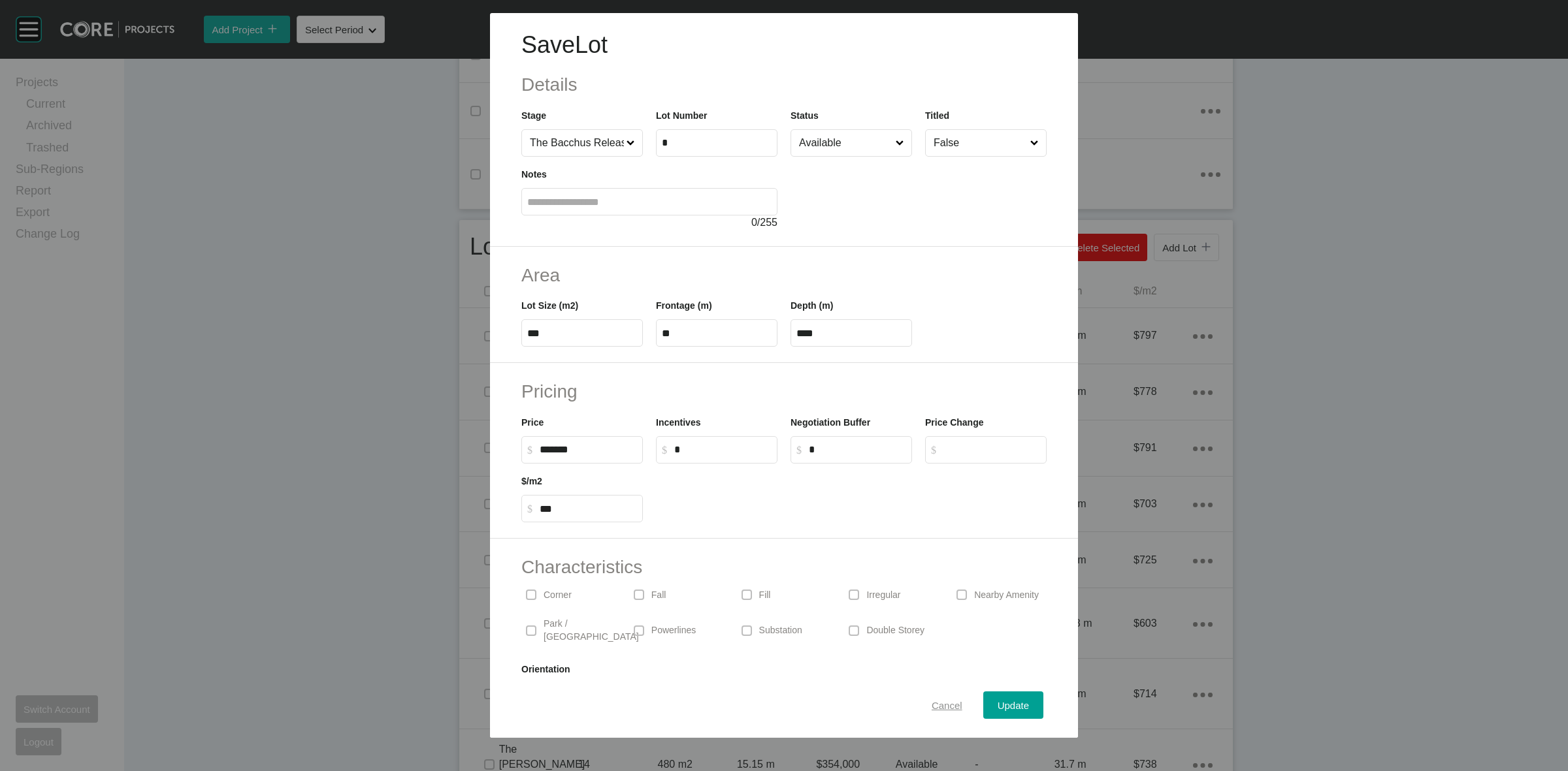
click at [936, 704] on span "Cancel" at bounding box center [946, 706] width 31 height 11
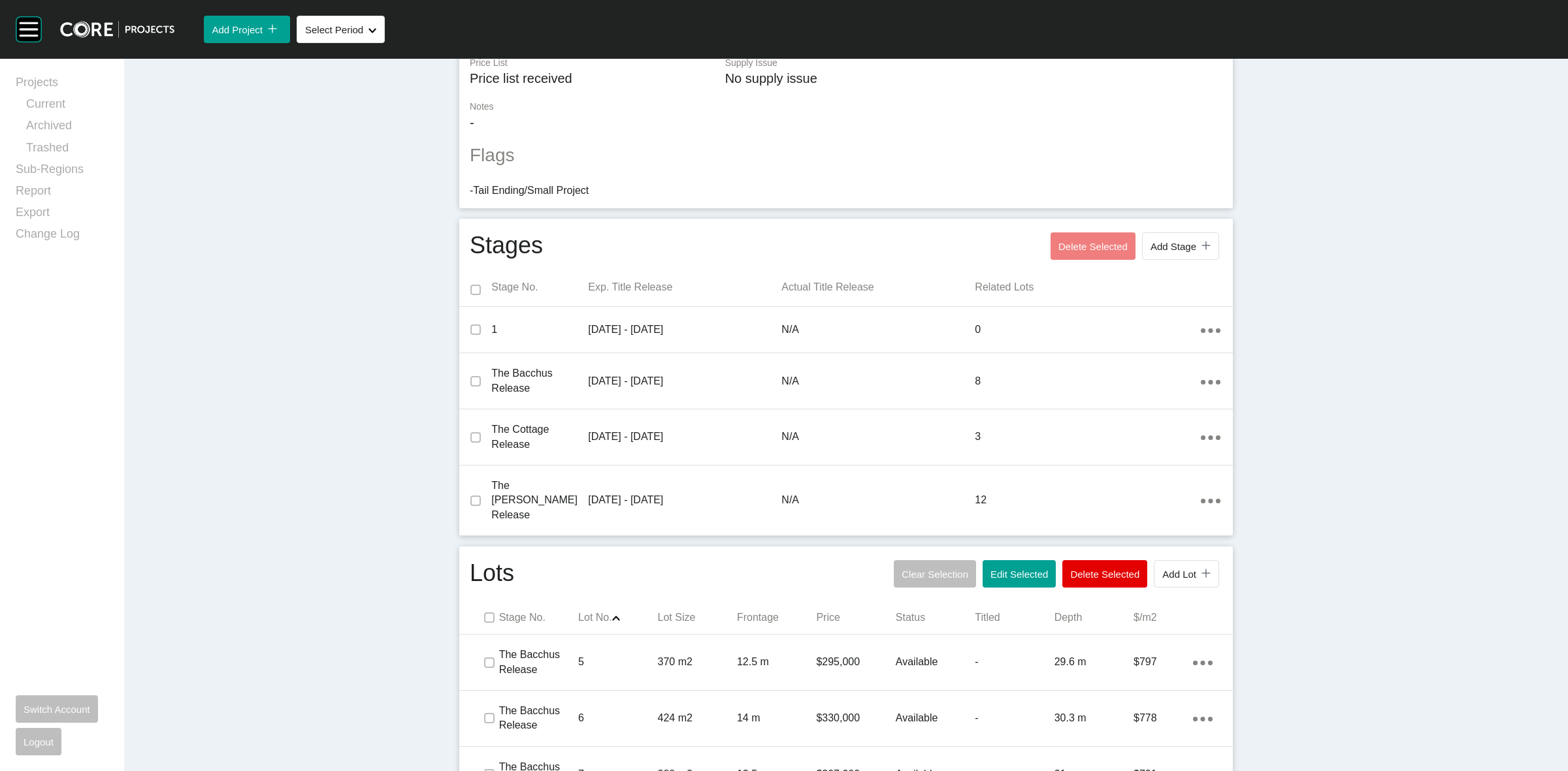
scroll to position [0, 0]
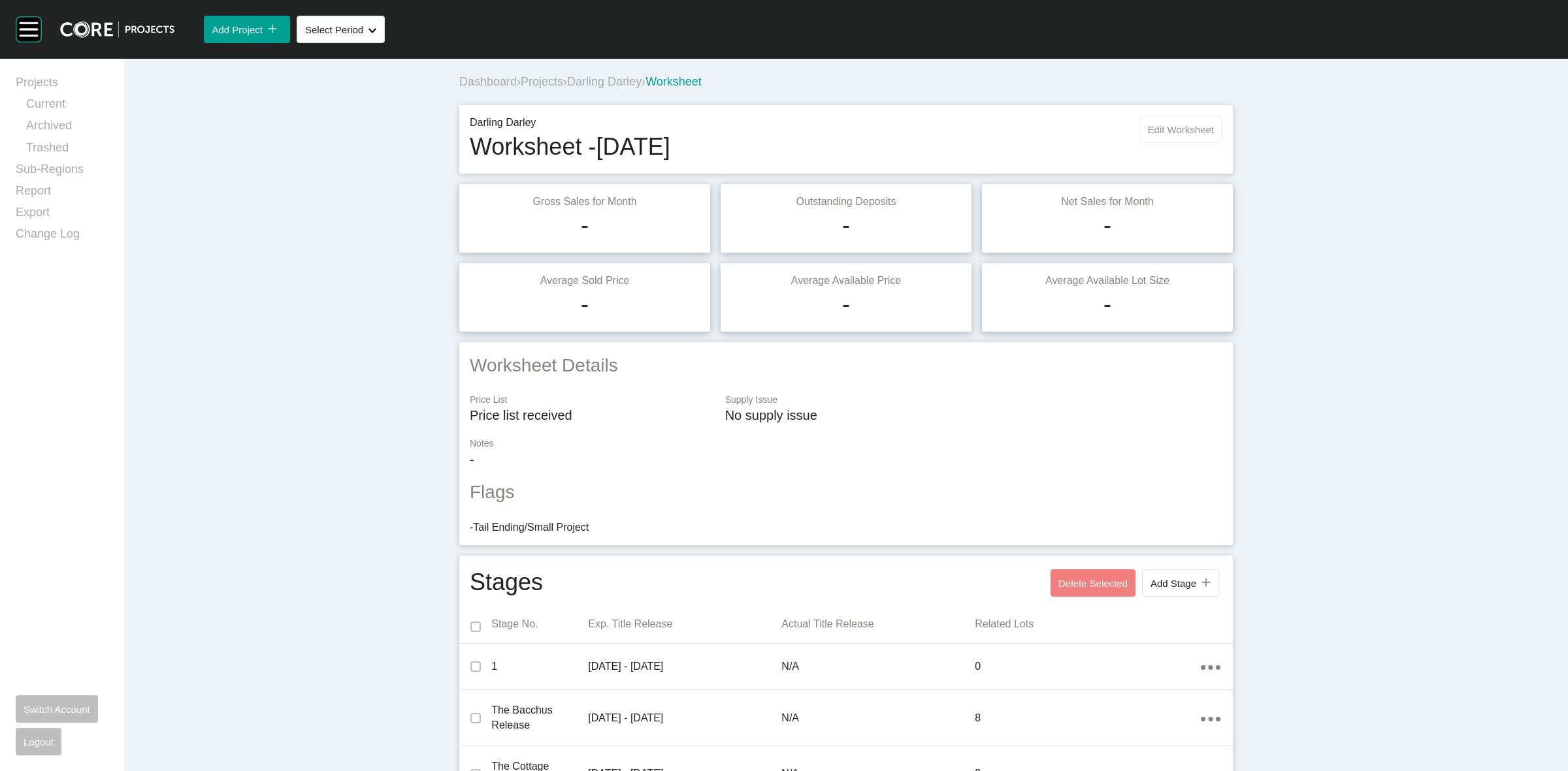
click at [1181, 128] on span "Edit Worksheet" at bounding box center [1181, 129] width 66 height 11
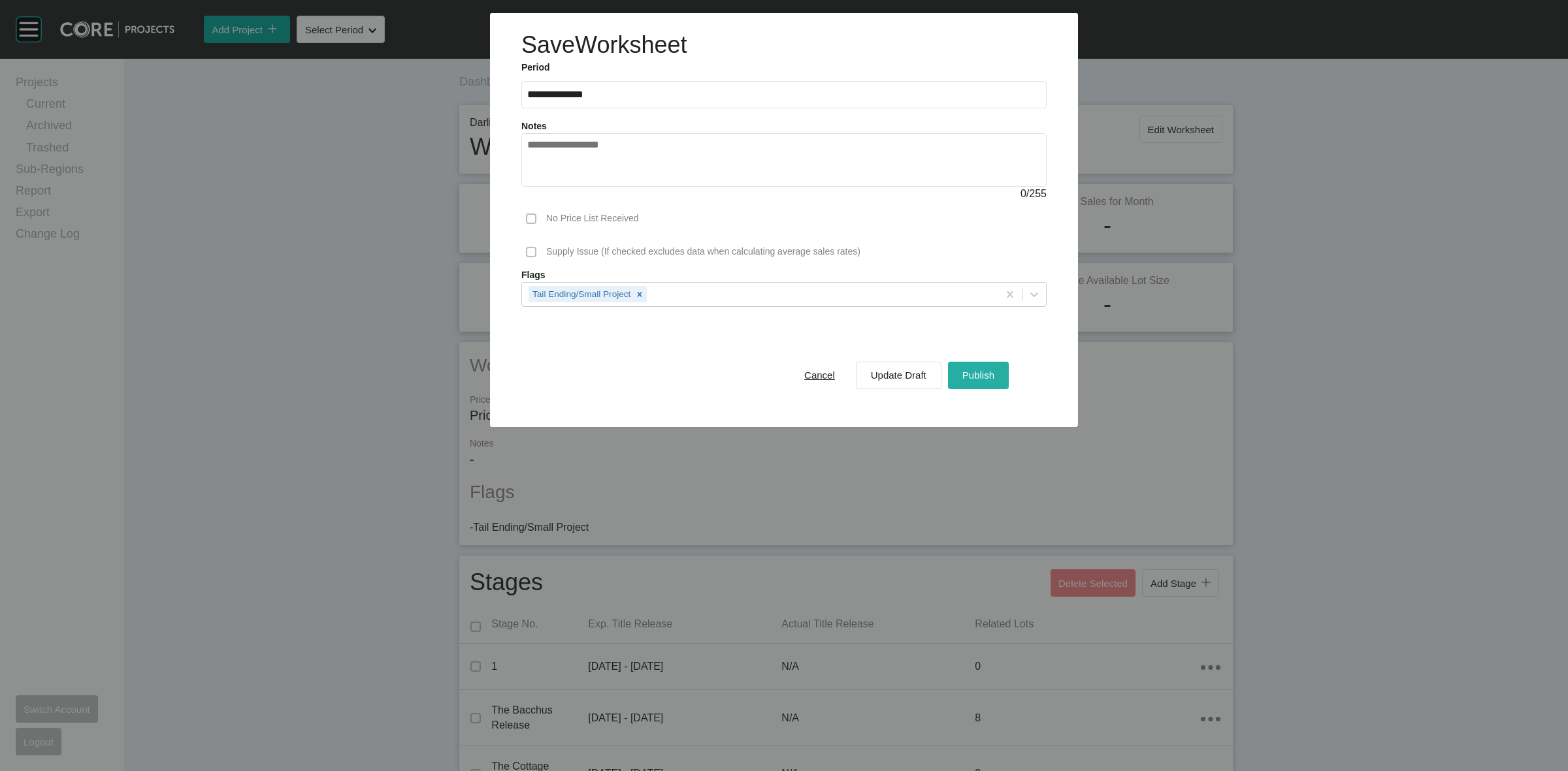
click at [998, 369] on button "Publish" at bounding box center [978, 375] width 61 height 27
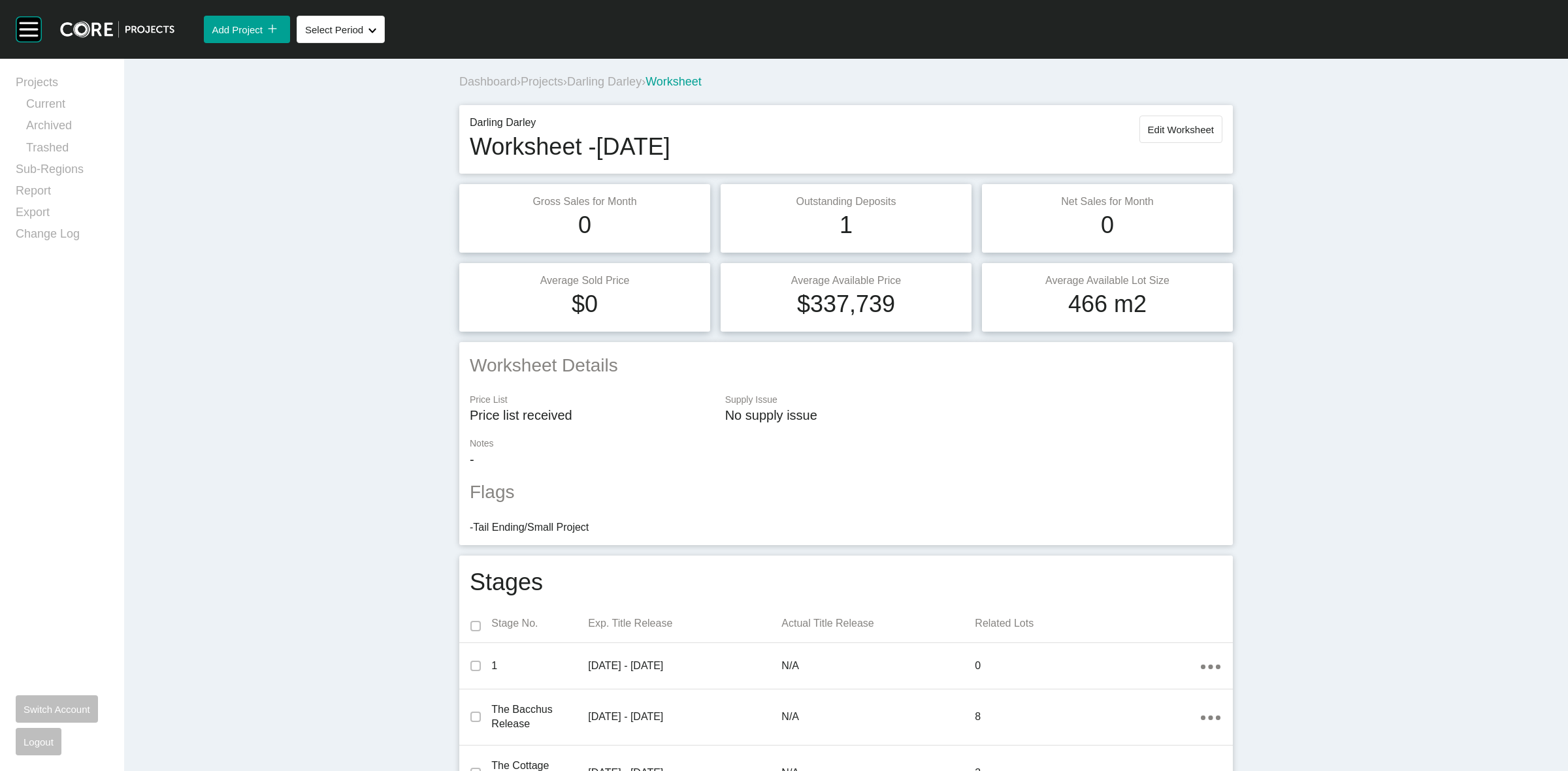
click at [582, 80] on span "Darling Darley" at bounding box center [604, 81] width 74 height 13
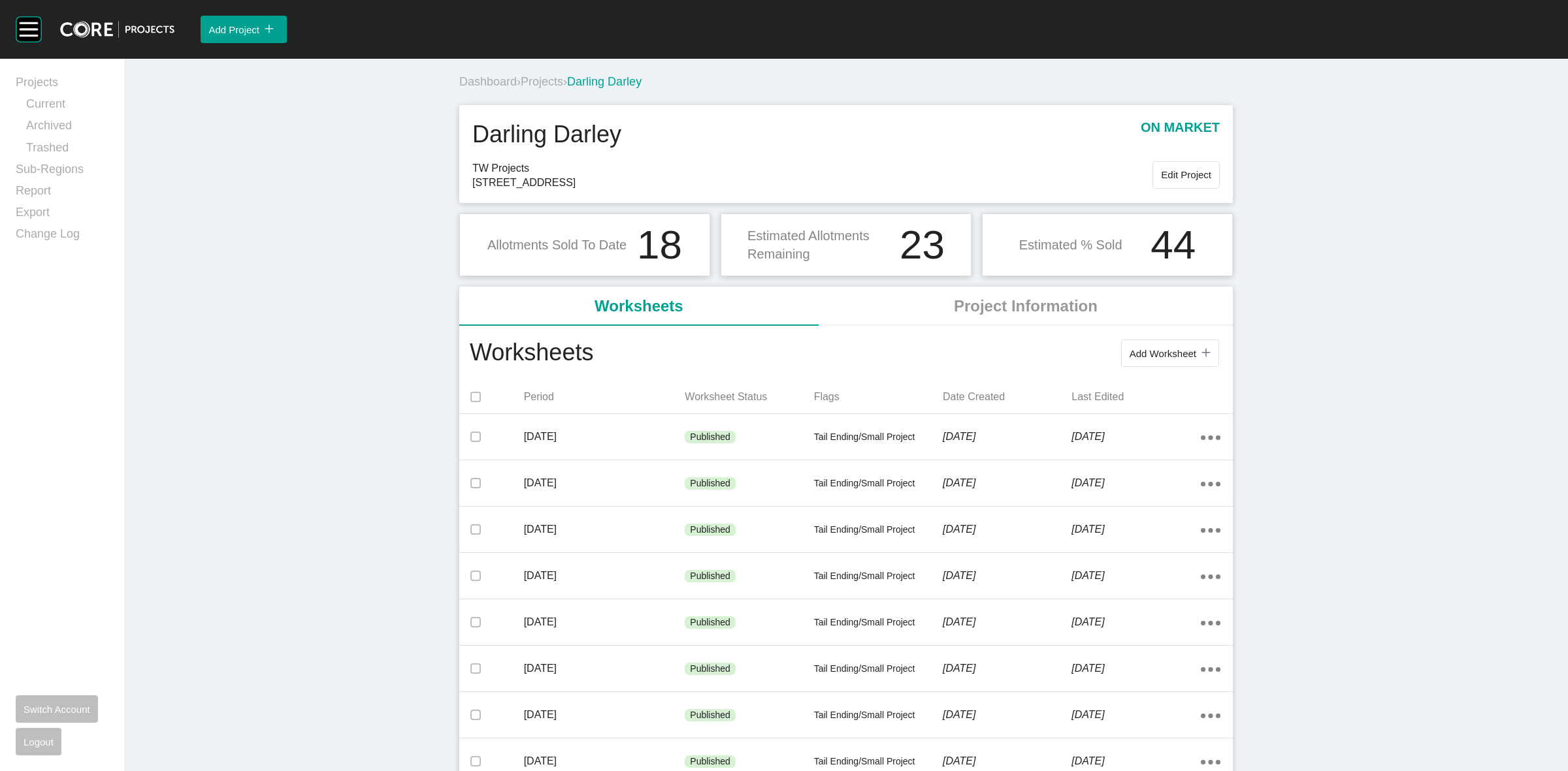
click at [559, 82] on span "Projects" at bounding box center [542, 81] width 43 height 13
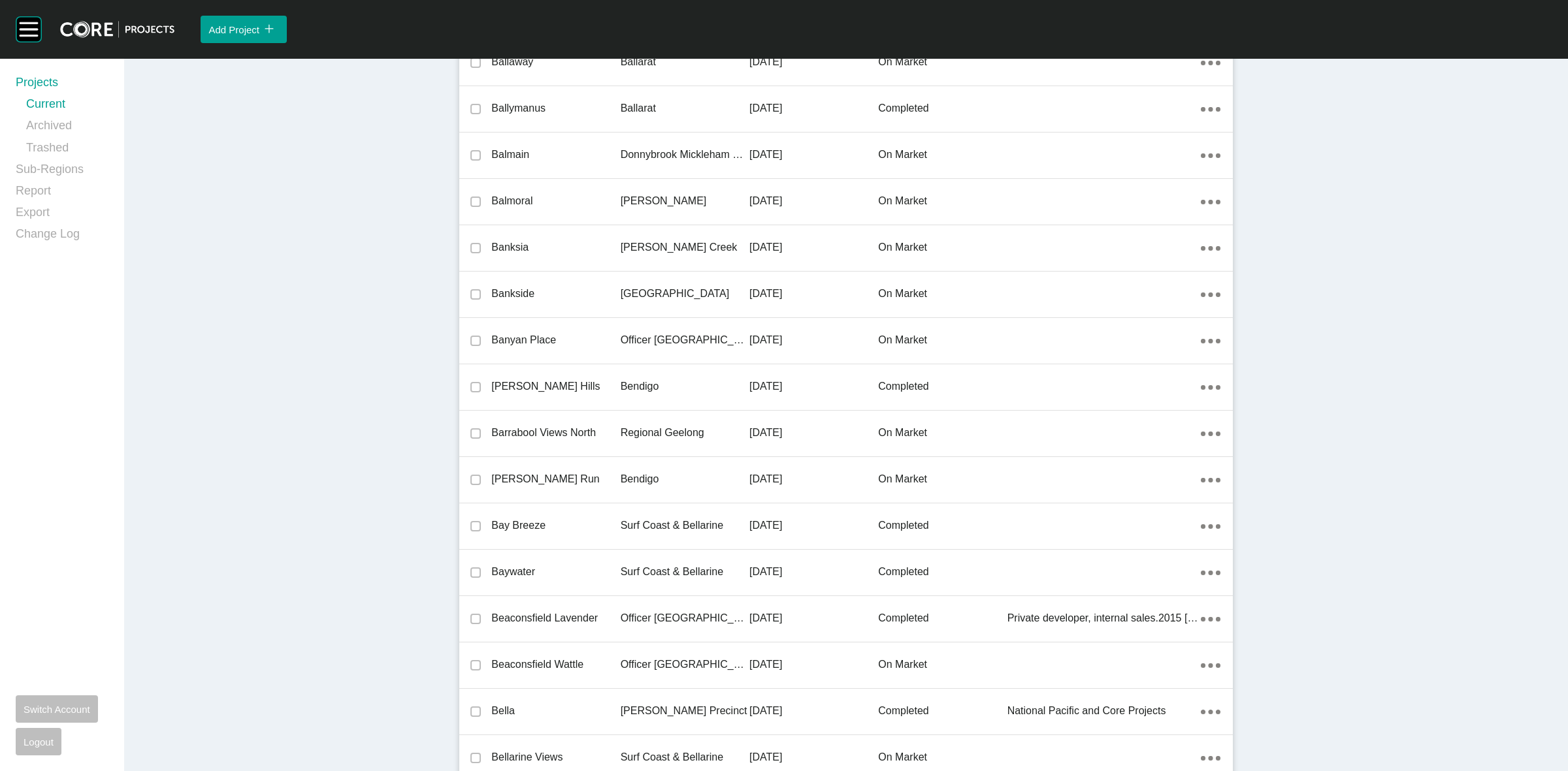
scroll to position [13090, 0]
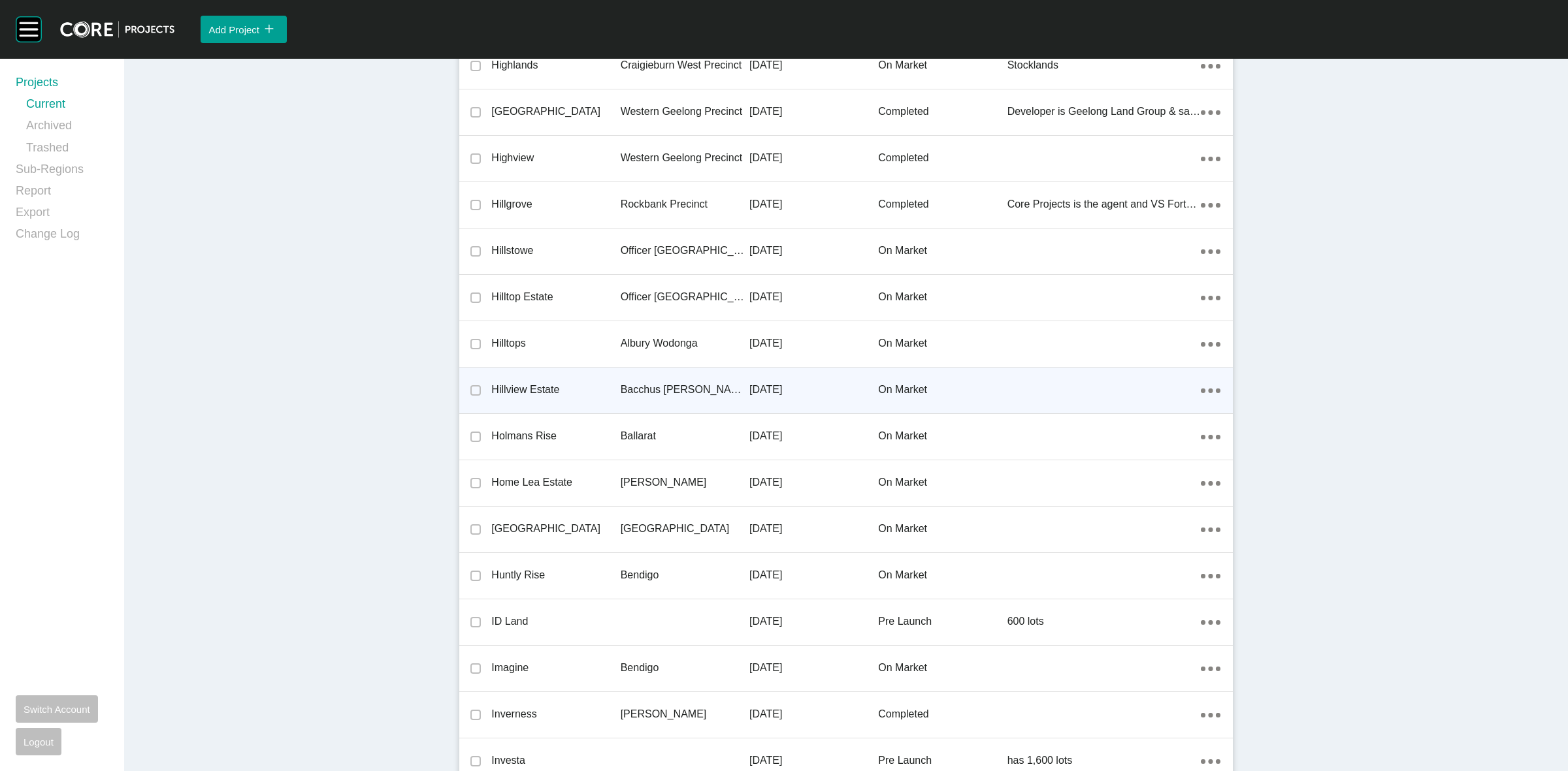
click at [676, 386] on p "Bacchus [PERSON_NAME] Precinct" at bounding box center [684, 389] width 128 height 14
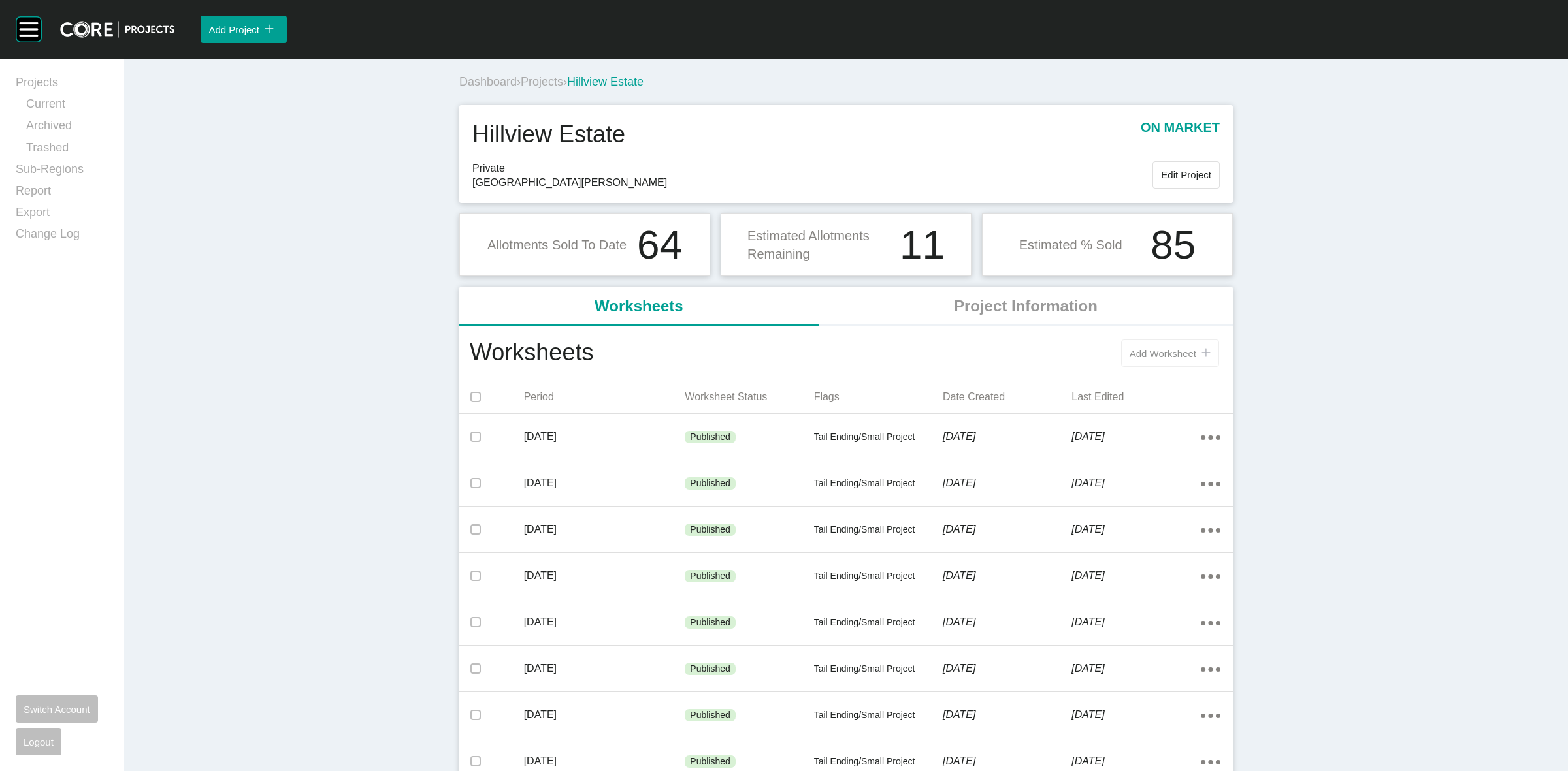
click at [1143, 356] on span "Add Worksheet" at bounding box center [1163, 354] width 66 height 11
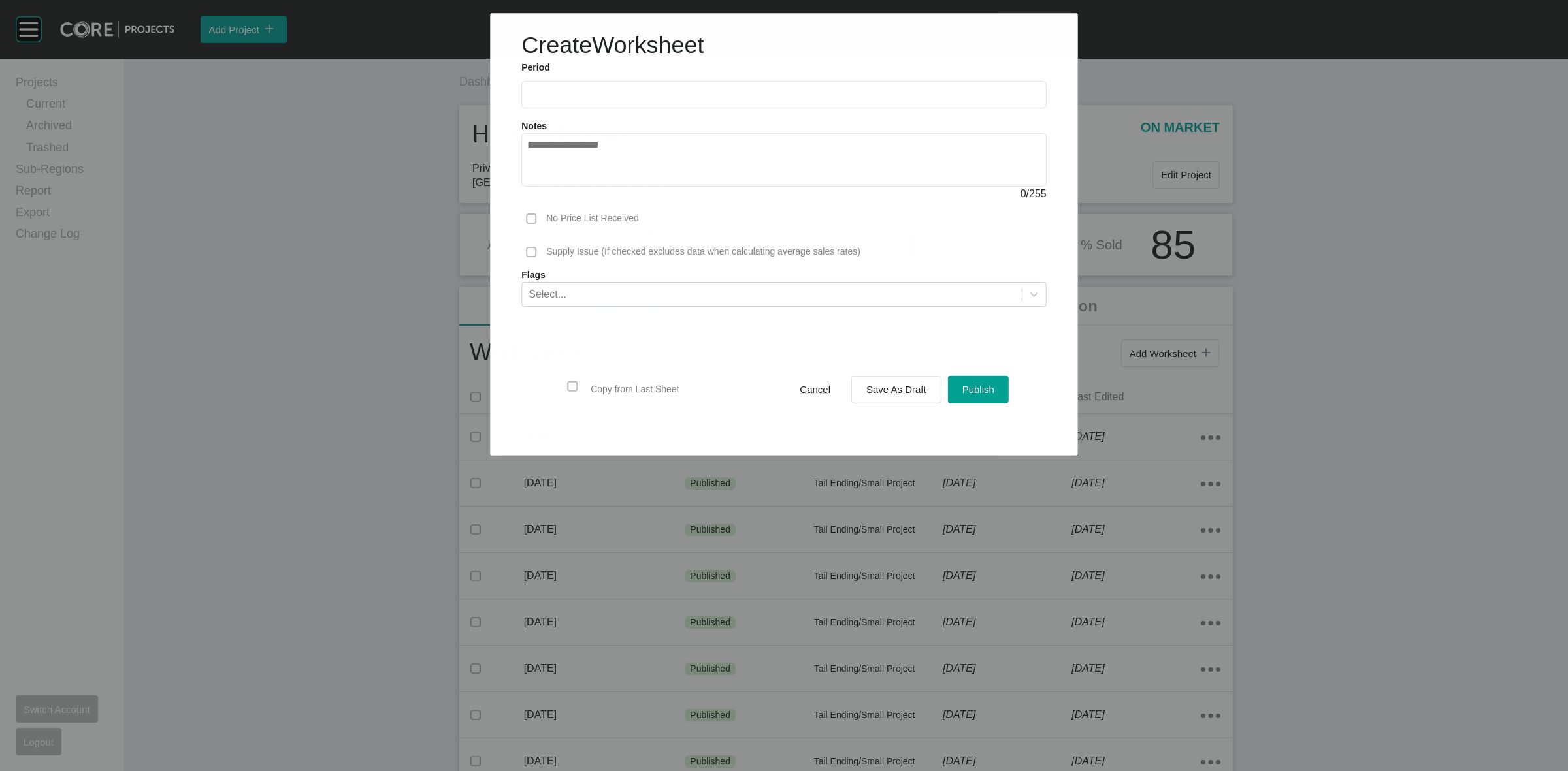
click at [654, 90] on input "text" at bounding box center [784, 94] width 514 height 11
click at [636, 182] on li "Sep" at bounding box center [633, 189] width 44 height 22
type input "**********"
click at [867, 386] on span "Save As Draft" at bounding box center [896, 389] width 60 height 11
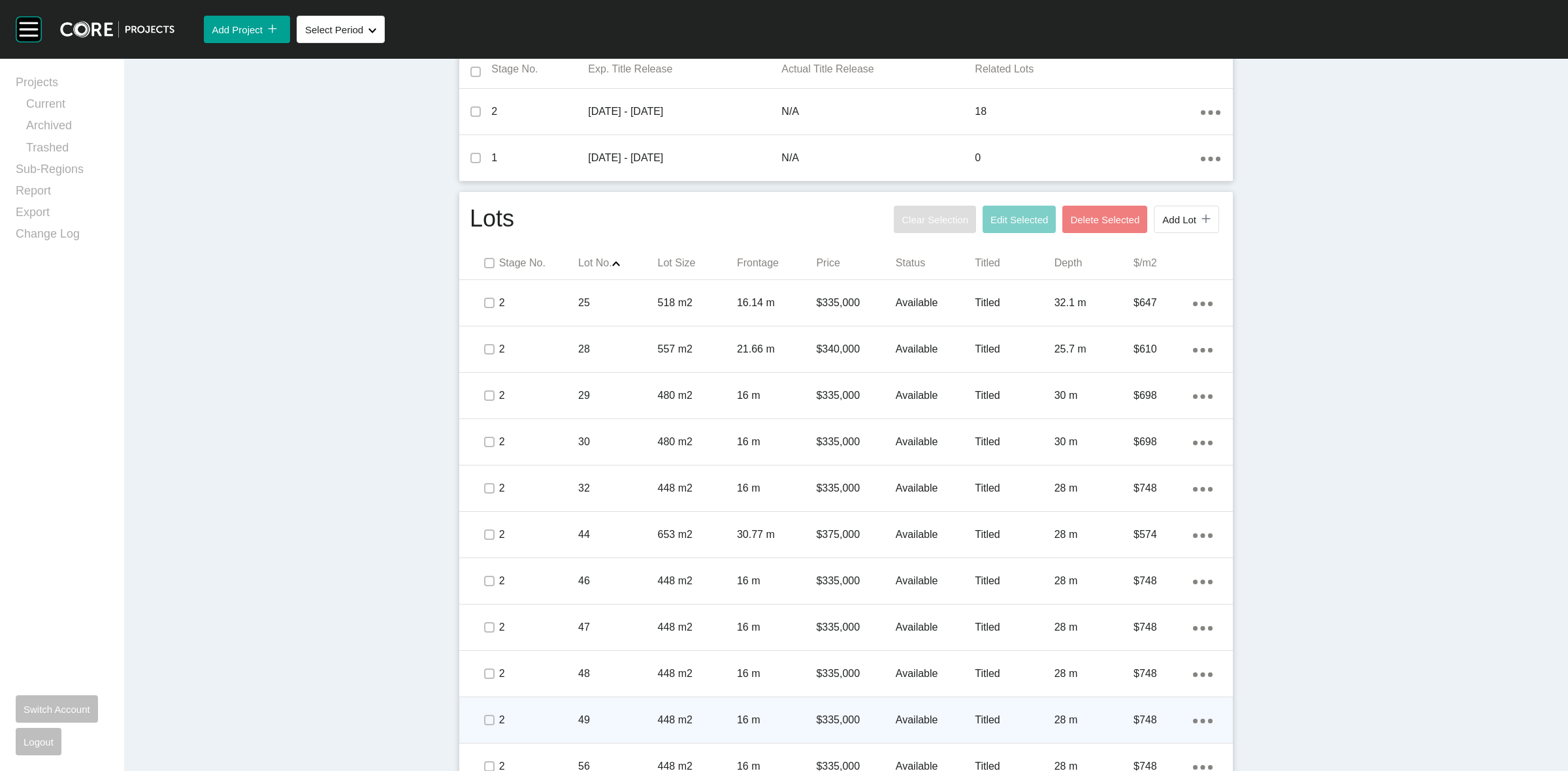
scroll to position [571, 0]
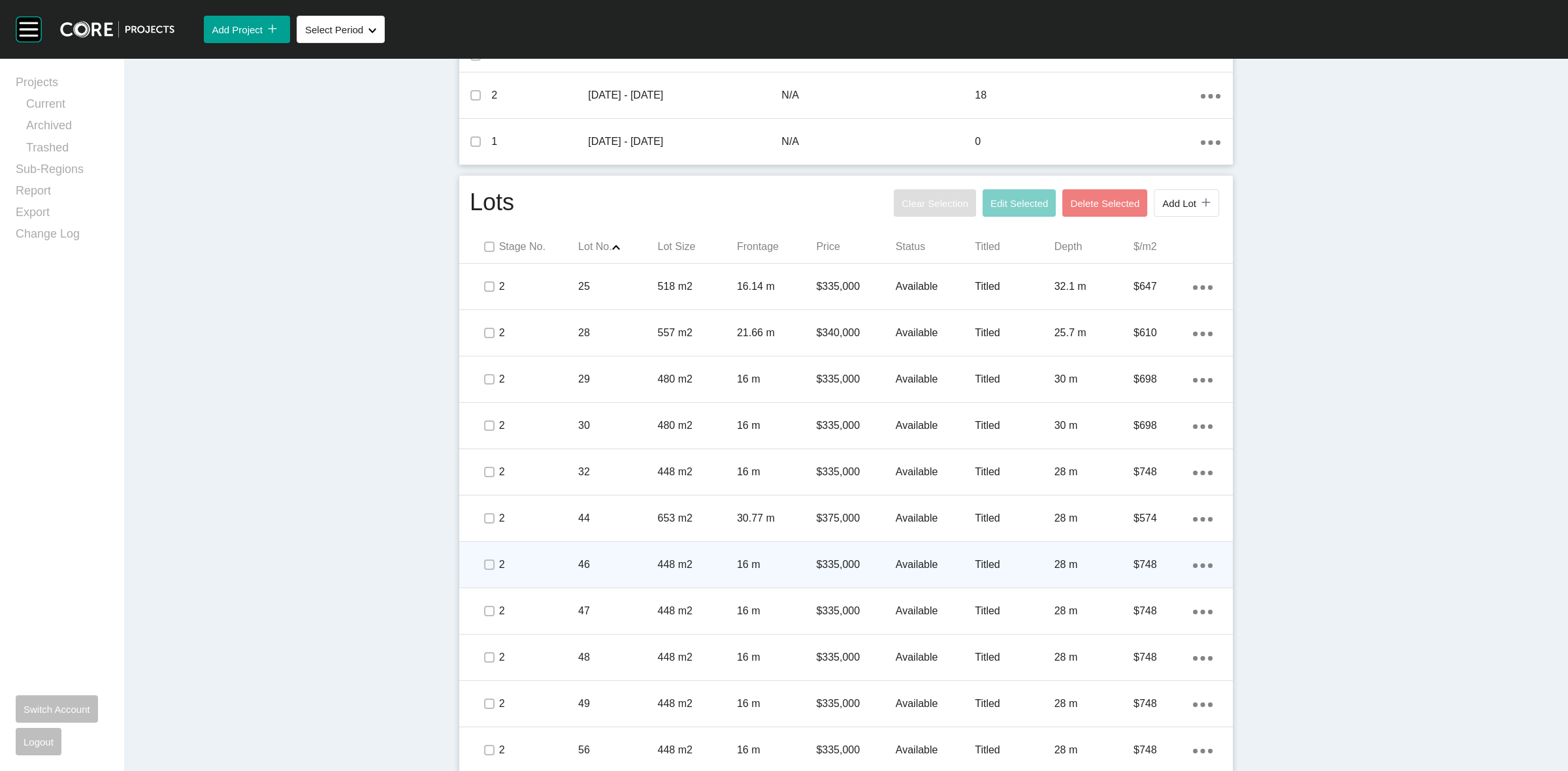
click at [687, 561] on p "448 m2" at bounding box center [697, 565] width 79 height 14
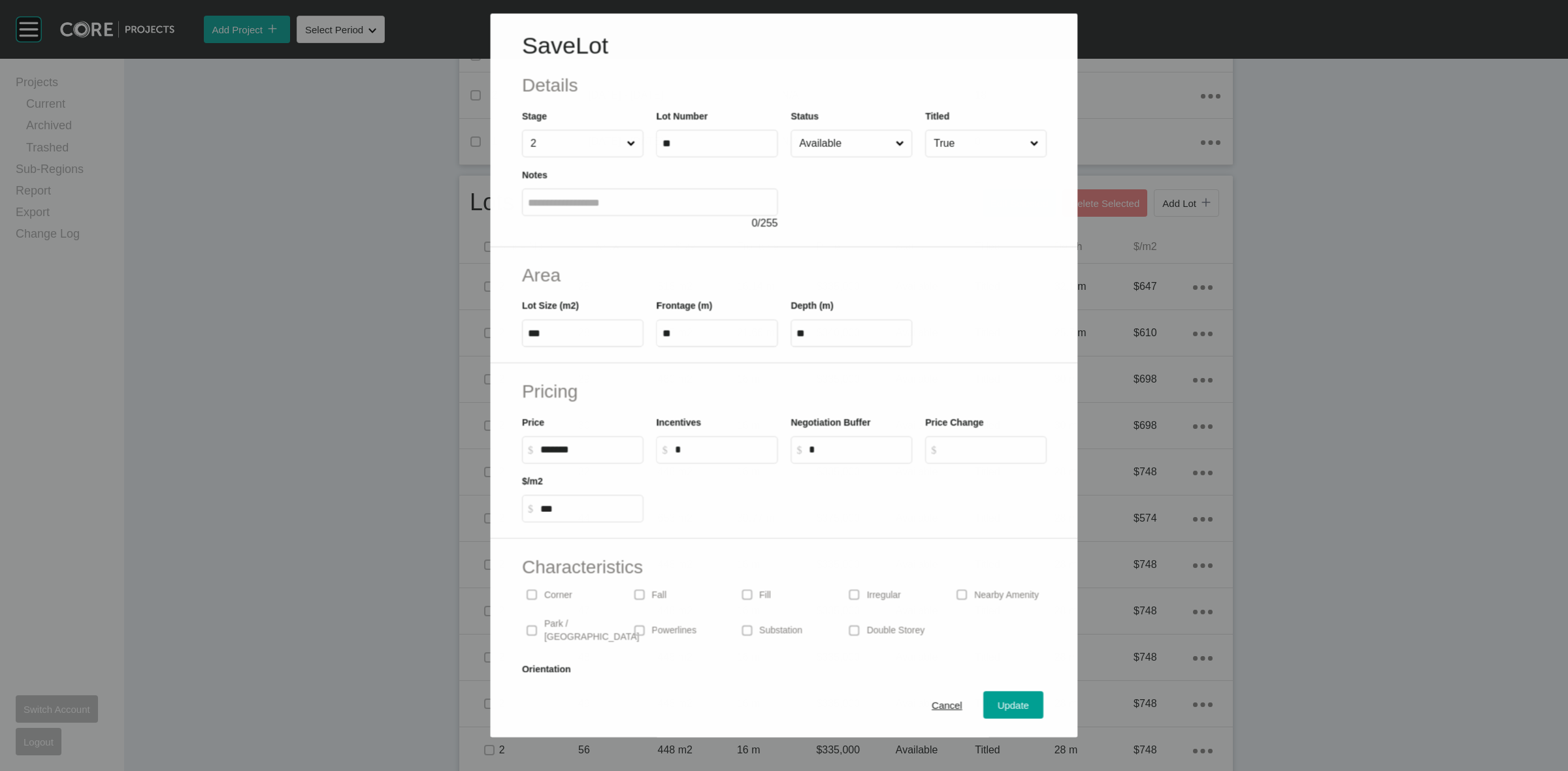
click at [850, 154] on input "Available" at bounding box center [845, 143] width 96 height 26
click at [998, 706] on span "Update" at bounding box center [1013, 706] width 31 height 11
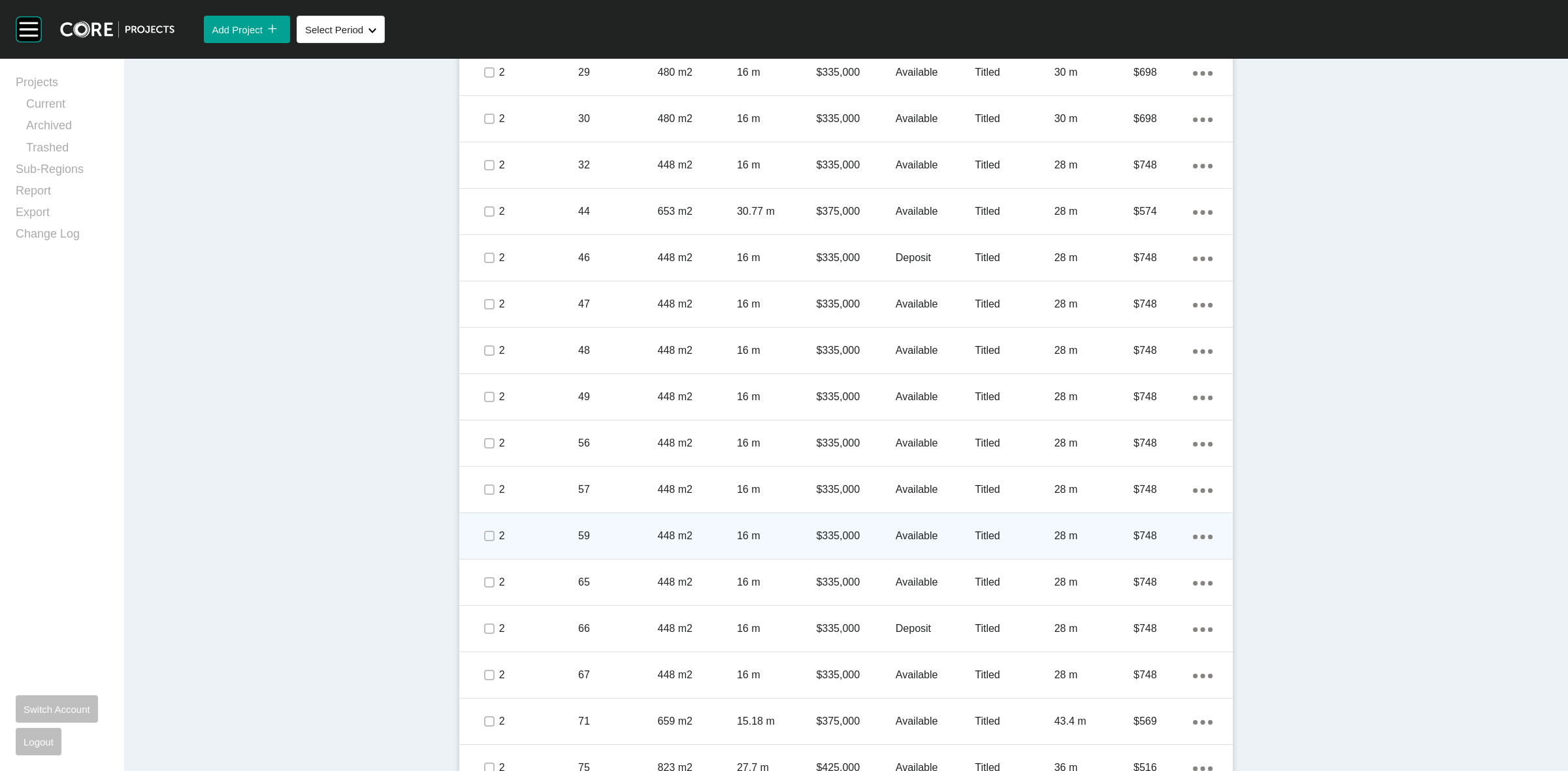
scroll to position [905, 0]
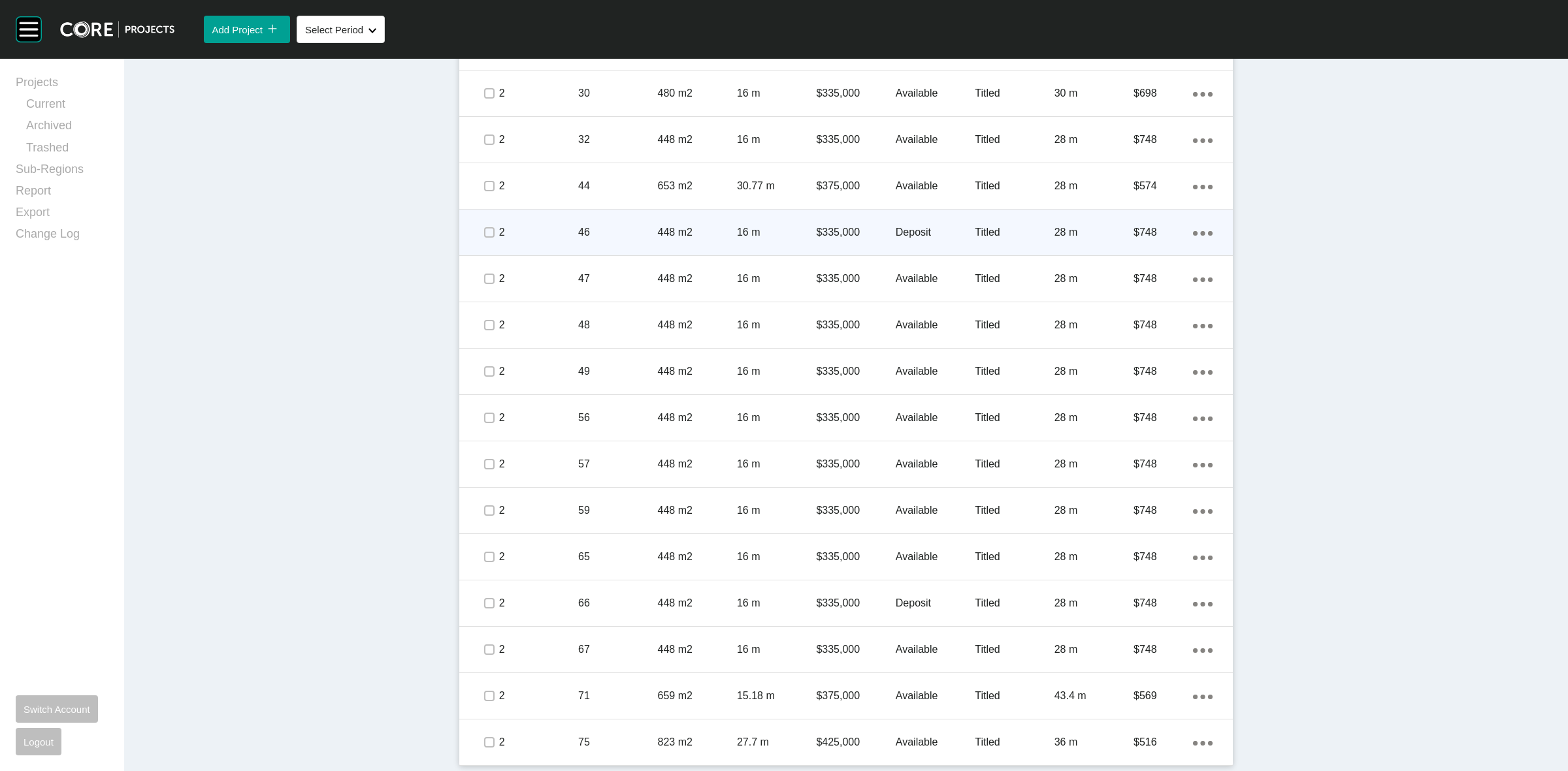
click at [798, 222] on div "16 m" at bounding box center [777, 232] width 79 height 40
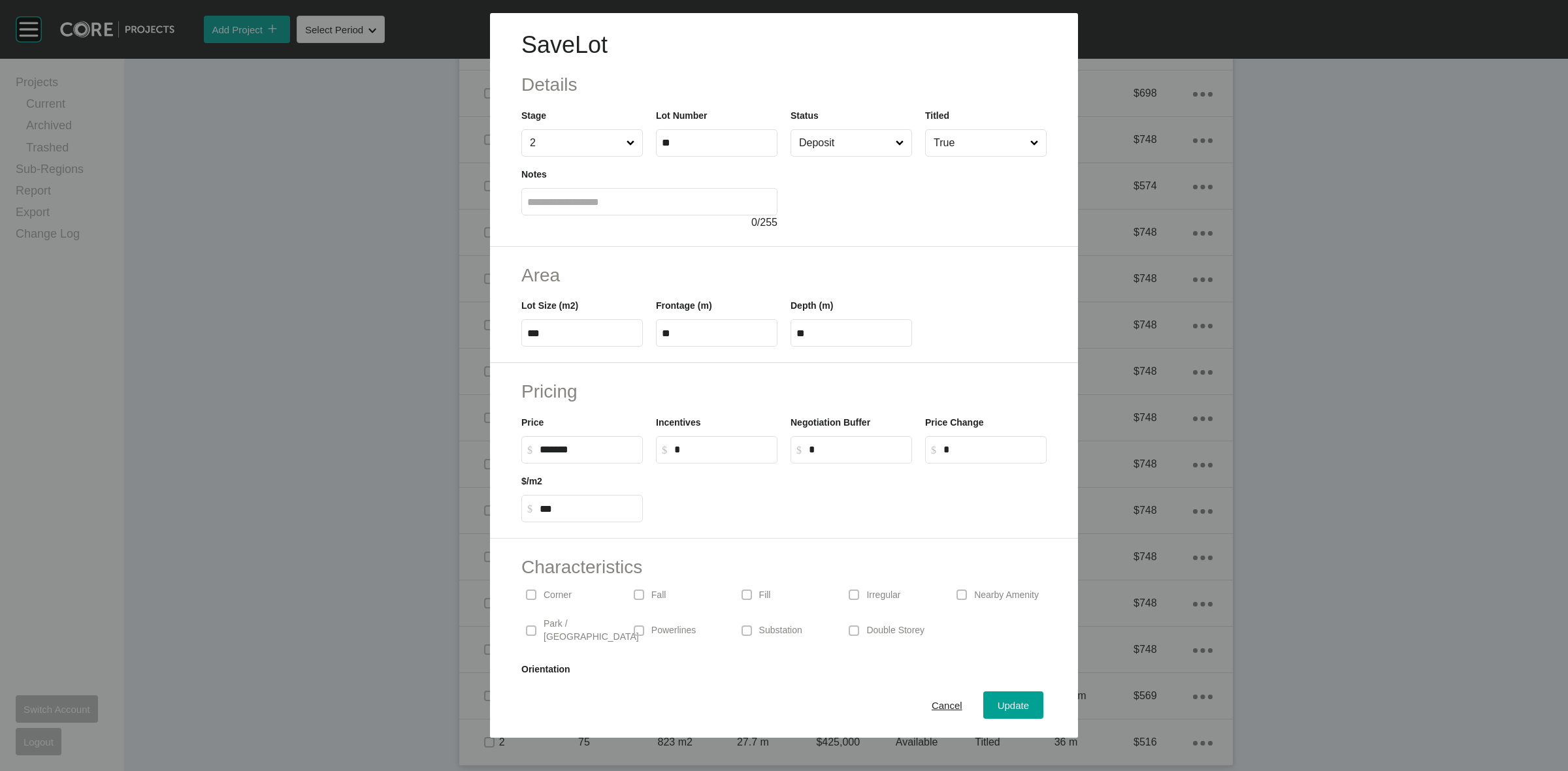
click at [845, 139] on input "Deposit" at bounding box center [845, 143] width 97 height 26
click at [998, 708] on span "Update" at bounding box center [1013, 706] width 31 height 11
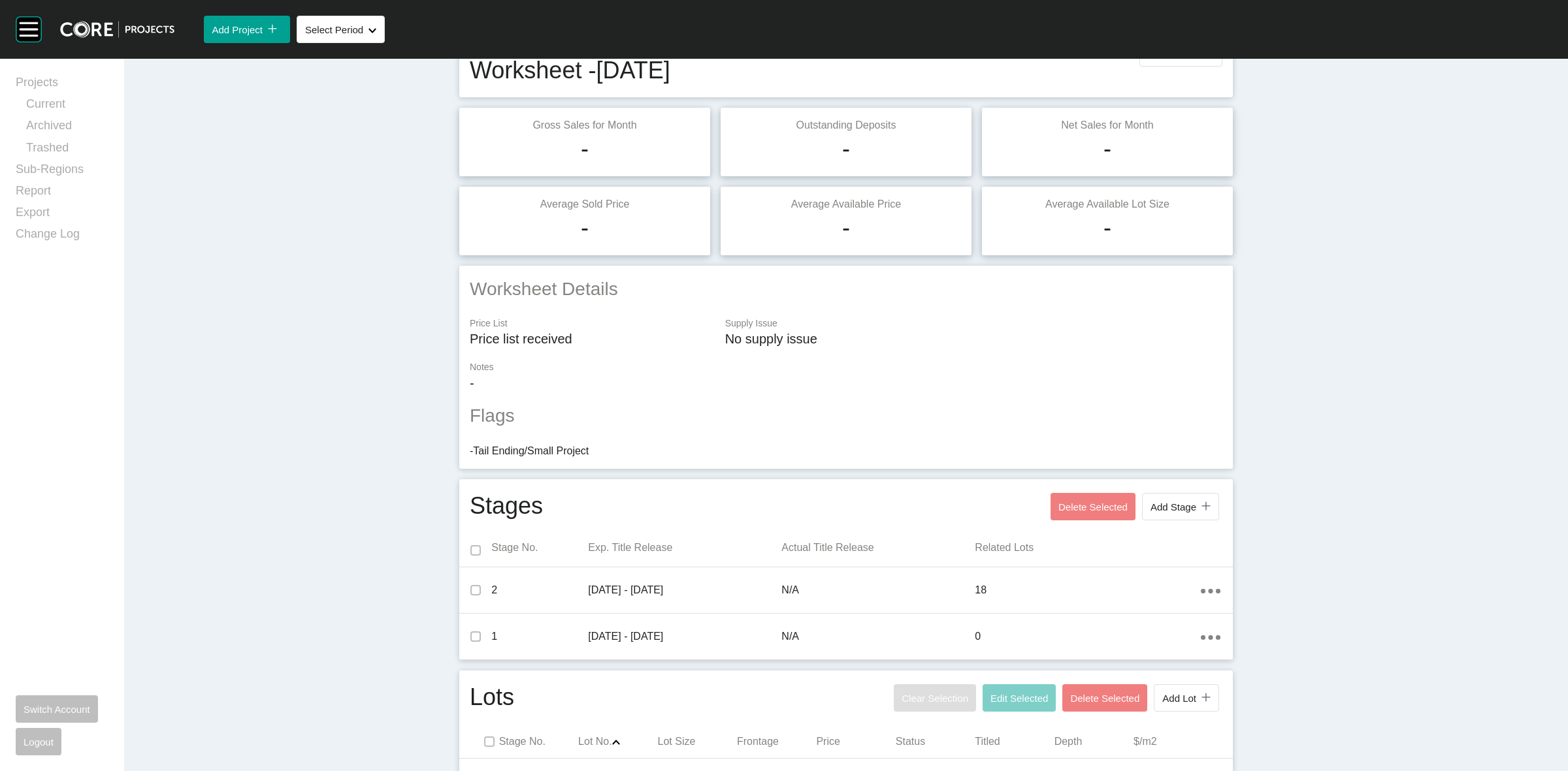
scroll to position [0, 0]
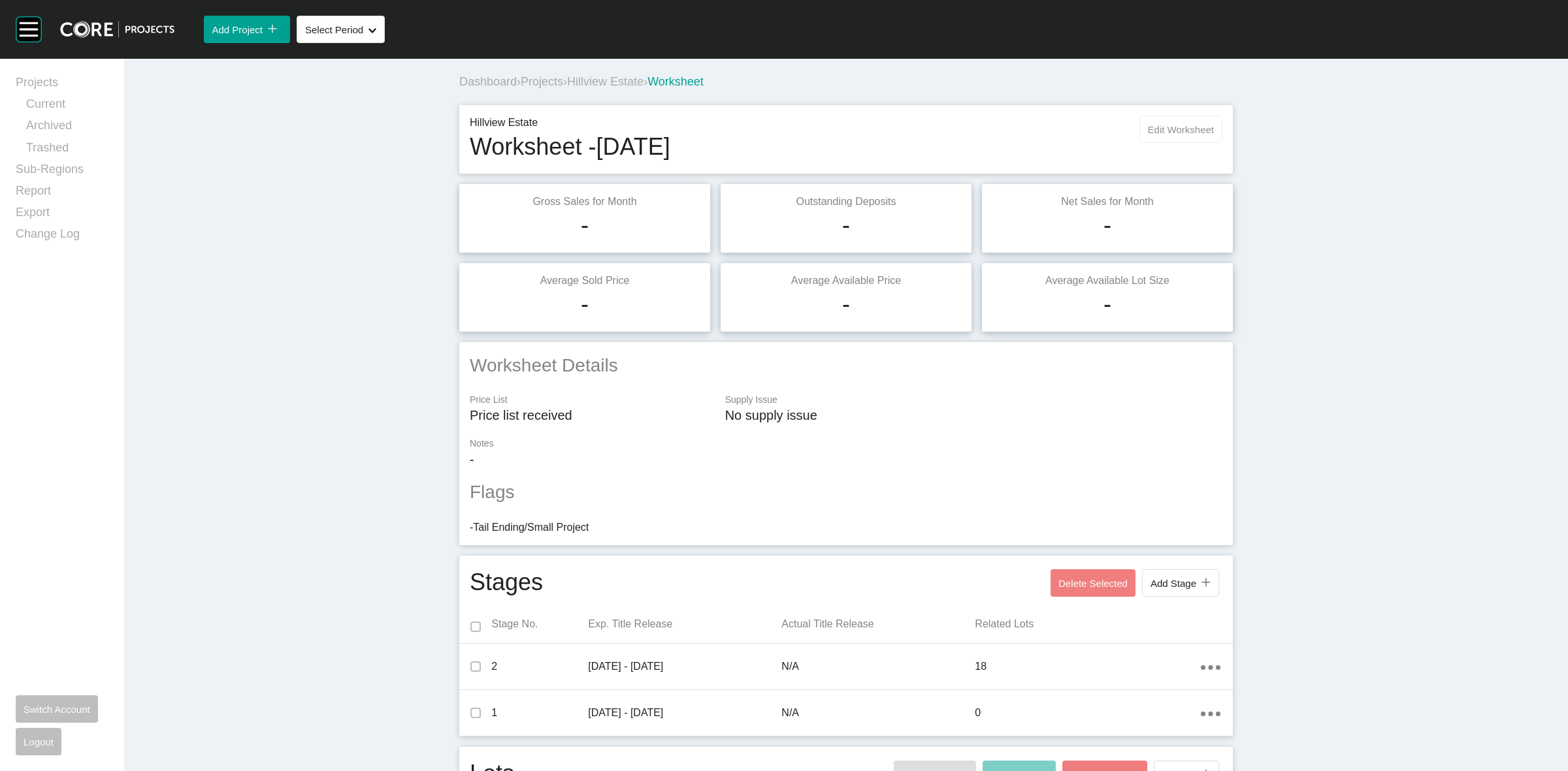
click at [1148, 133] on span "Edit Worksheet" at bounding box center [1181, 129] width 66 height 11
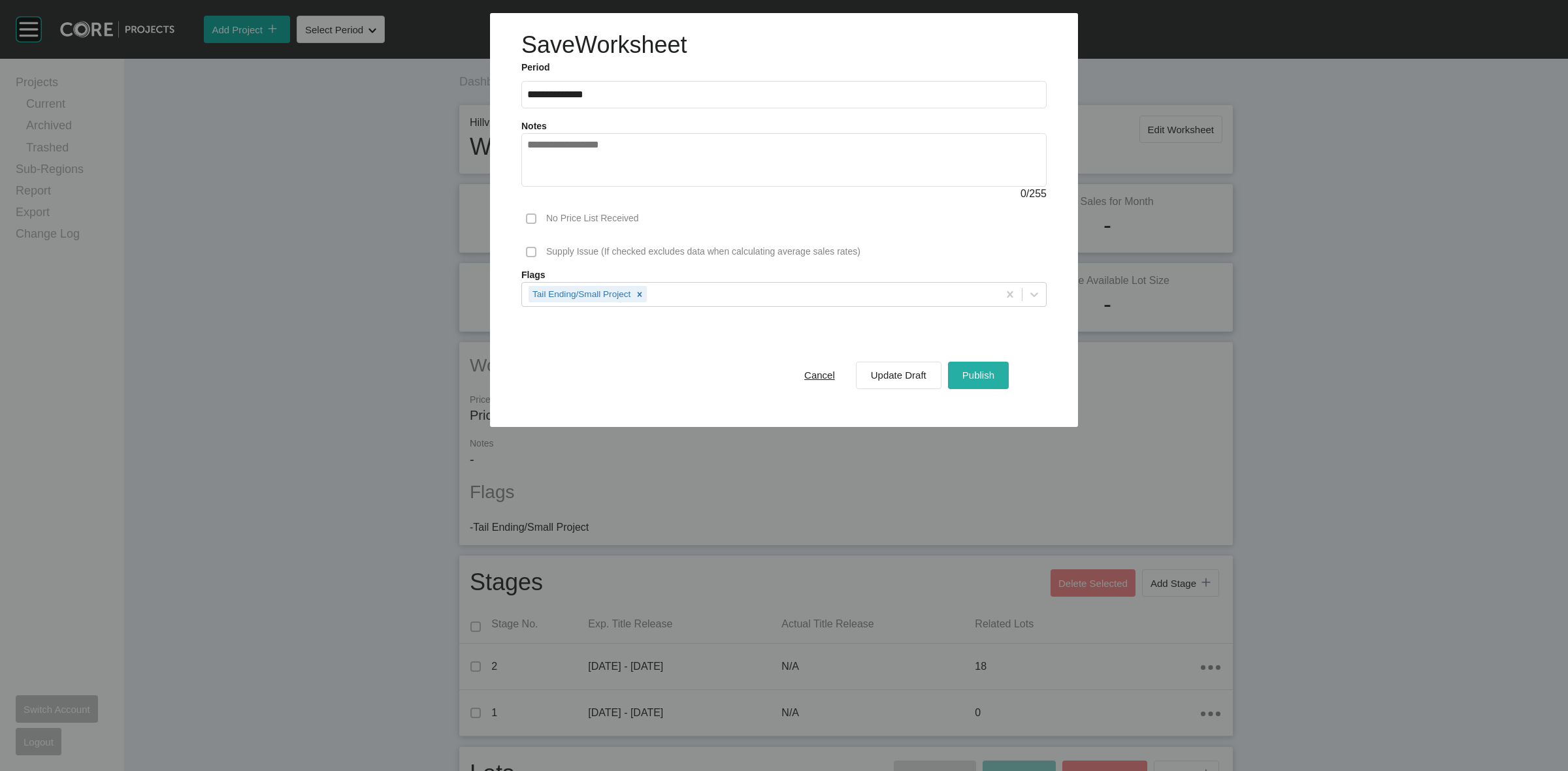
click at [983, 379] on span "Publish" at bounding box center [978, 375] width 32 height 11
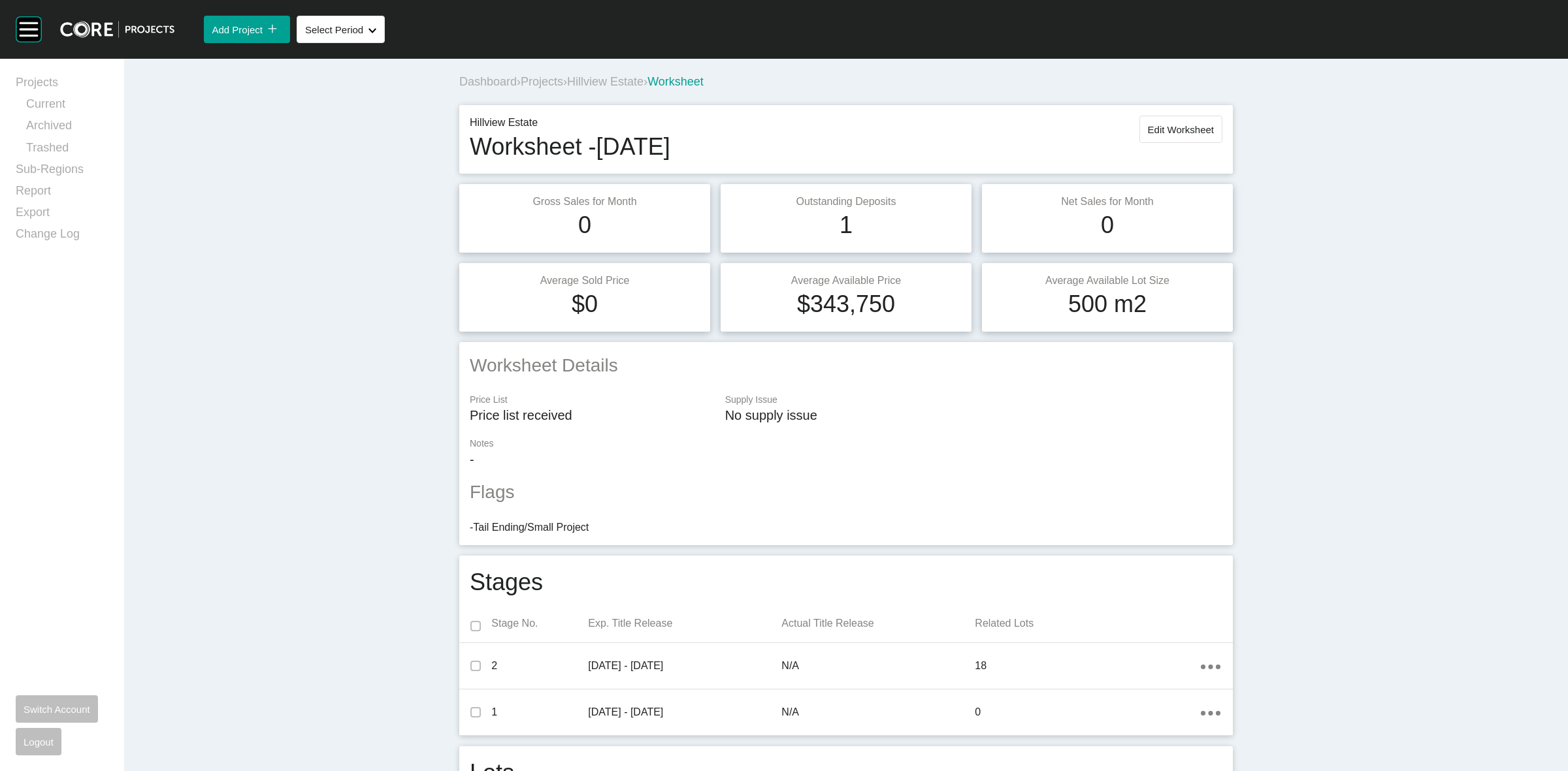
click at [616, 79] on span "Hillview Estate" at bounding box center [604, 81] width 76 height 13
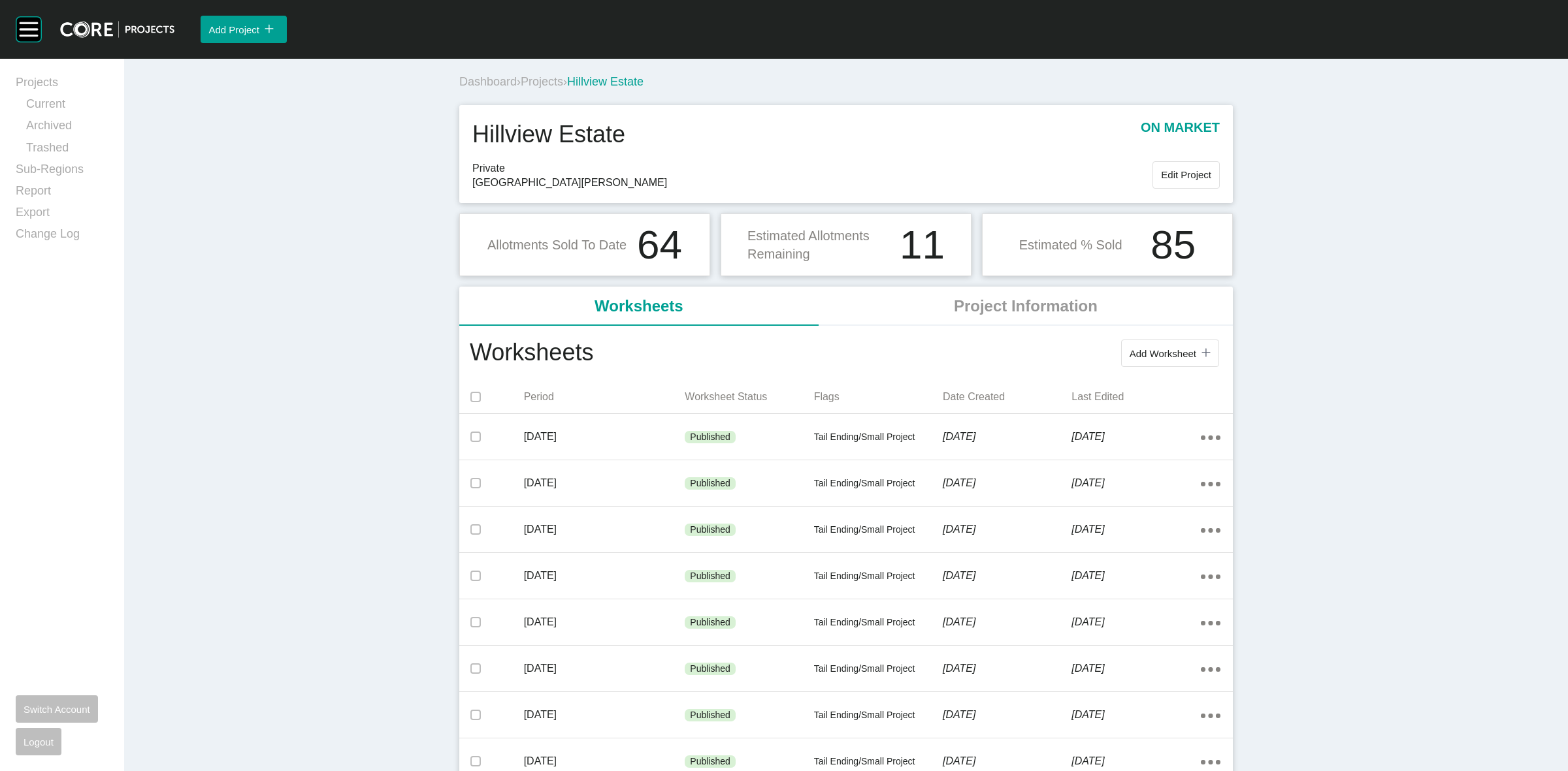
click at [540, 76] on span "Projects" at bounding box center [542, 81] width 43 height 13
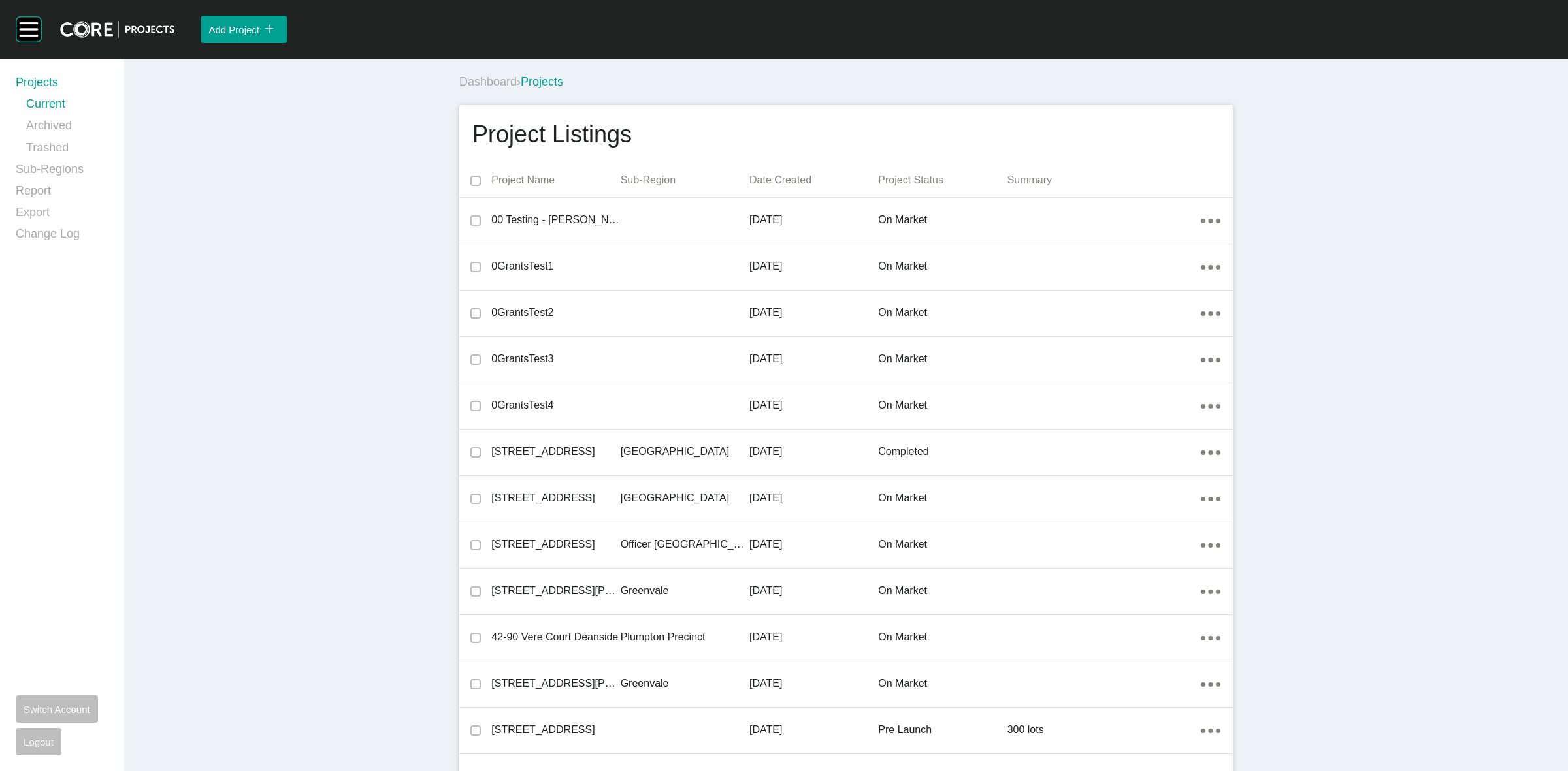
scroll to position [21756, 0]
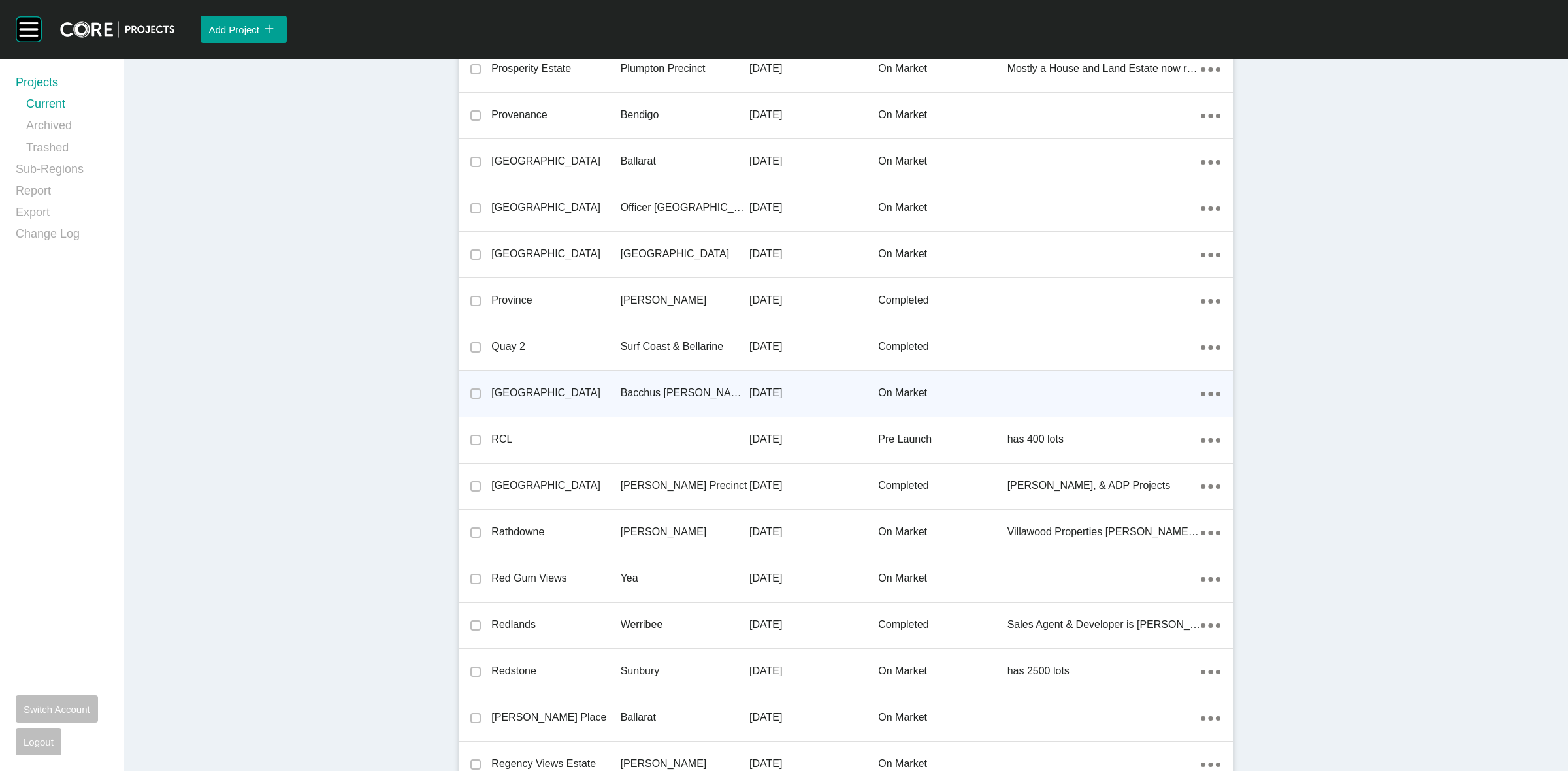
click at [668, 386] on p "Bacchus [PERSON_NAME] Precinct" at bounding box center [684, 393] width 128 height 14
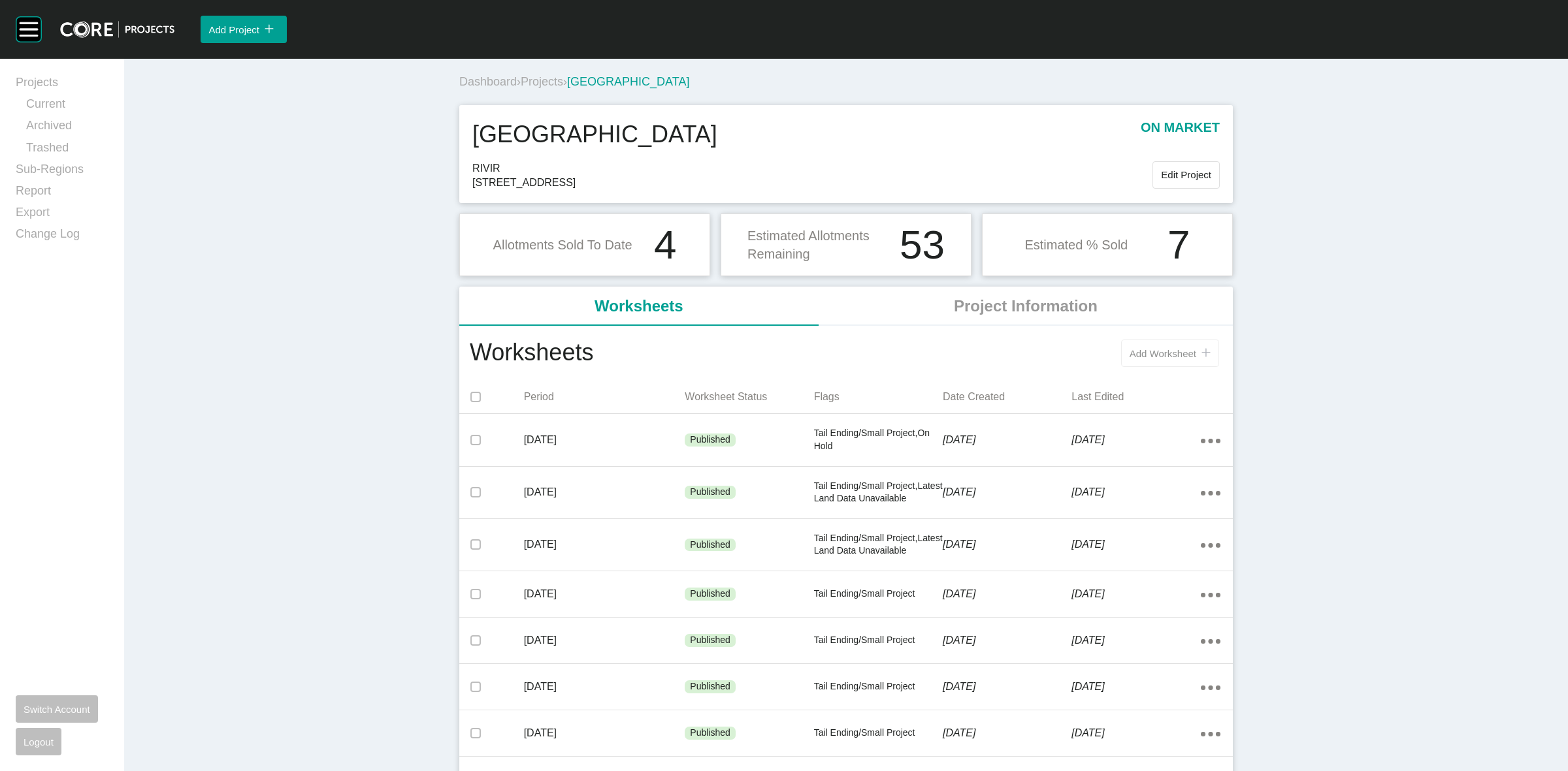
click at [1149, 354] on span "Add Worksheet" at bounding box center [1163, 354] width 66 height 11
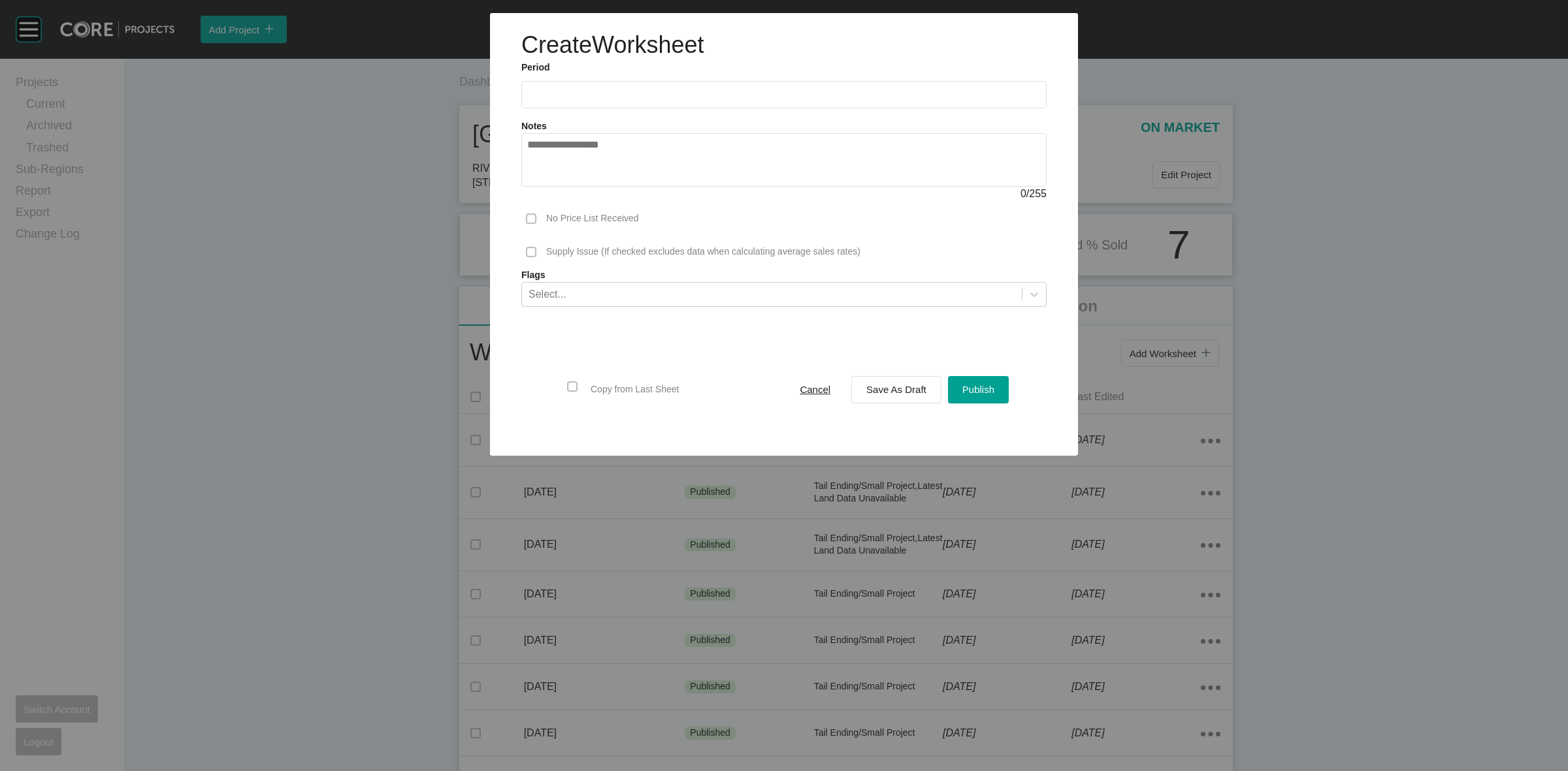
click at [701, 89] on input "text" at bounding box center [784, 94] width 514 height 11
click at [628, 186] on li "Sep" at bounding box center [633, 189] width 44 height 22
type input "**********"
click at [895, 393] on span "Save As Draft" at bounding box center [896, 389] width 60 height 11
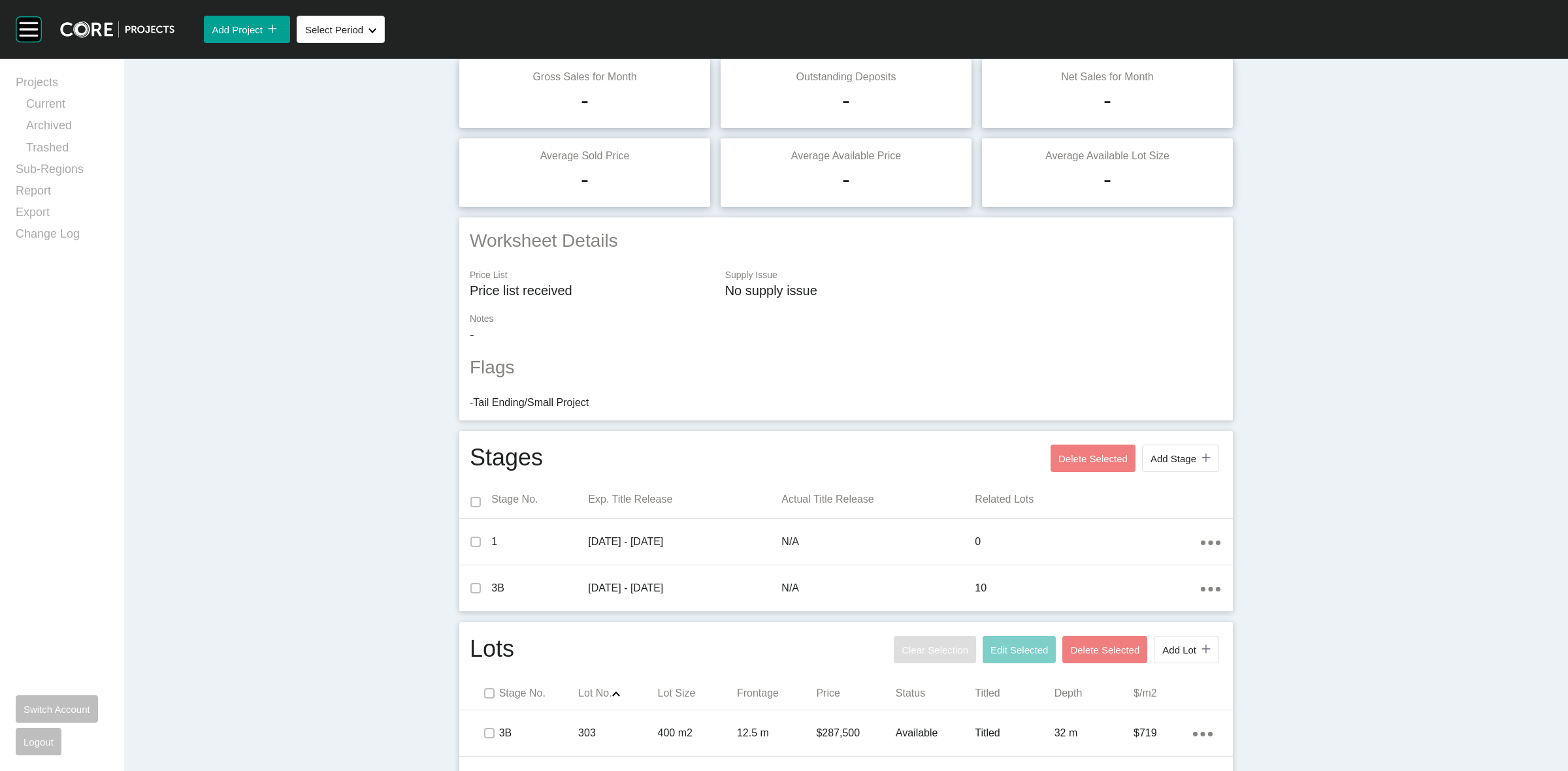
scroll to position [533, 0]
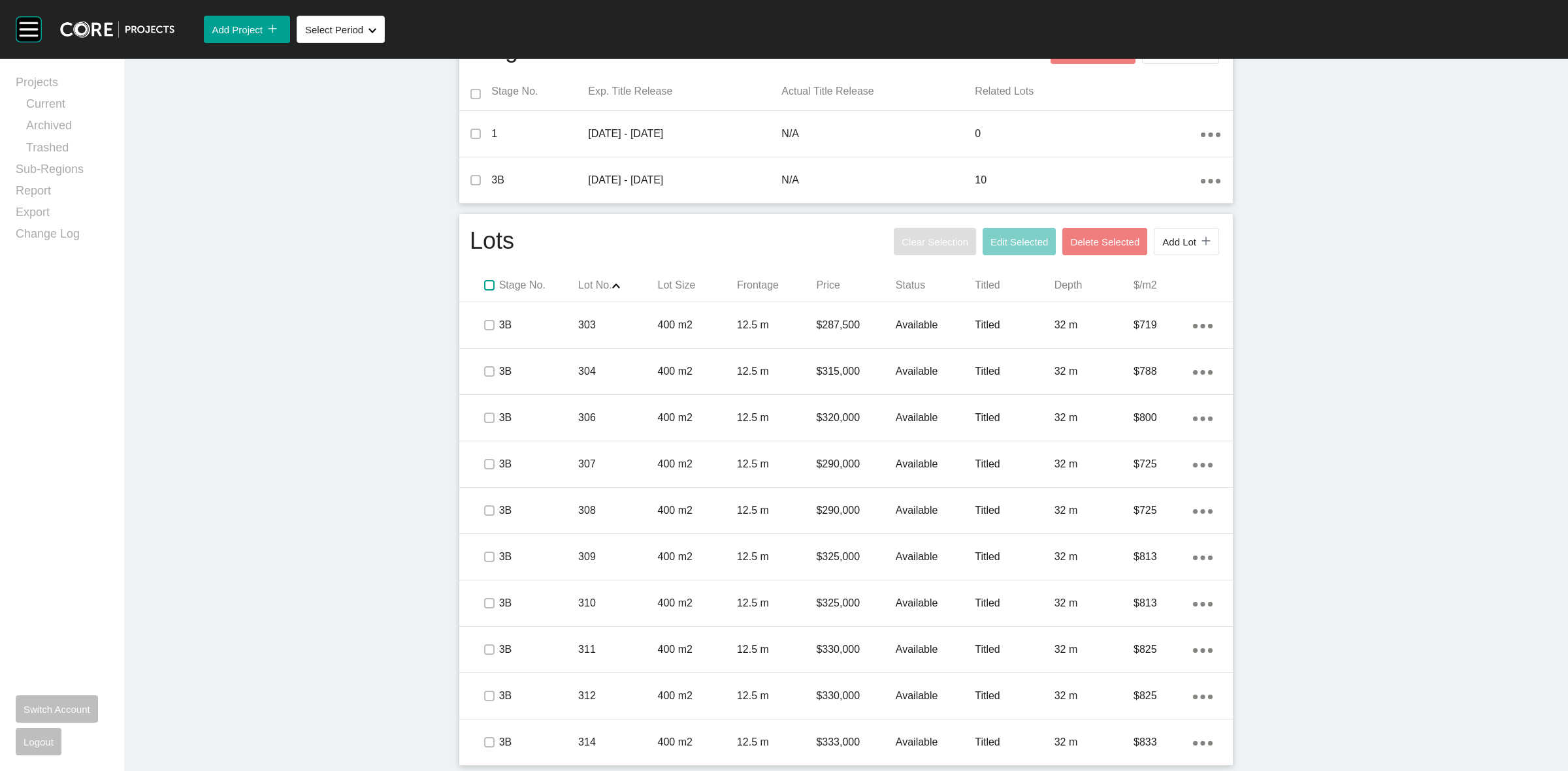
click at [484, 281] on label at bounding box center [489, 286] width 10 height 10
click at [1006, 242] on span "Edit Selected" at bounding box center [1019, 242] width 58 height 11
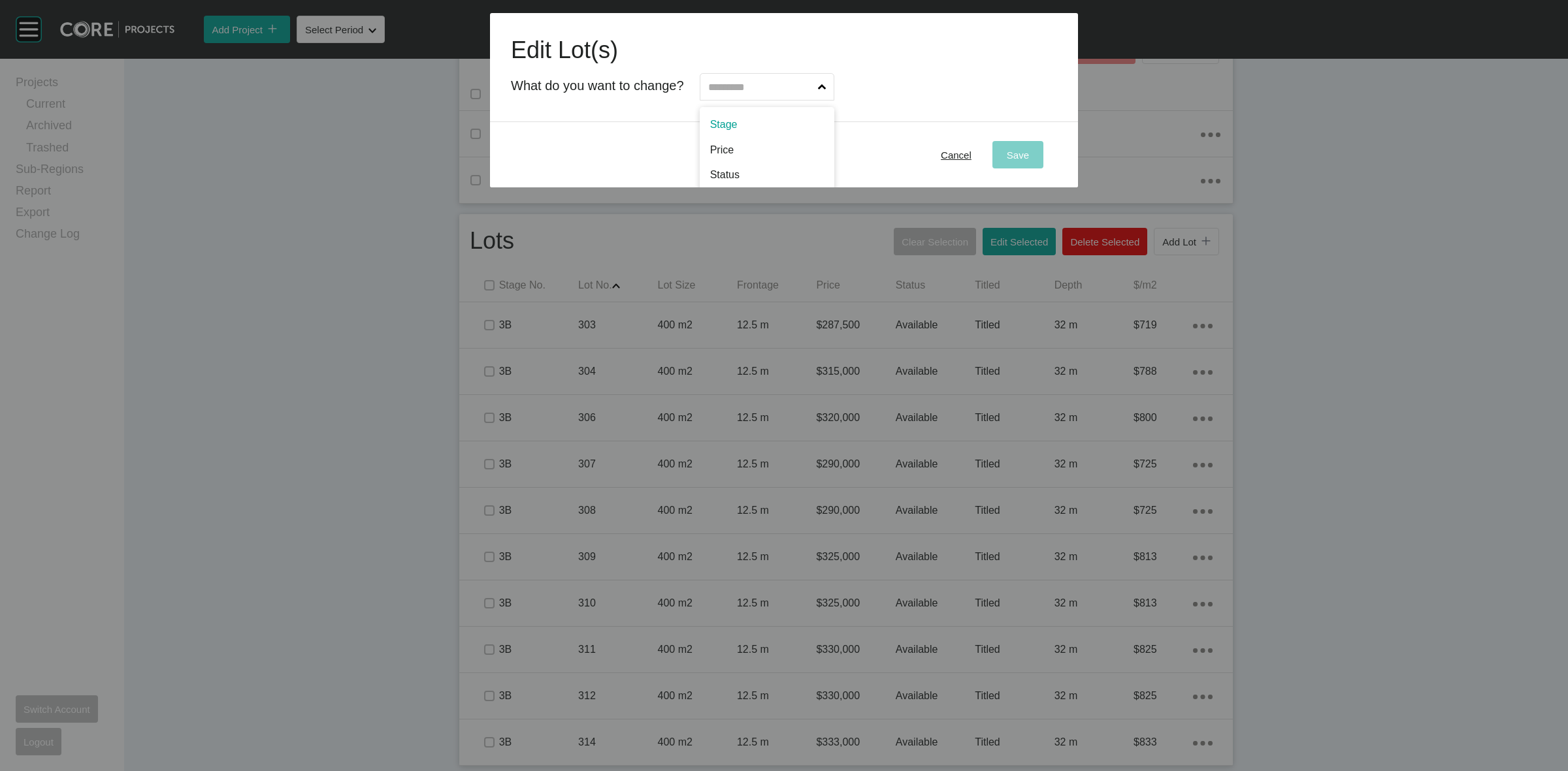
click at [791, 90] on input "text" at bounding box center [761, 87] width 110 height 26
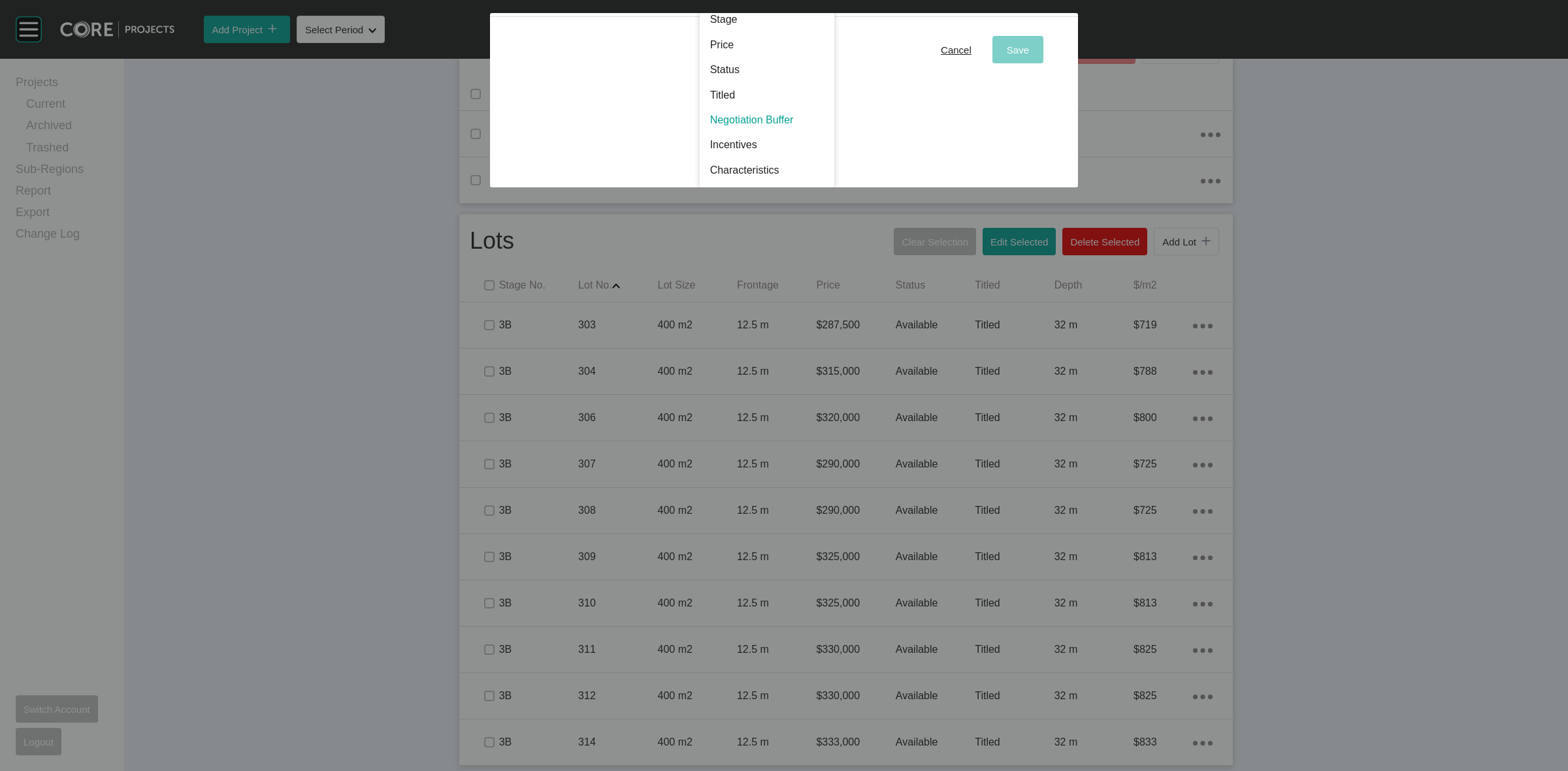
scroll to position [0, 0]
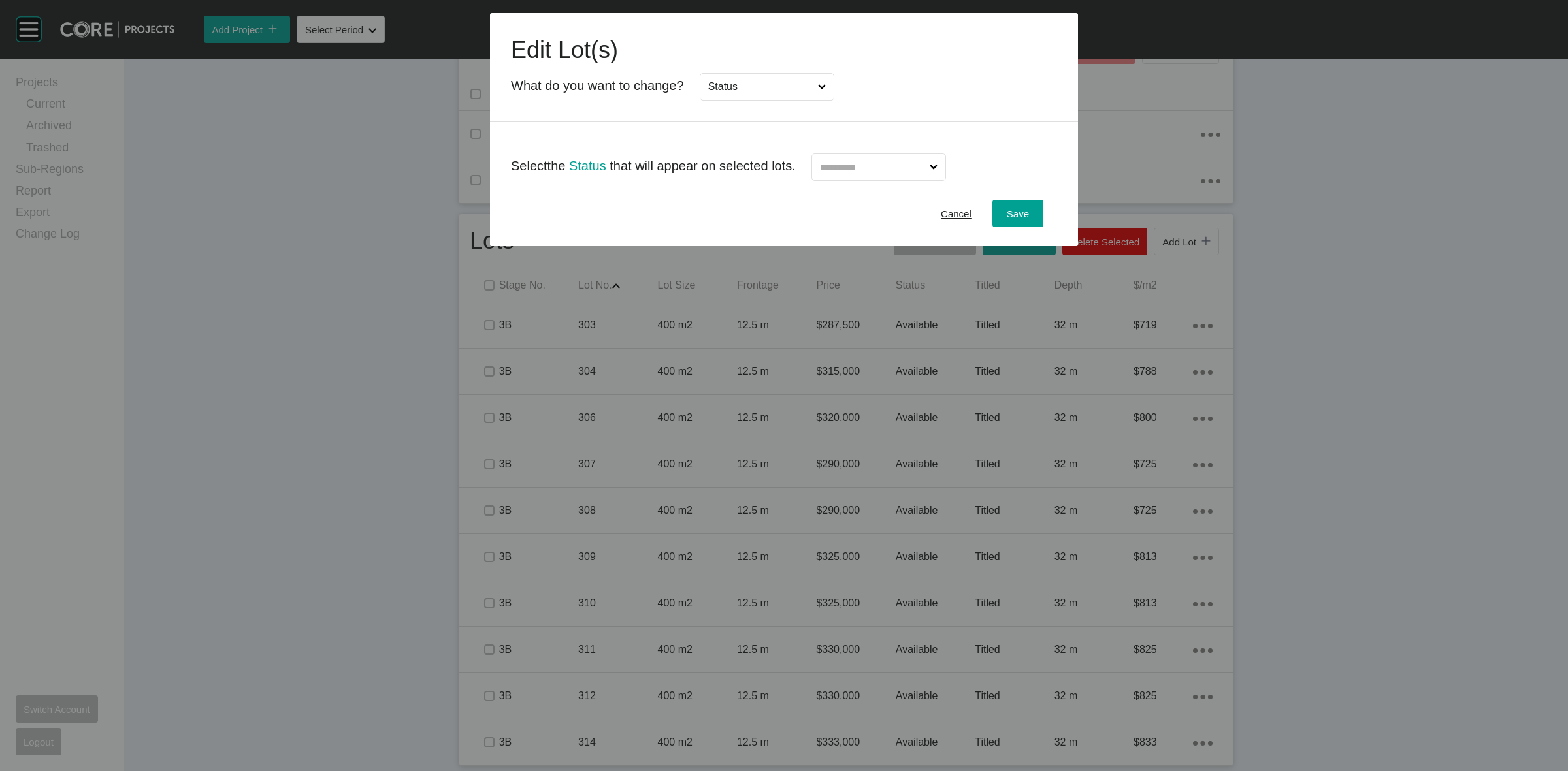
click at [881, 167] on input "text" at bounding box center [873, 167] width 110 height 26
click at [1030, 198] on div "Cancel Save" at bounding box center [784, 213] width 588 height 65
click at [1014, 214] on span "Save" at bounding box center [1017, 214] width 22 height 11
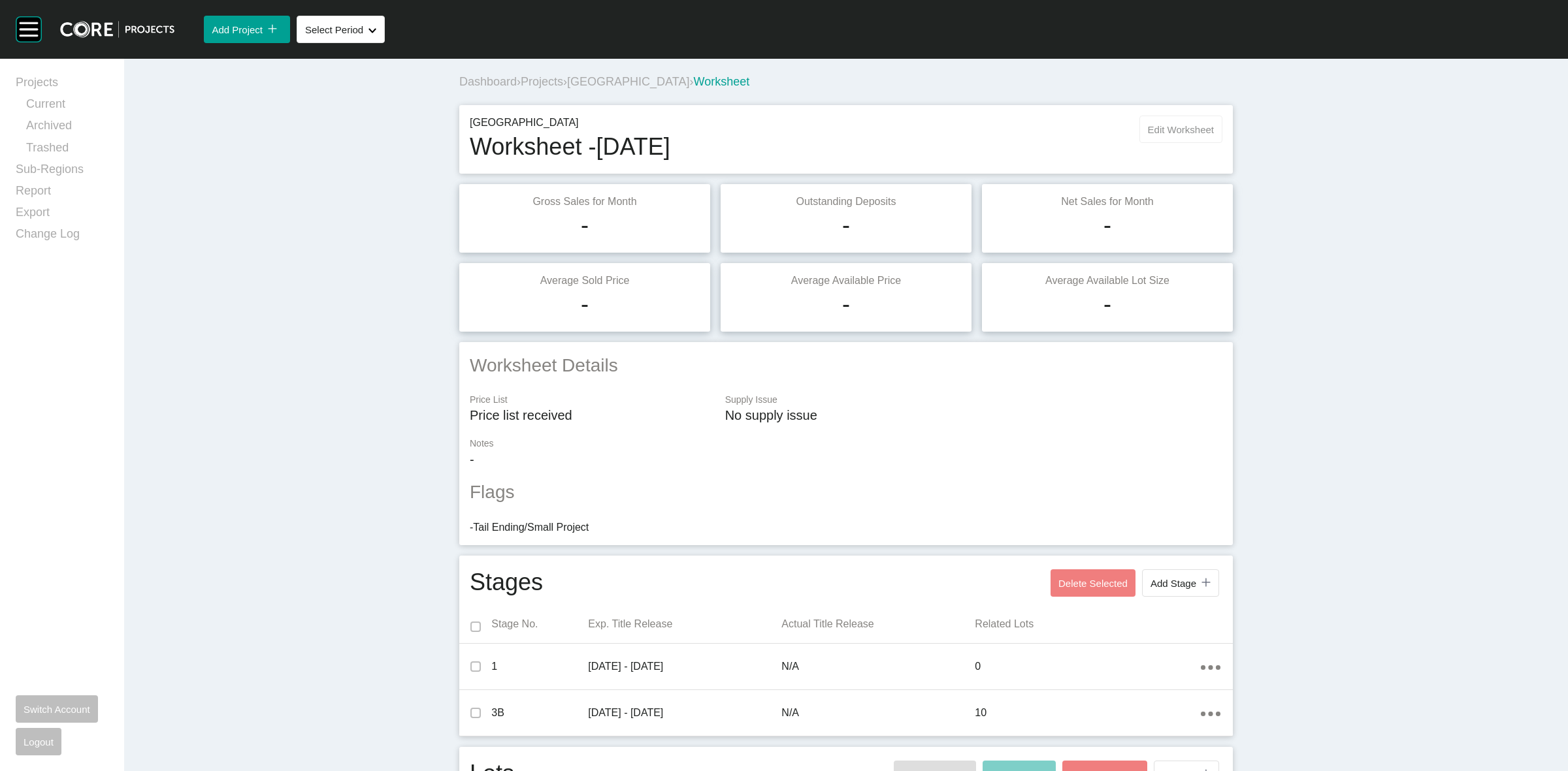
click at [1180, 127] on span "Edit Worksheet" at bounding box center [1181, 129] width 66 height 11
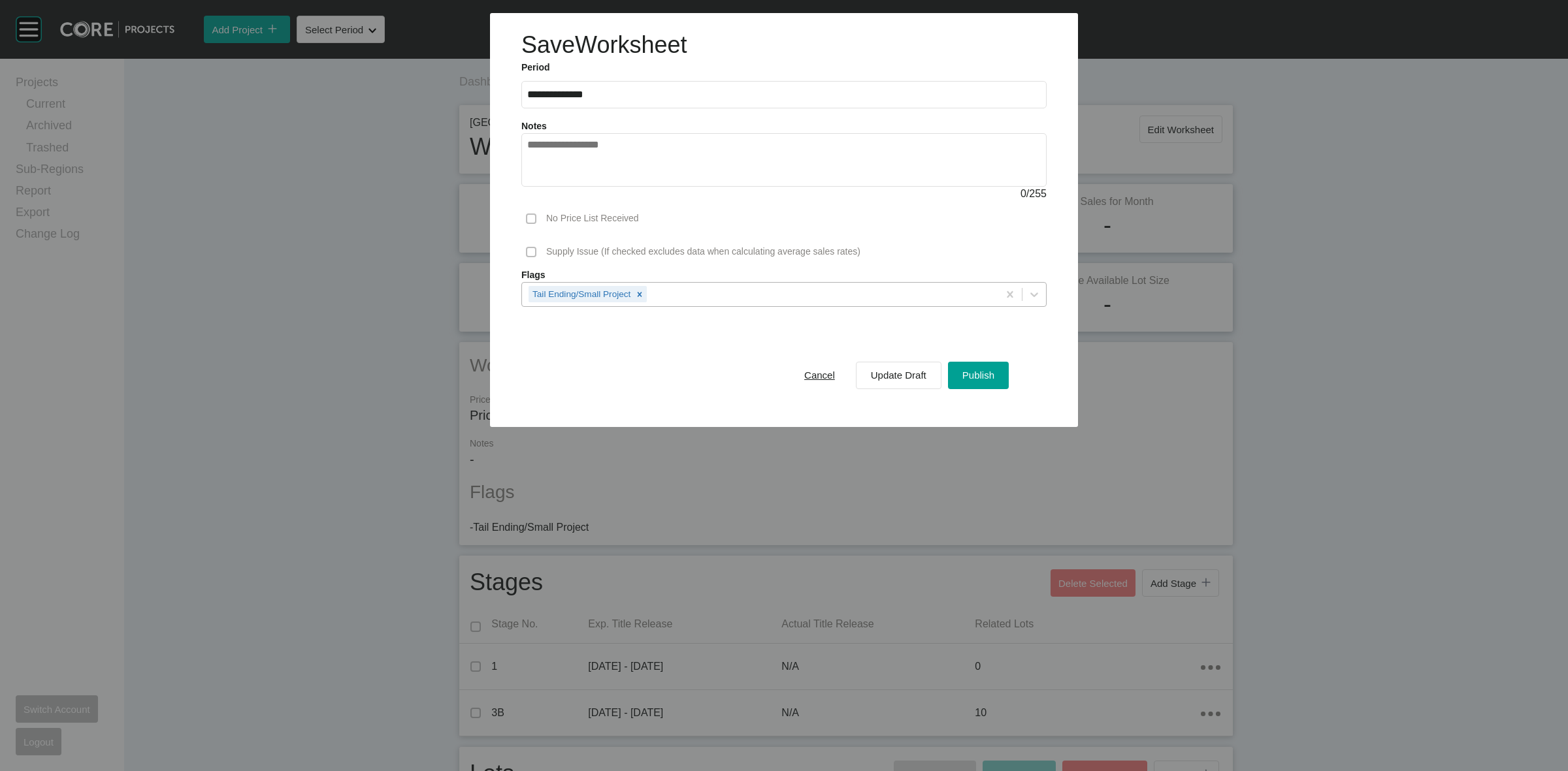
click at [682, 293] on div "Tail Ending/Small Project" at bounding box center [760, 293] width 476 height 22
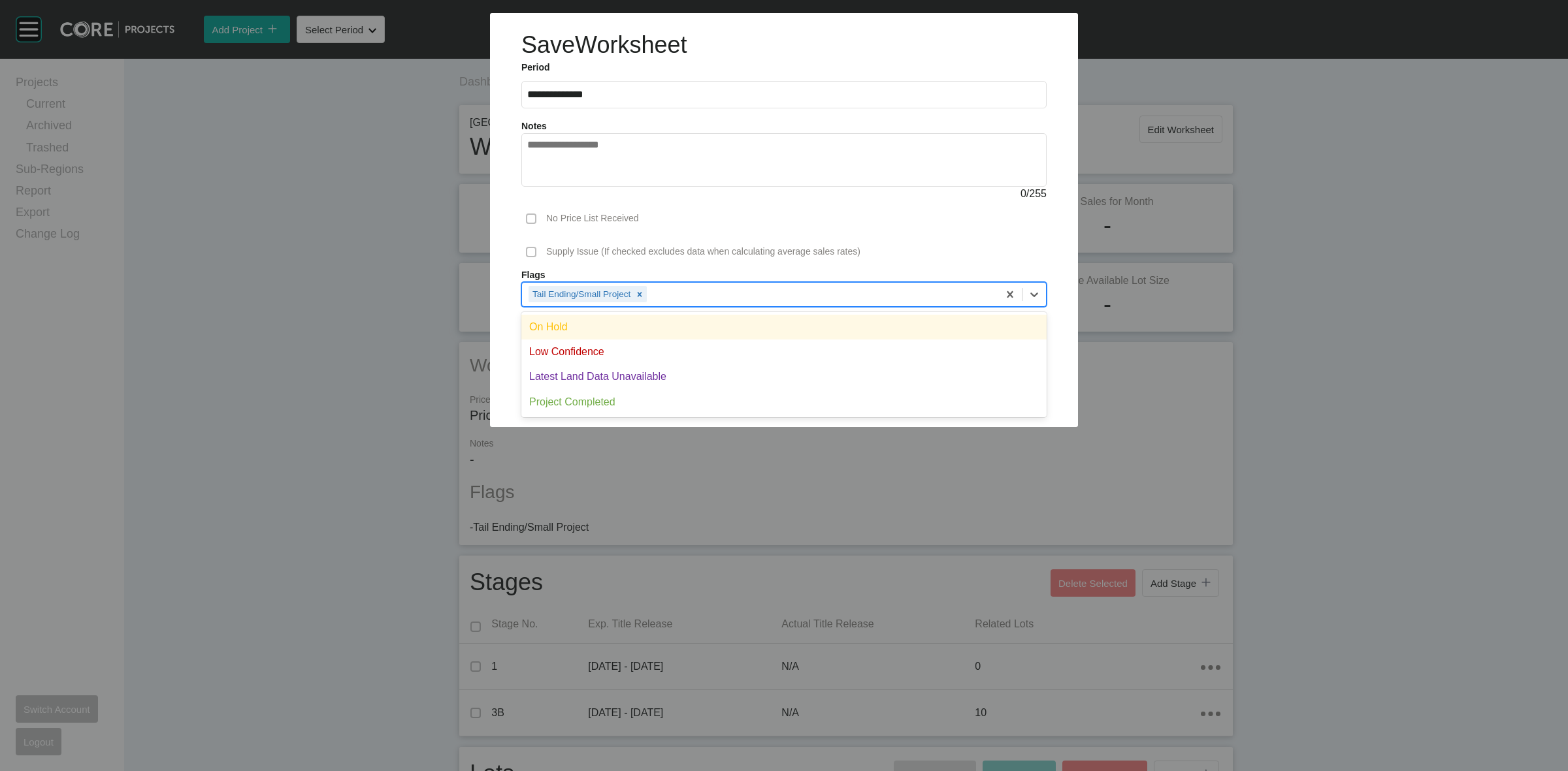
click at [644, 323] on div "On Hold" at bounding box center [784, 327] width 525 height 24
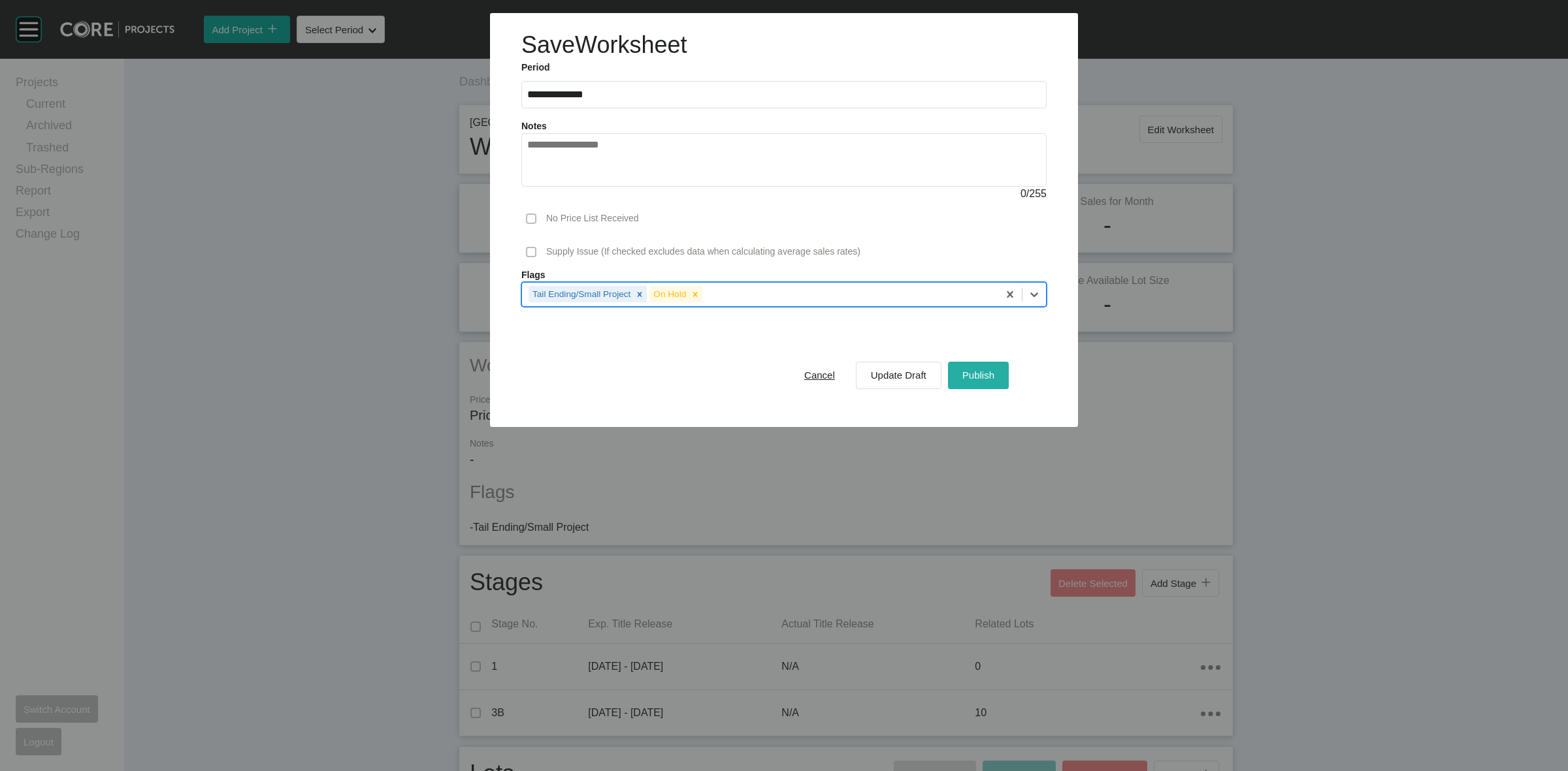
click at [988, 375] on span "Publish" at bounding box center [978, 375] width 32 height 11
